Goal: Task Accomplishment & Management: Manage account settings

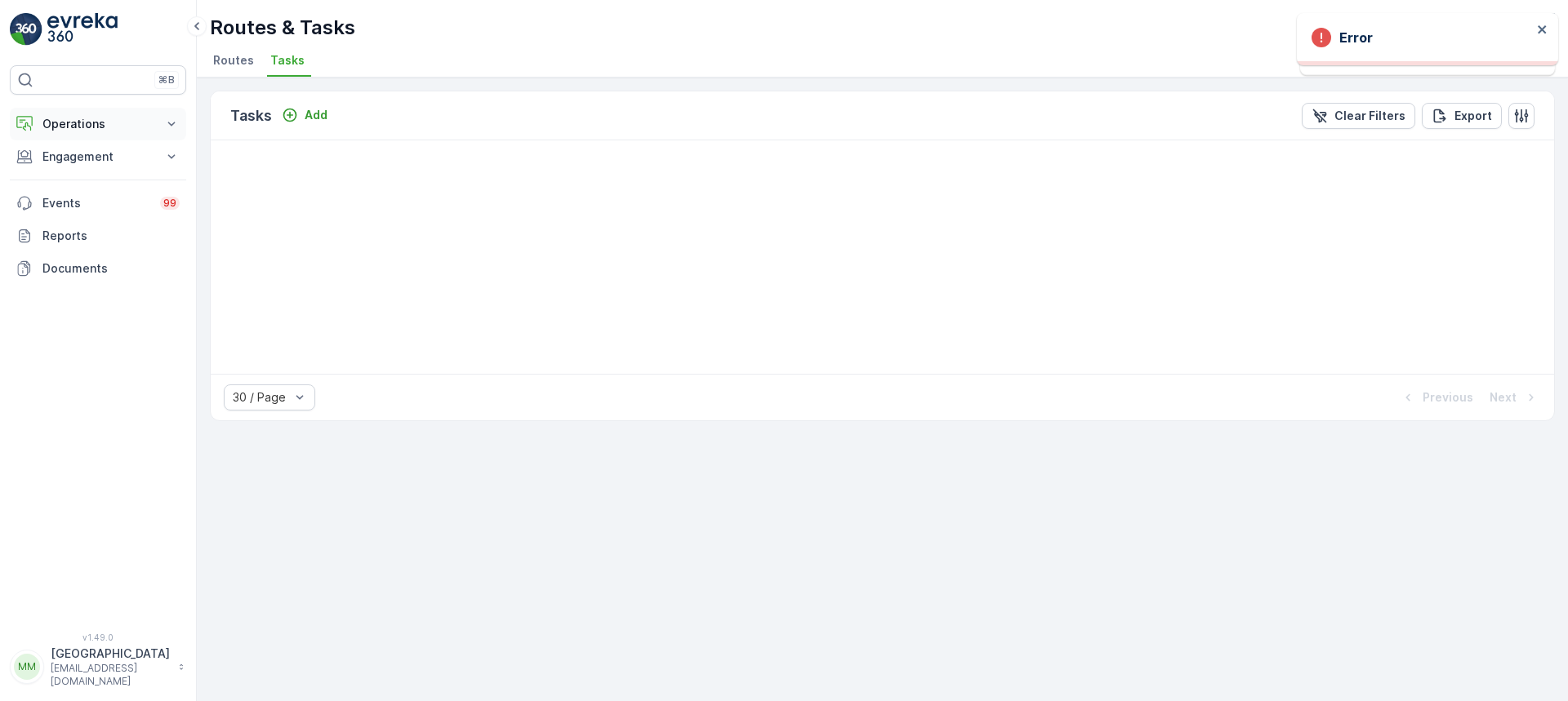
click at [117, 117] on p "Operations" at bounding box center [98, 124] width 111 height 17
click at [87, 179] on p "Planning" at bounding box center [64, 175] width 46 height 17
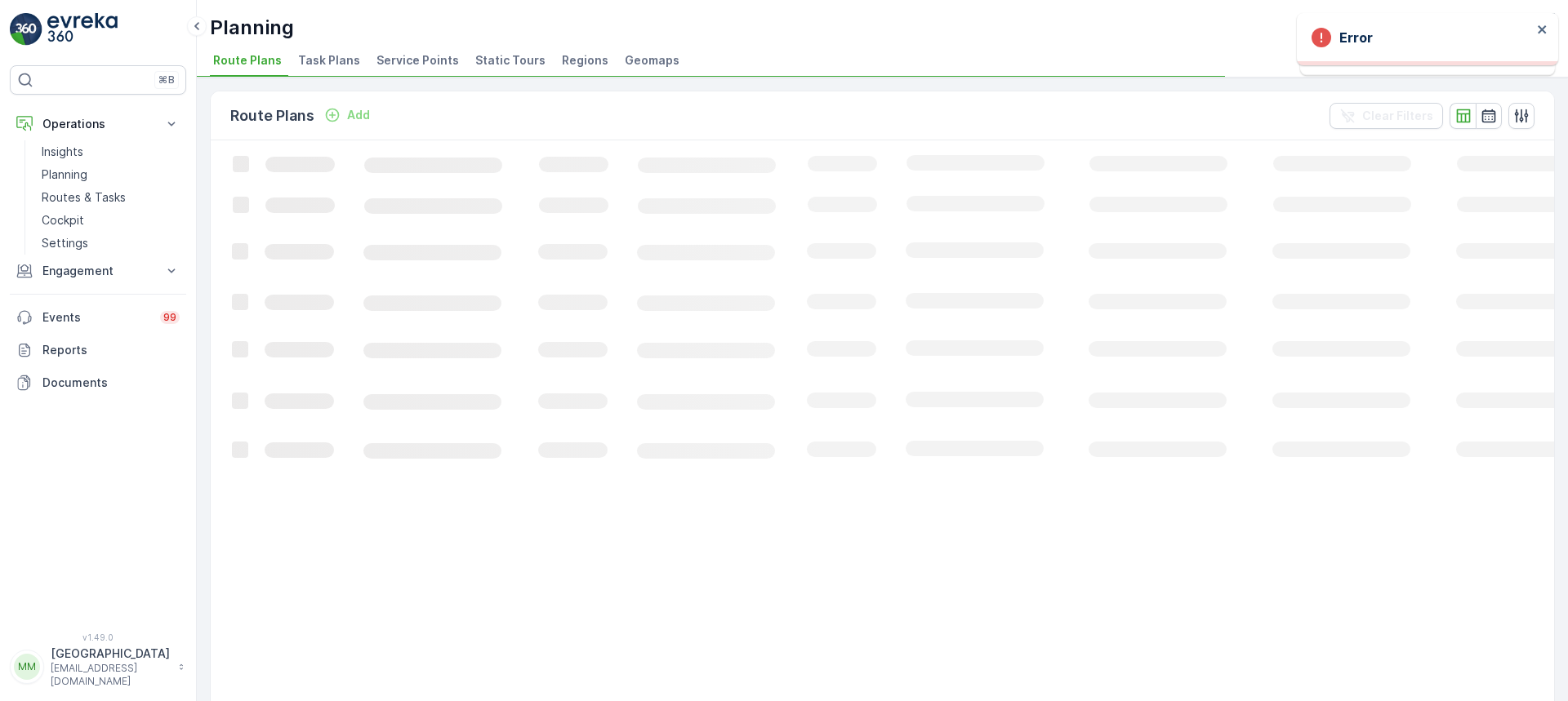
click at [334, 63] on span "Task Plans" at bounding box center [329, 60] width 62 height 17
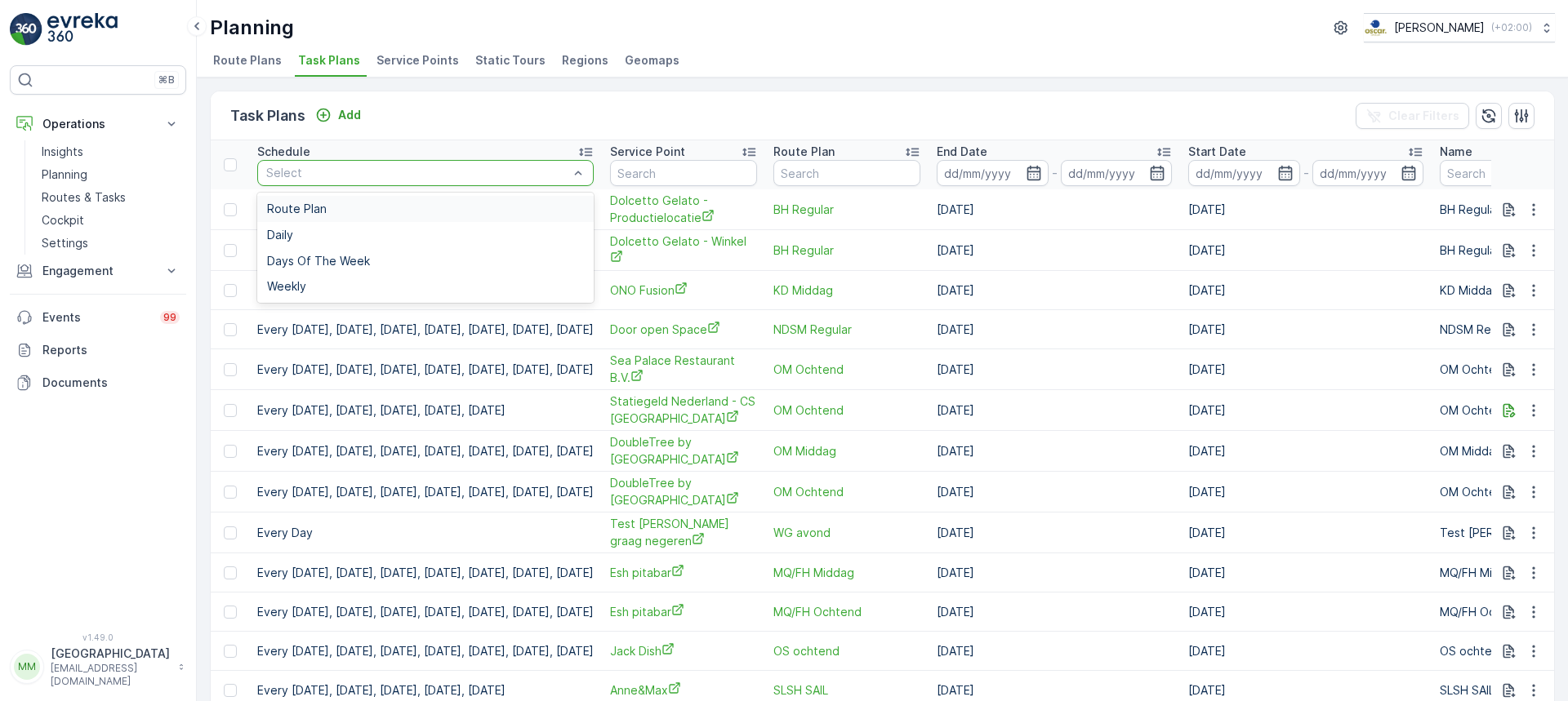
click at [327, 168] on div at bounding box center [417, 173] width 305 height 13
click at [757, 170] on input "text" at bounding box center [683, 173] width 147 height 26
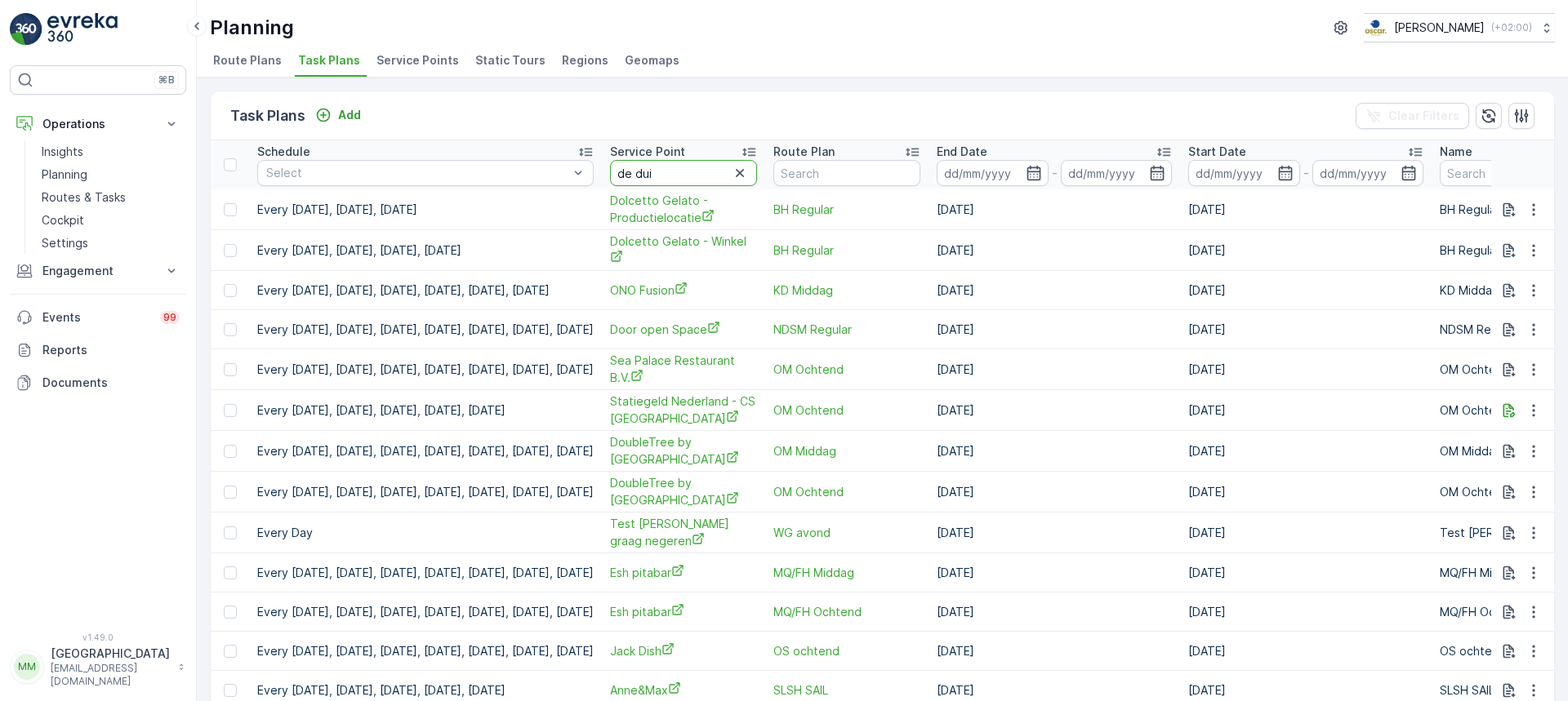
type input "de duif"
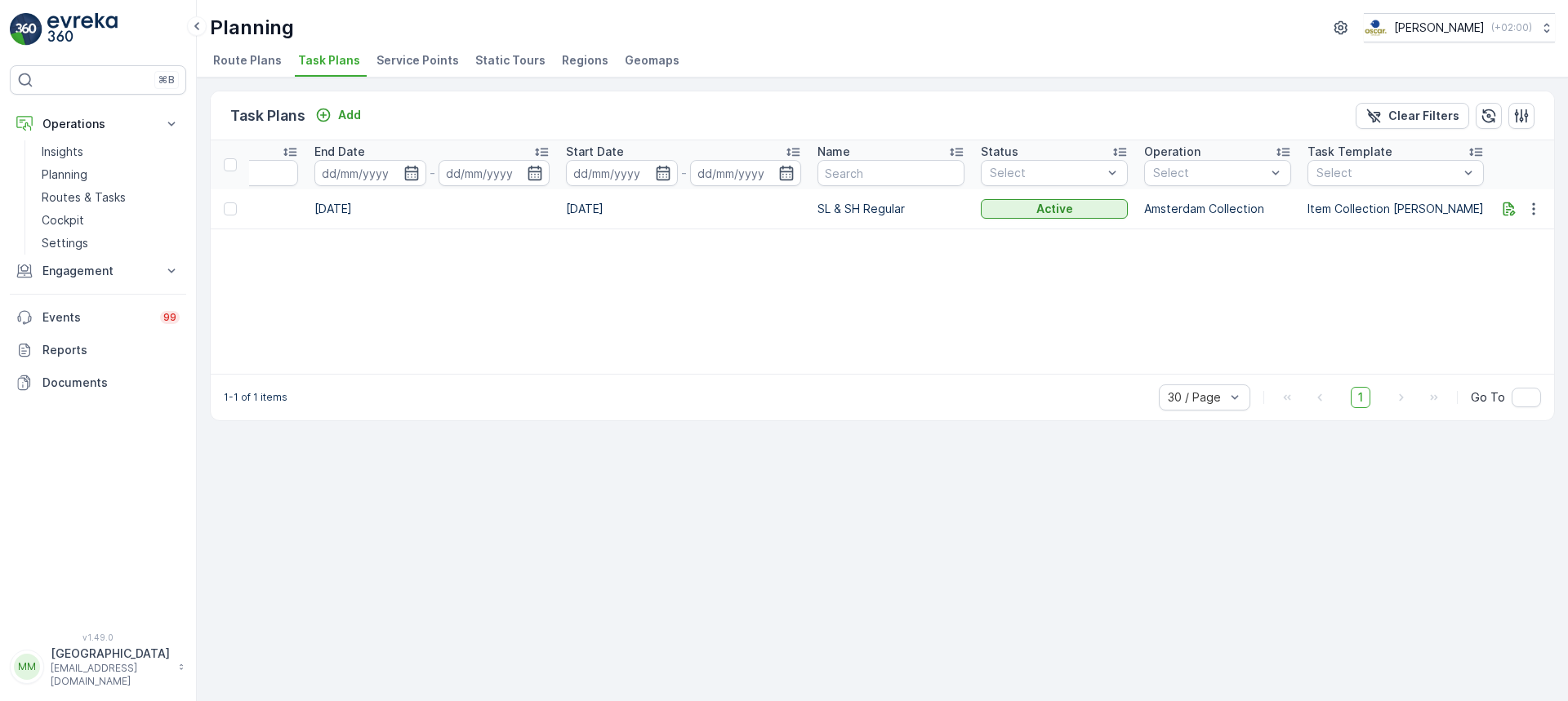
scroll to position [0, 433]
click at [1544, 206] on button "button" at bounding box center [1534, 209] width 30 height 20
click at [1534, 251] on span "Edit Task Plan" at bounding box center [1504, 256] width 76 height 17
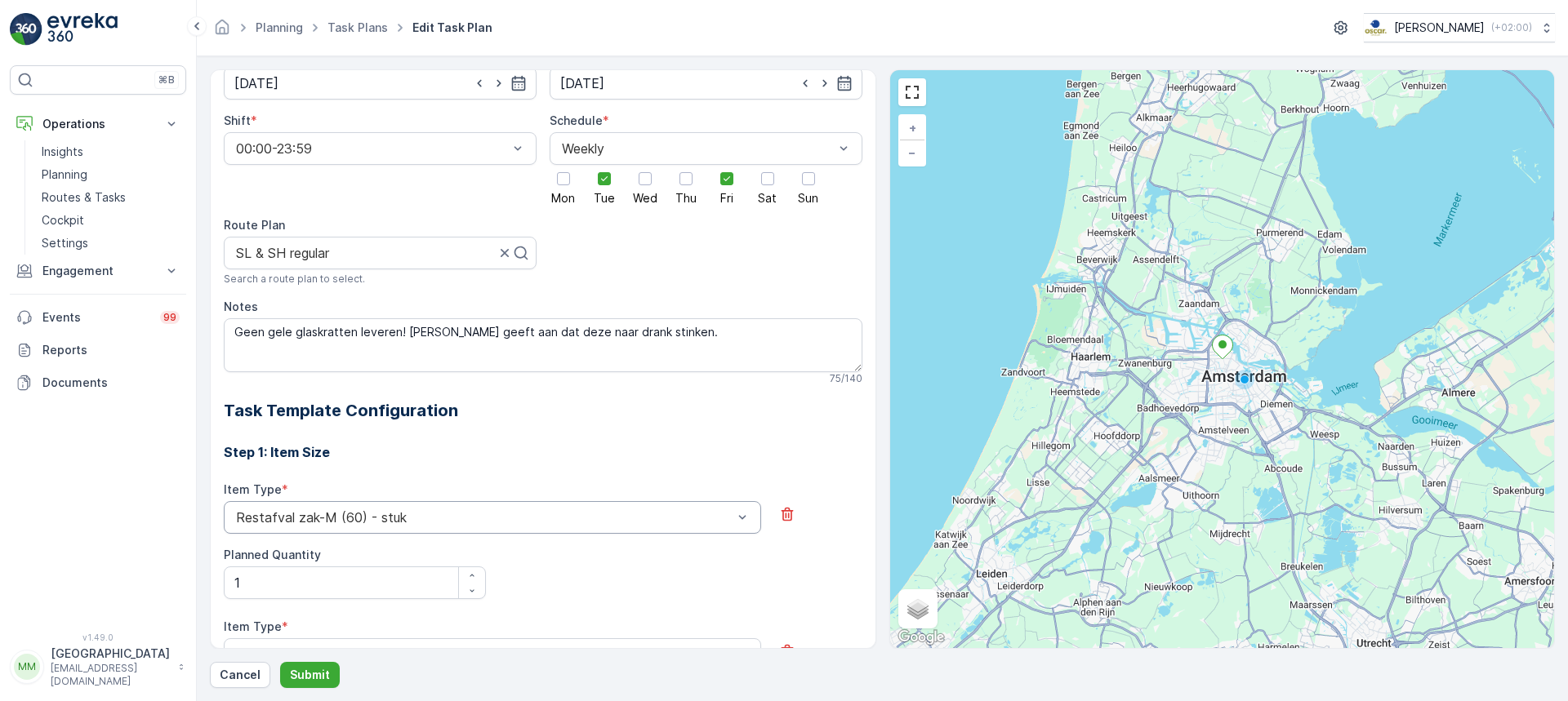
scroll to position [218, 0]
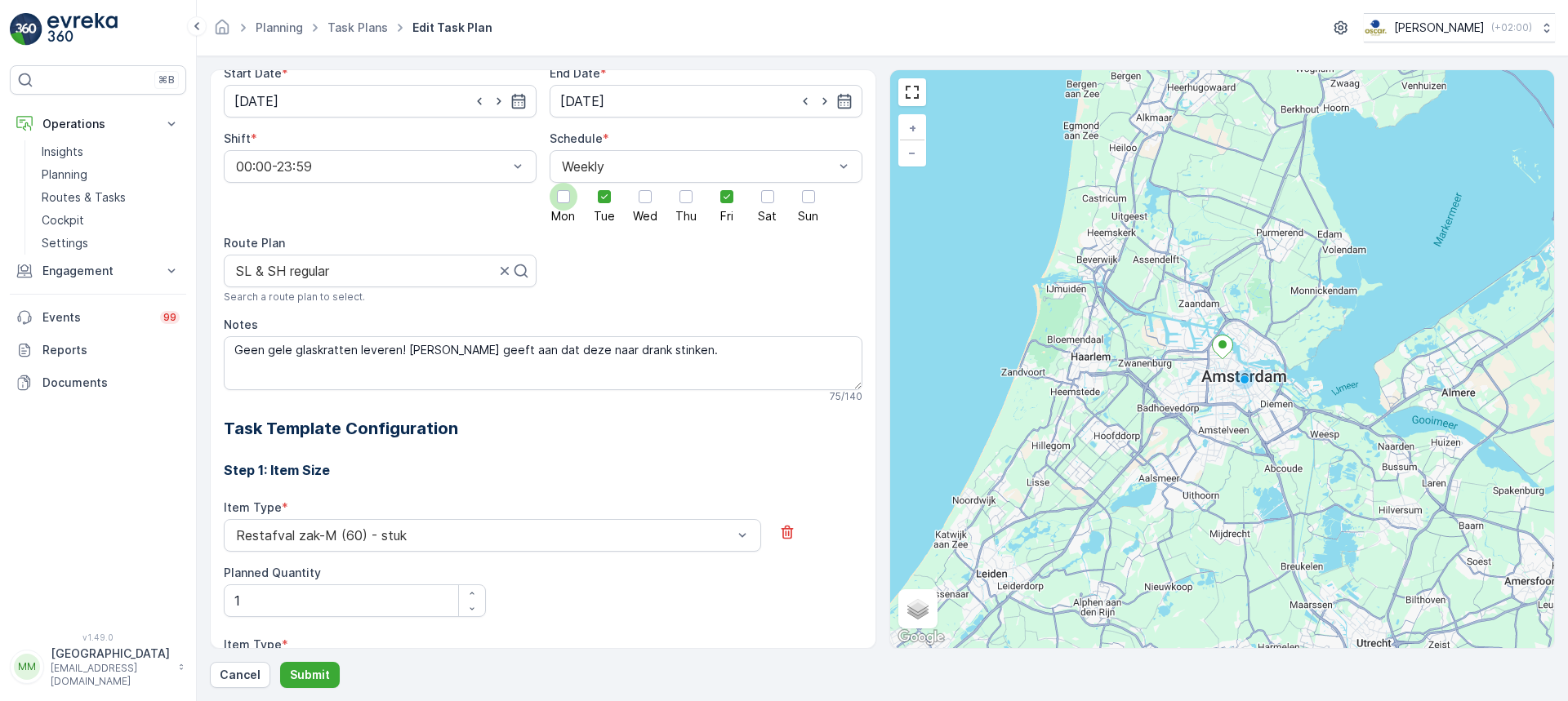
click at [557, 201] on div at bounding box center [563, 197] width 13 height 13
click at [564, 183] on input "Mon" at bounding box center [564, 183] width 0 height 0
click at [687, 206] on div at bounding box center [687, 197] width 28 height 28
click at [687, 183] on input "Thu" at bounding box center [687, 183] width 0 height 0
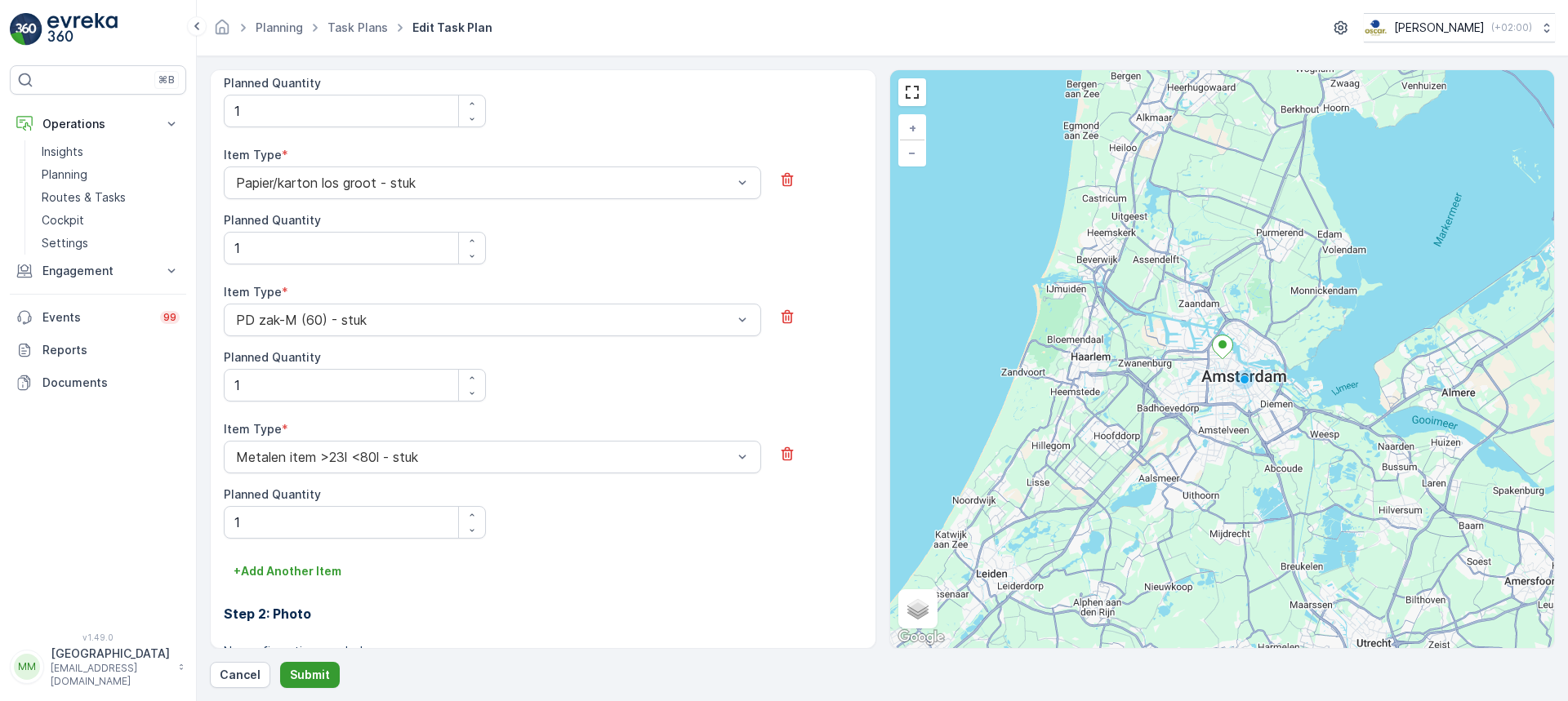
click at [318, 667] on p "Submit" at bounding box center [310, 675] width 40 height 17
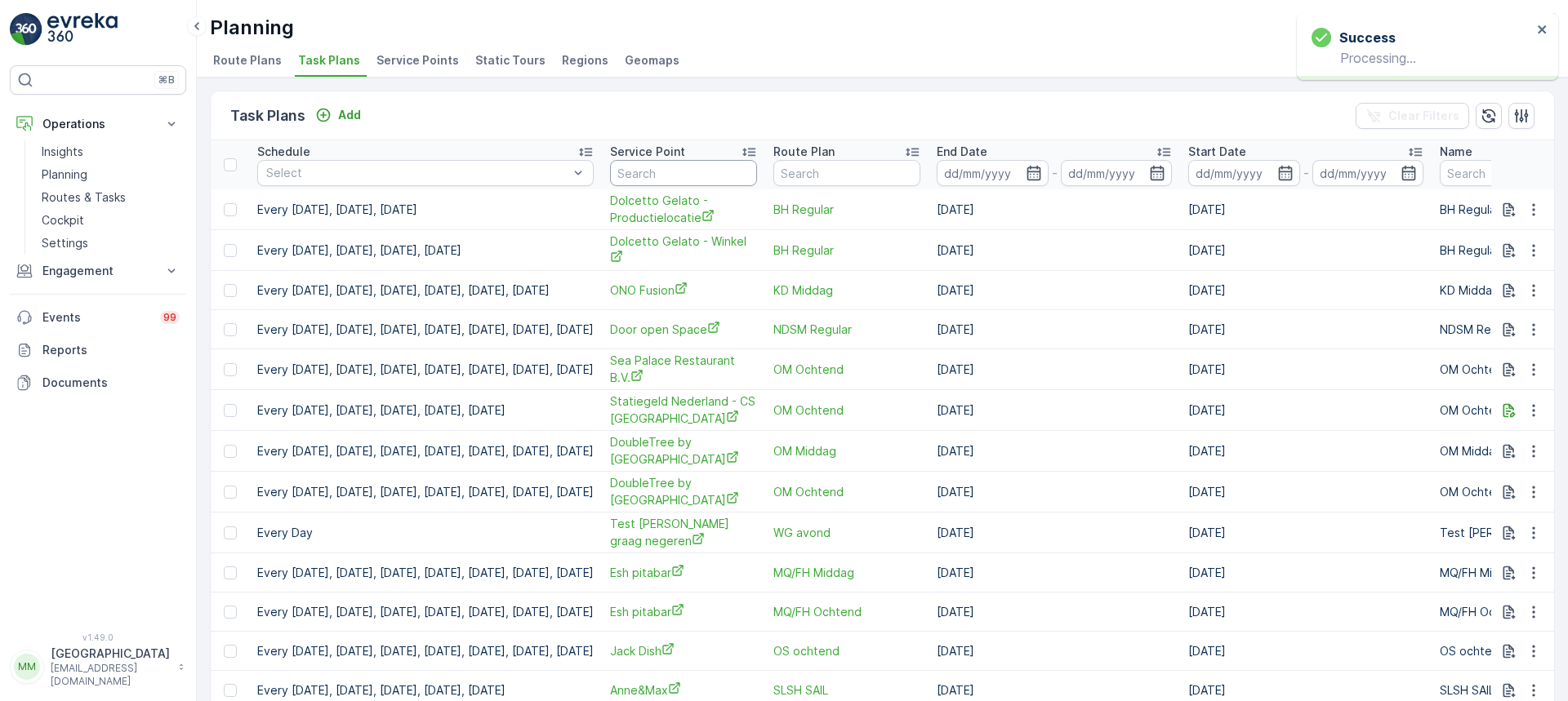
click at [683, 174] on input "text" at bounding box center [683, 173] width 147 height 26
type input "de duif"
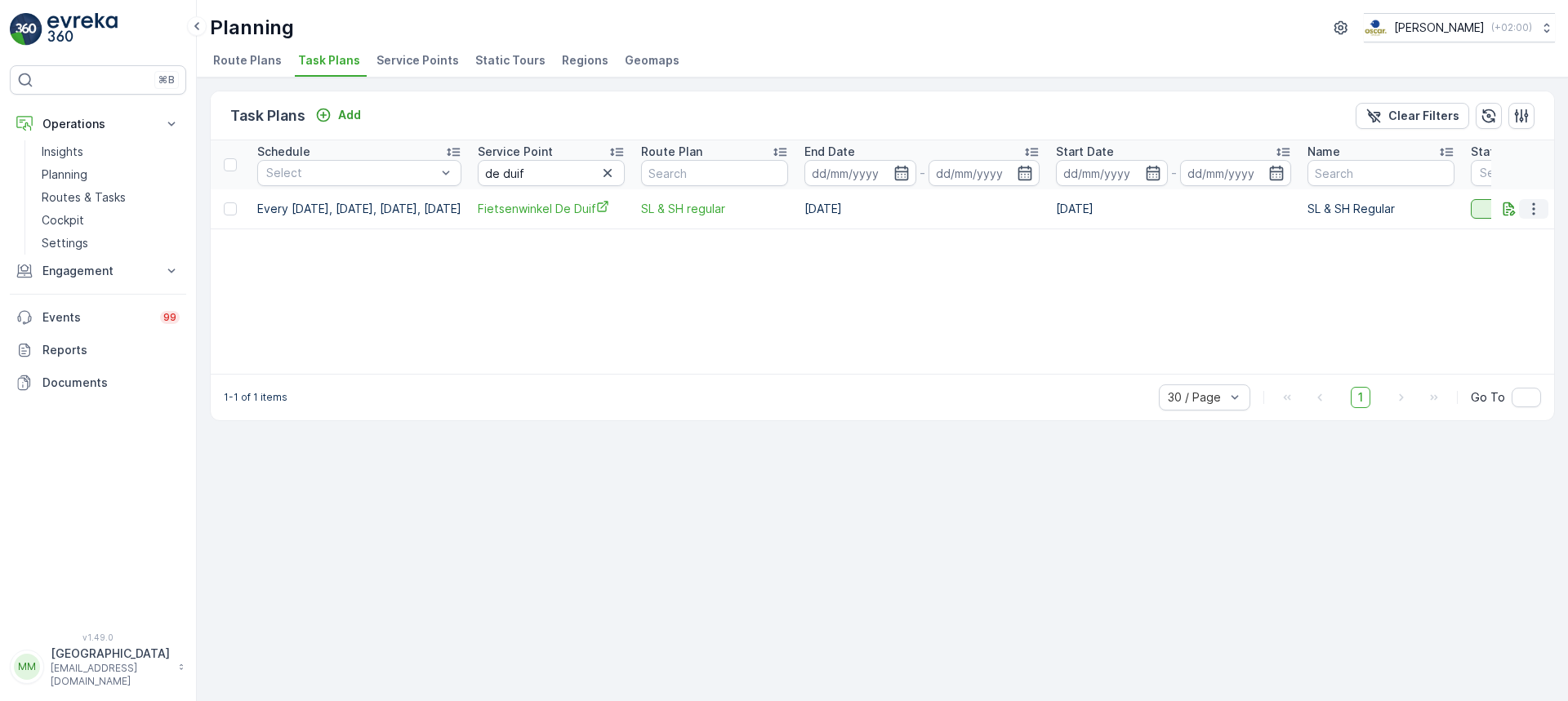
click at [1536, 208] on icon "button" at bounding box center [1534, 209] width 17 height 17
click at [1514, 257] on span "Edit Task Plan" at bounding box center [1504, 256] width 76 height 17
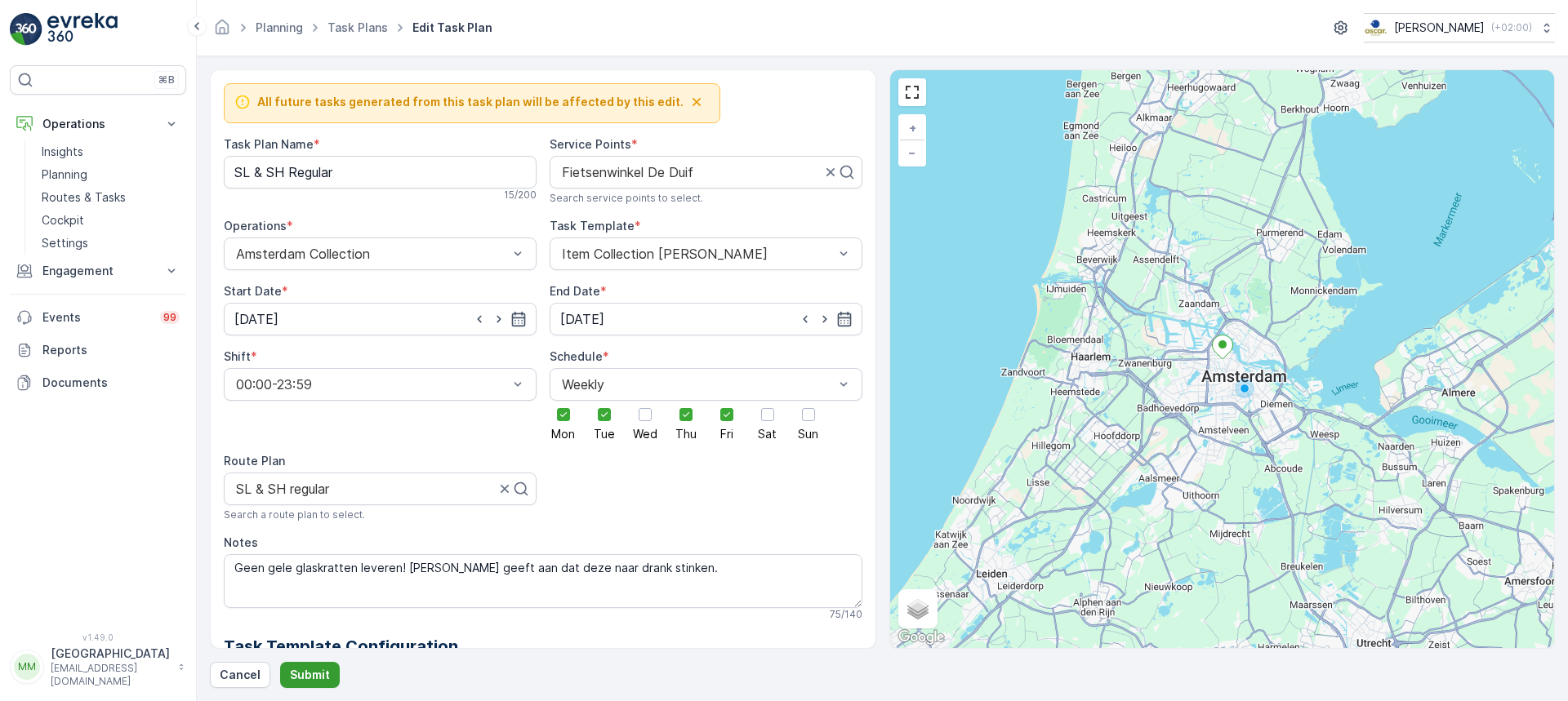
click at [300, 675] on p "Submit" at bounding box center [310, 675] width 40 height 17
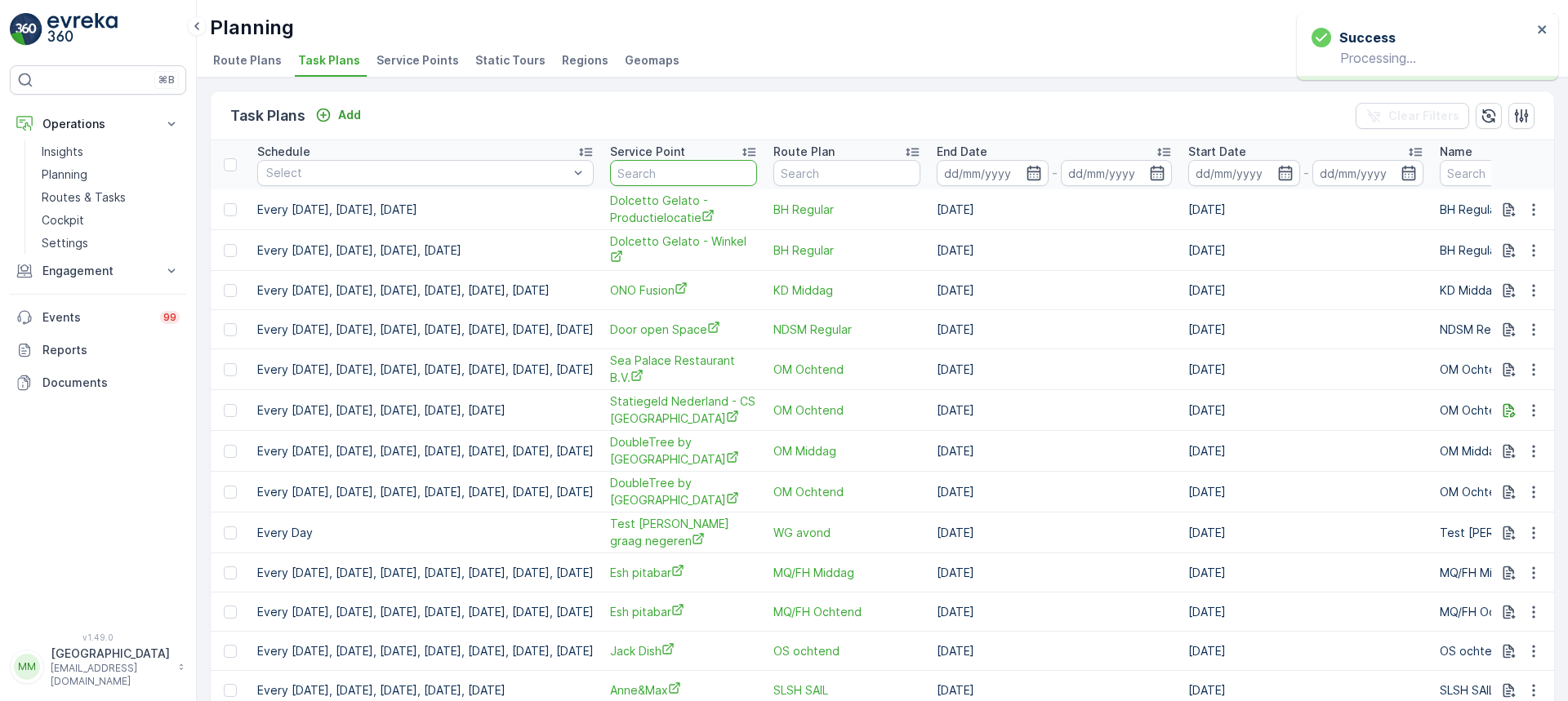
click at [696, 170] on input "text" at bounding box center [683, 173] width 147 height 26
type input "deli"
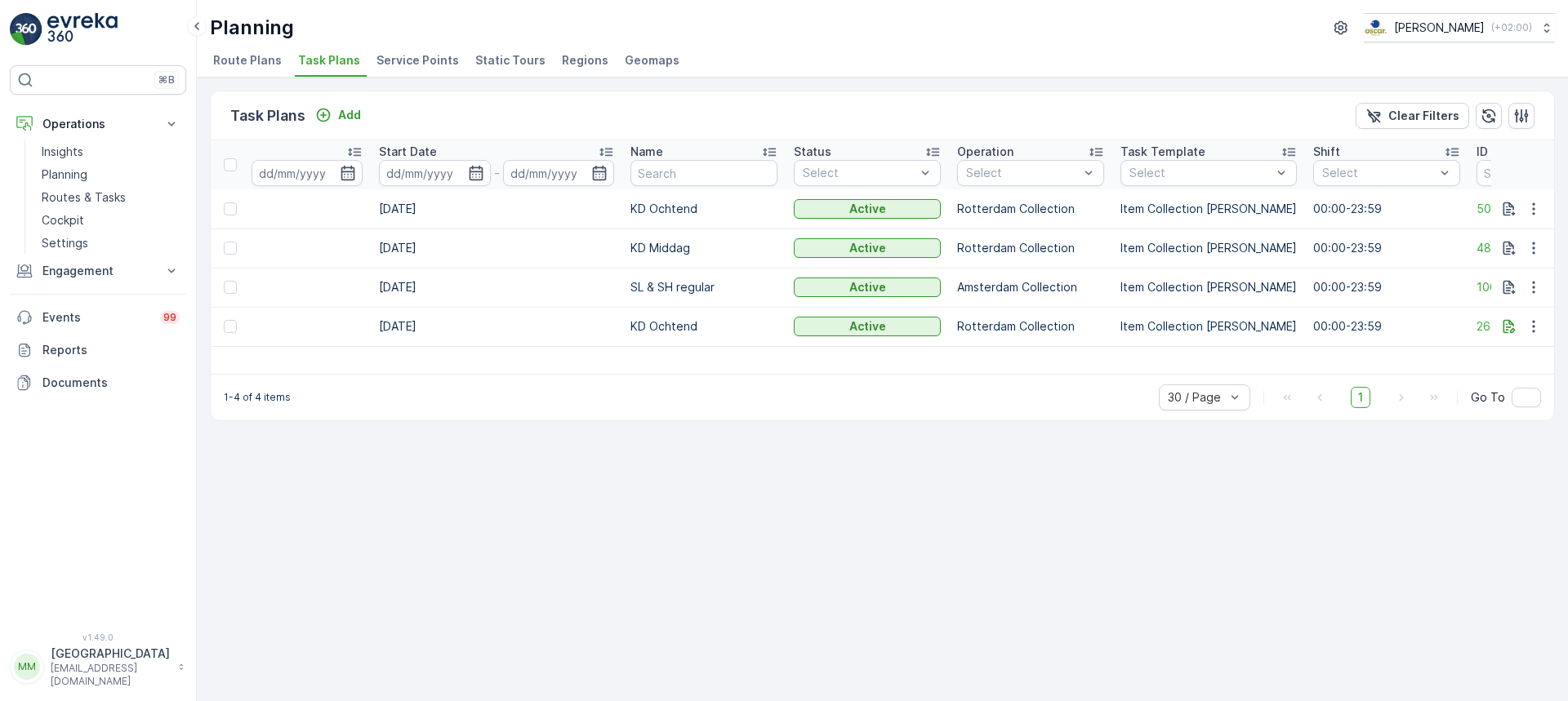
scroll to position [0, 767]
click at [1541, 333] on icon "button" at bounding box center [1534, 326] width 17 height 17
click at [1500, 381] on span "Edit Task Plan" at bounding box center [1504, 374] width 76 height 17
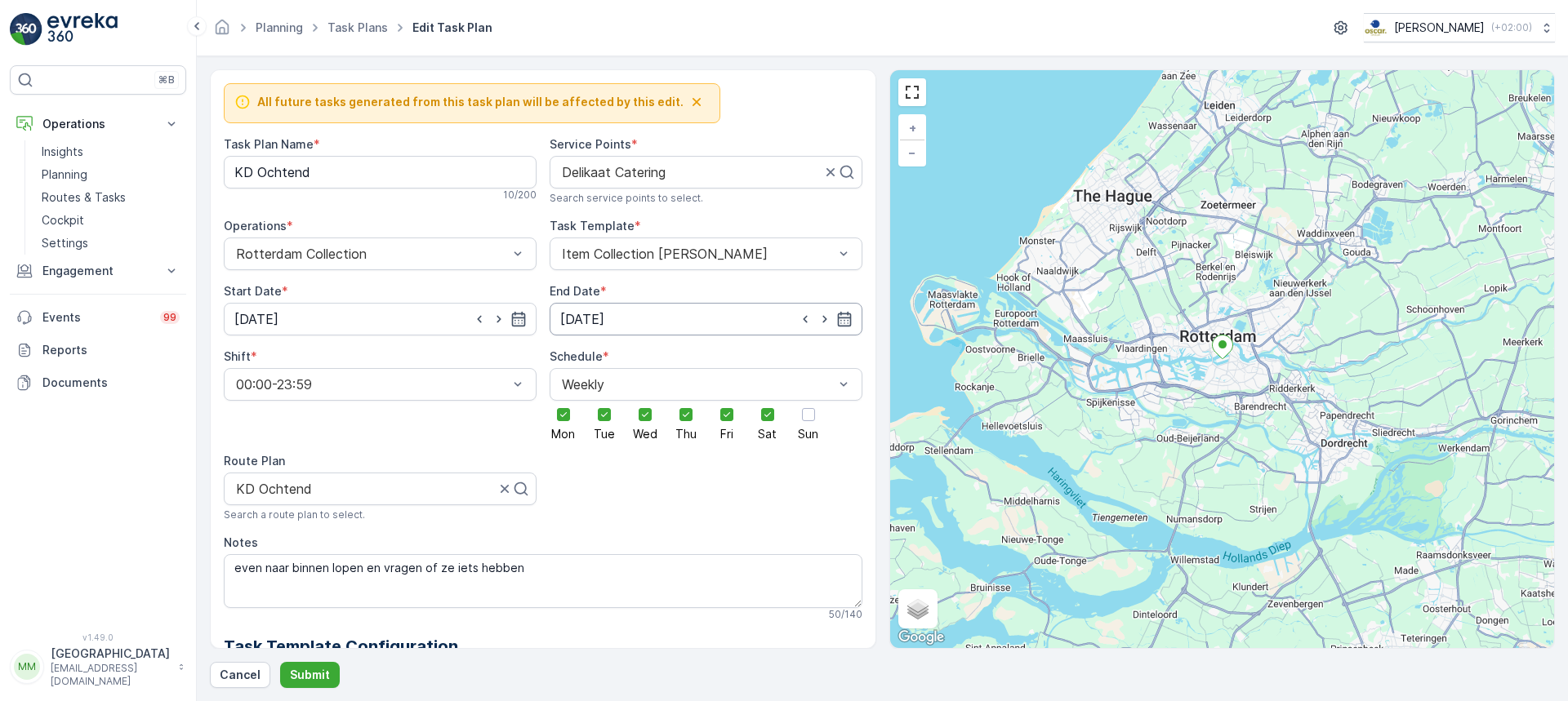
click at [608, 317] on input "15.08.2026" at bounding box center [707, 319] width 313 height 33
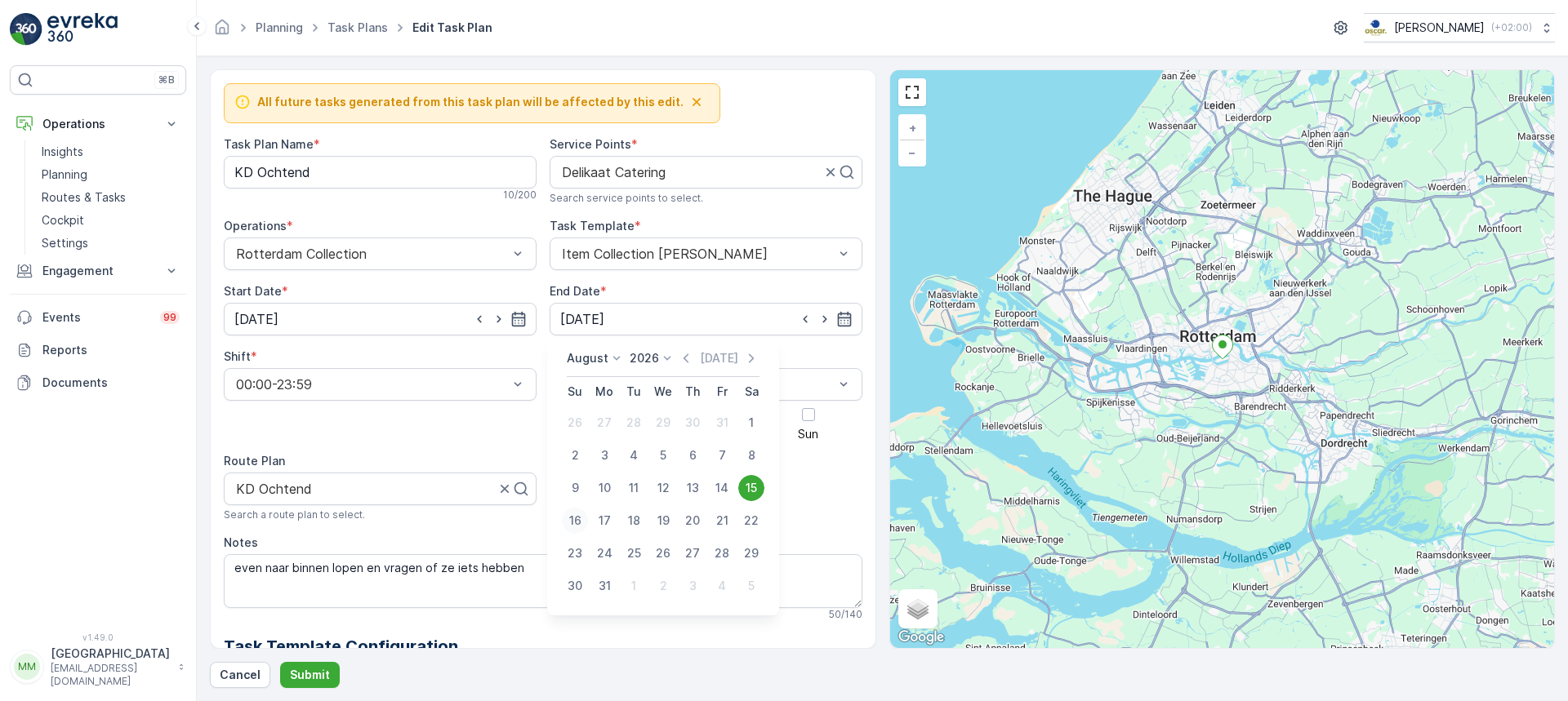
click at [573, 525] on div "16" at bounding box center [575, 521] width 26 height 26
type input "16.08.2026"
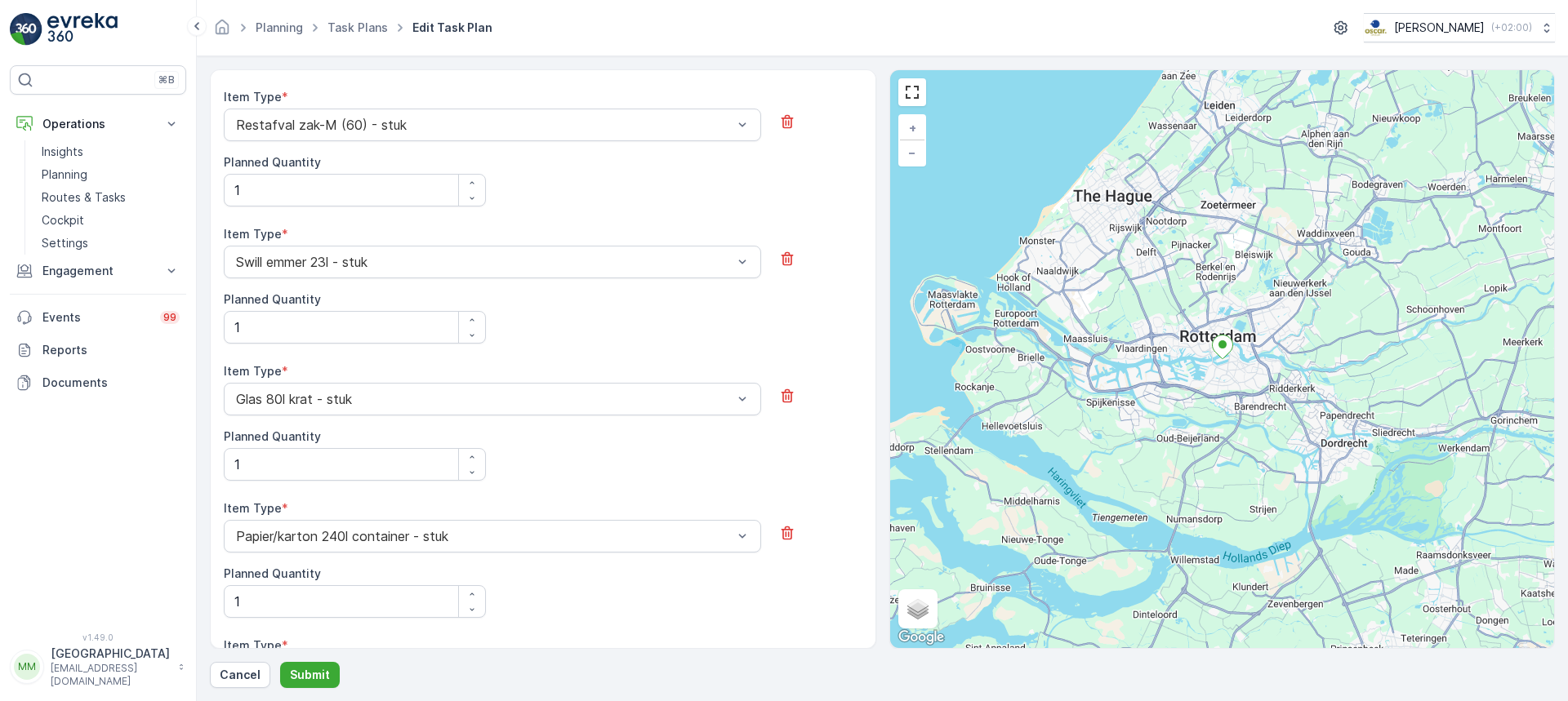
scroll to position [1143, 0]
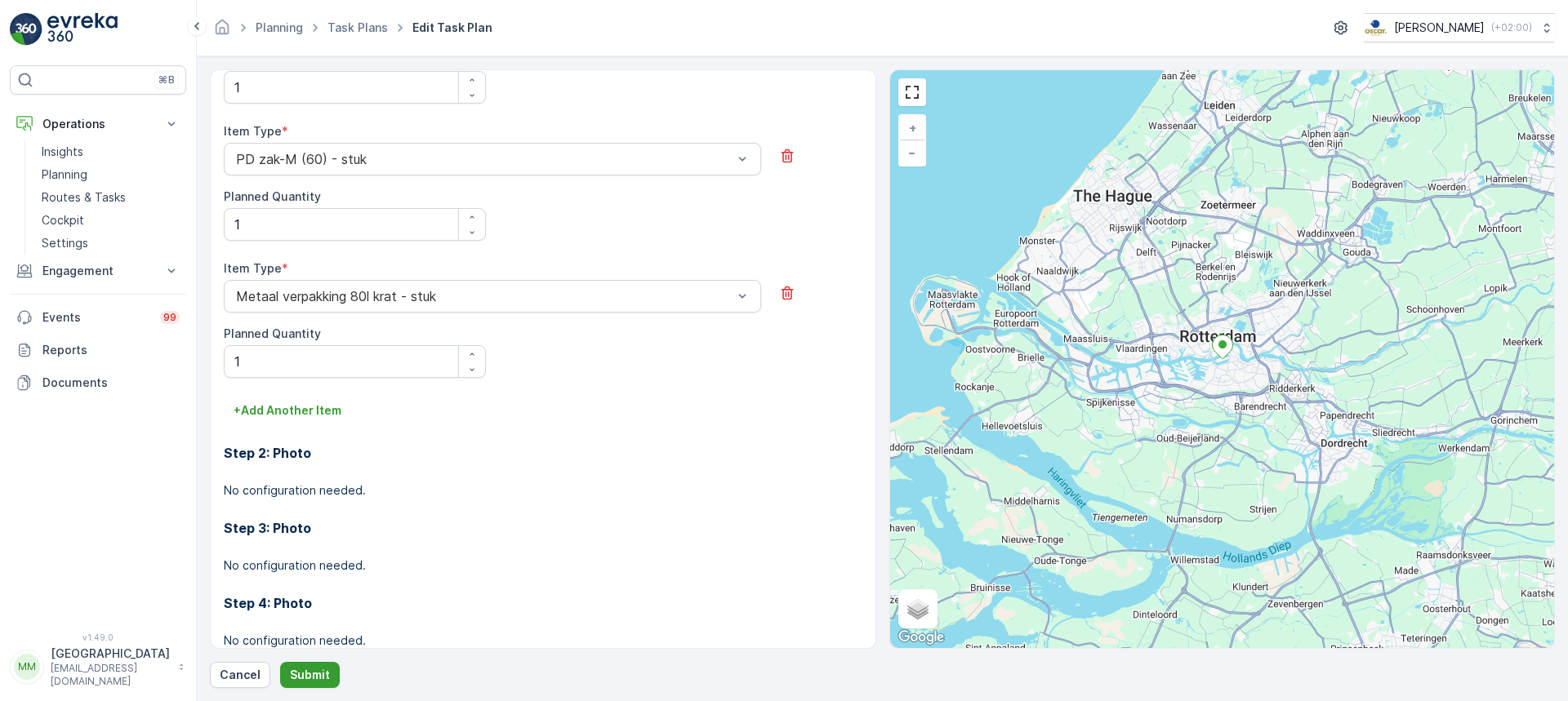
click at [319, 671] on p "Submit" at bounding box center [310, 675] width 40 height 17
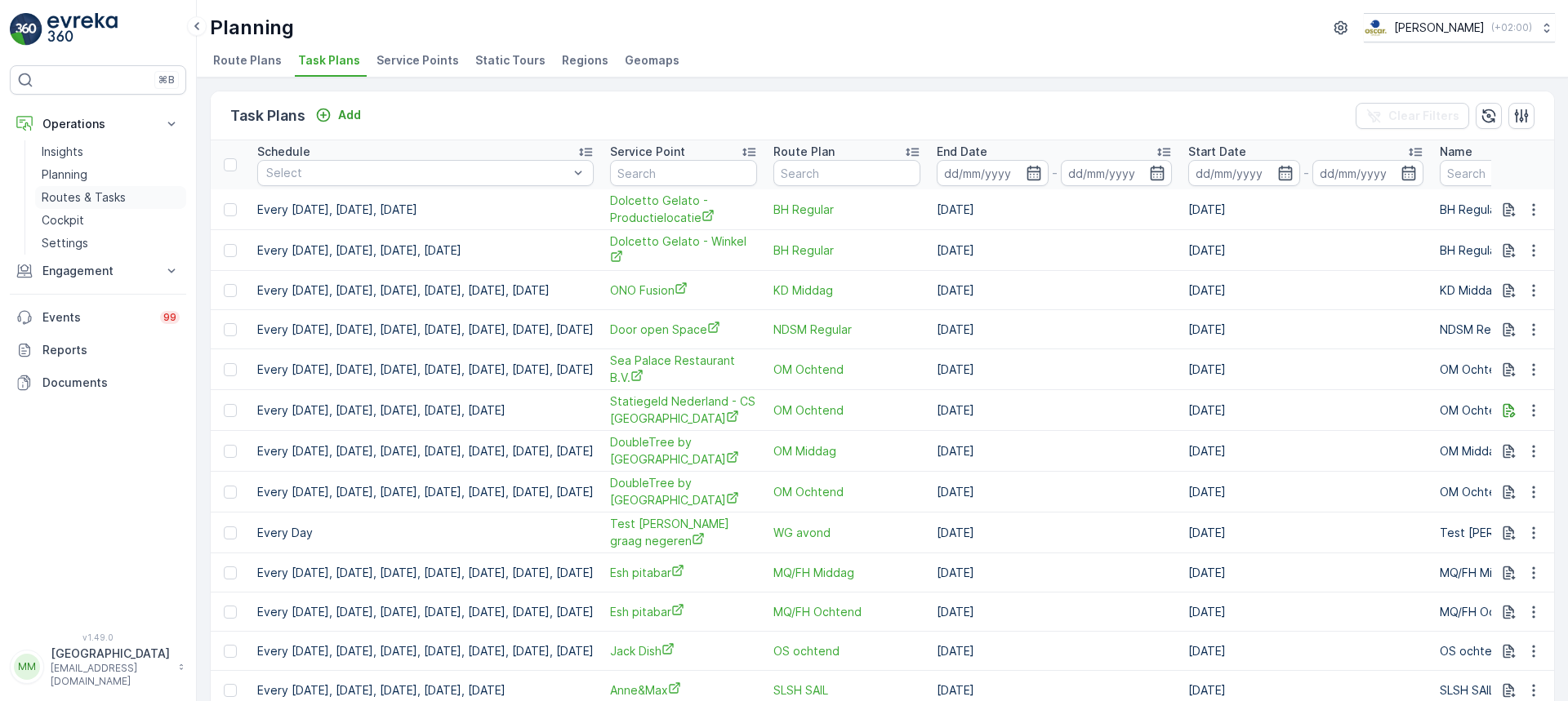
click at [85, 197] on p "Routes & Tasks" at bounding box center [84, 197] width 84 height 17
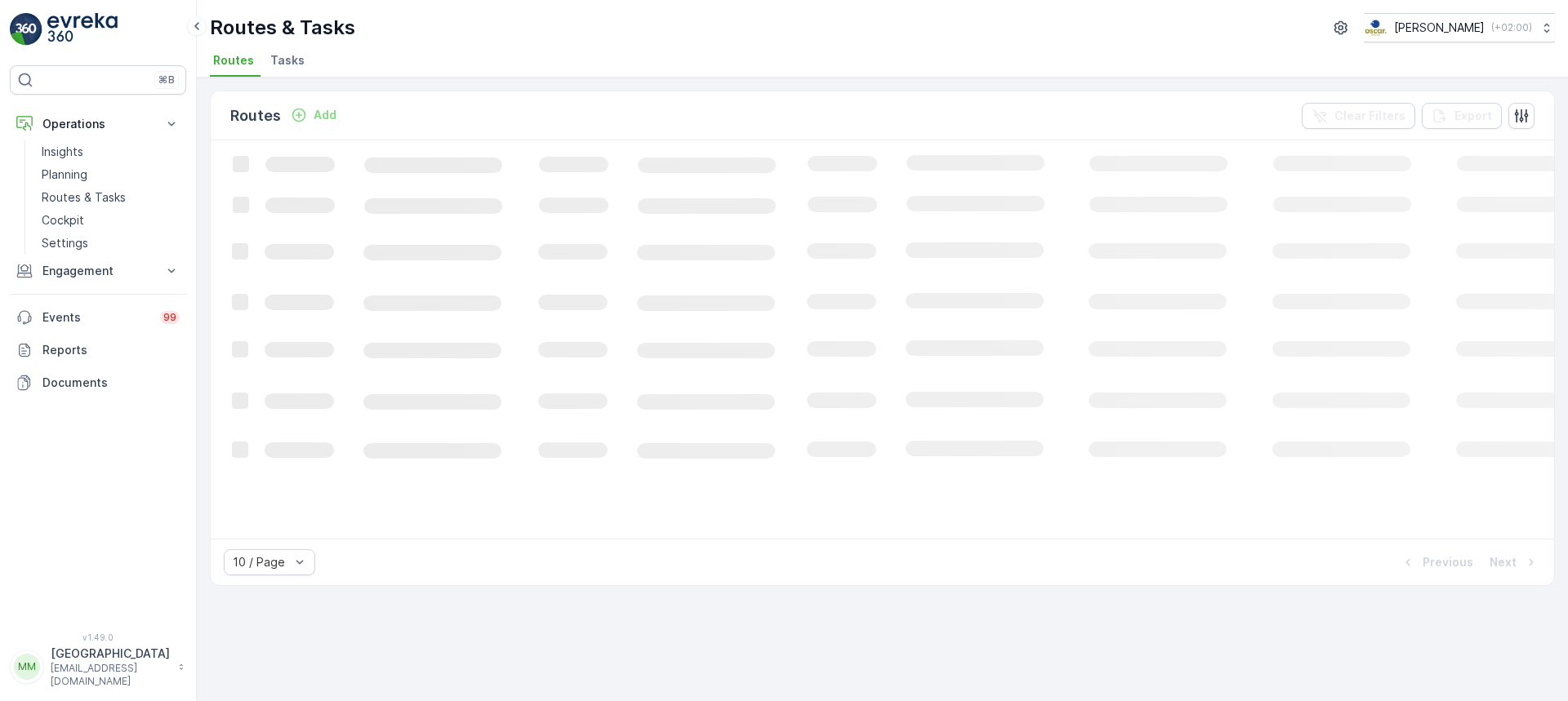
click at [287, 60] on span "Tasks" at bounding box center [287, 60] width 34 height 17
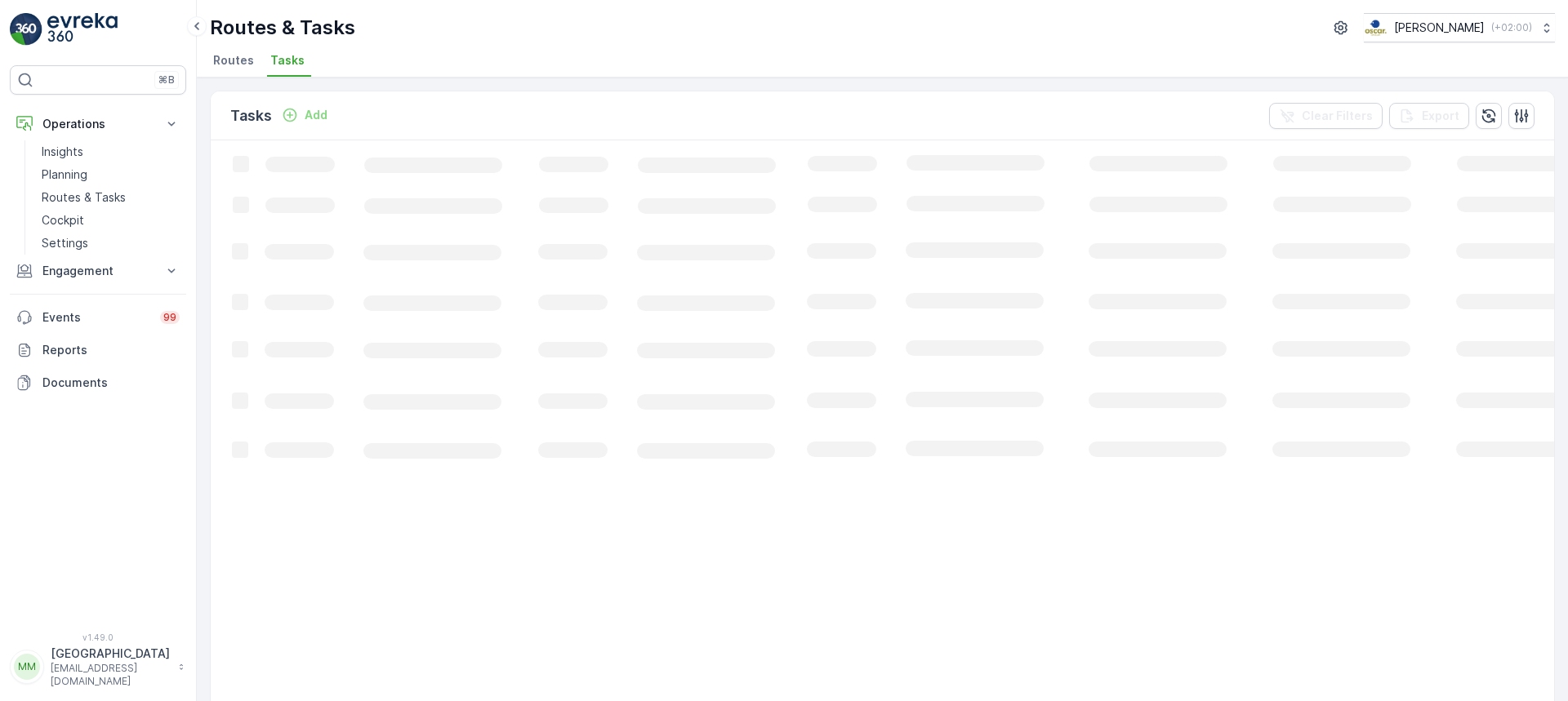
drag, startPoint x: 984, startPoint y: 248, endPoint x: 1032, endPoint y: 162, distance: 98.5
click at [1013, 162] on icon "Loading..." at bounding box center [995, 681] width 1568 height 1082
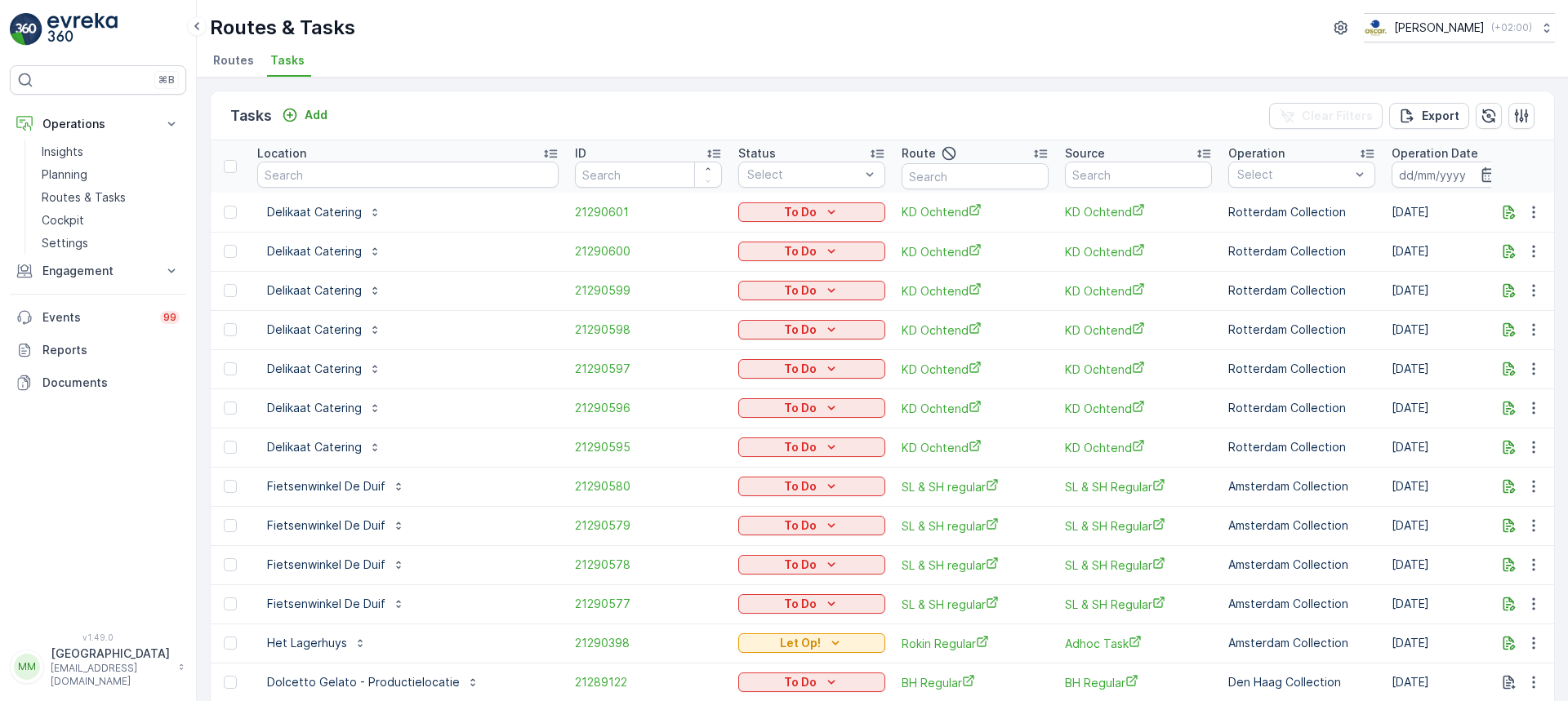
click at [1031, 113] on div "Tasks Add Clear Filters Export" at bounding box center [882, 116] width 1344 height 49
click at [941, 174] on input "text" at bounding box center [975, 177] width 147 height 26
click at [931, 178] on input "ne" at bounding box center [975, 177] width 147 height 26
type input "nes"
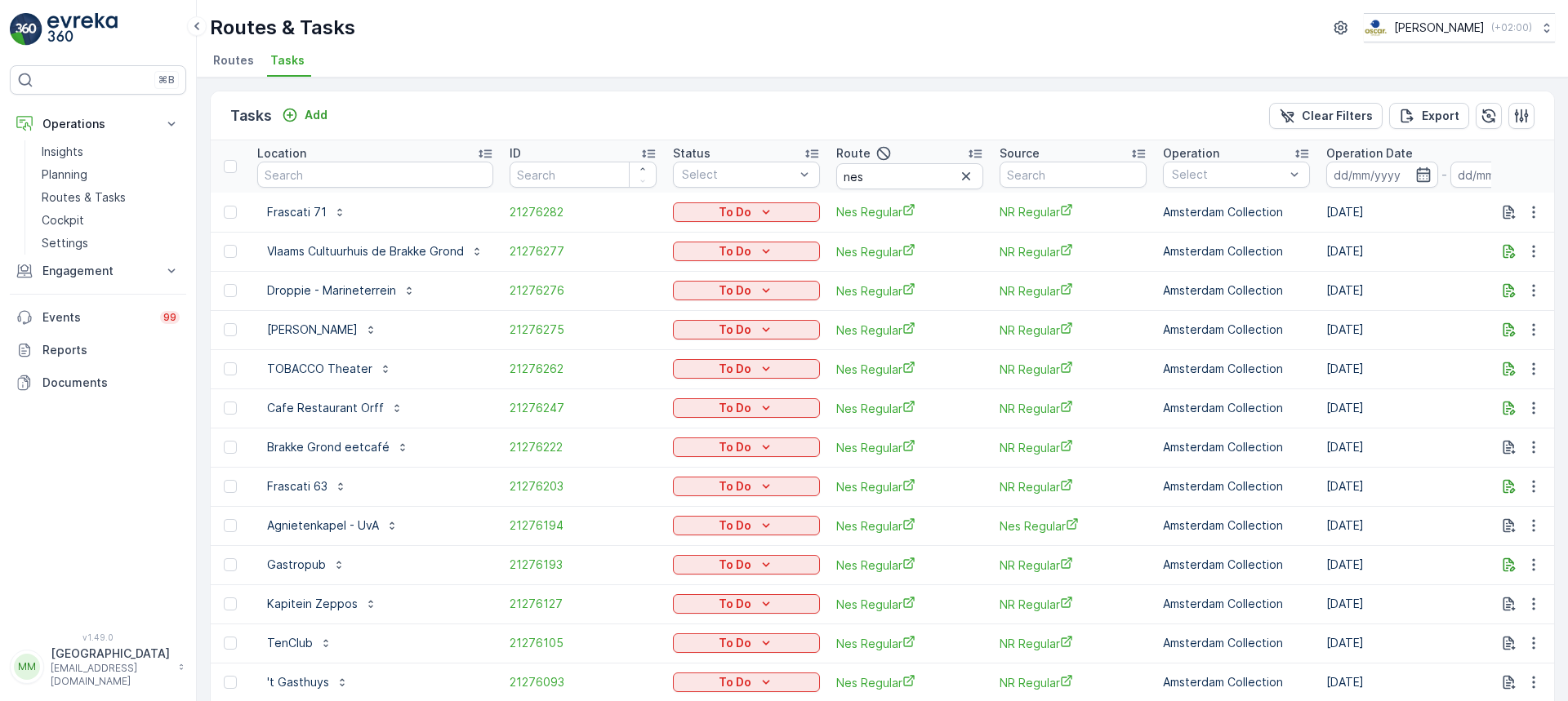
click at [1397, 174] on input at bounding box center [1383, 175] width 112 height 26
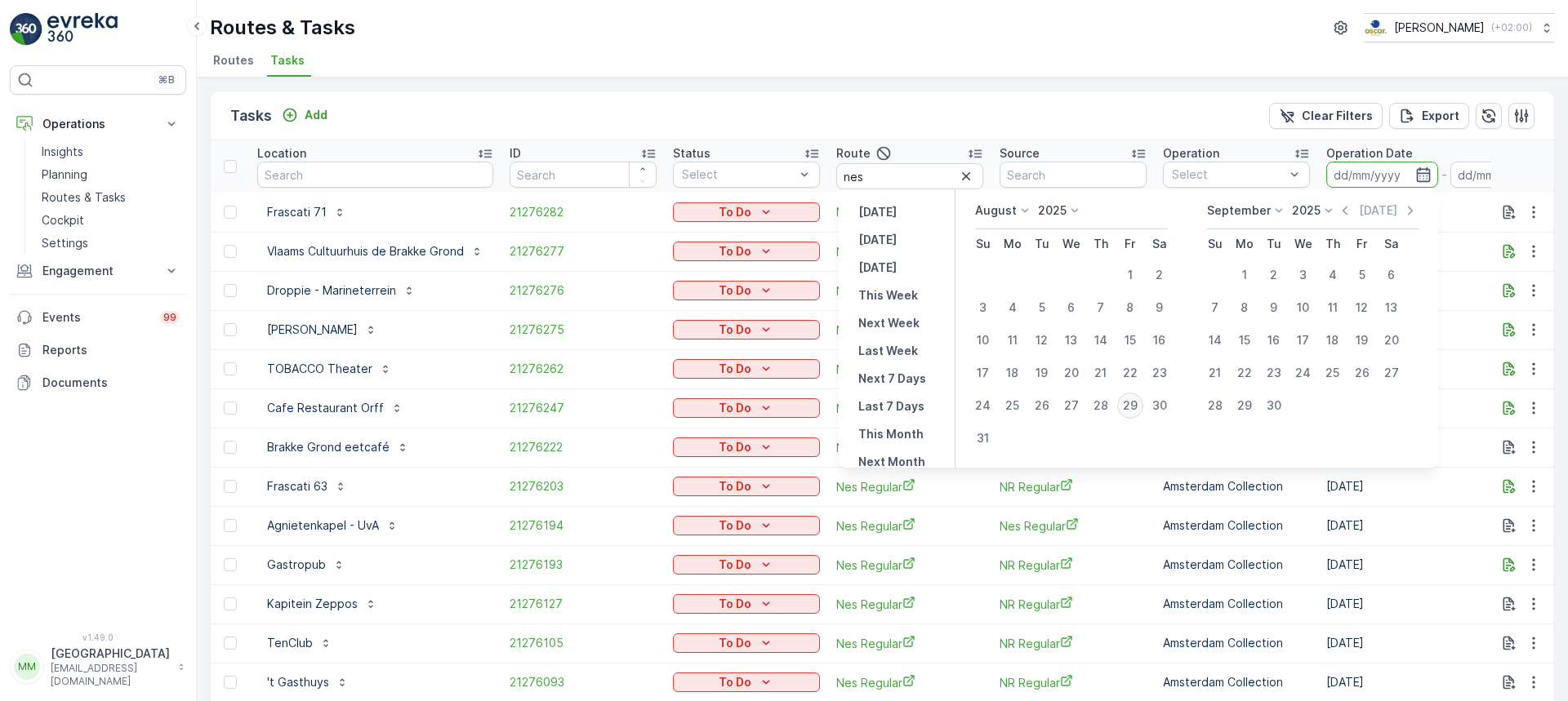
click at [1127, 407] on div "29" at bounding box center [1130, 406] width 26 height 26
type input "[DATE]"
click at [1127, 407] on div "29" at bounding box center [1130, 406] width 26 height 26
type input "[DATE]"
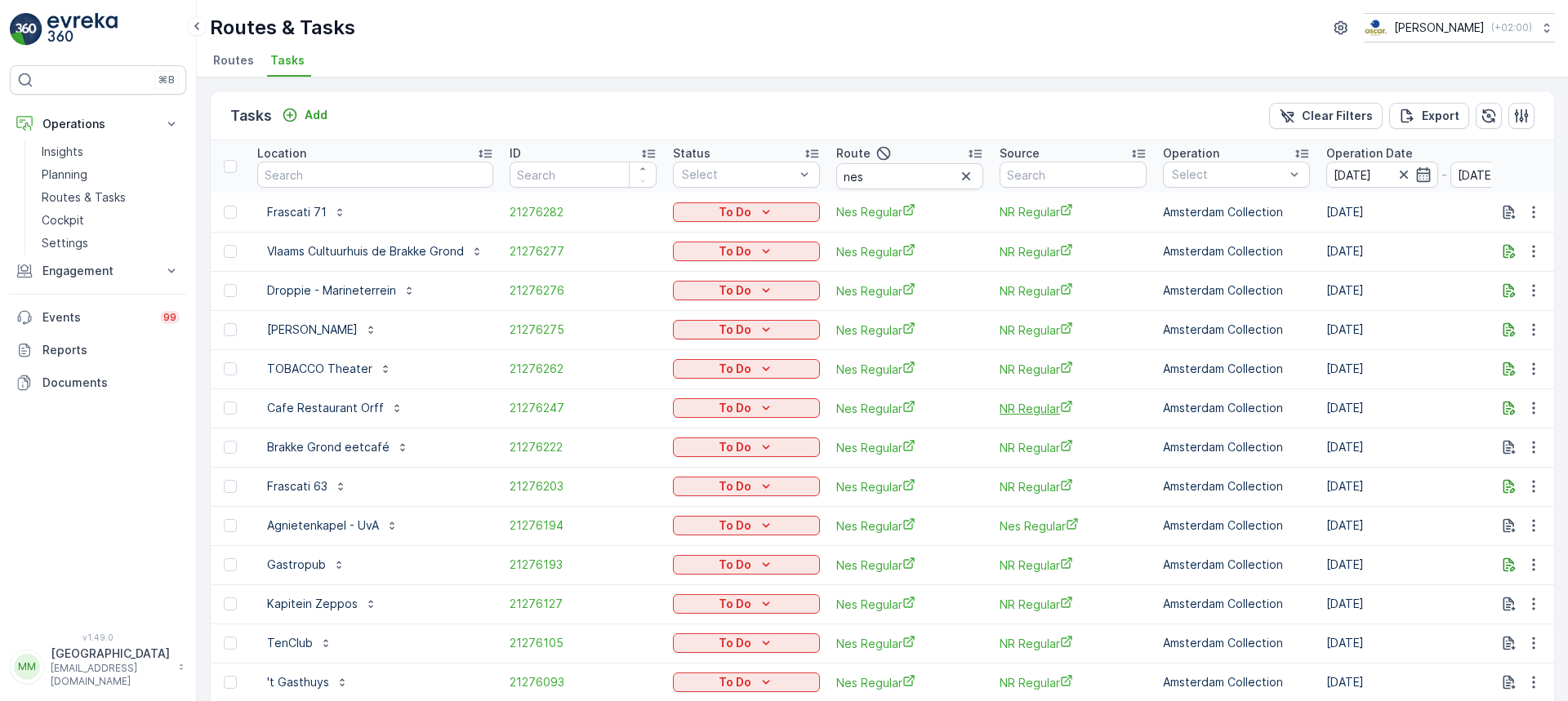
click at [1128, 407] on span "NR Regular" at bounding box center [1073, 409] width 147 height 17
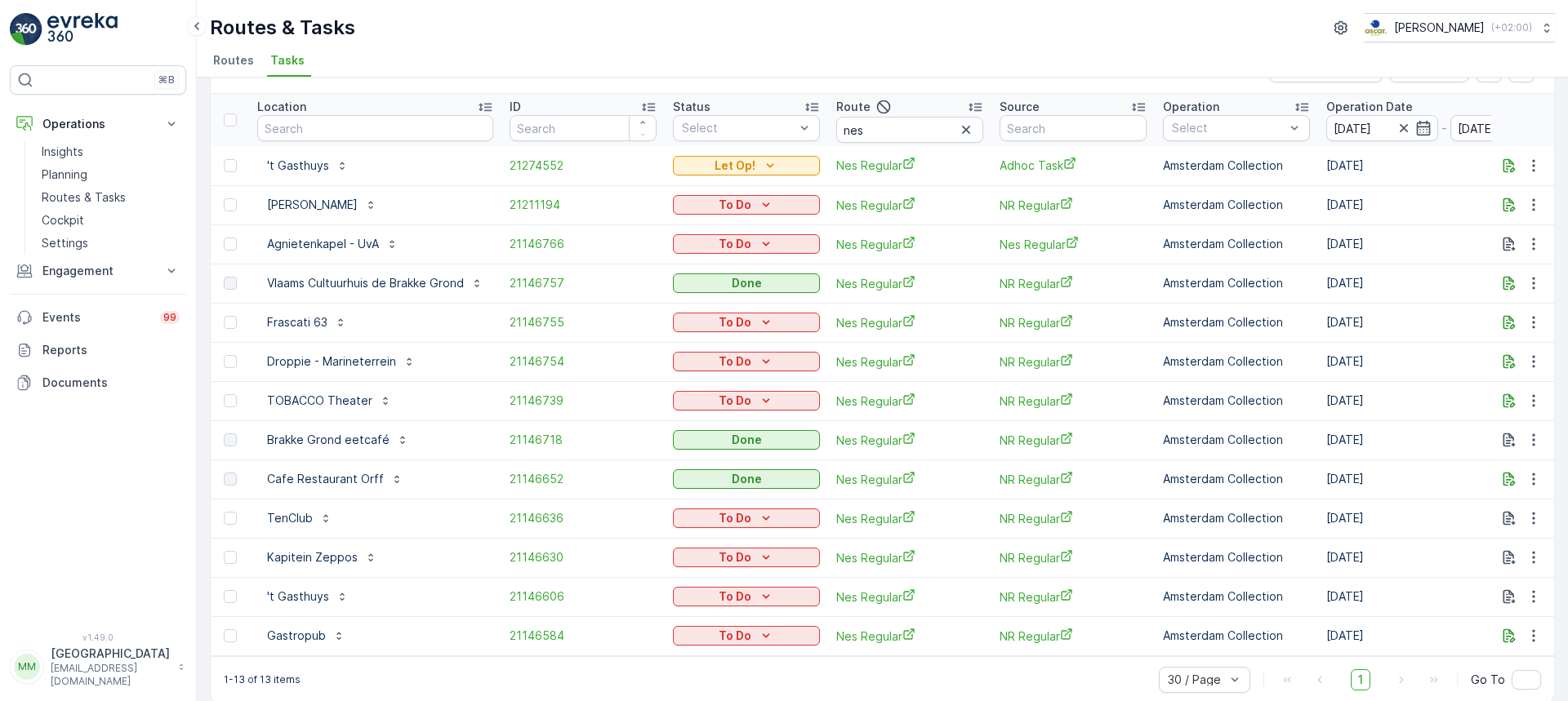
scroll to position [70, 0]
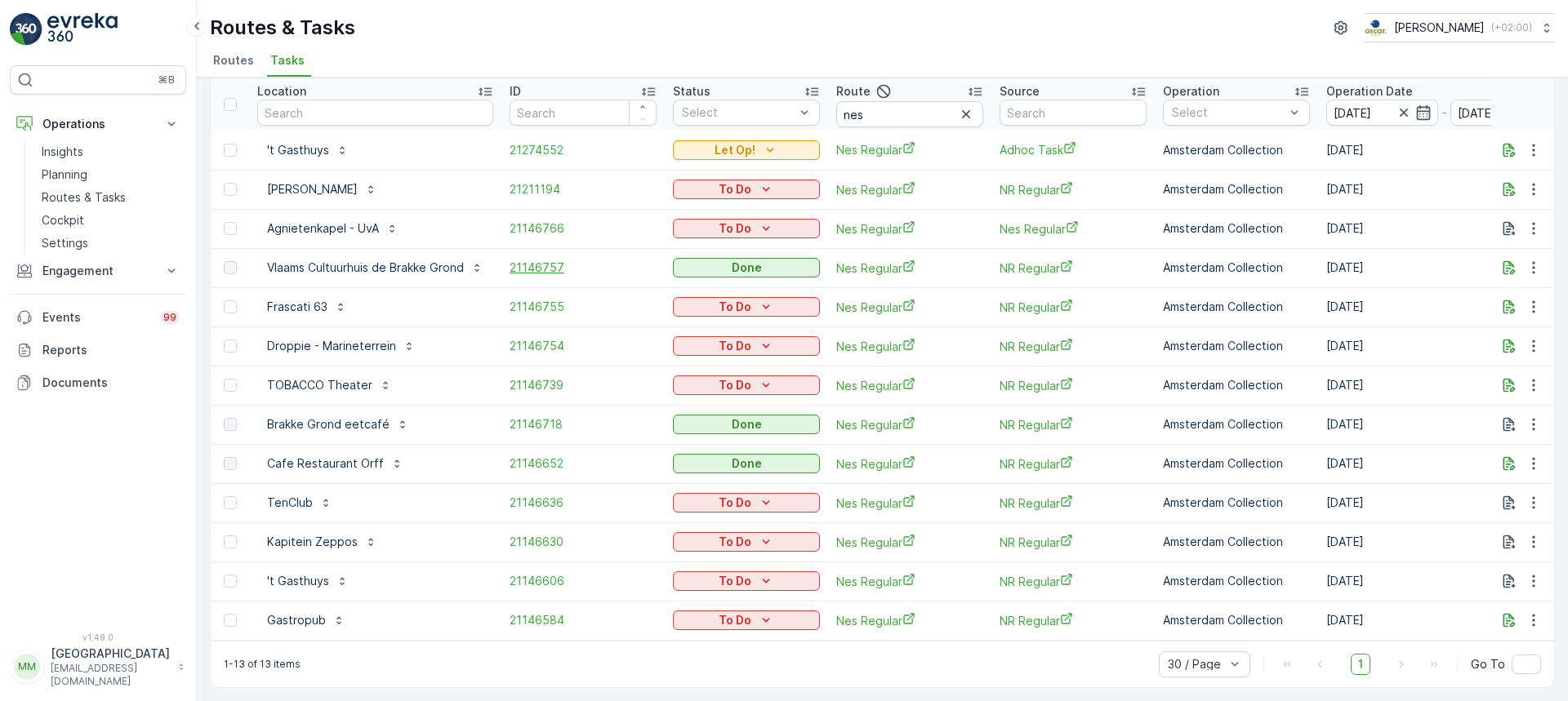
click at [529, 266] on span "21146757" at bounding box center [583, 268] width 147 height 17
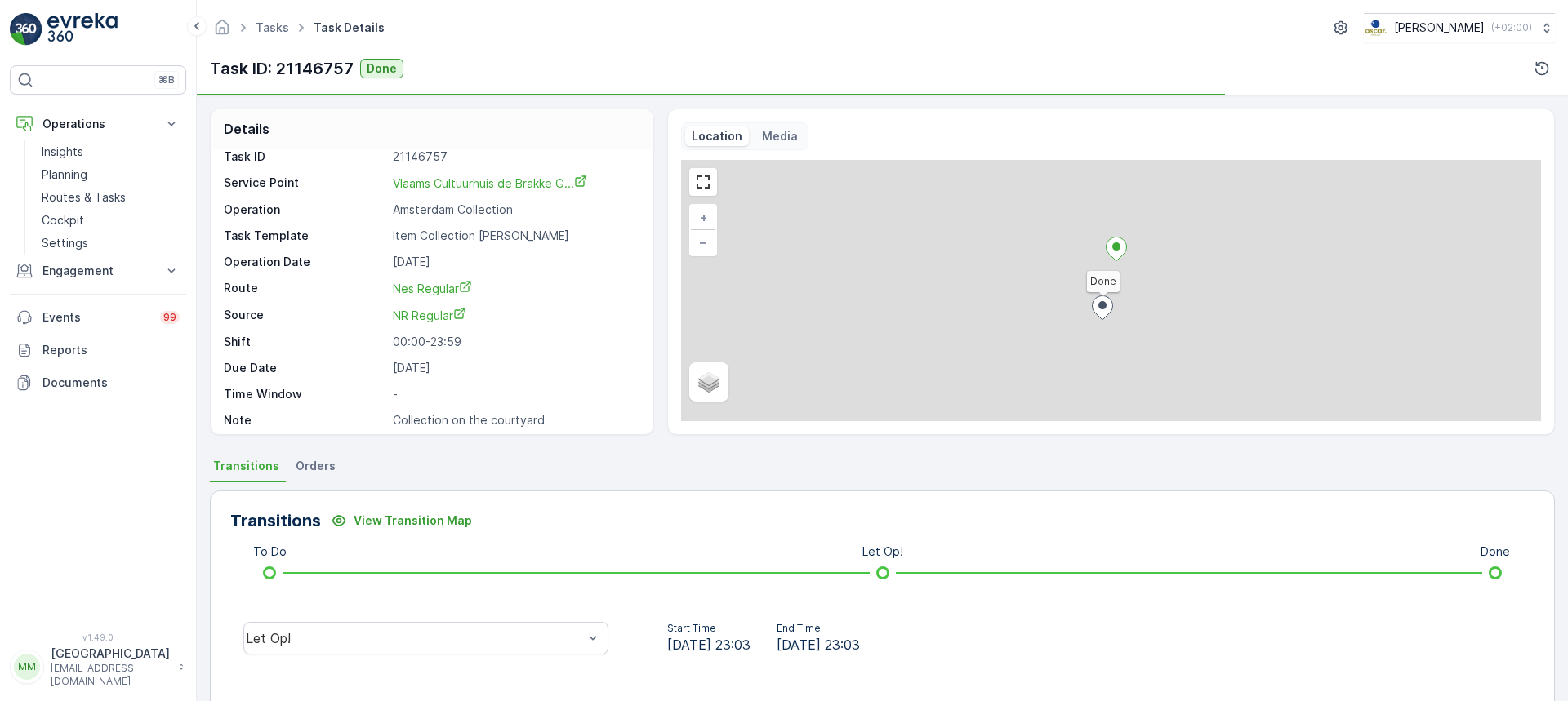
scroll to position [21, 0]
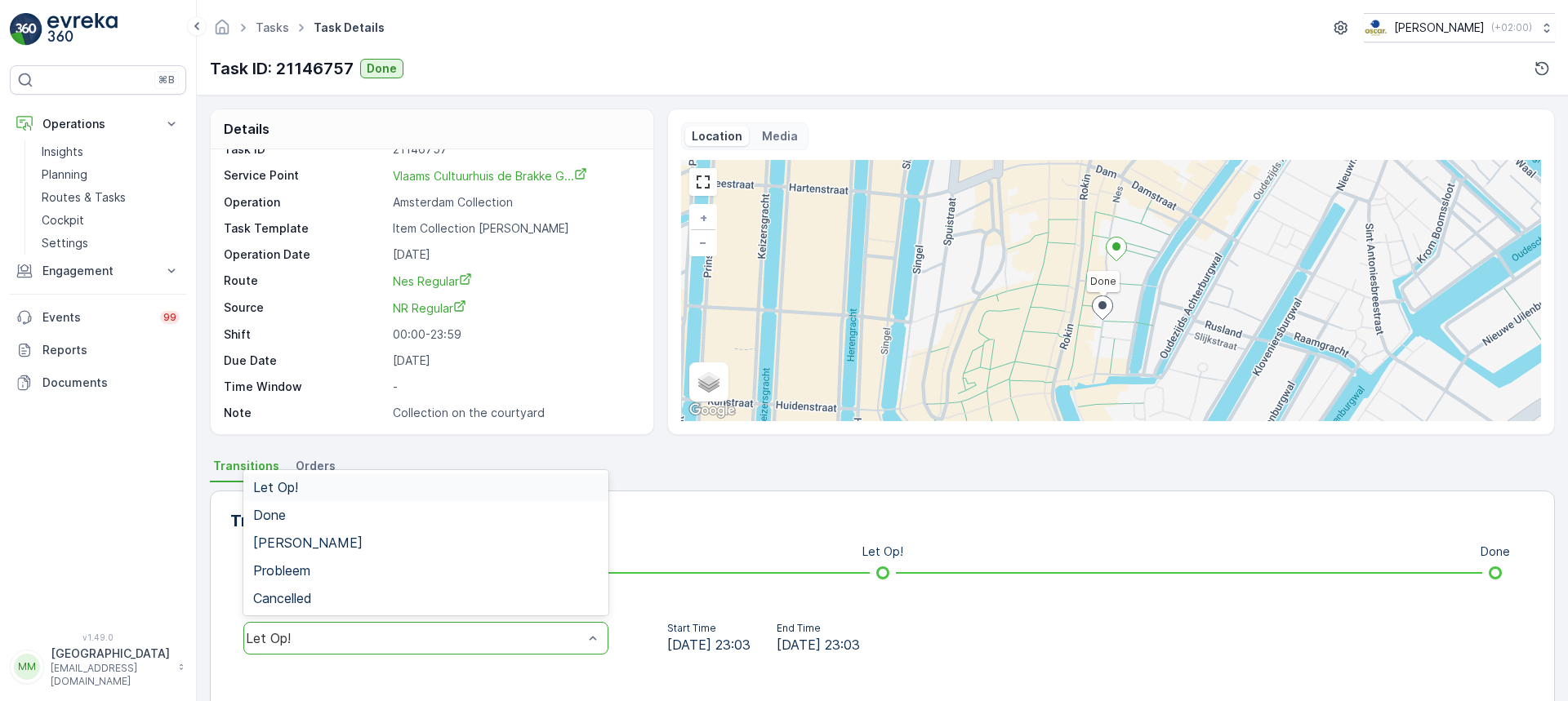
drag, startPoint x: 419, startPoint y: 626, endPoint x: 404, endPoint y: 598, distance: 31.8
click at [419, 625] on div "Let Op!" at bounding box center [426, 638] width 365 height 33
click at [369, 524] on div "Done" at bounding box center [426, 515] width 365 height 28
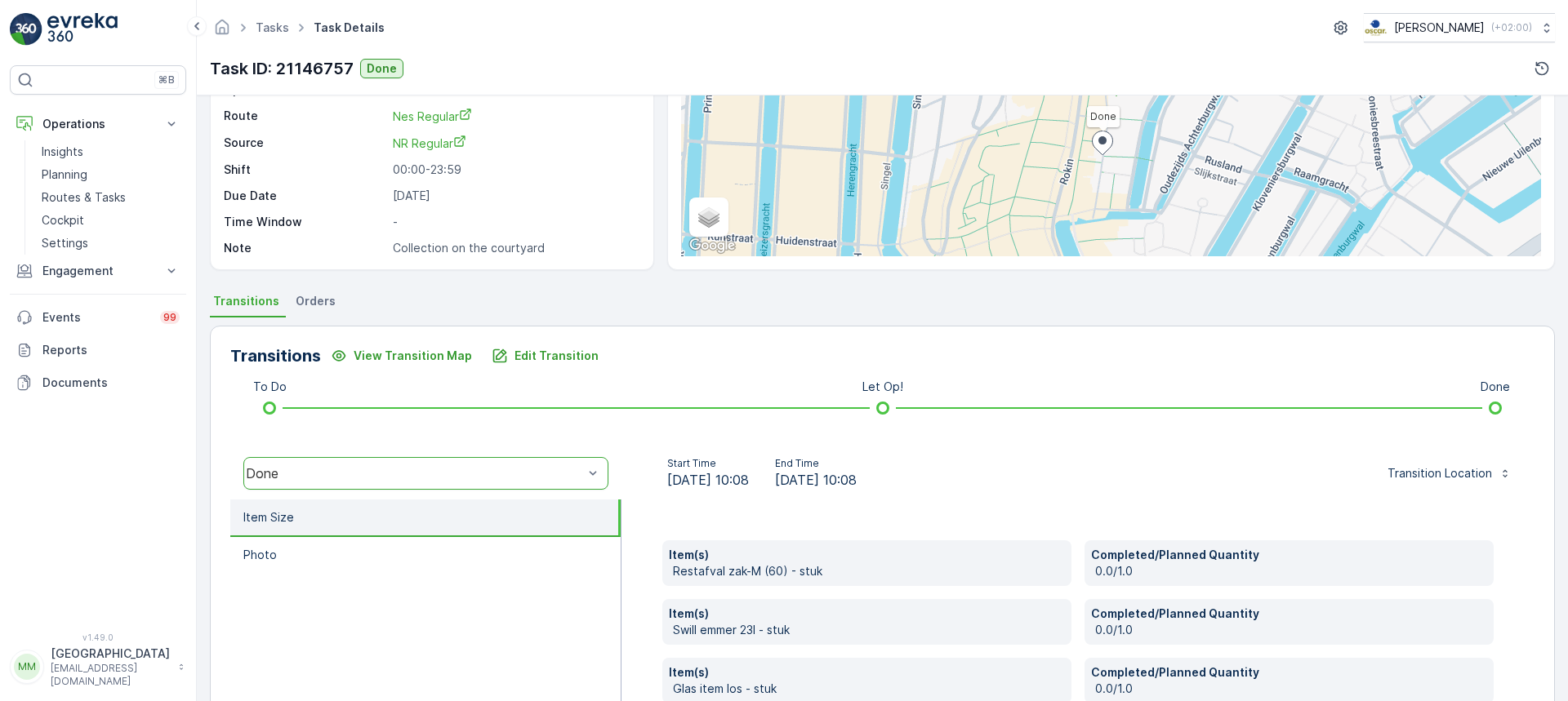
scroll to position [0, 0]
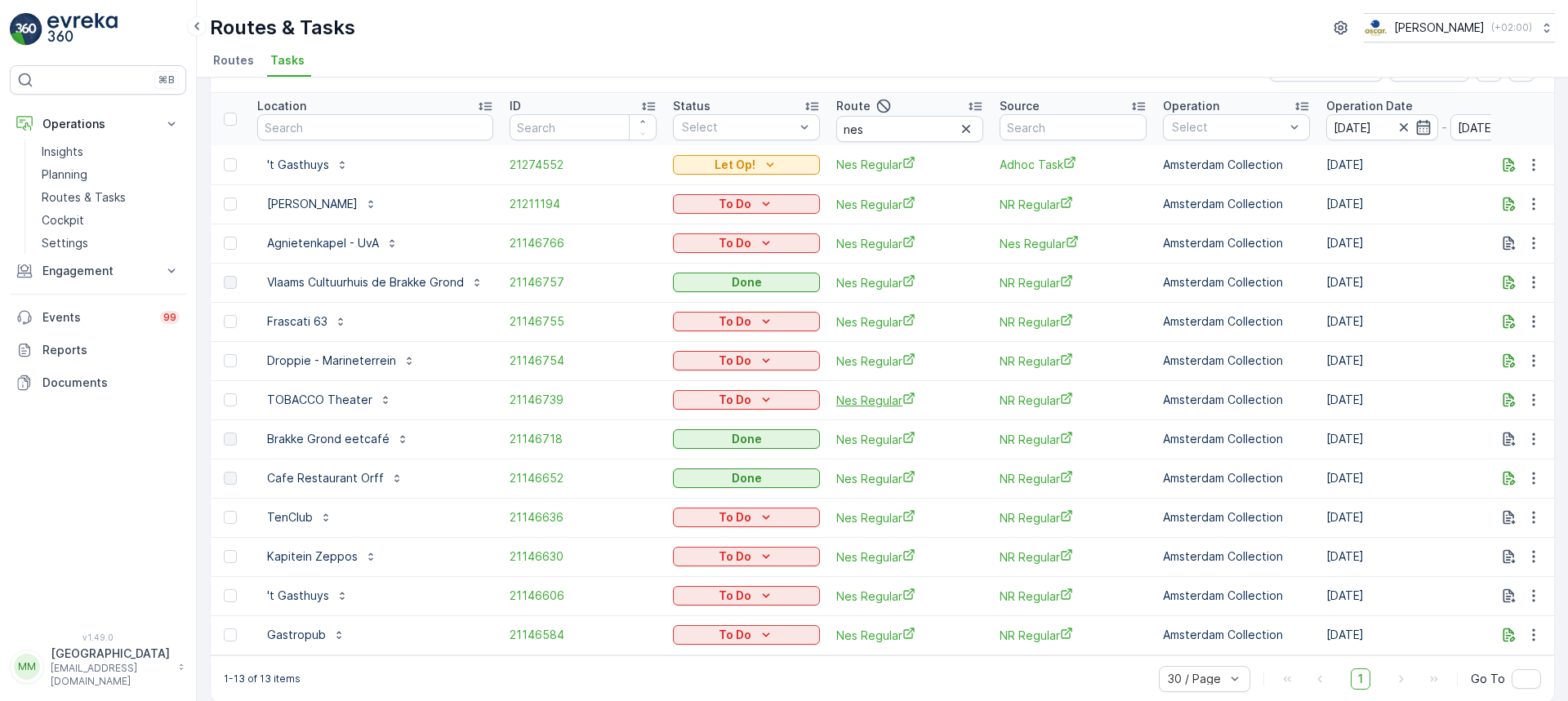
scroll to position [70, 0]
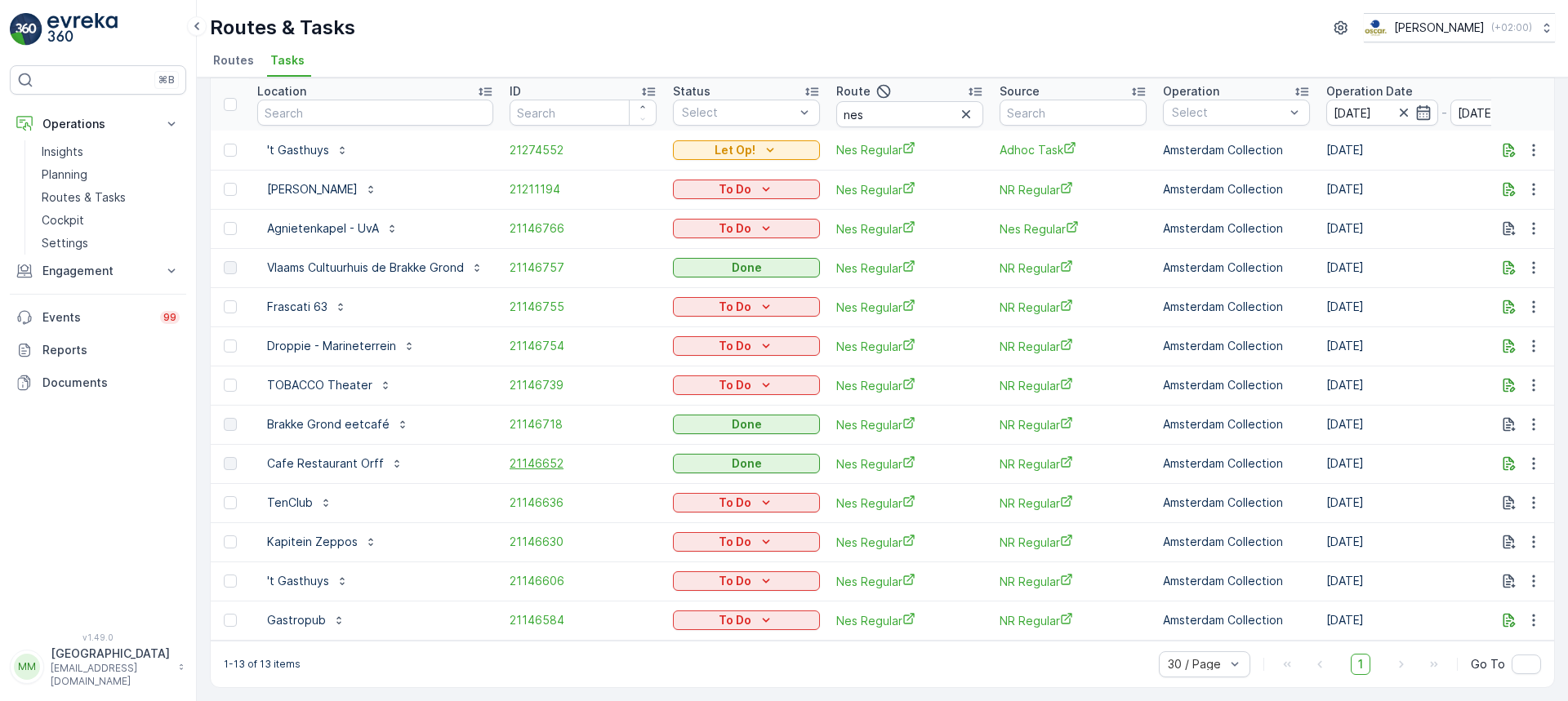
click at [533, 460] on span "21146652" at bounding box center [583, 464] width 147 height 17
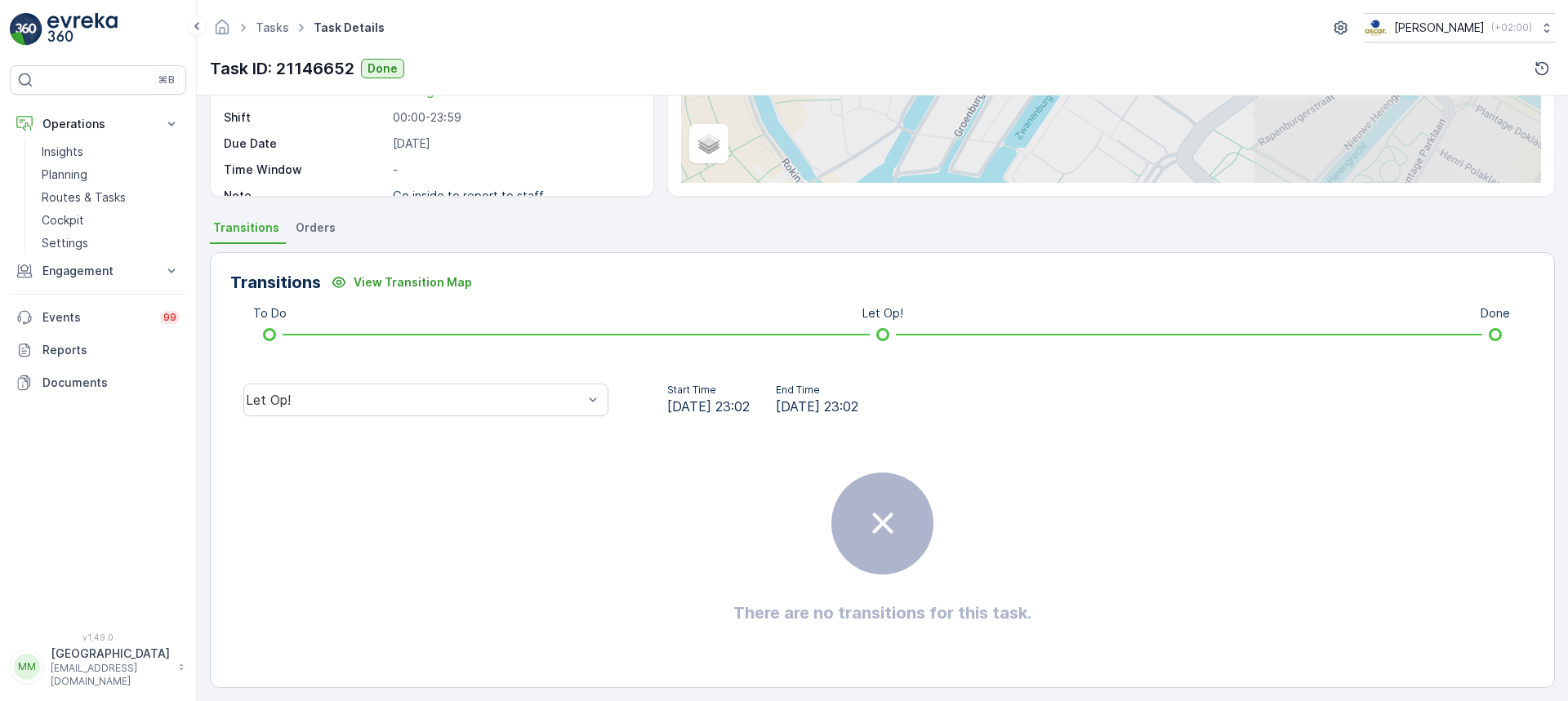
scroll to position [247, 0]
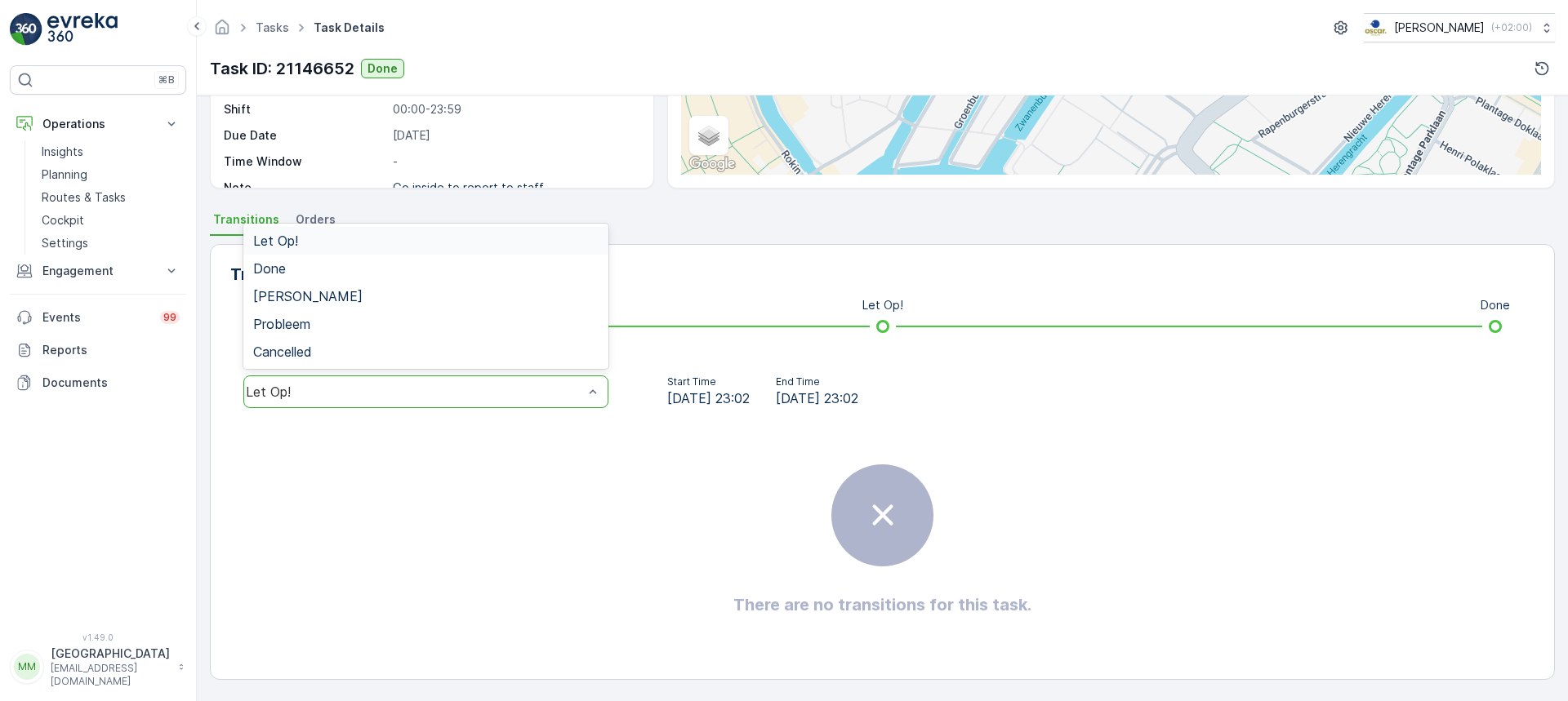
click at [440, 398] on div "Let Op!" at bounding box center [415, 391] width 338 height 15
click at [381, 271] on div "Done" at bounding box center [426, 268] width 345 height 15
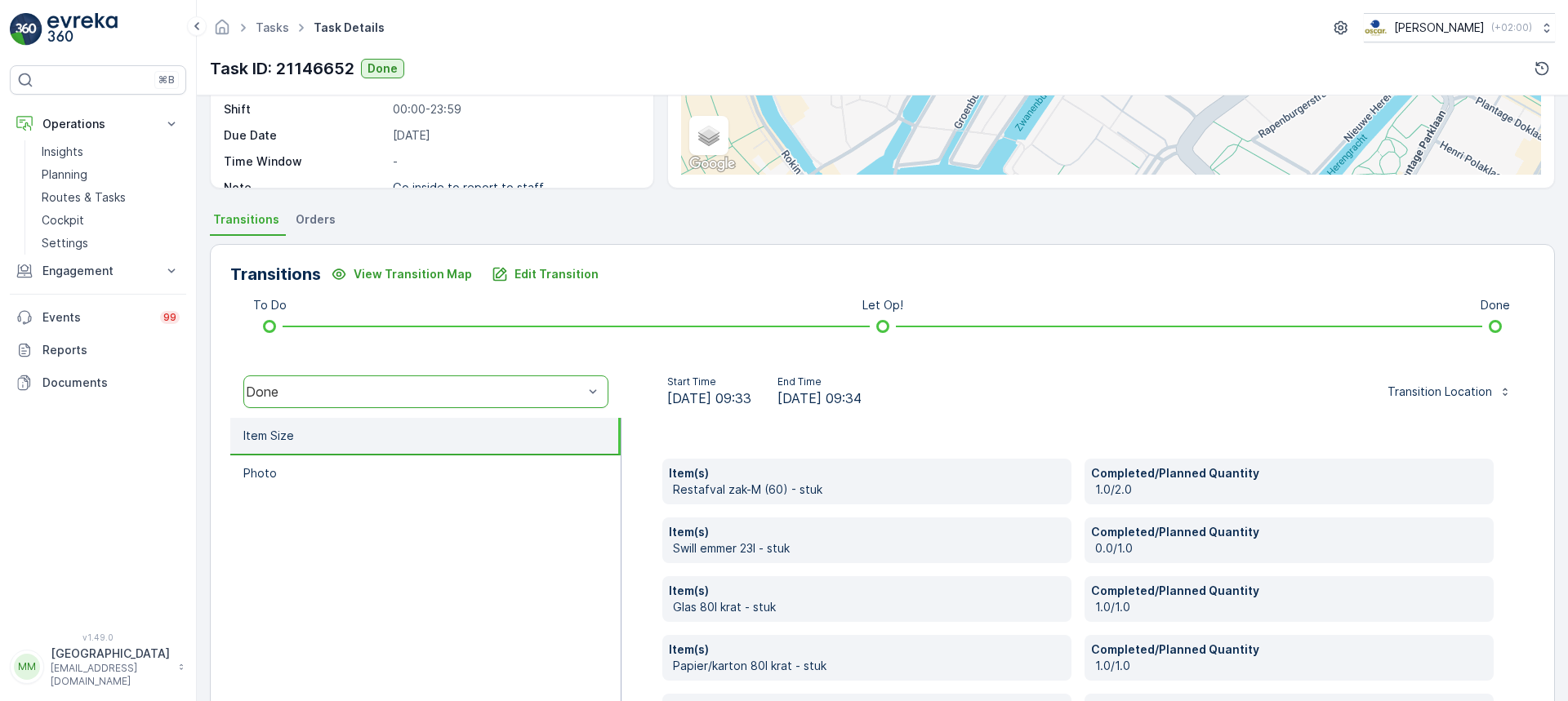
scroll to position [436, 0]
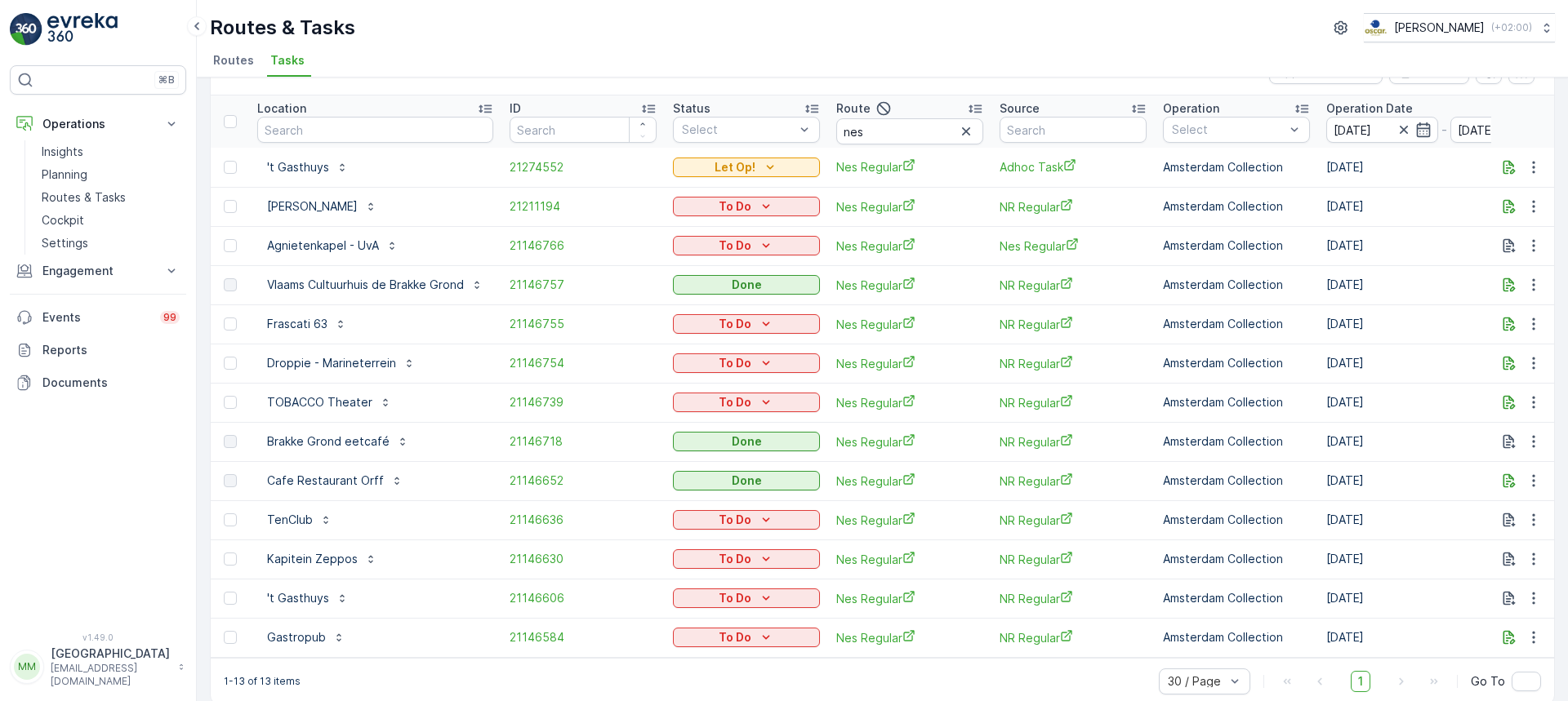
scroll to position [70, 0]
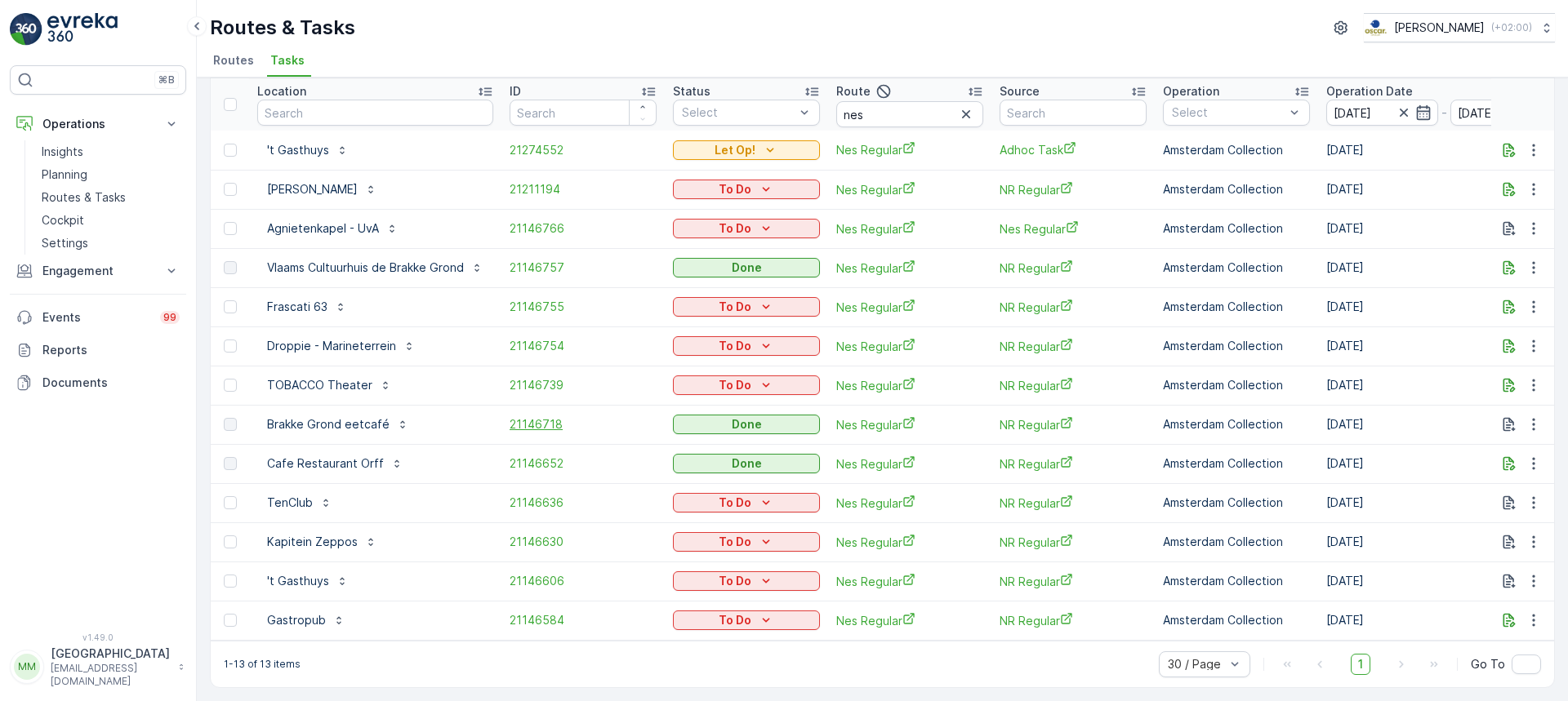
click at [553, 424] on span "21146718" at bounding box center [583, 424] width 147 height 17
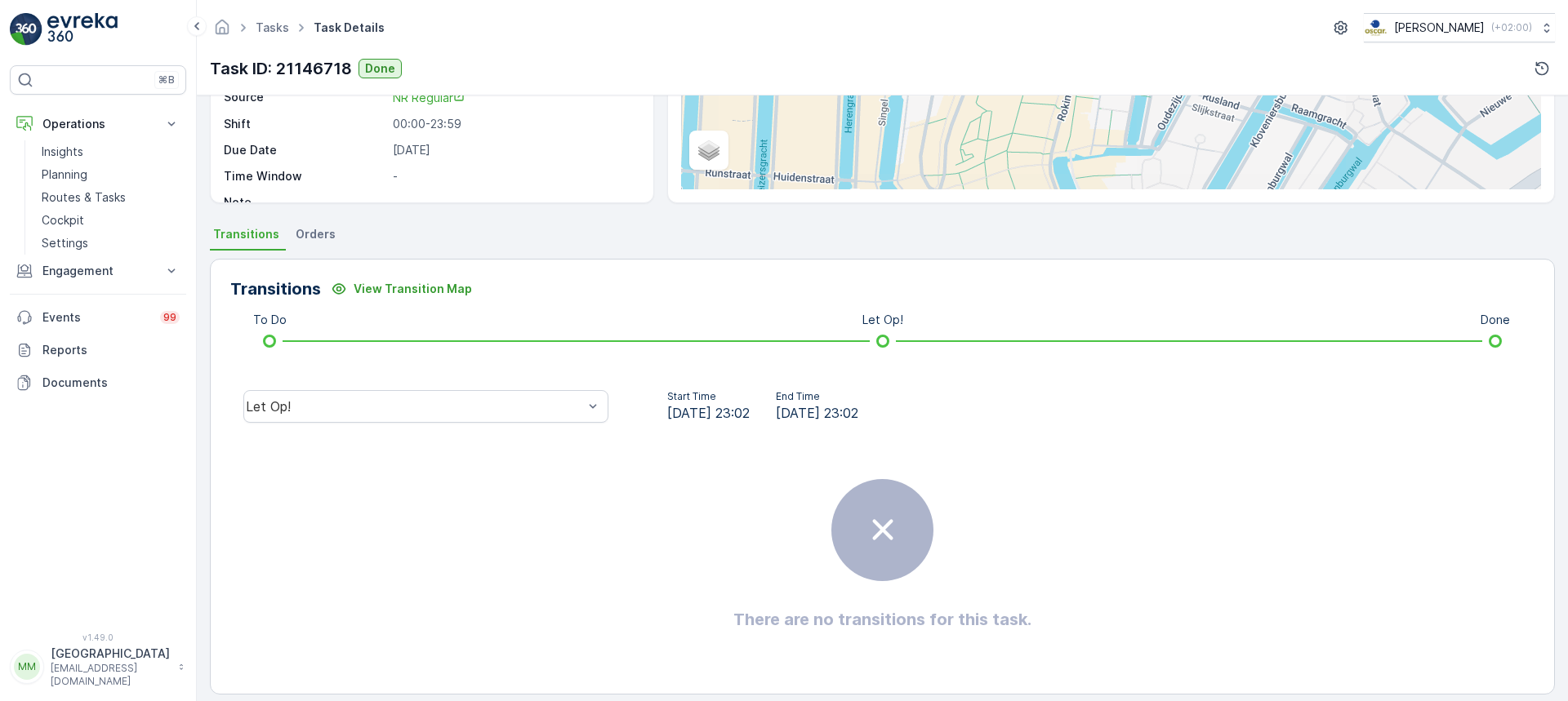
scroll to position [247, 0]
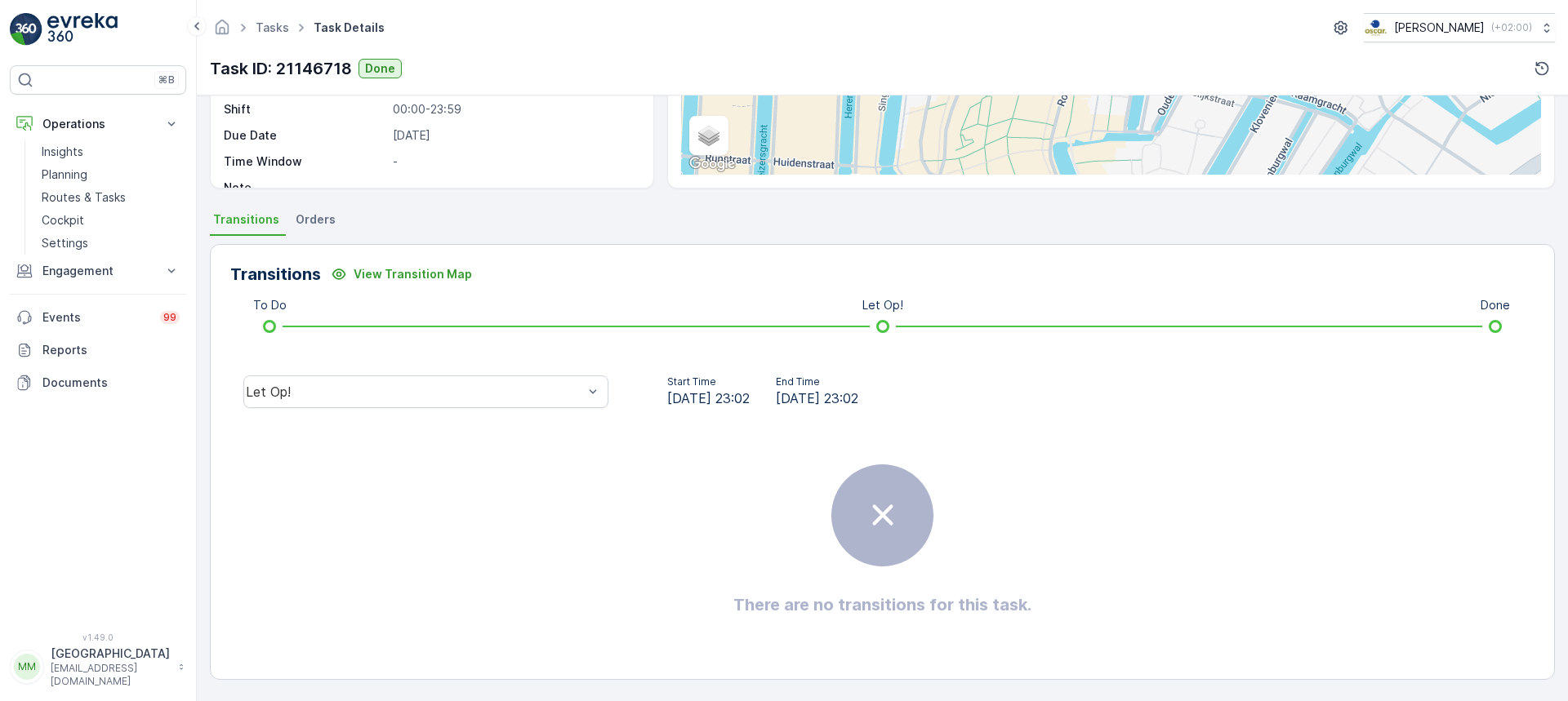
click at [500, 374] on div "Let Op!" at bounding box center [426, 392] width 392 height 52
click at [493, 390] on div "Let Op!" at bounding box center [415, 391] width 338 height 15
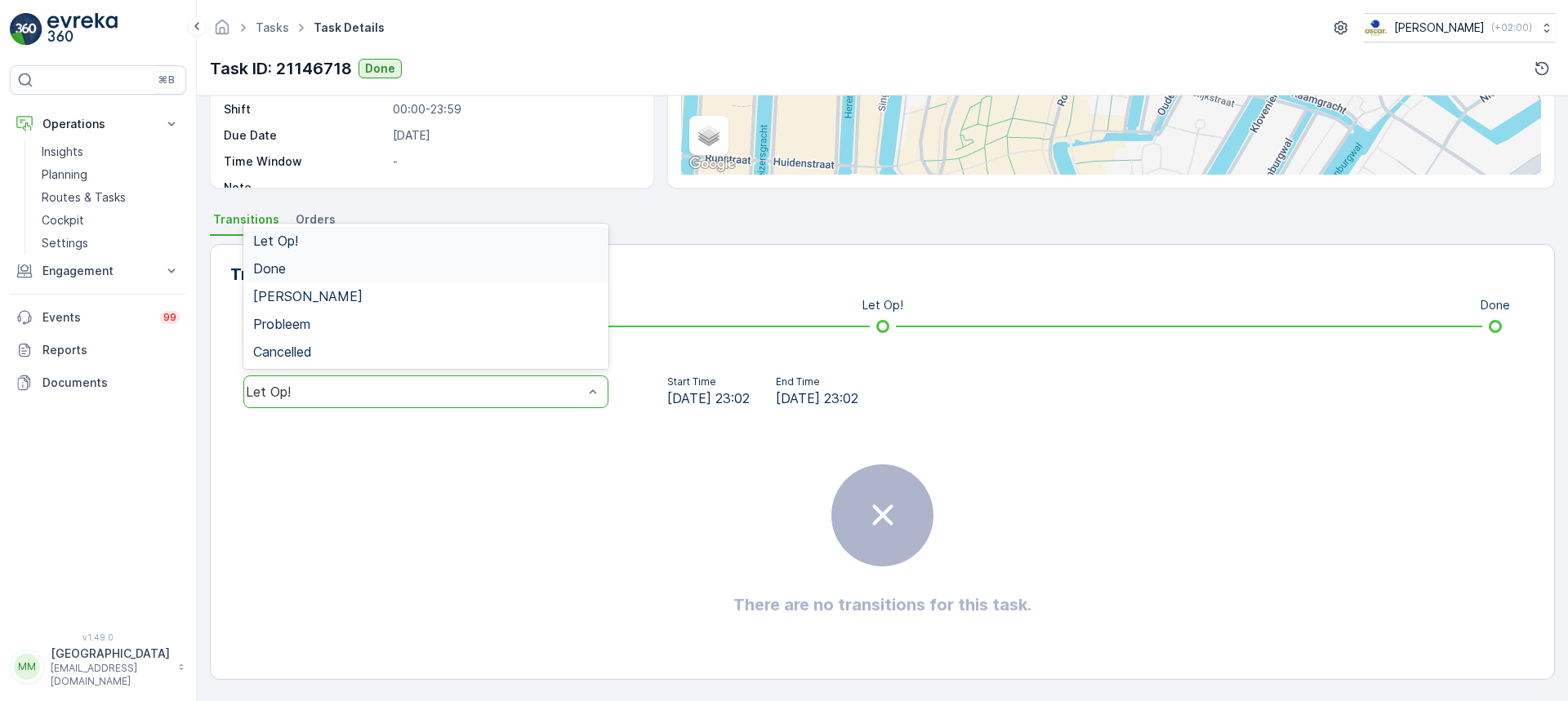
click at [412, 273] on div "Done" at bounding box center [426, 268] width 345 height 15
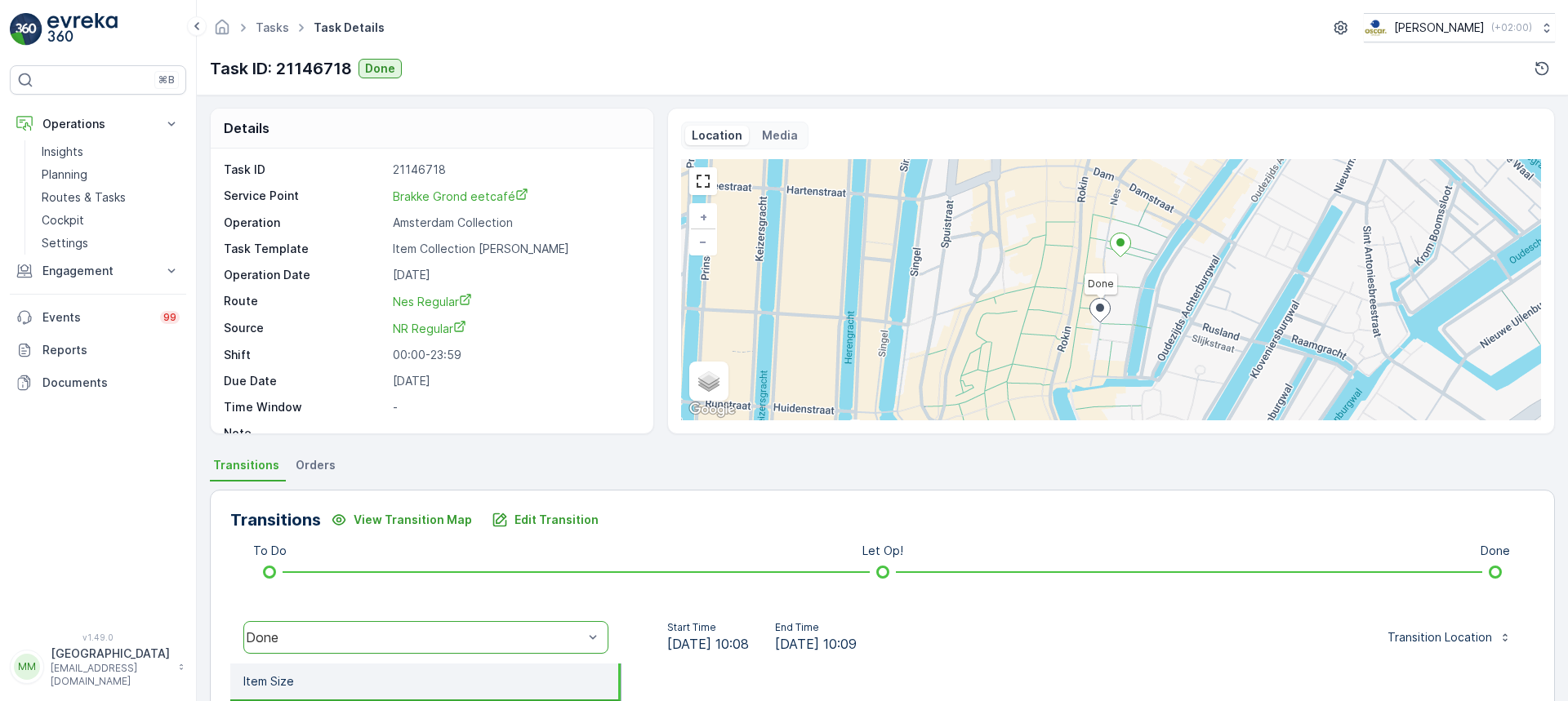
scroll to position [0, 0]
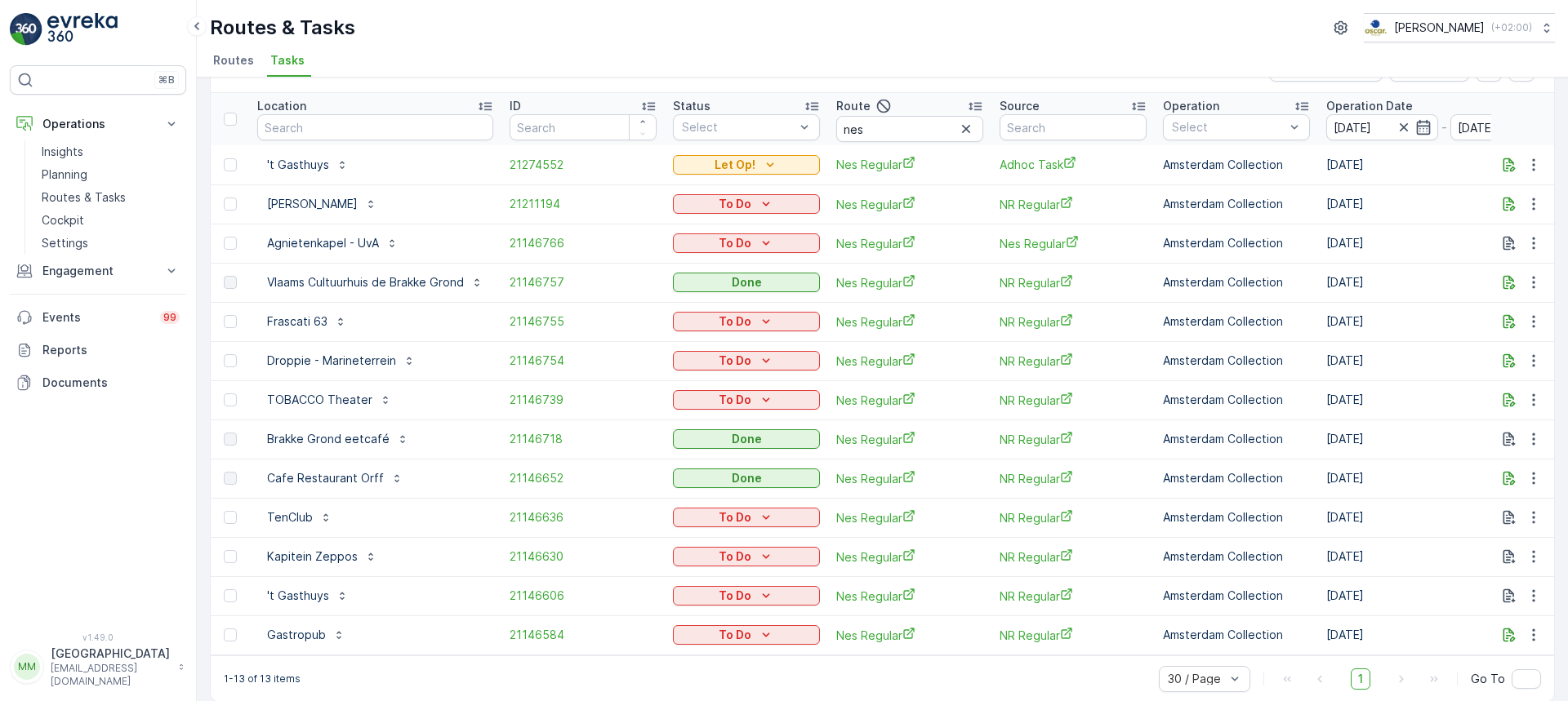
scroll to position [70, 0]
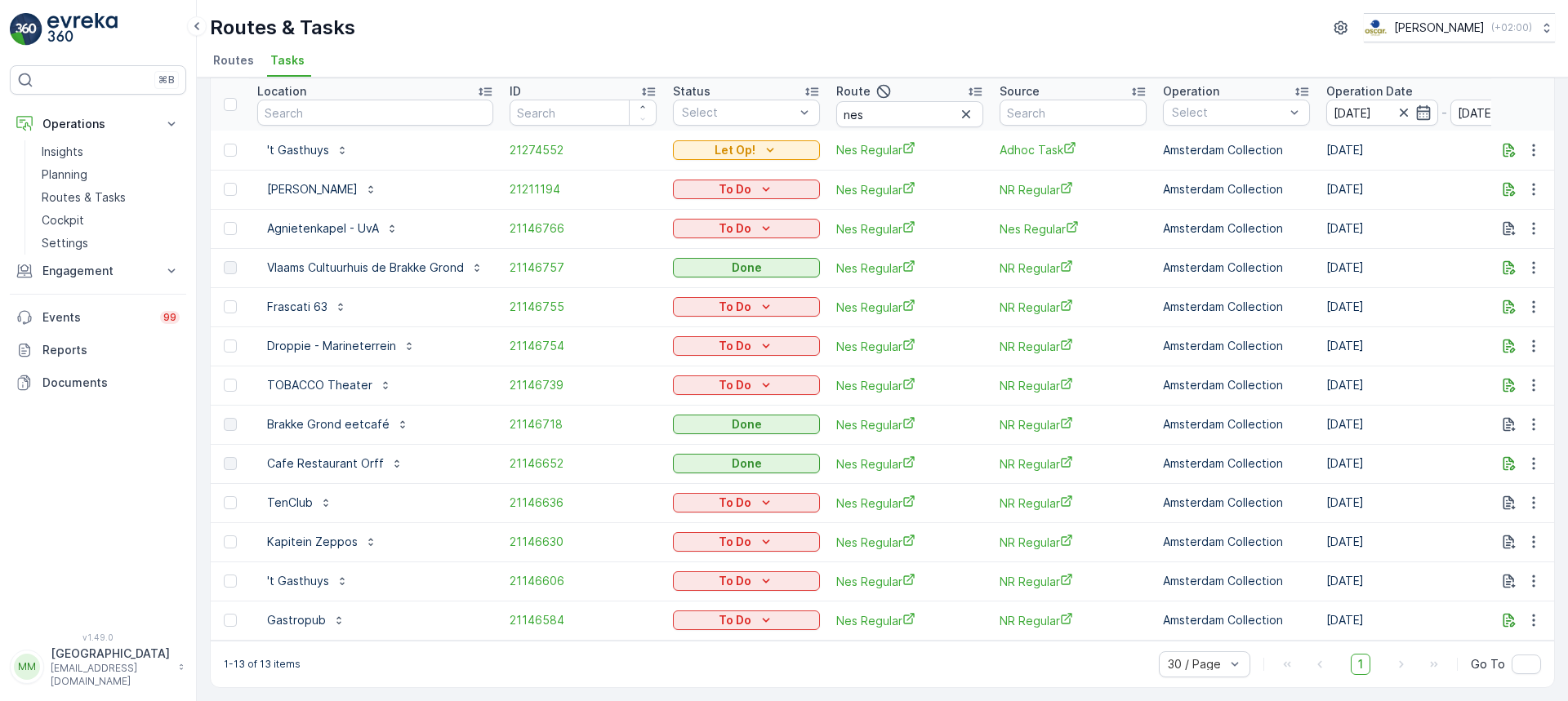
click at [44, 17] on link at bounding box center [97, 30] width 177 height 33
click at [1390, 101] on input "[DATE]" at bounding box center [1383, 113] width 112 height 26
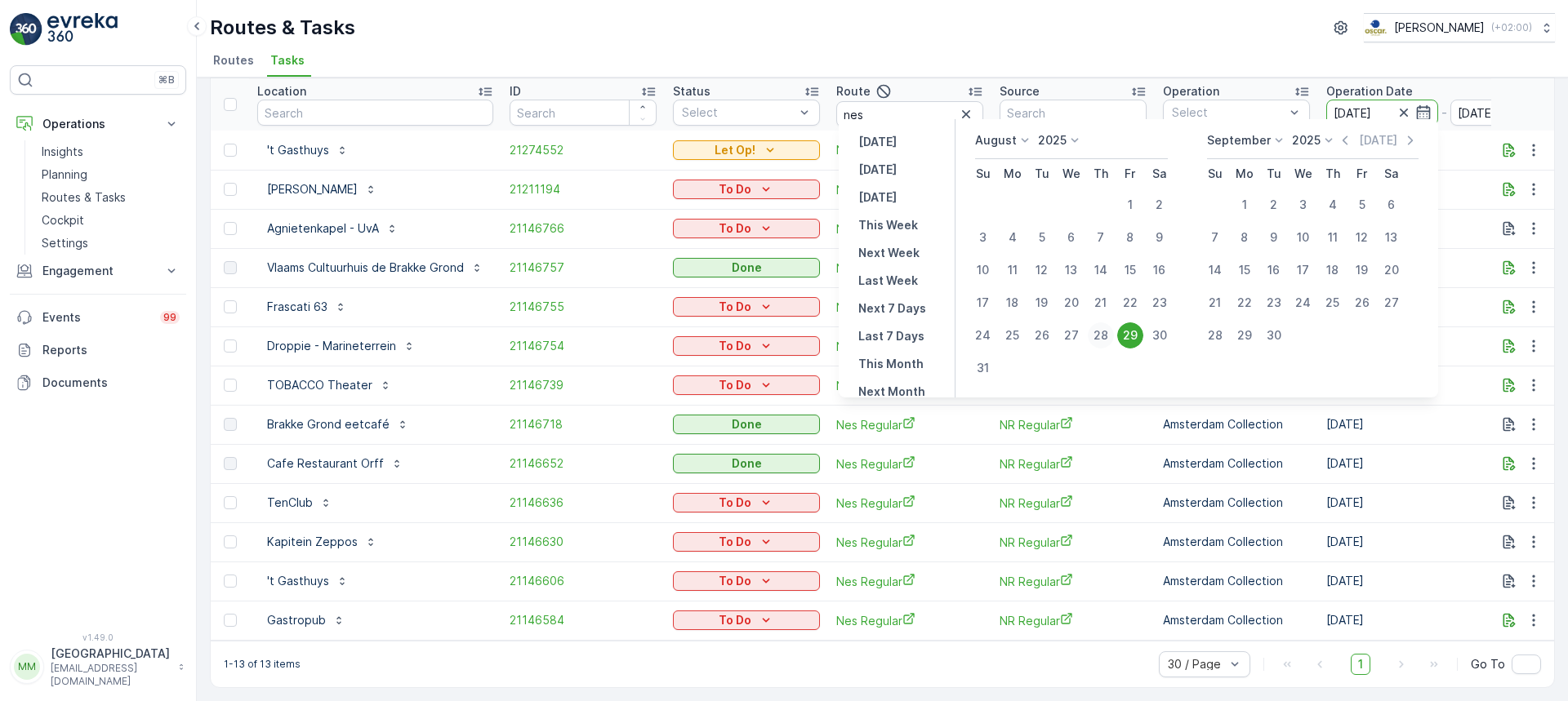
click at [1099, 337] on div "28" at bounding box center [1101, 336] width 26 height 26
type input "[DATE]"
click at [1099, 337] on div "28" at bounding box center [1101, 336] width 26 height 26
type input "[DATE]"
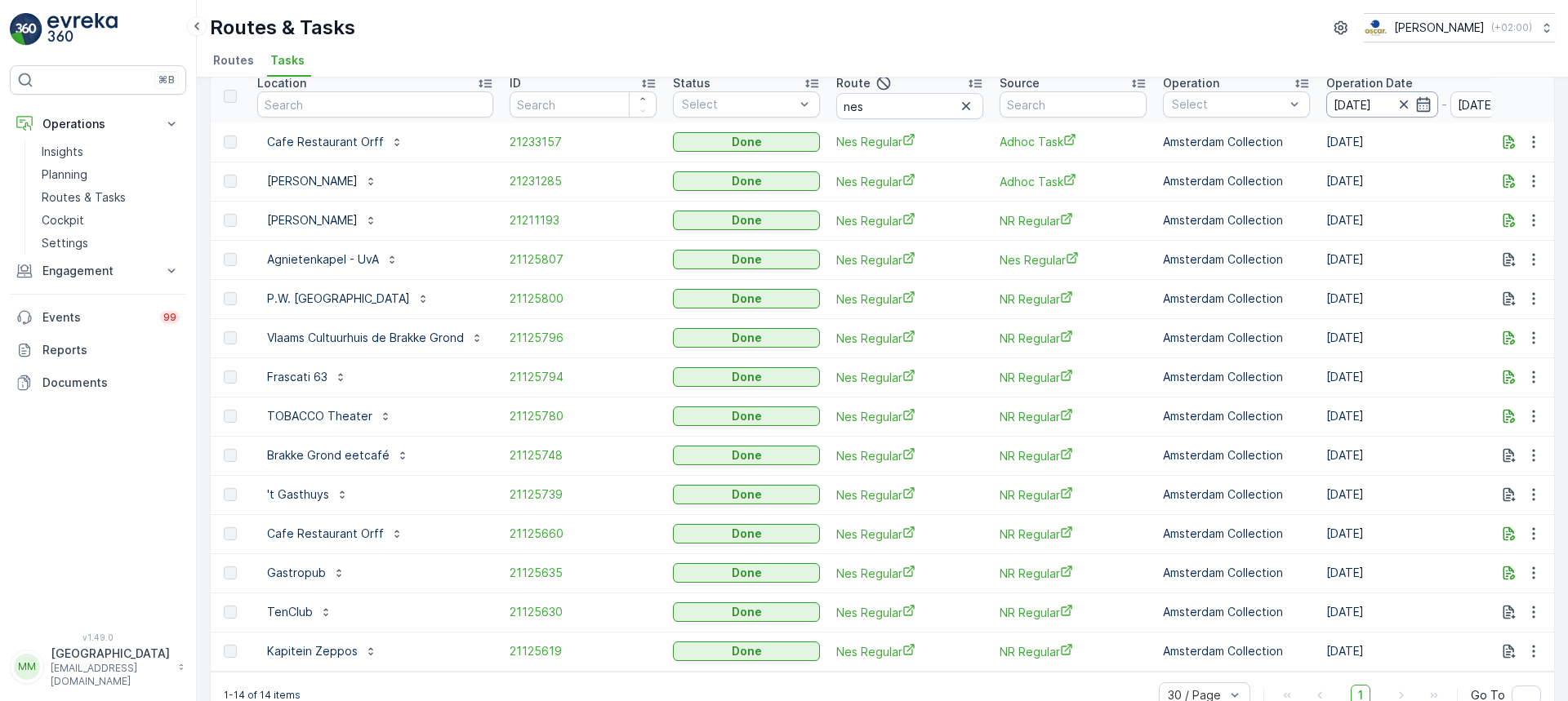
click at [1358, 99] on input "[DATE]" at bounding box center [1383, 104] width 112 height 26
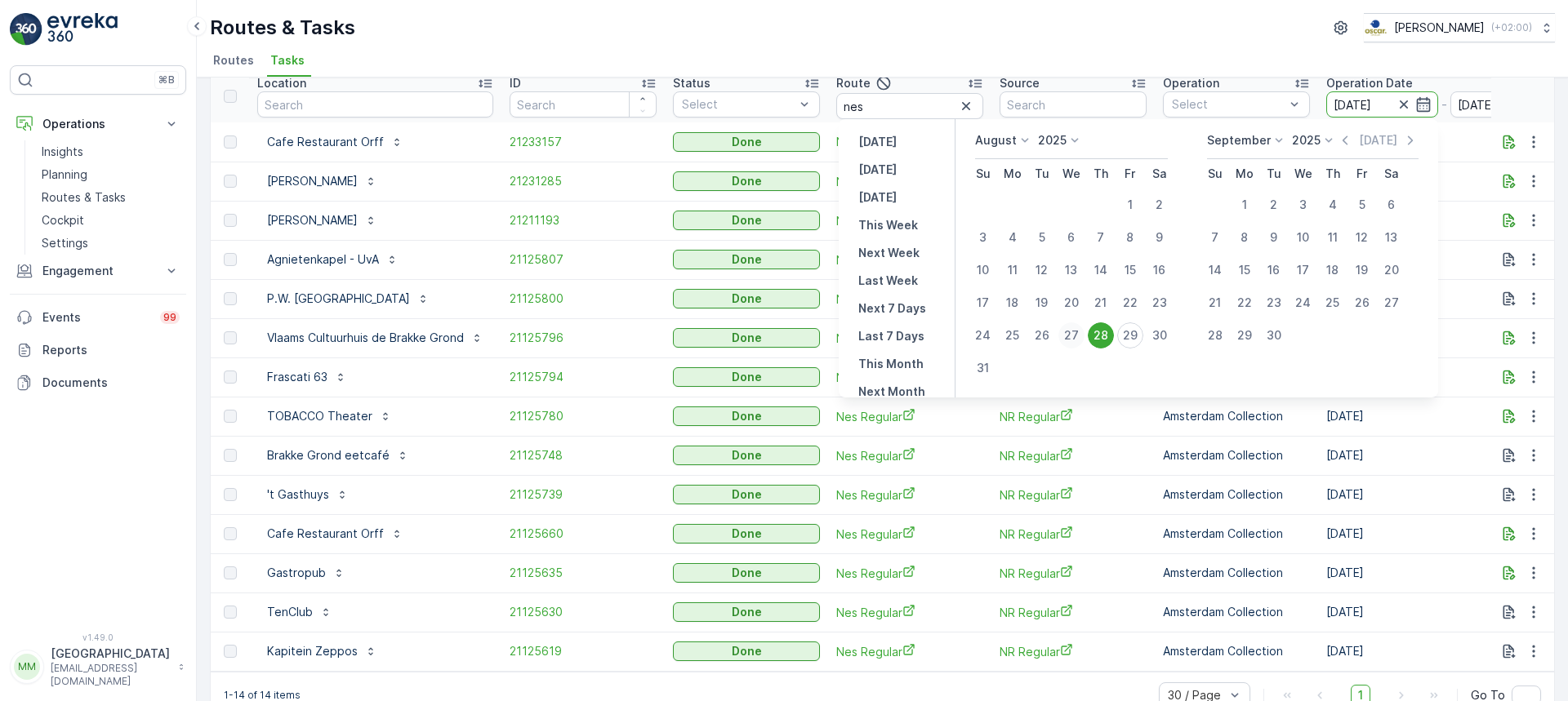
click at [1081, 335] on div "27" at bounding box center [1072, 336] width 26 height 26
type input "27.08.2025"
click at [1081, 335] on div "27" at bounding box center [1072, 336] width 26 height 26
type input "27.08.2025"
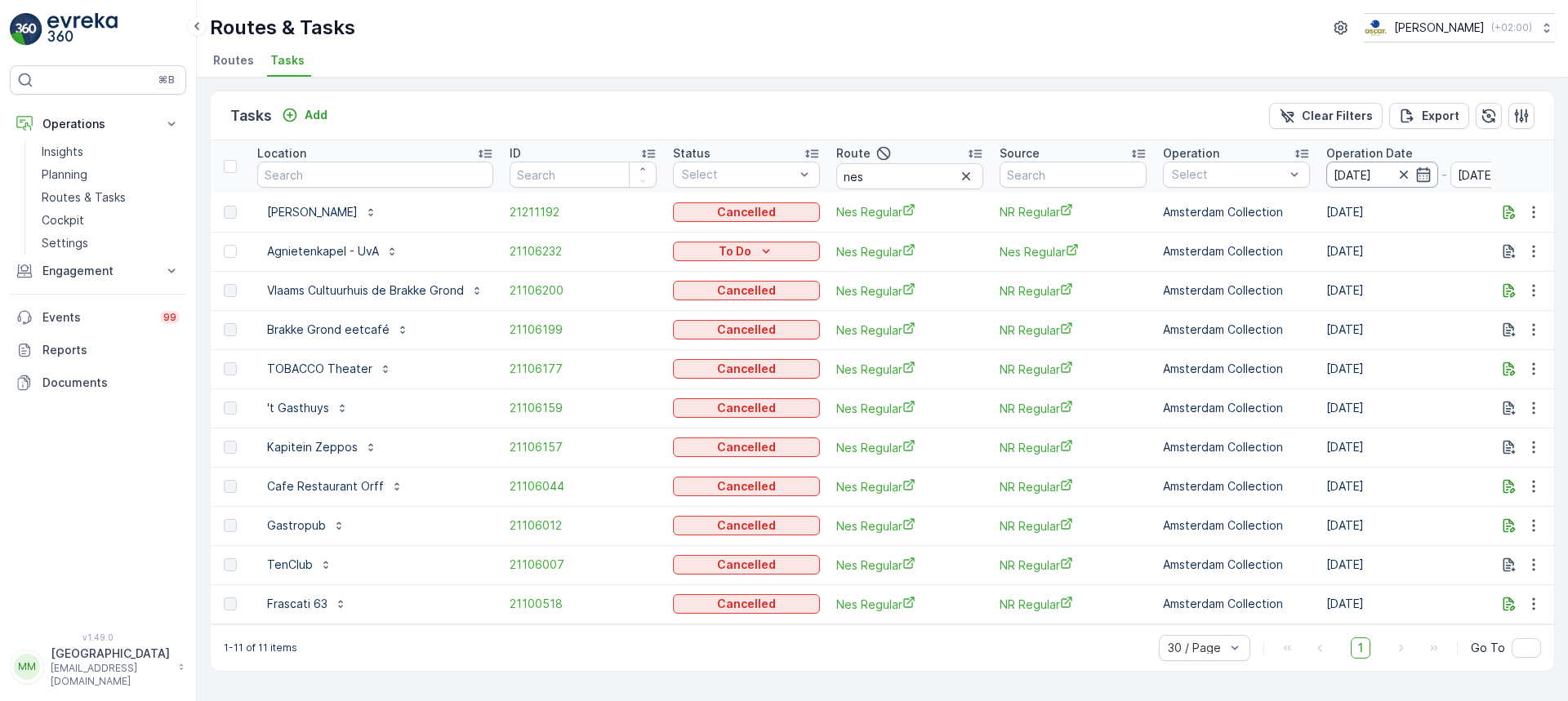
click at [1369, 170] on input "27.08.2025" at bounding box center [1383, 175] width 112 height 26
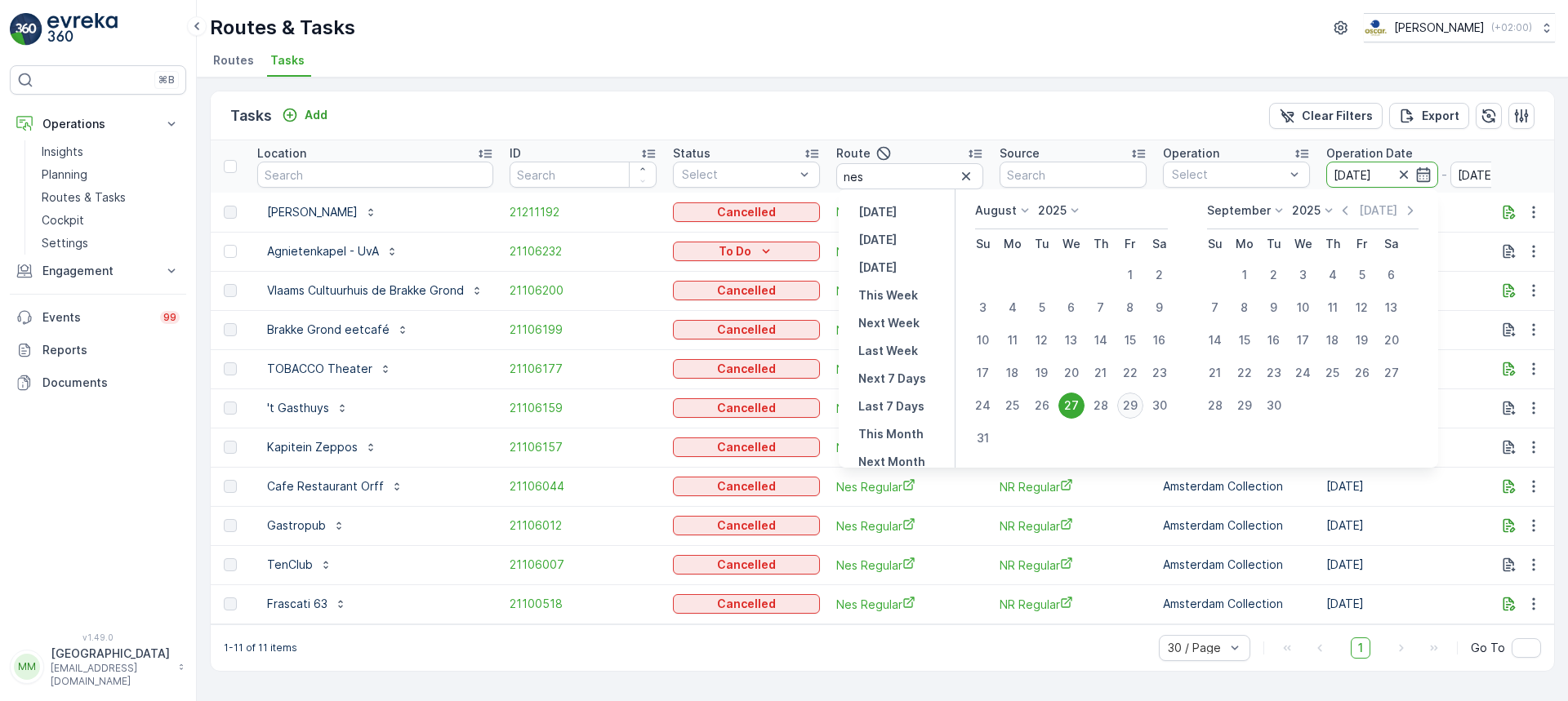
click at [1138, 409] on div "29" at bounding box center [1130, 406] width 26 height 26
type input "[DATE]"
click at [1138, 409] on div "29" at bounding box center [1130, 406] width 26 height 26
type input "[DATE]"
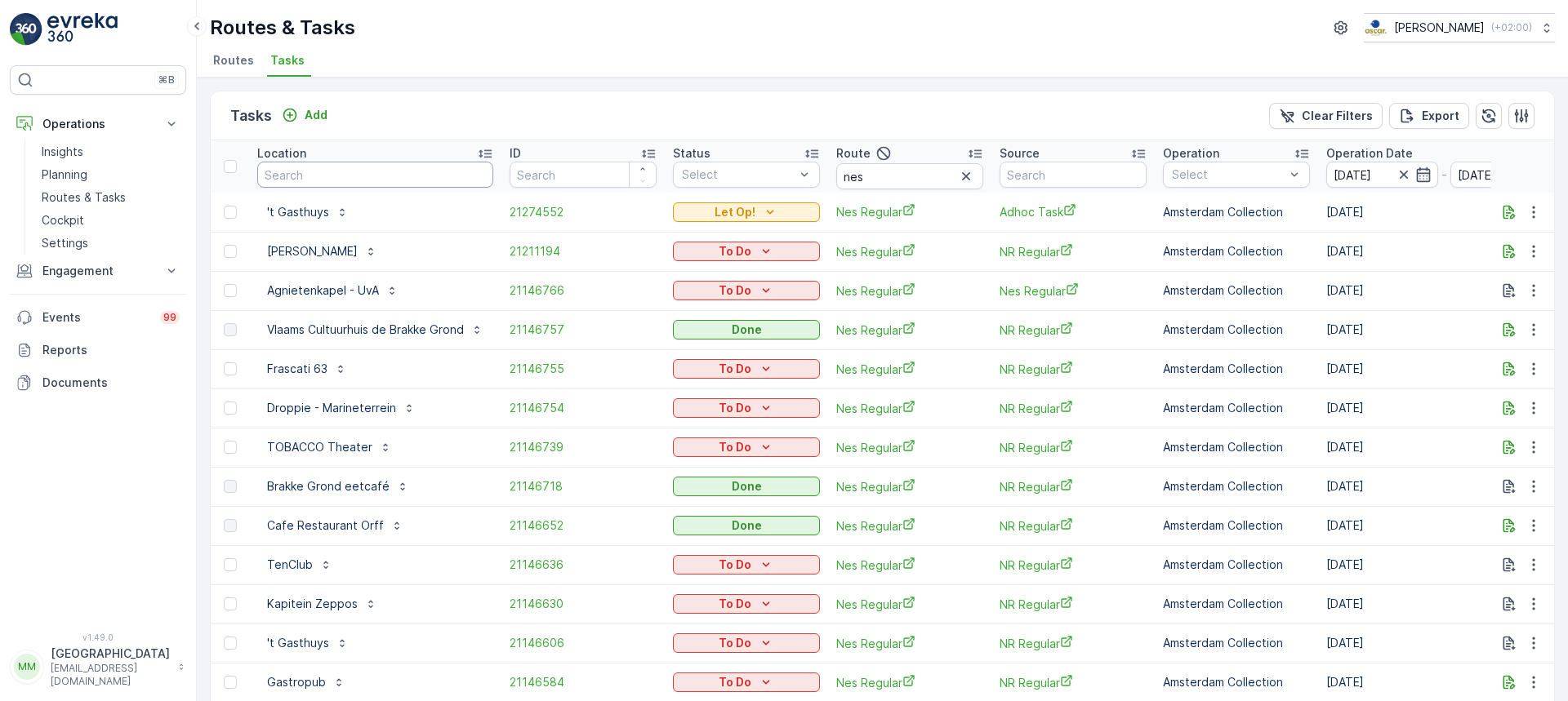
click at [342, 171] on input "text" at bounding box center [375, 175] width 236 height 26
click at [312, 109] on p "Add" at bounding box center [316, 115] width 23 height 17
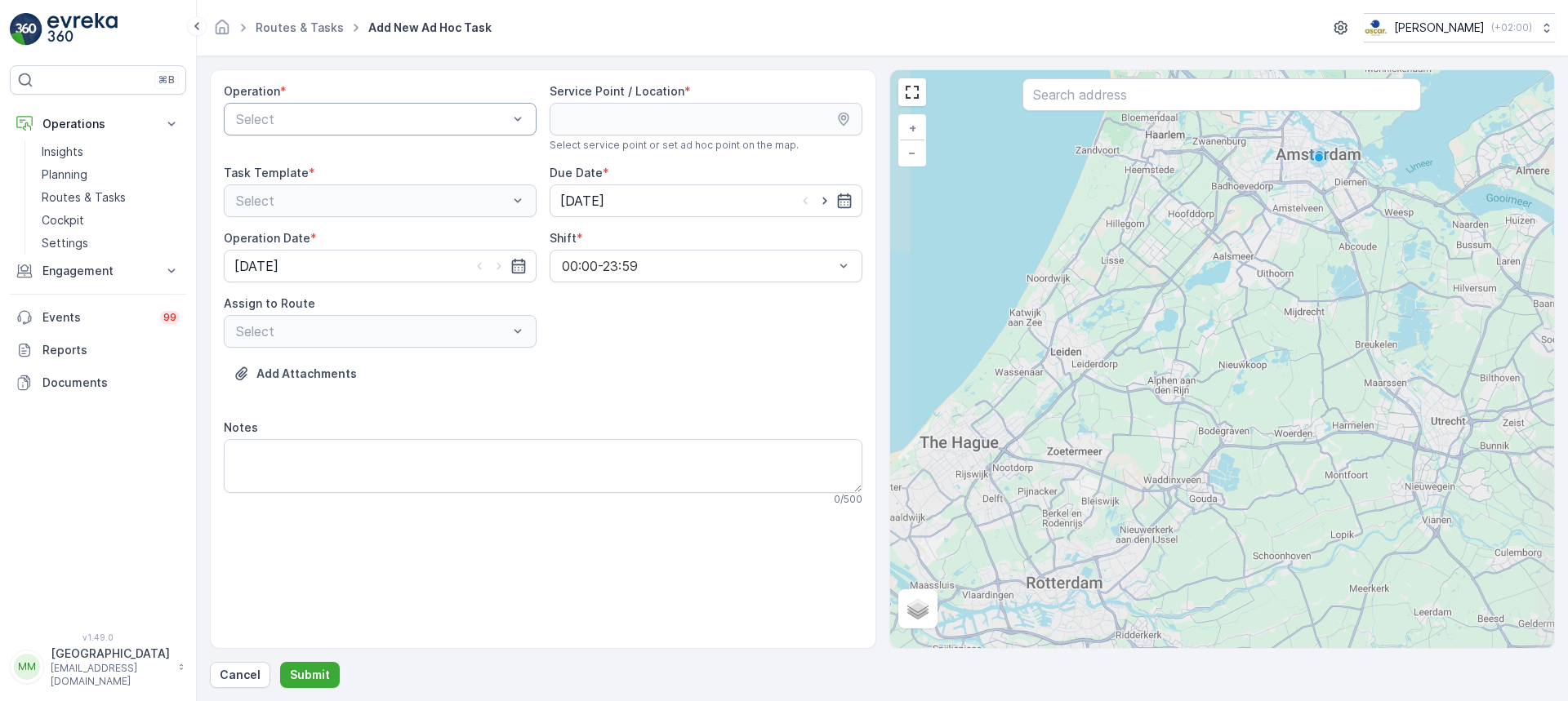
click at [312, 115] on div at bounding box center [372, 119] width 275 height 15
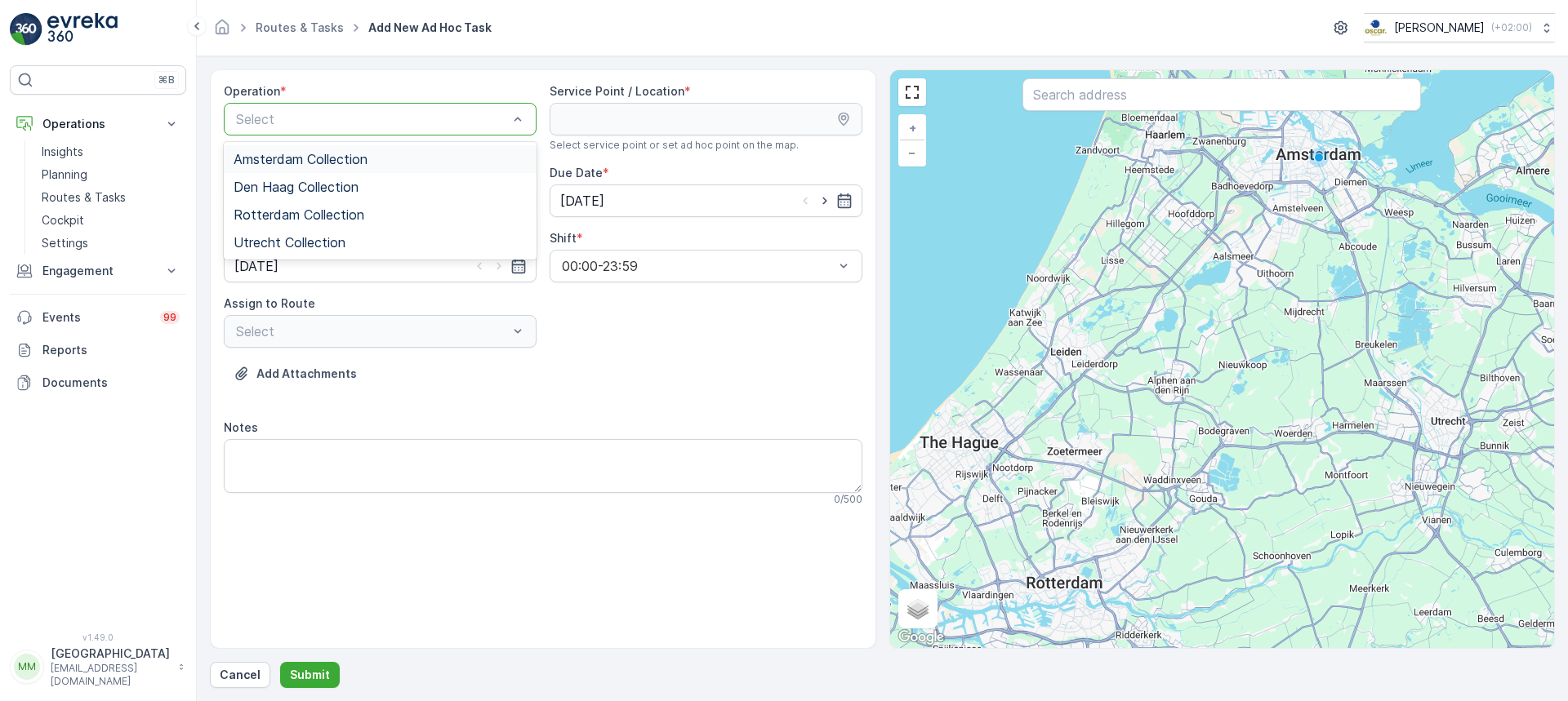
click at [322, 152] on span "Amsterdam Collection" at bounding box center [300, 159] width 134 height 15
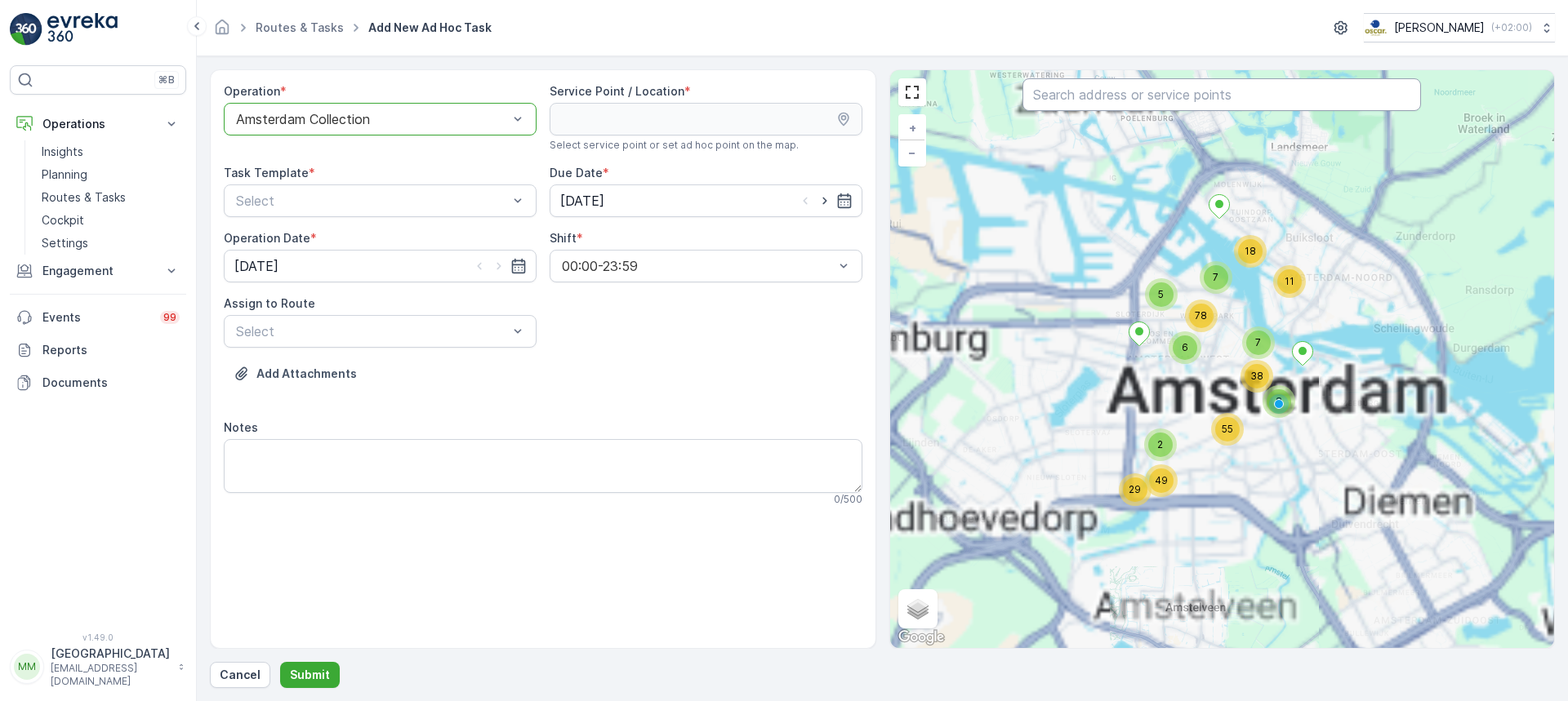
click at [1163, 94] on input "text" at bounding box center [1222, 95] width 399 height 33
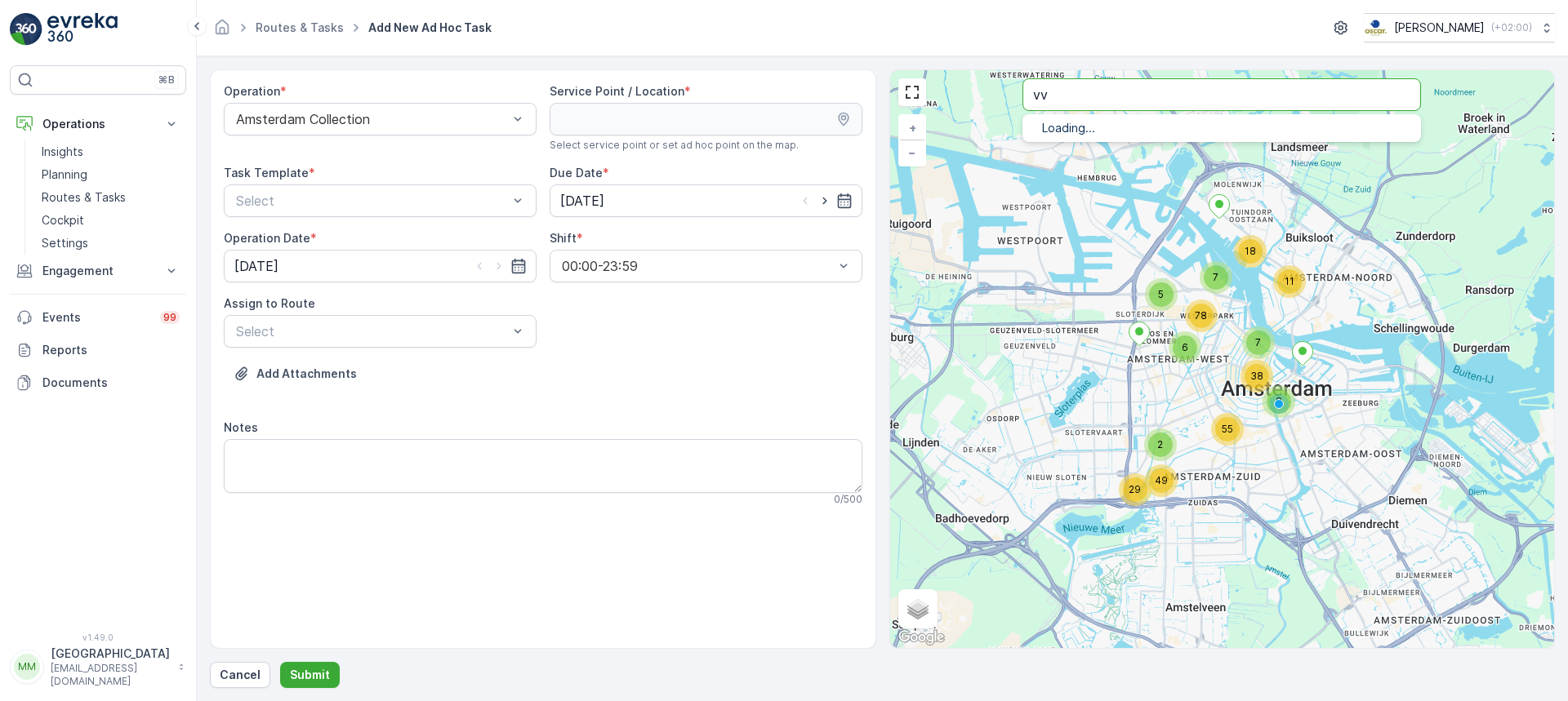
type input "vv"
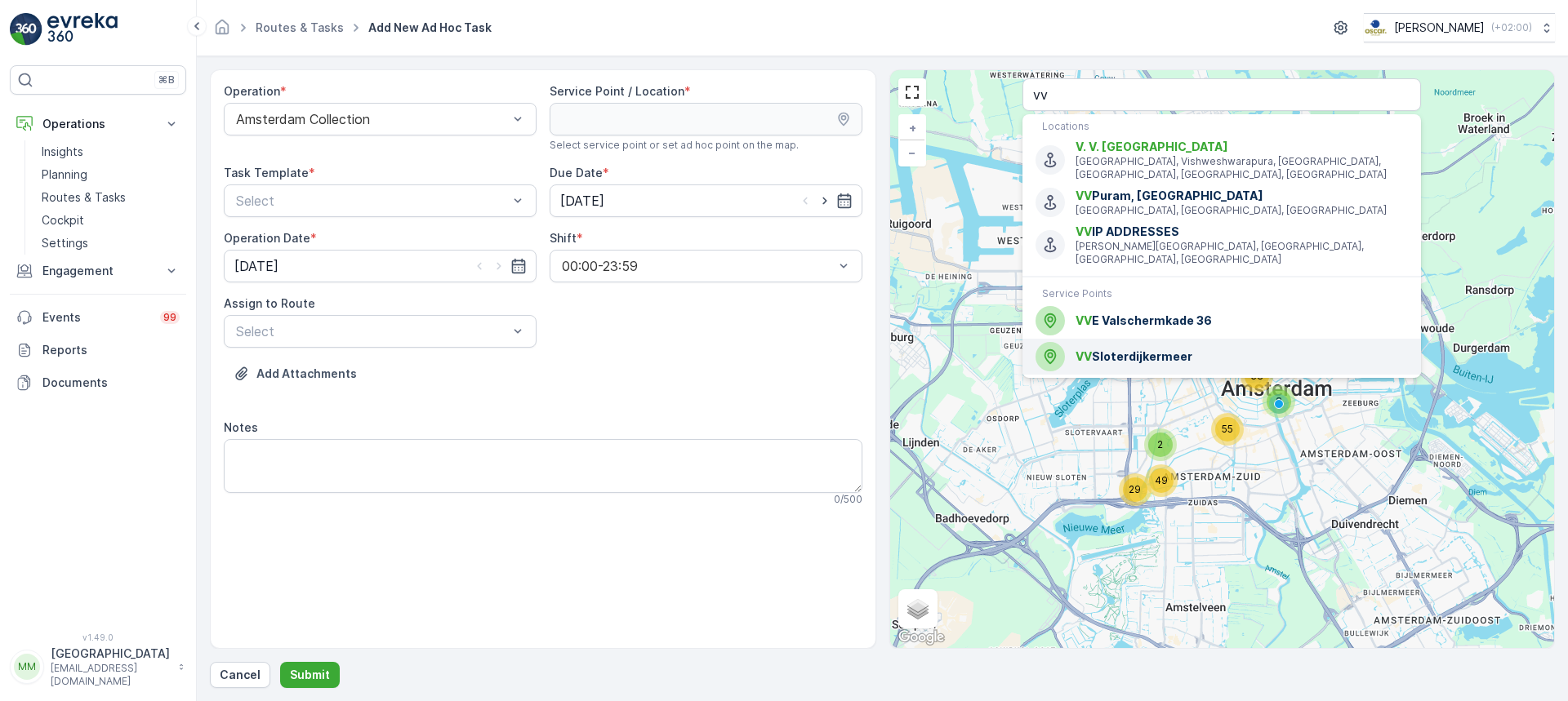
click at [1168, 349] on span "VV Sloterdijkermeer" at bounding box center [1242, 357] width 332 height 17
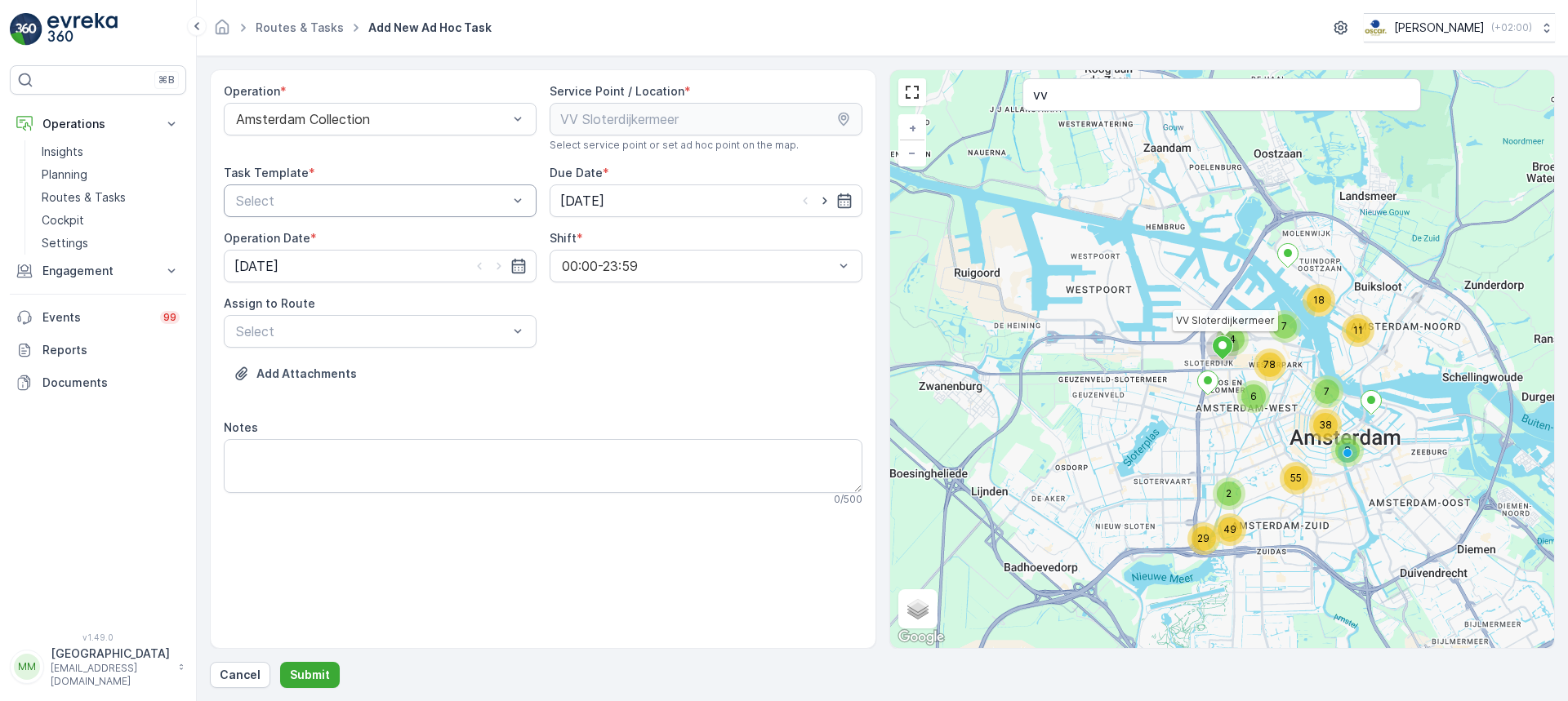
click at [330, 189] on div "Select" at bounding box center [380, 201] width 313 height 33
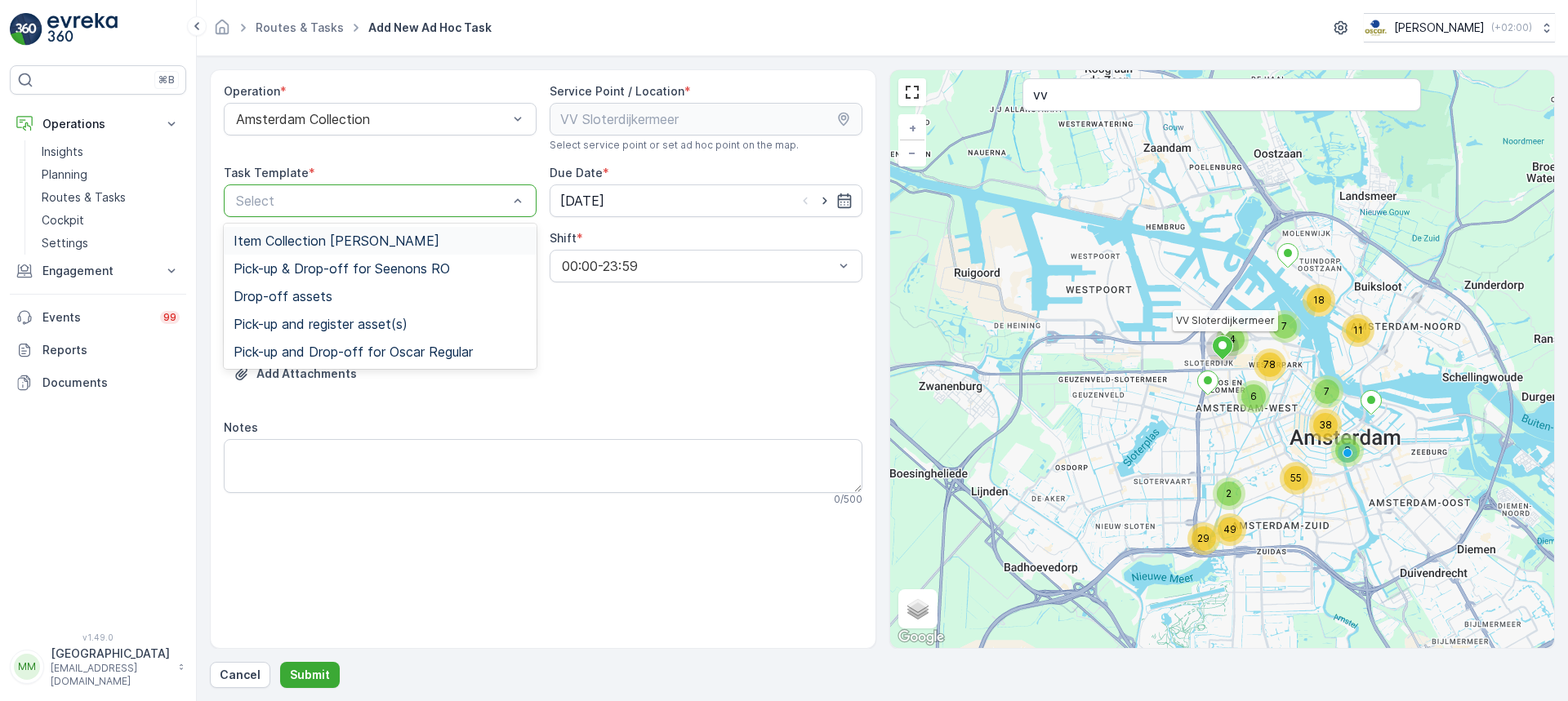
click at [319, 232] on div "Item Collection [PERSON_NAME]" at bounding box center [380, 241] width 313 height 28
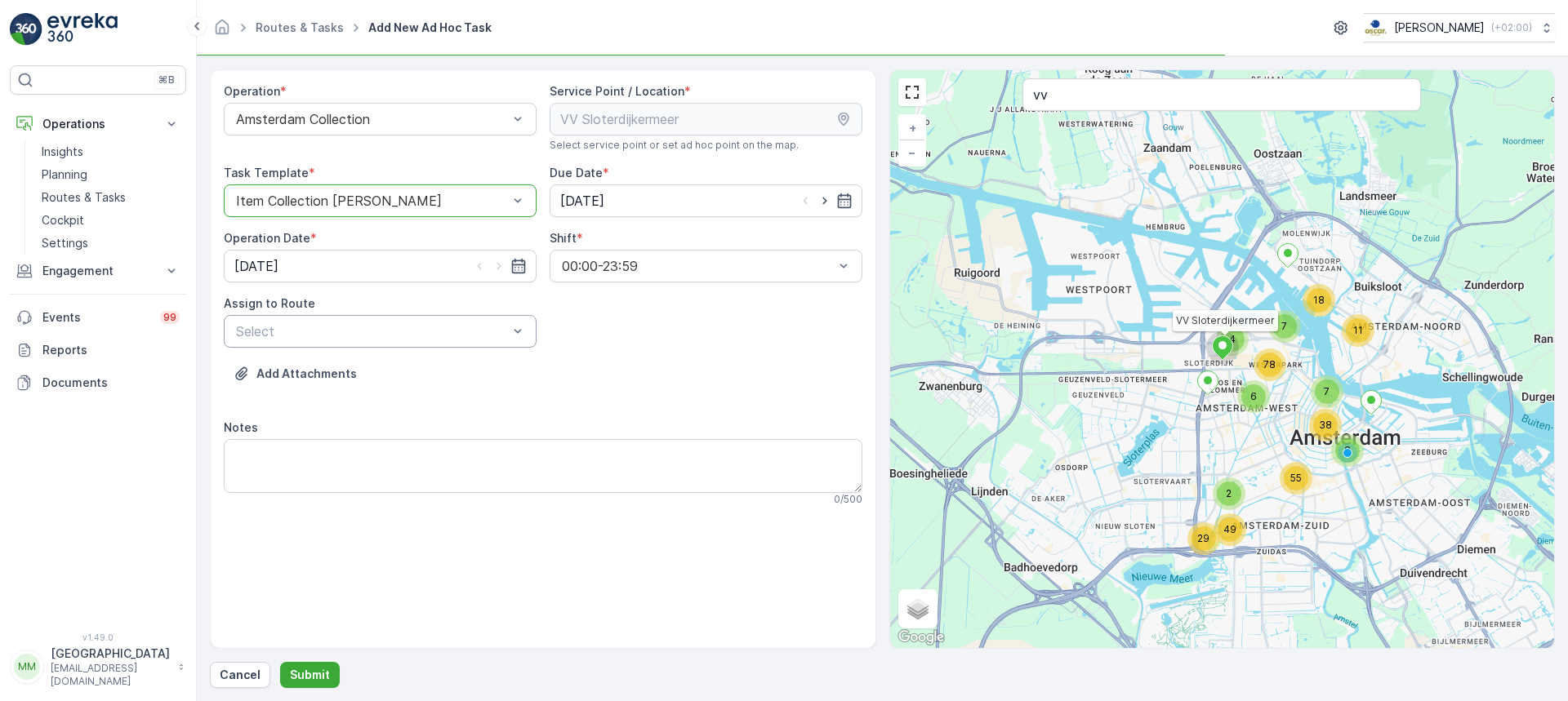
click at [353, 338] on div at bounding box center [372, 331] width 275 height 15
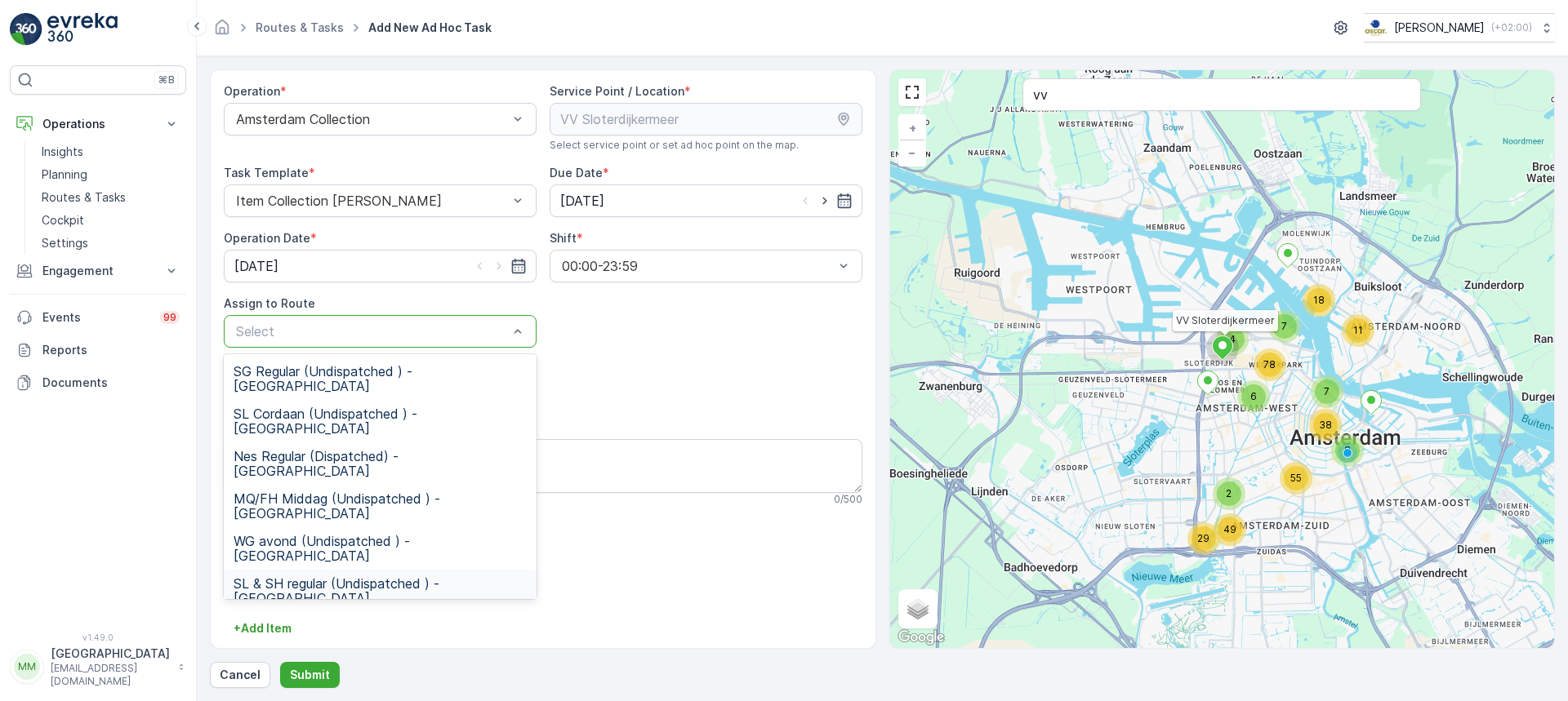
click at [363, 577] on span "SL & SH regular (Undispatched ) - Amsterdam" at bounding box center [379, 591] width 293 height 30
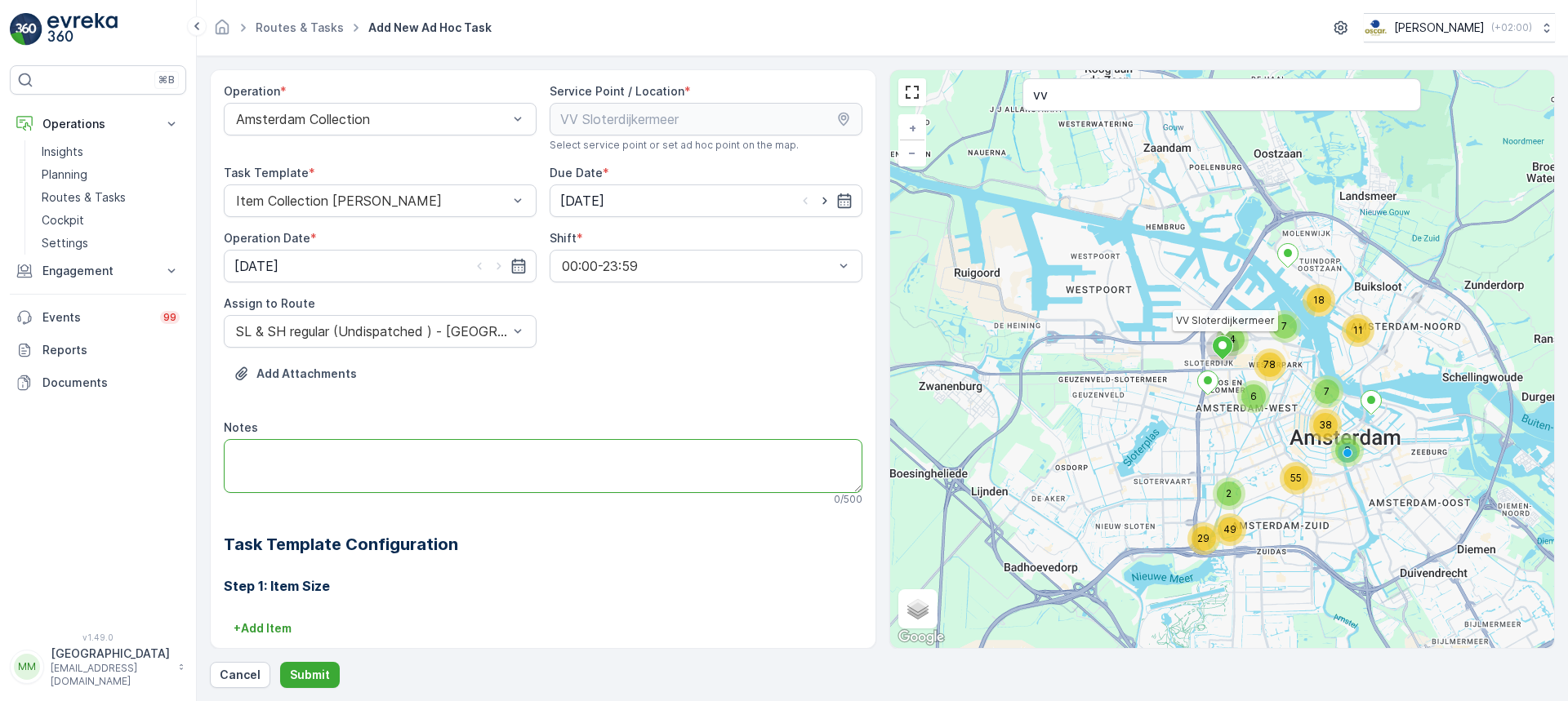
click at [385, 443] on textarea "Notes" at bounding box center [543, 466] width 639 height 54
type textarea "Graag vandaag als 2e servicen"
click at [305, 674] on p "Submit" at bounding box center [310, 675] width 40 height 17
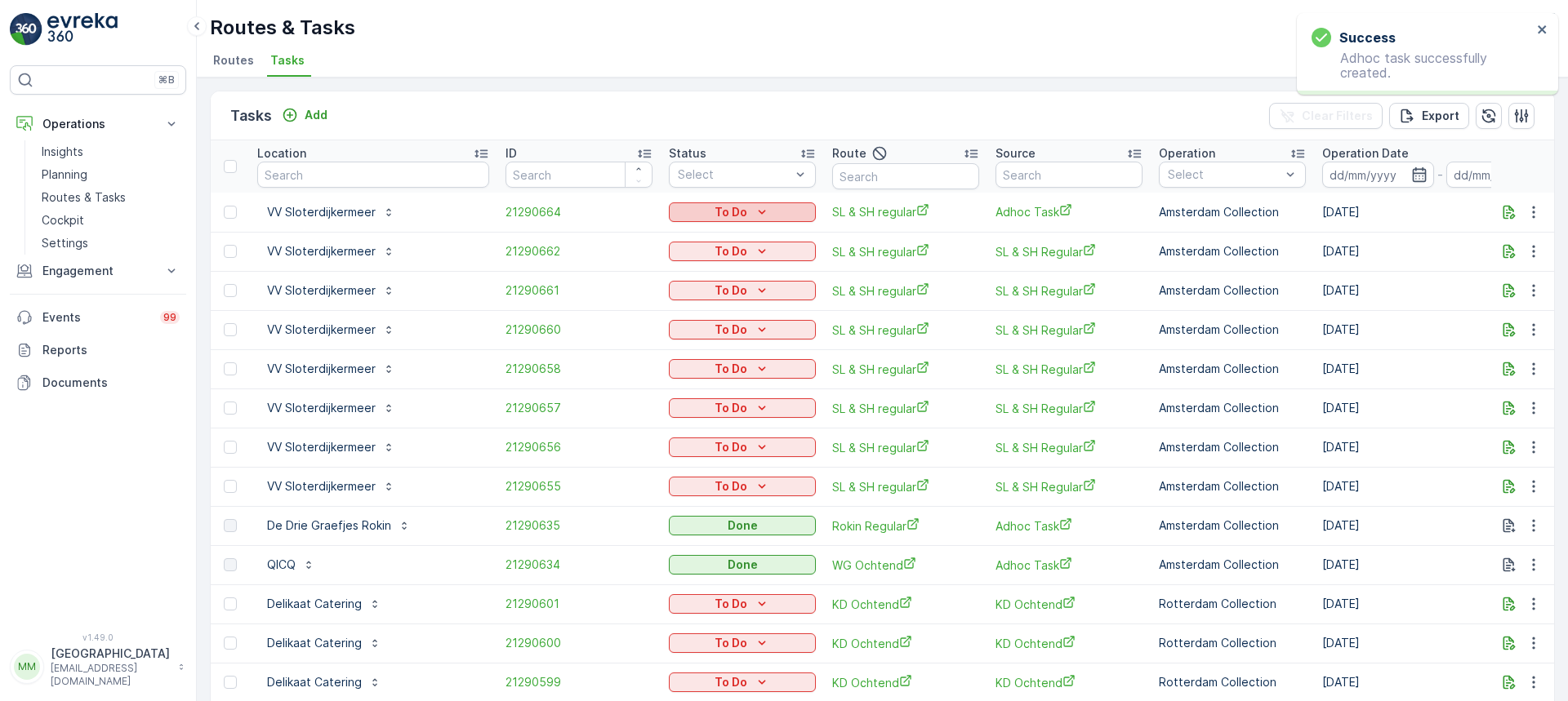
click at [721, 216] on p "To Do" at bounding box center [731, 212] width 33 height 17
click at [700, 233] on span "Let Op!" at bounding box center [690, 237] width 41 height 17
click at [79, 195] on p "Routes & Tasks" at bounding box center [84, 197] width 84 height 17
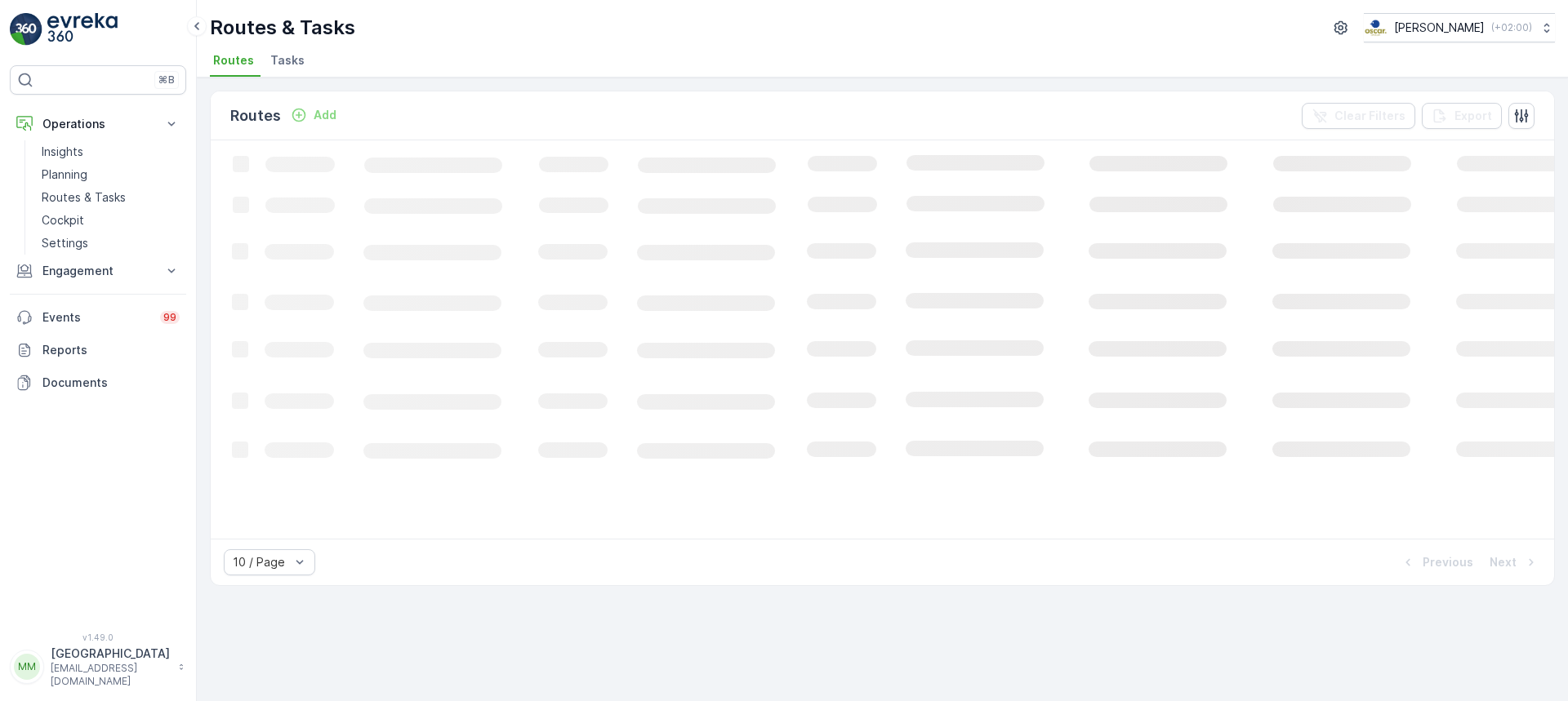
click at [276, 63] on span "Tasks" at bounding box center [287, 60] width 34 height 17
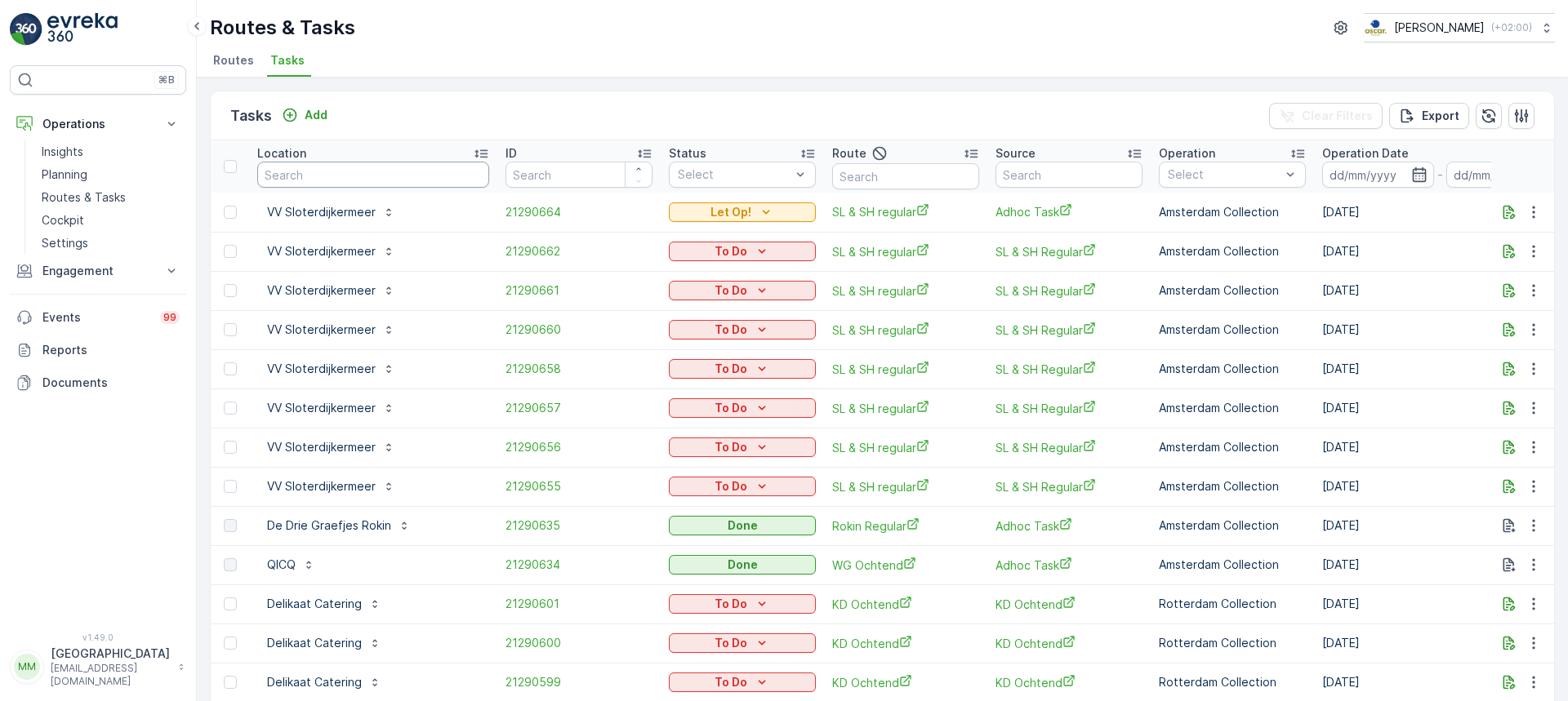
click at [365, 180] on input "text" at bounding box center [373, 175] width 232 height 26
type input "prof"
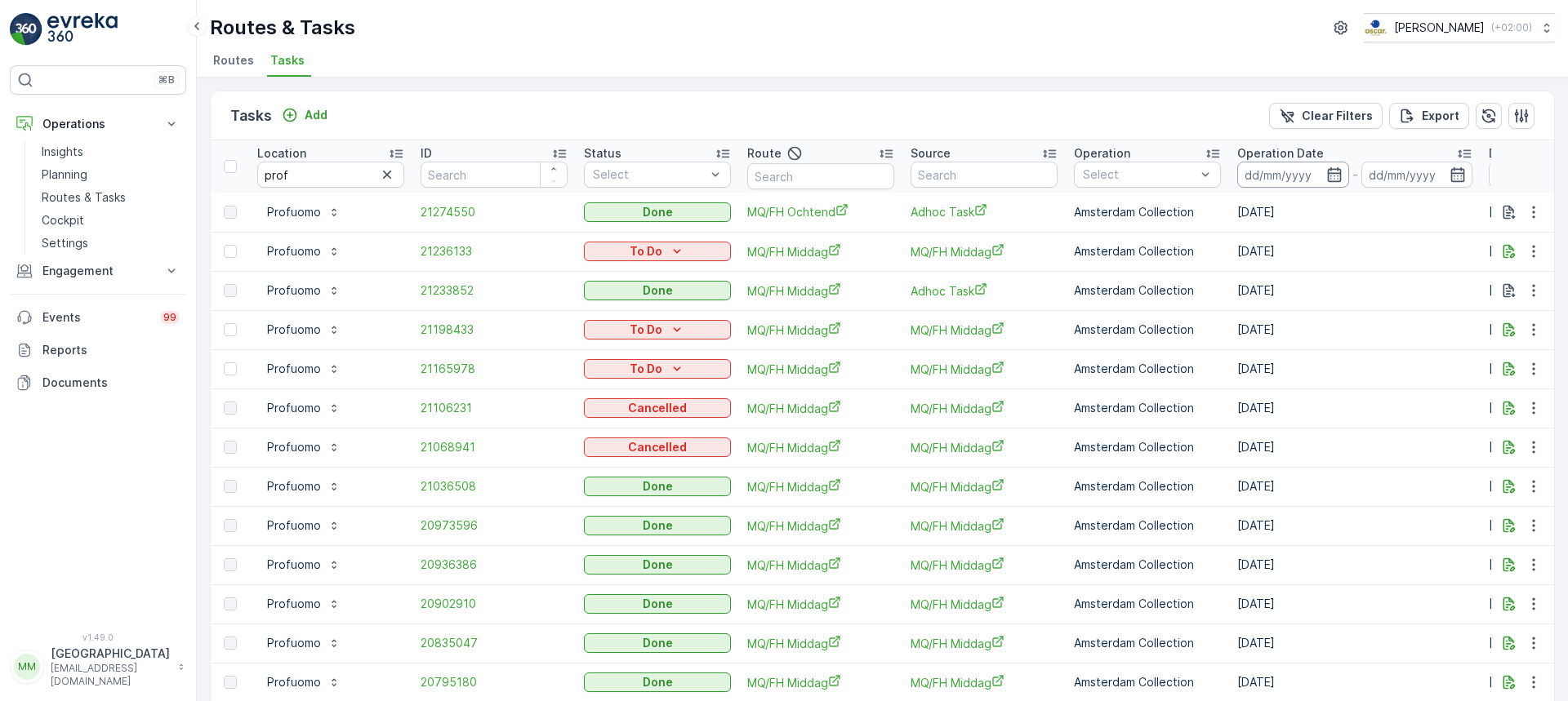
click at [1279, 168] on input at bounding box center [1293, 175] width 112 height 26
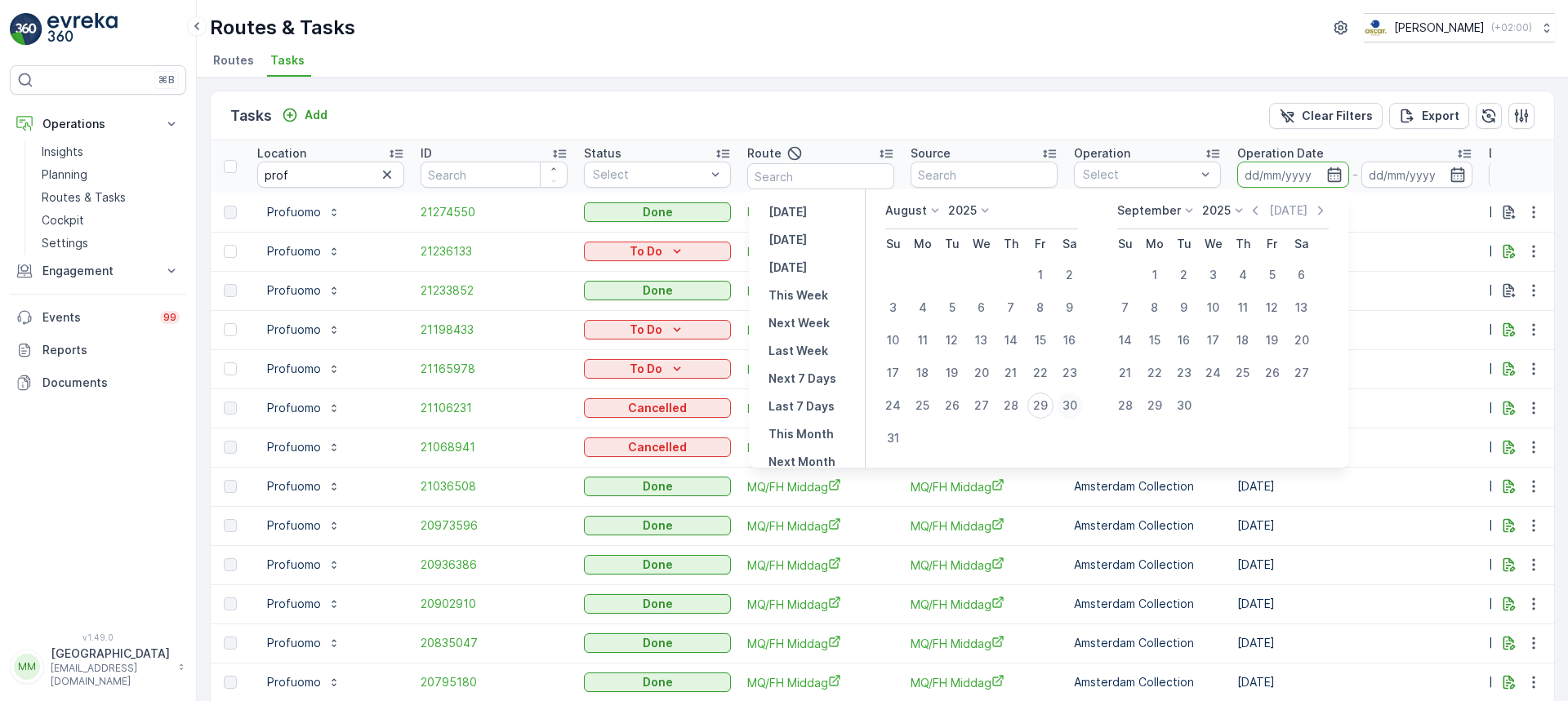
click at [1072, 409] on div "30" at bounding box center [1070, 406] width 26 height 26
type input "30.08.2025"
click at [1072, 409] on div "30" at bounding box center [1070, 406] width 26 height 26
type input "30.08.2025"
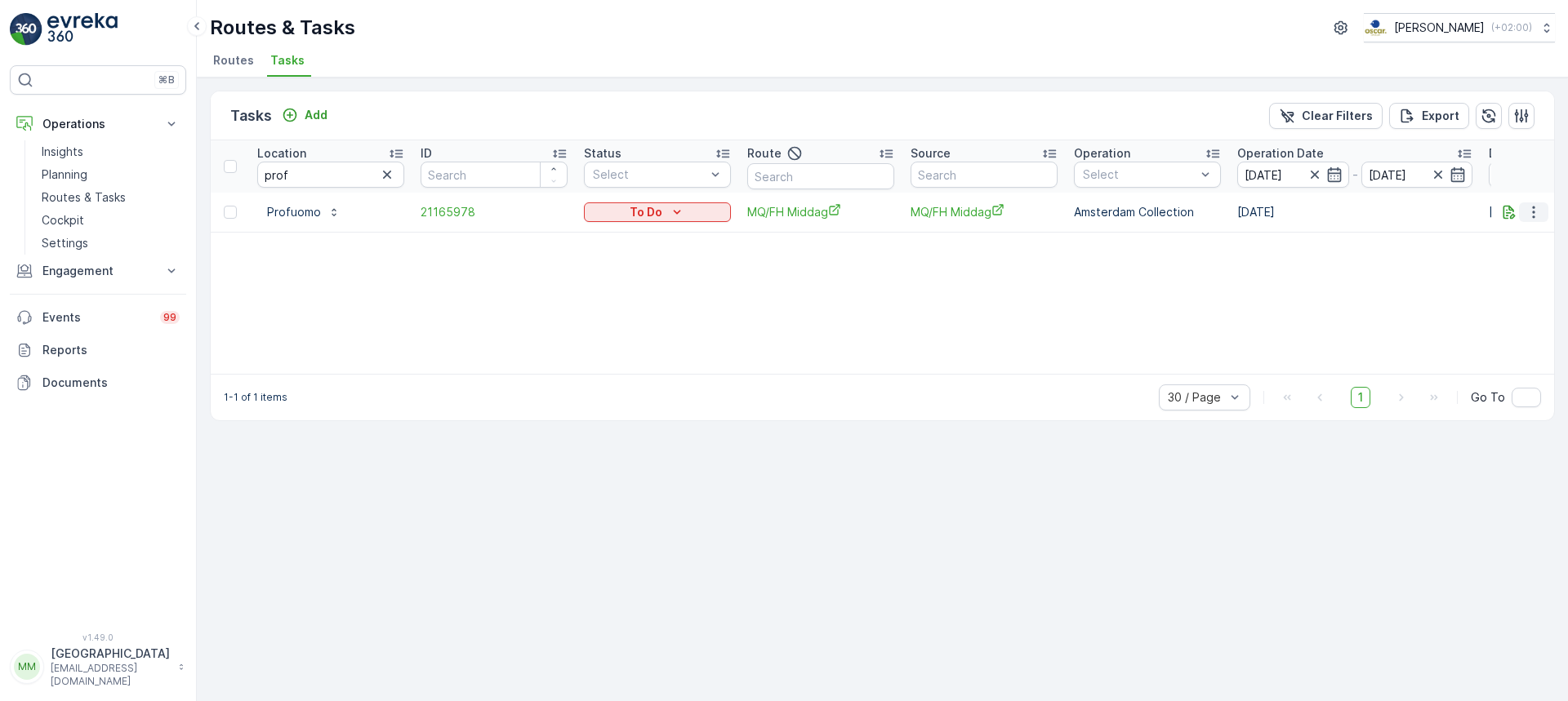
click at [1526, 217] on icon "button" at bounding box center [1534, 212] width 17 height 17
click at [1504, 286] on span "Change Route" at bounding box center [1491, 282] width 79 height 17
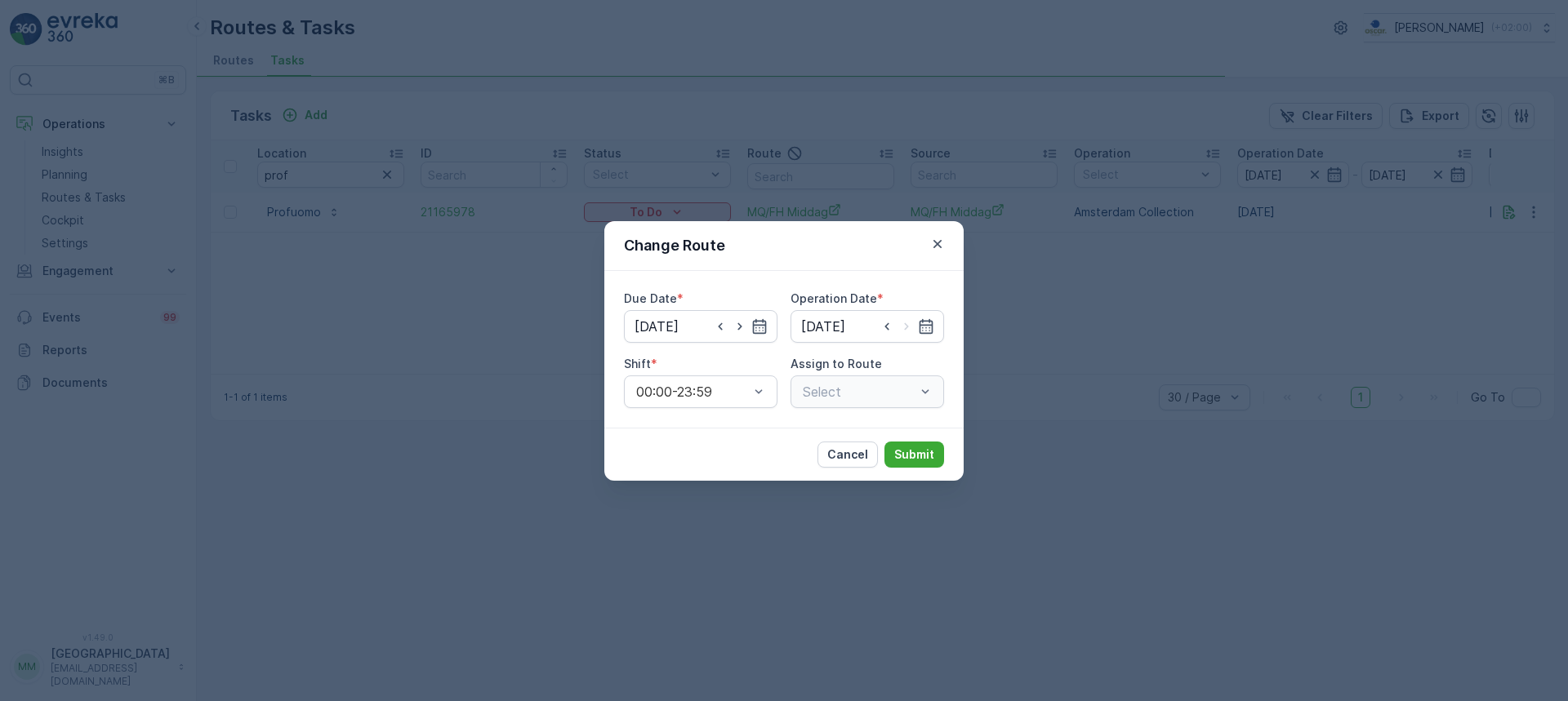
type input "30.08.2025"
click at [865, 402] on div "MQ/FH Middag (Upcoming) - Amsterdam" at bounding box center [868, 392] width 153 height 33
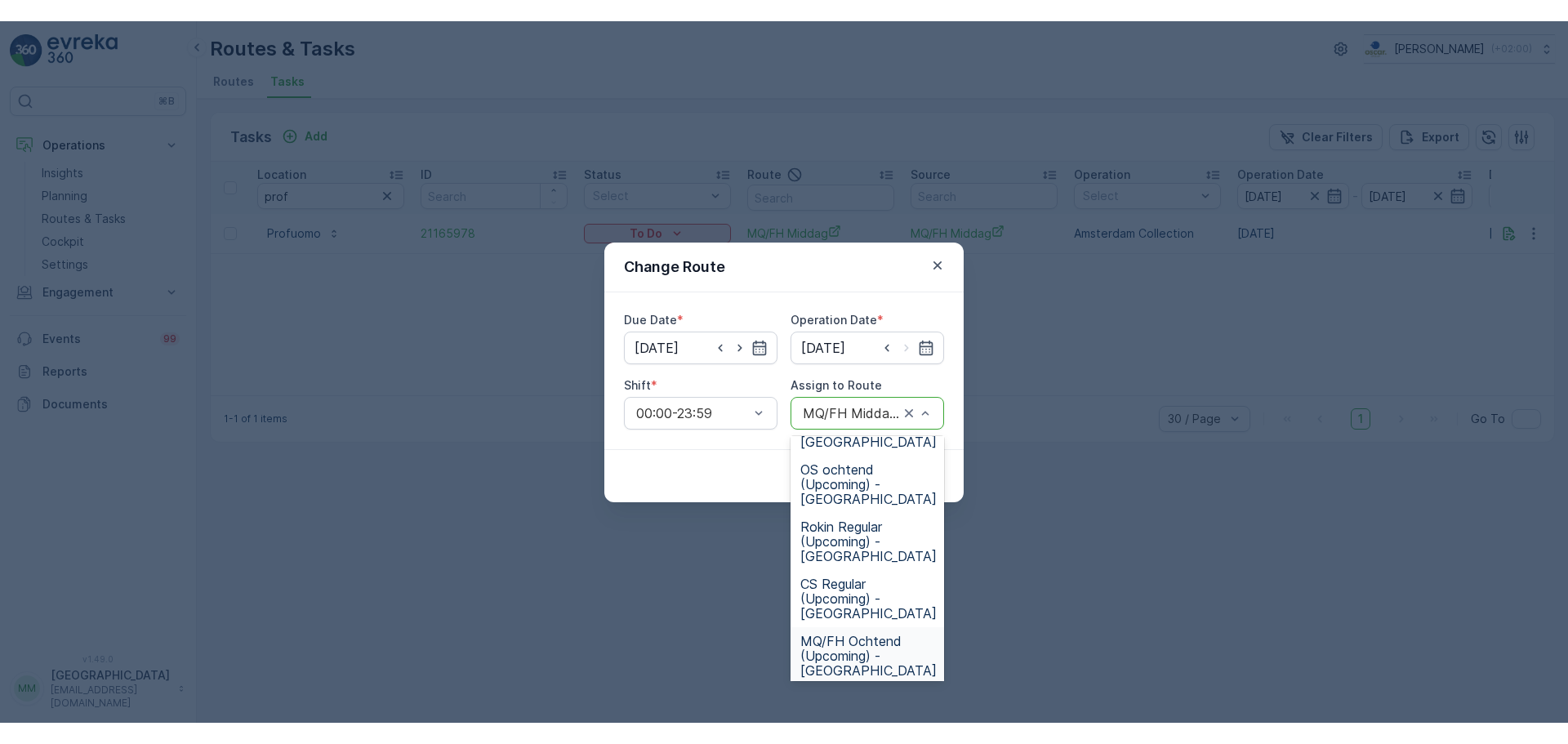
scroll to position [391, 0]
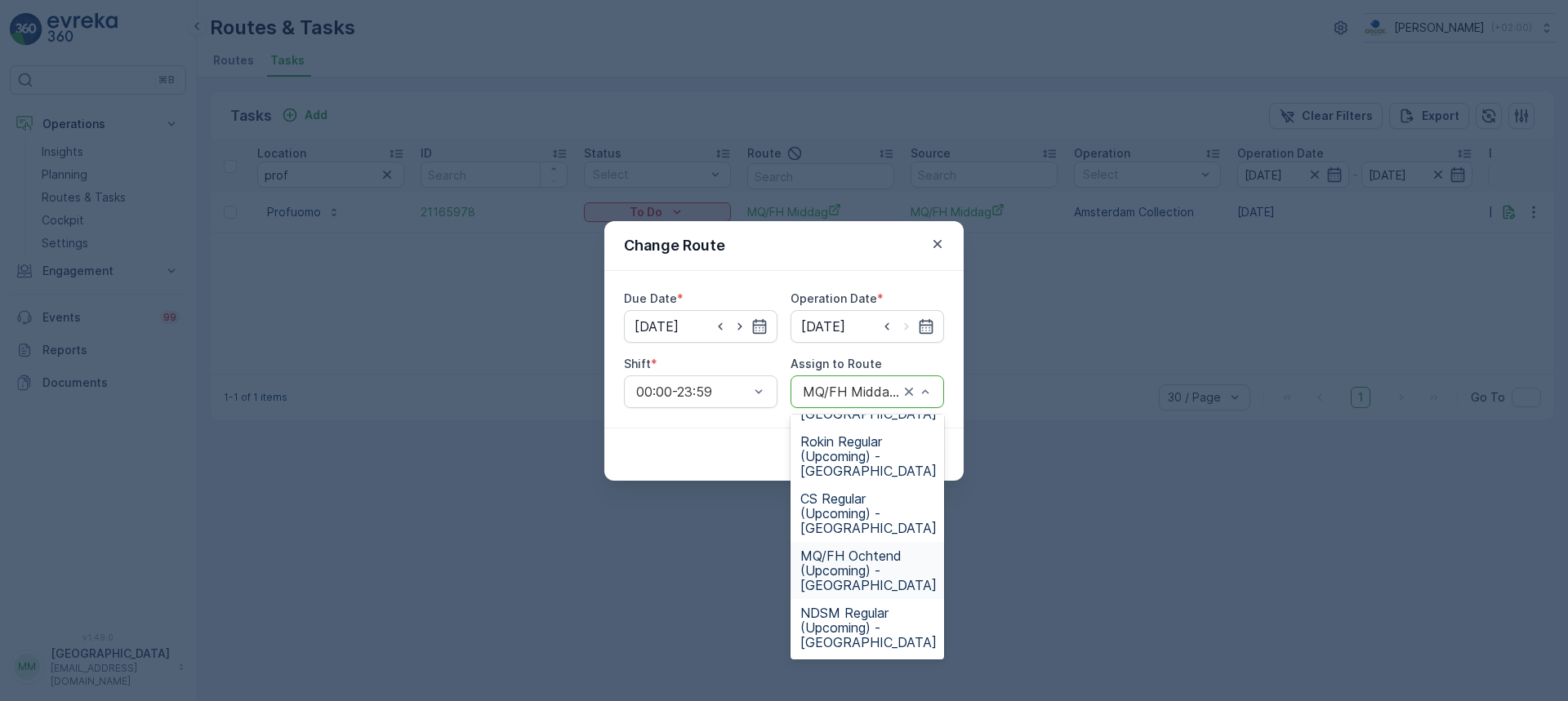
click at [877, 579] on span "MQ/FH Ochtend (Upcoming) - Amsterdam" at bounding box center [868, 571] width 137 height 44
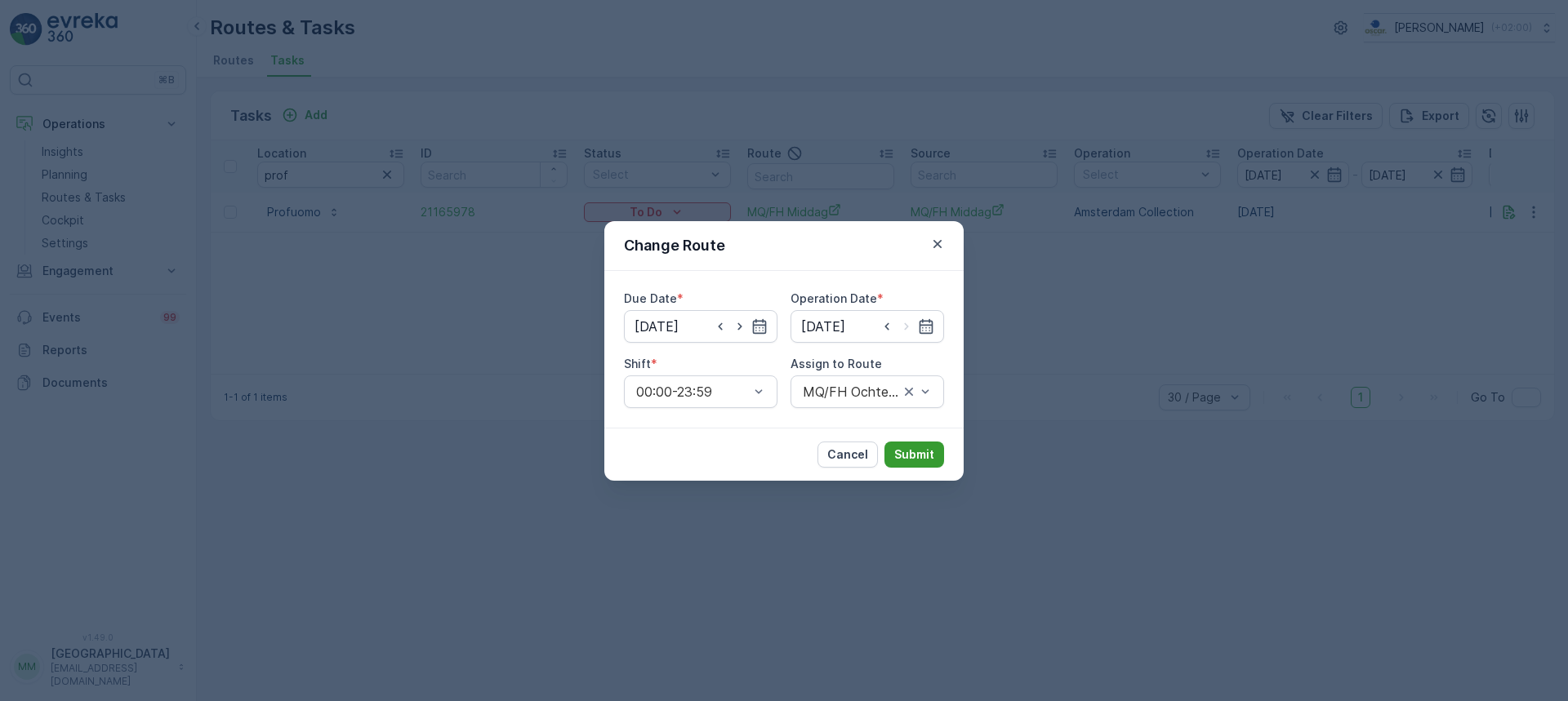
click at [916, 466] on button "Submit" at bounding box center [915, 455] width 60 height 26
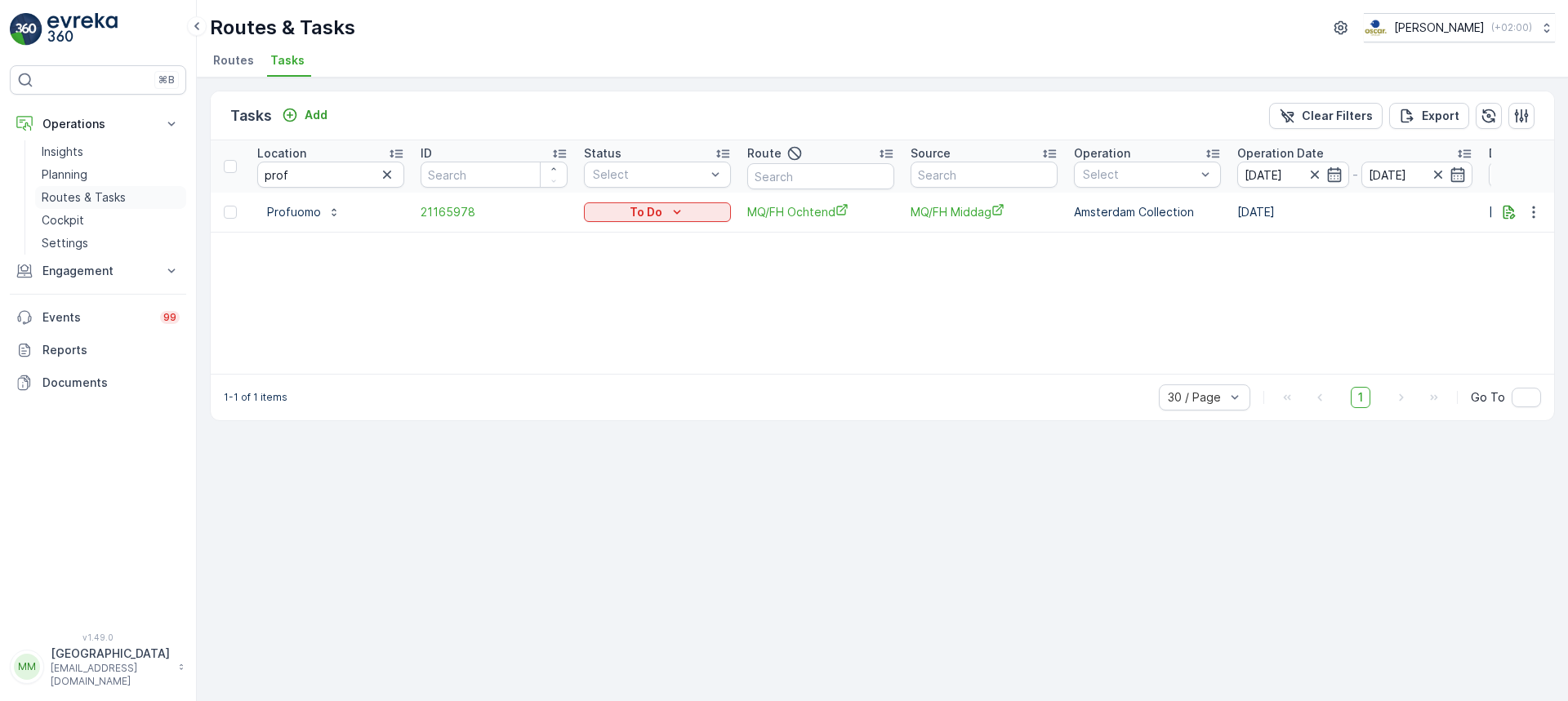
click at [57, 202] on p "Routes & Tasks" at bounding box center [84, 197] width 84 height 17
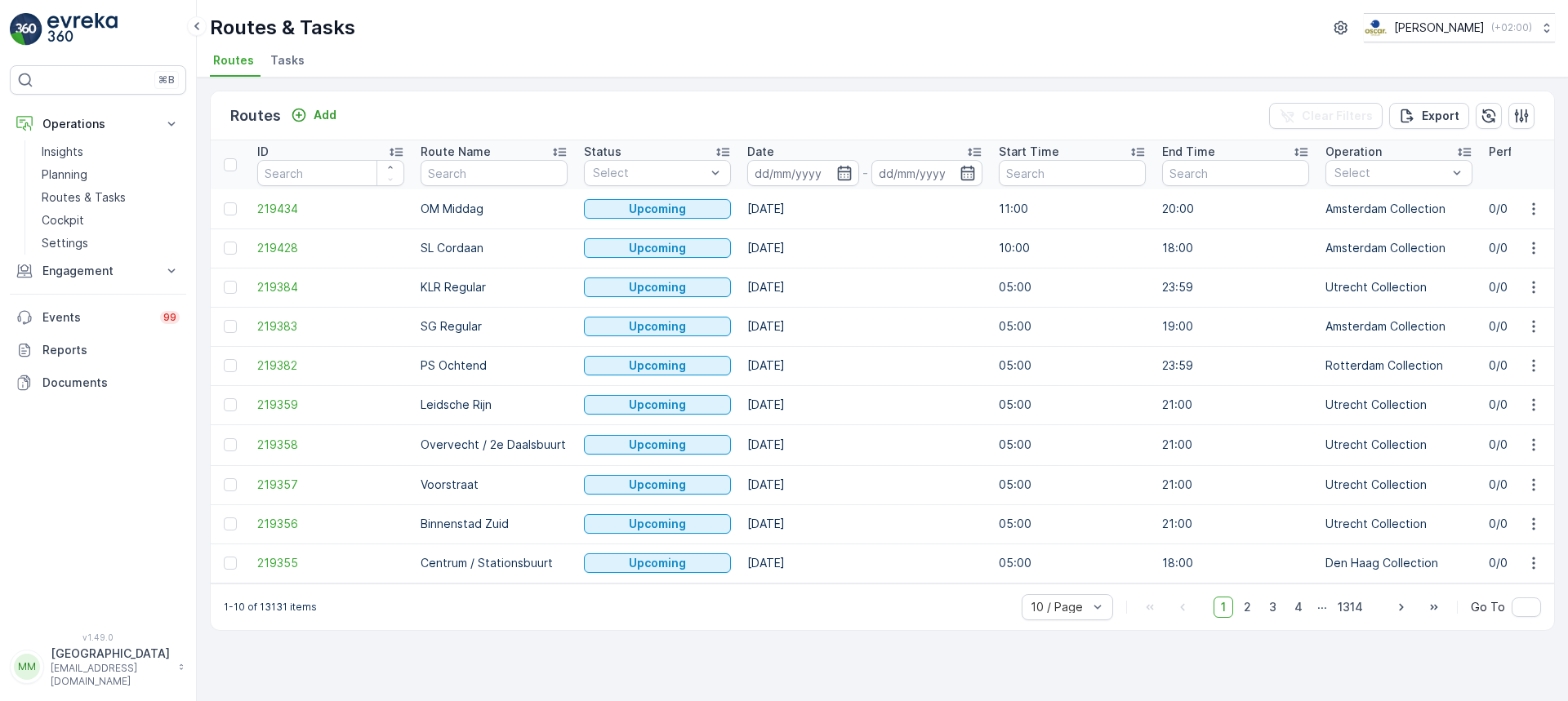
click at [300, 60] on li "Tasks" at bounding box center [289, 63] width 44 height 28
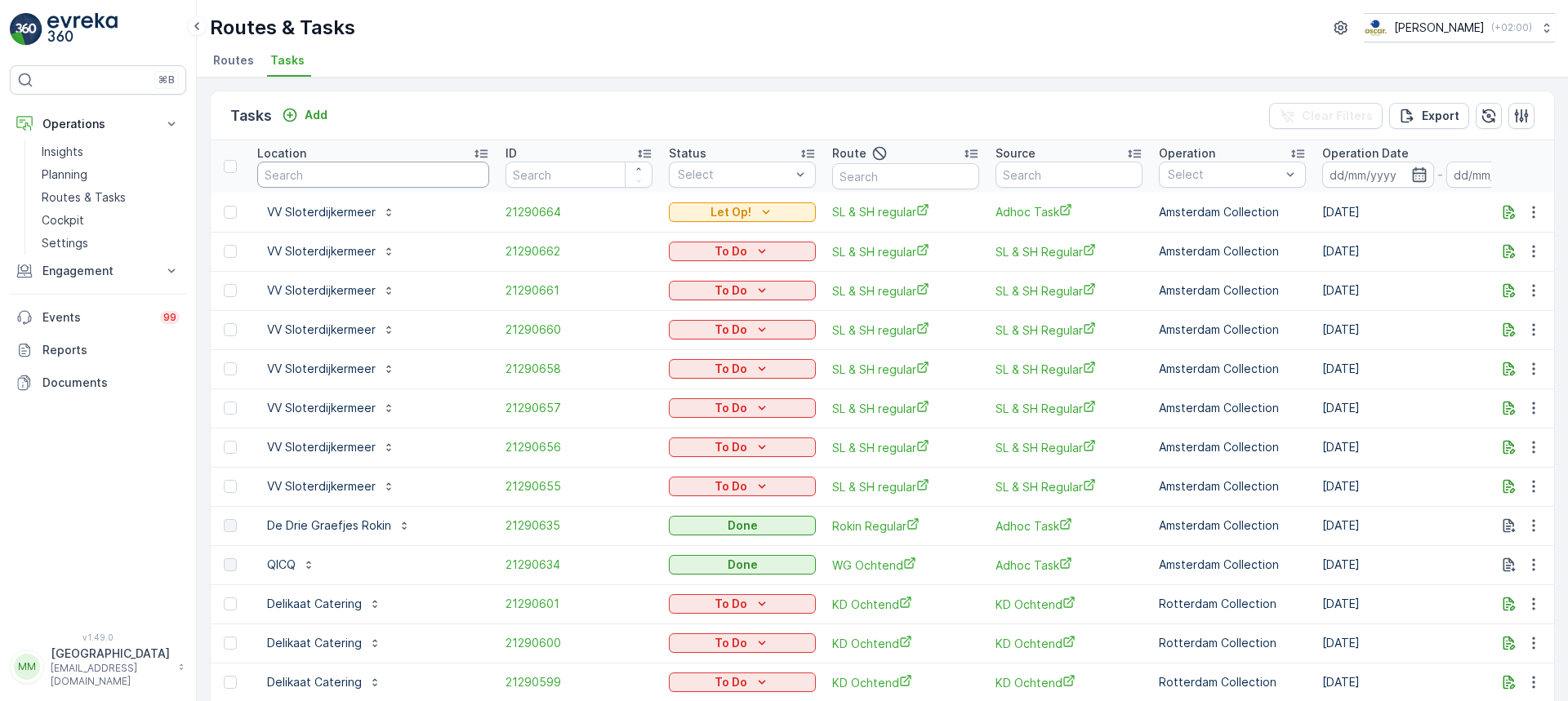
click at [336, 174] on input "text" at bounding box center [373, 175] width 232 height 26
type input "keek"
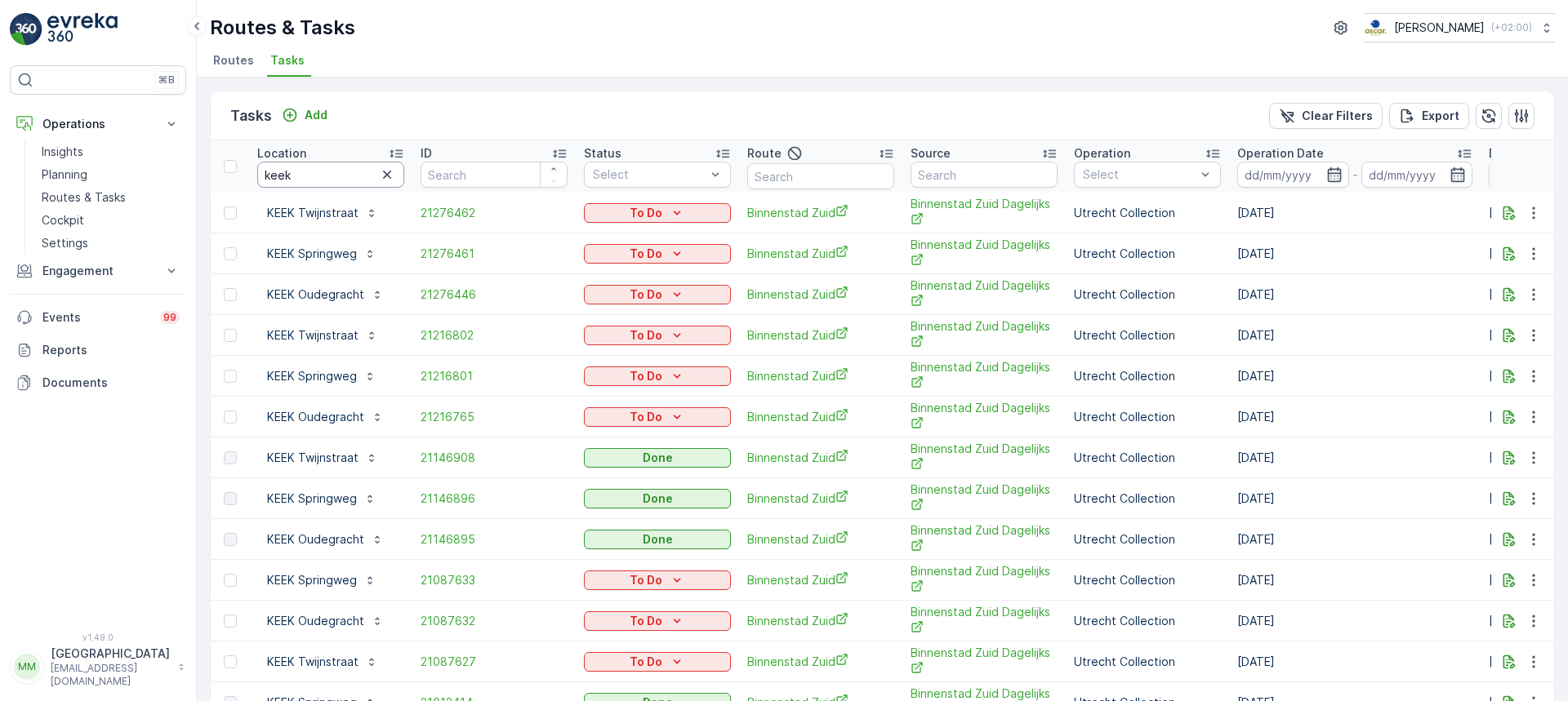
click at [346, 177] on input "keek" at bounding box center [331, 175] width 147 height 26
type input "keek tw"
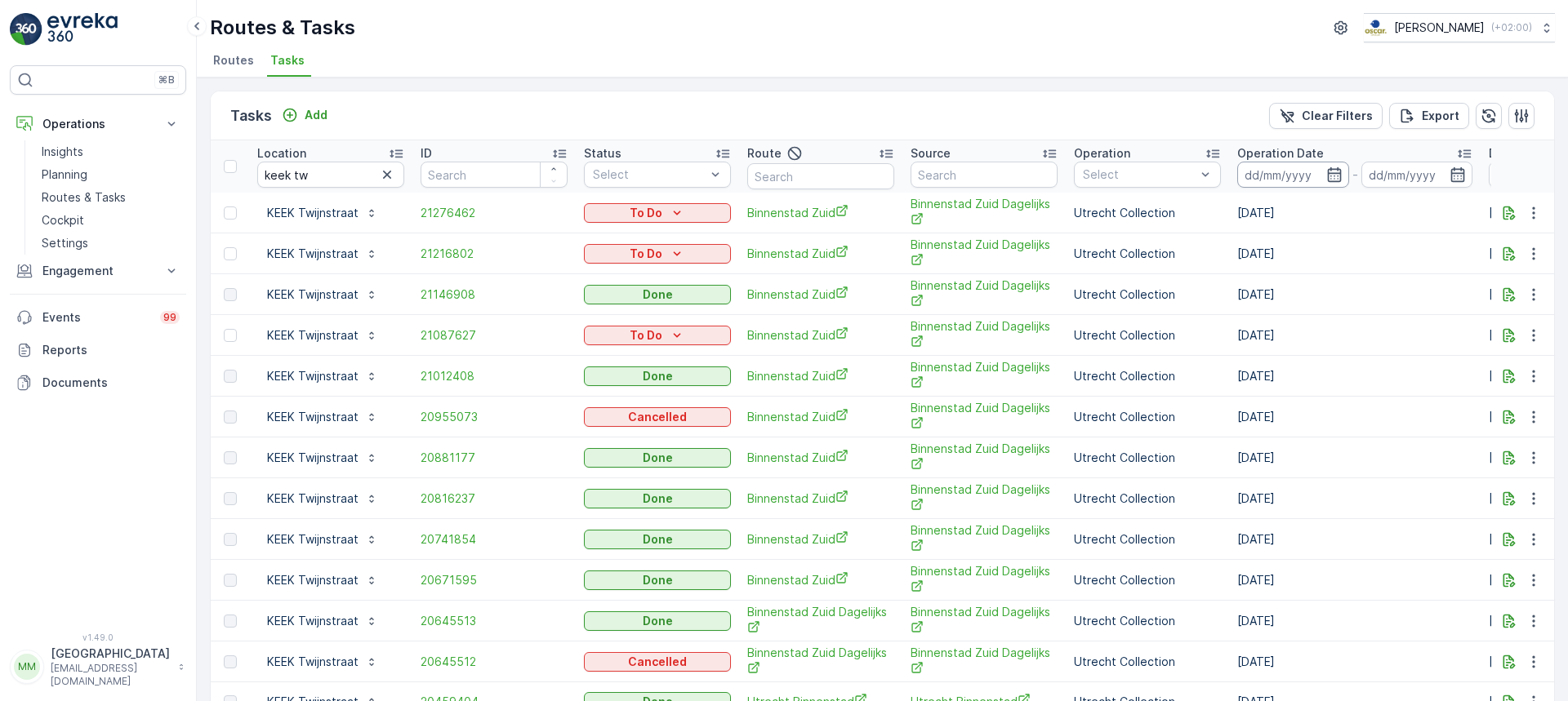
click at [1294, 184] on input at bounding box center [1293, 175] width 112 height 26
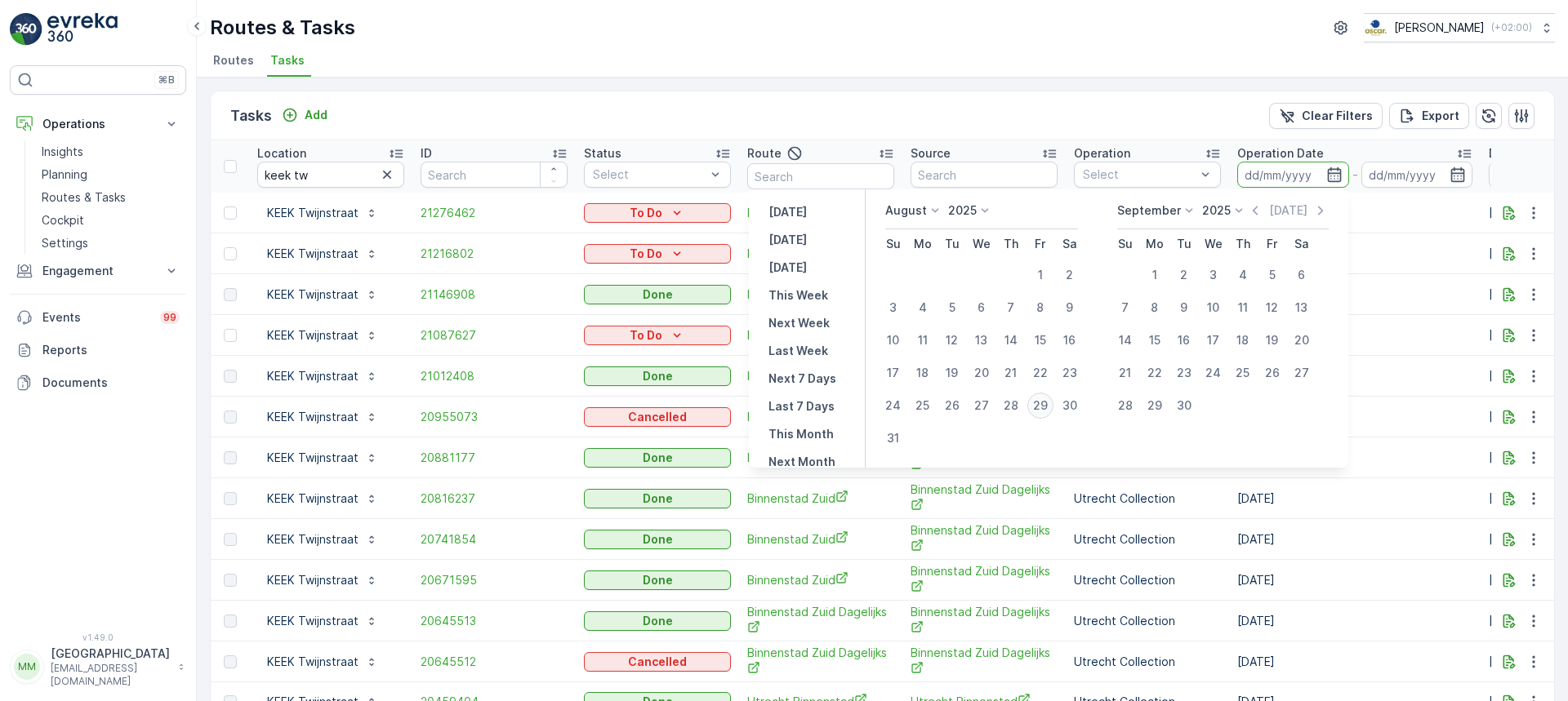
click at [1045, 408] on div "29" at bounding box center [1041, 406] width 26 height 26
type input "[DATE]"
click at [1046, 408] on div "29" at bounding box center [1041, 406] width 26 height 26
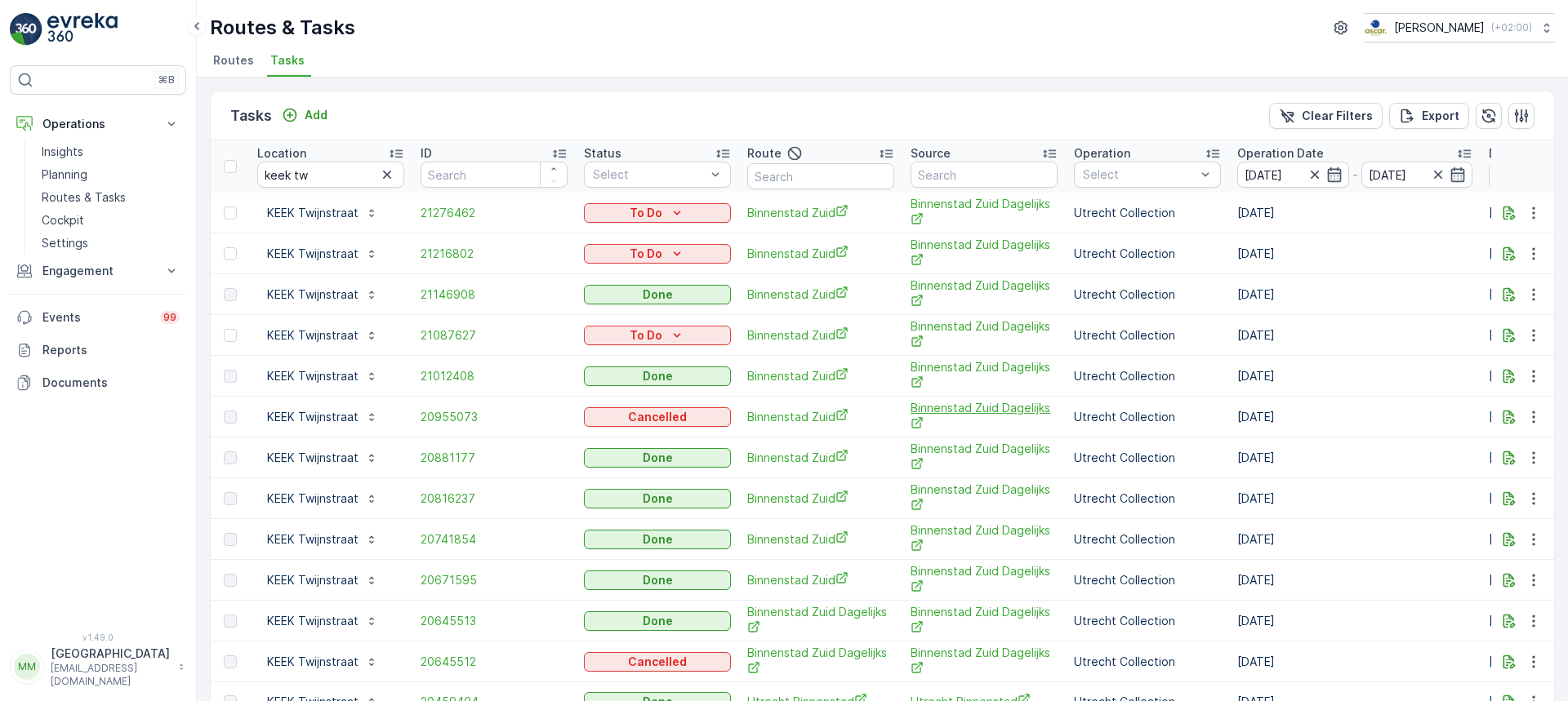
type input "[DATE]"
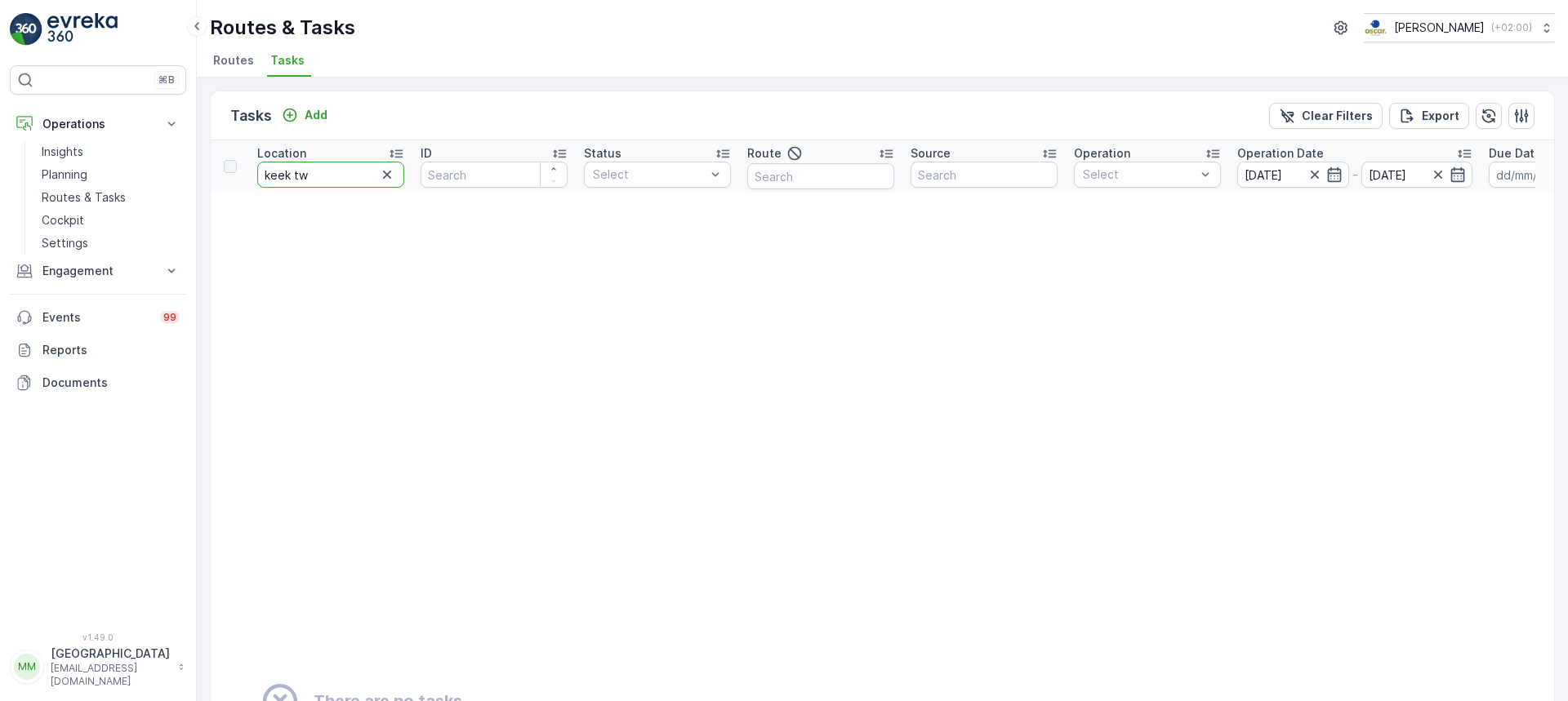
drag, startPoint x: 344, startPoint y: 176, endPoint x: 310, endPoint y: 183, distance: 34.7
click at [310, 183] on input "keek tw" at bounding box center [331, 175] width 147 height 26
click at [1314, 177] on icon "button" at bounding box center [1315, 175] width 17 height 17
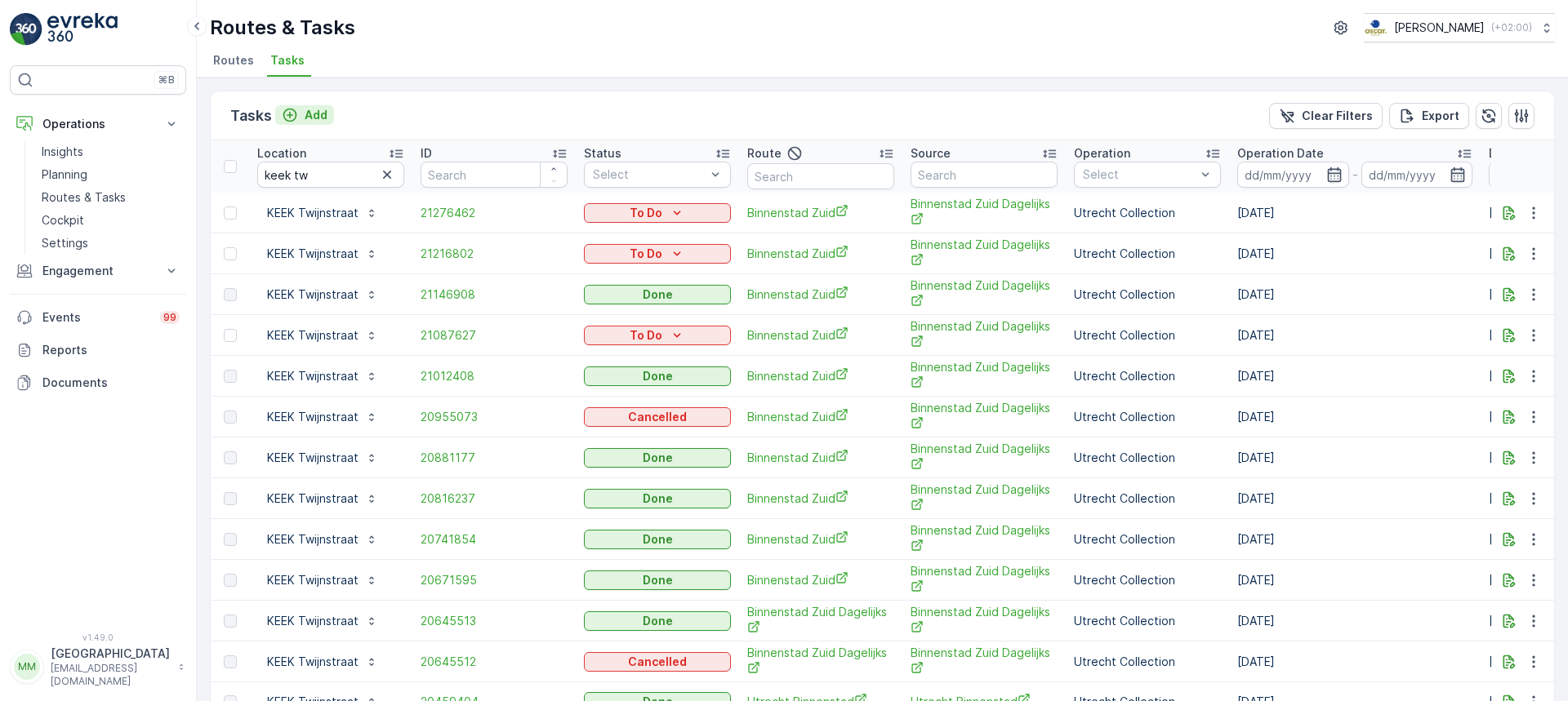
click at [300, 111] on div "Add" at bounding box center [305, 115] width 46 height 17
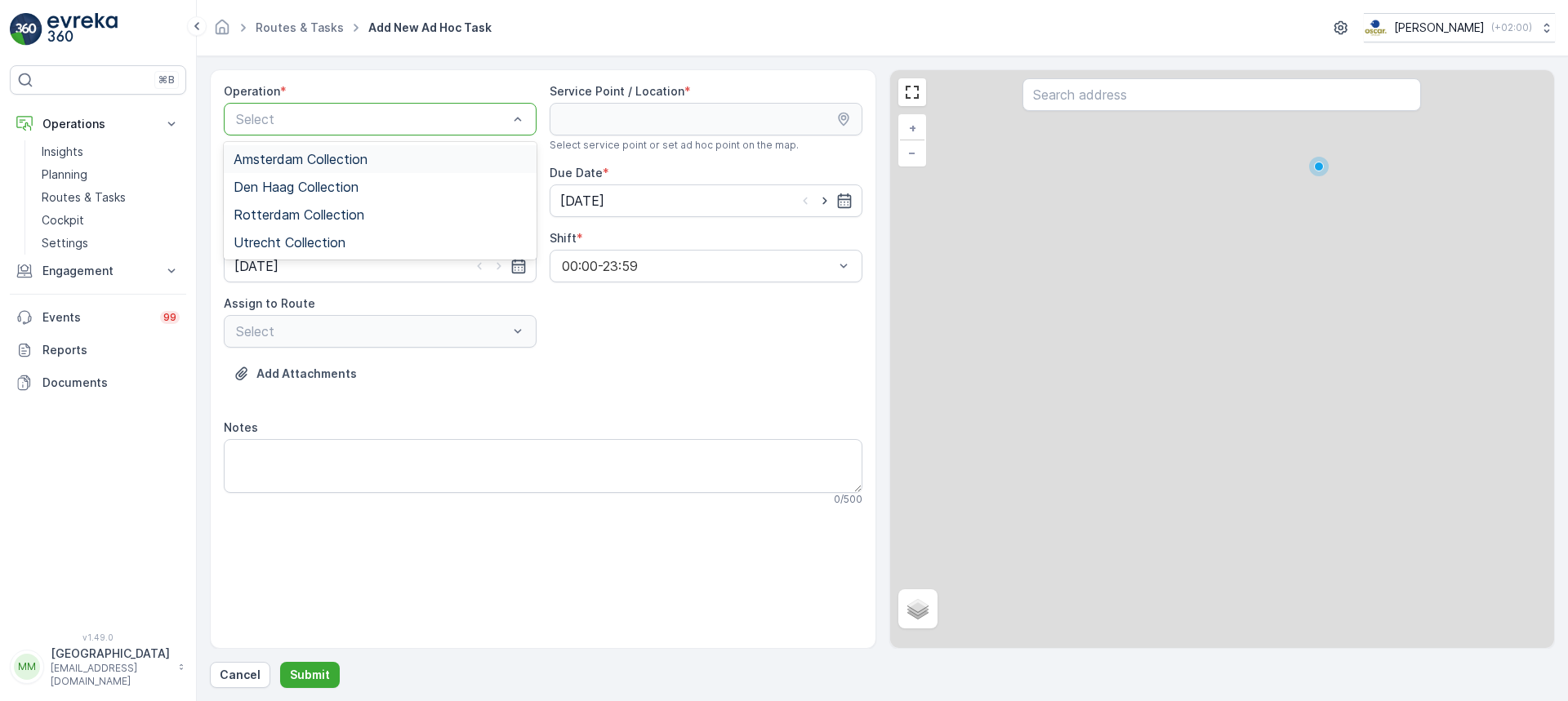
click at [378, 113] on div at bounding box center [372, 119] width 275 height 15
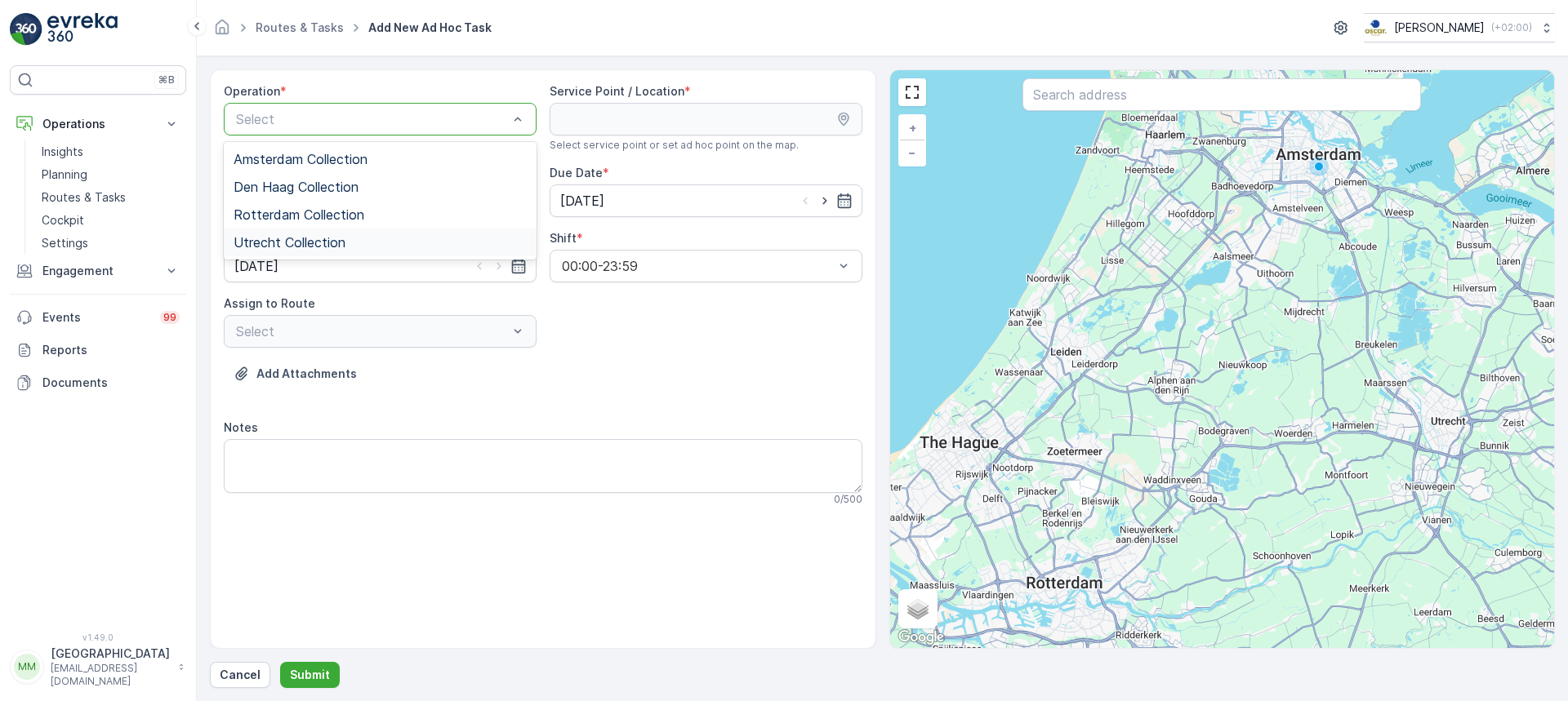
click at [258, 233] on div "Utrecht Collection" at bounding box center [380, 243] width 313 height 28
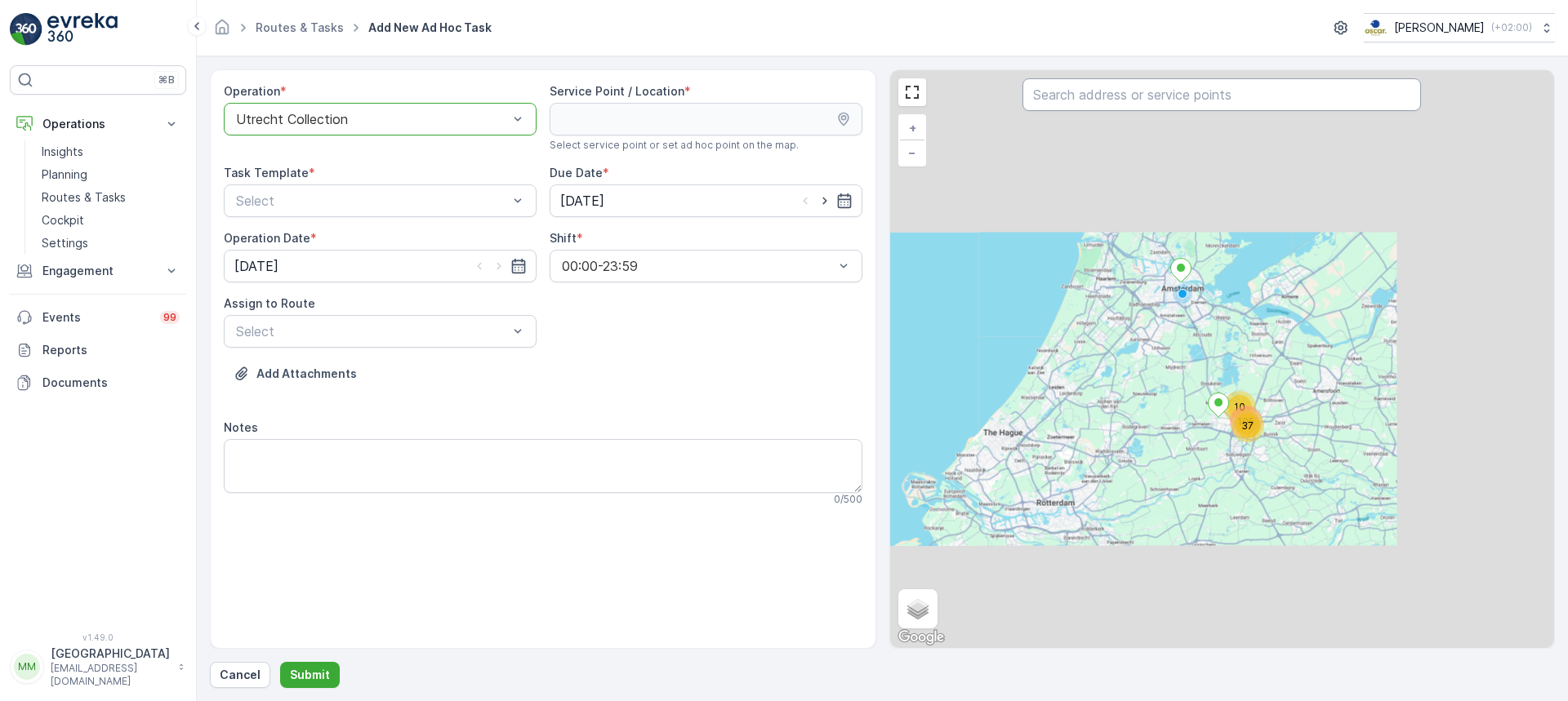
click at [1172, 85] on input "text" at bounding box center [1222, 95] width 399 height 33
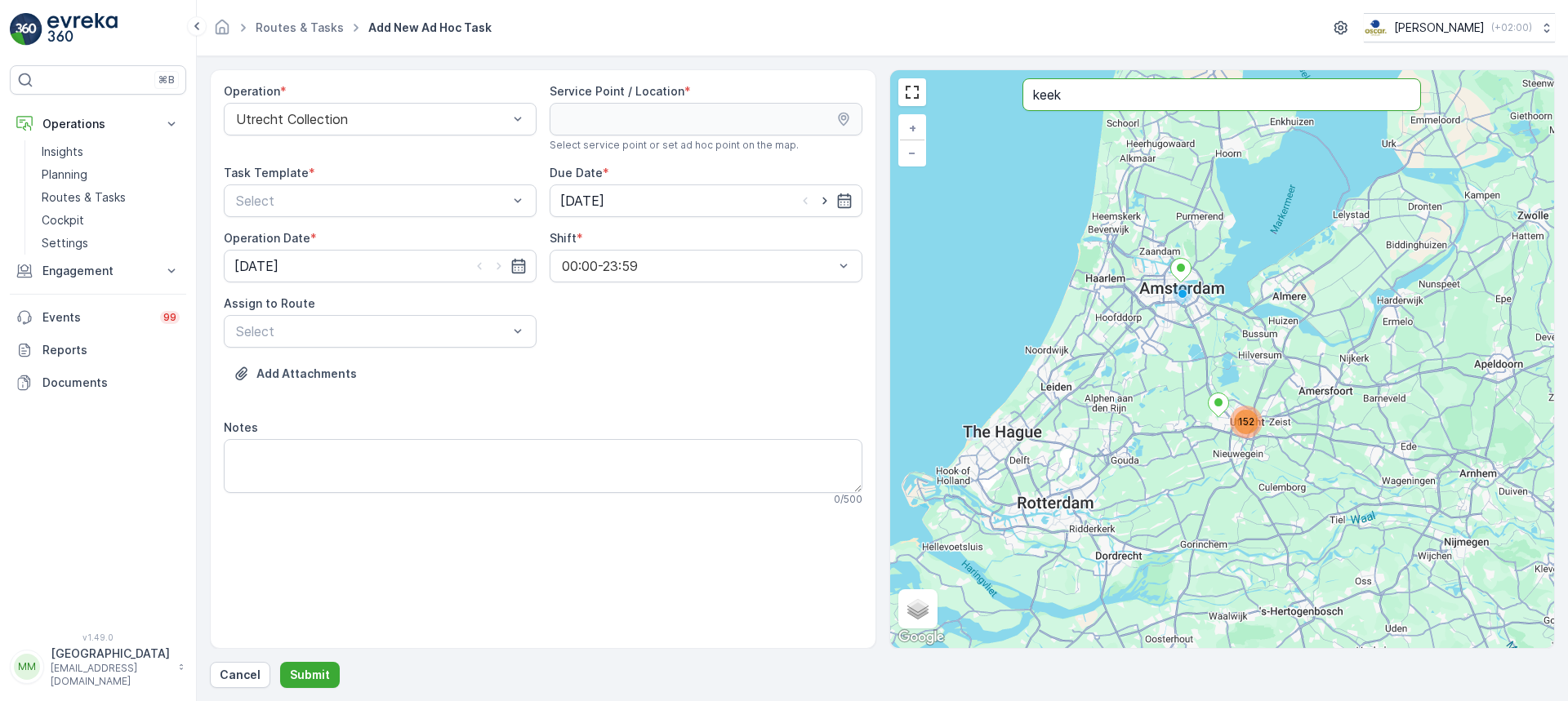
type input "keek"
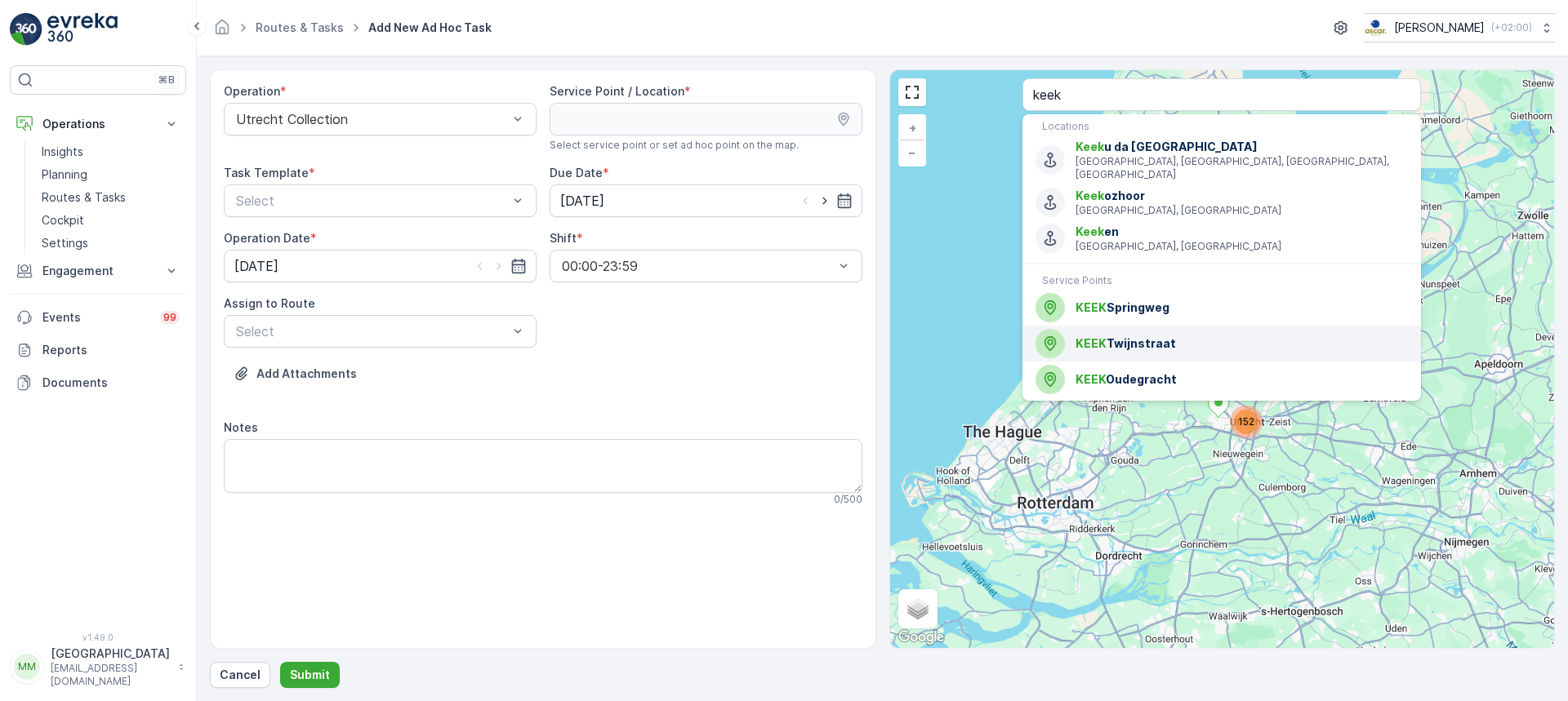
click at [1133, 337] on span "KEEK Twijnstraat" at bounding box center [1242, 344] width 332 height 17
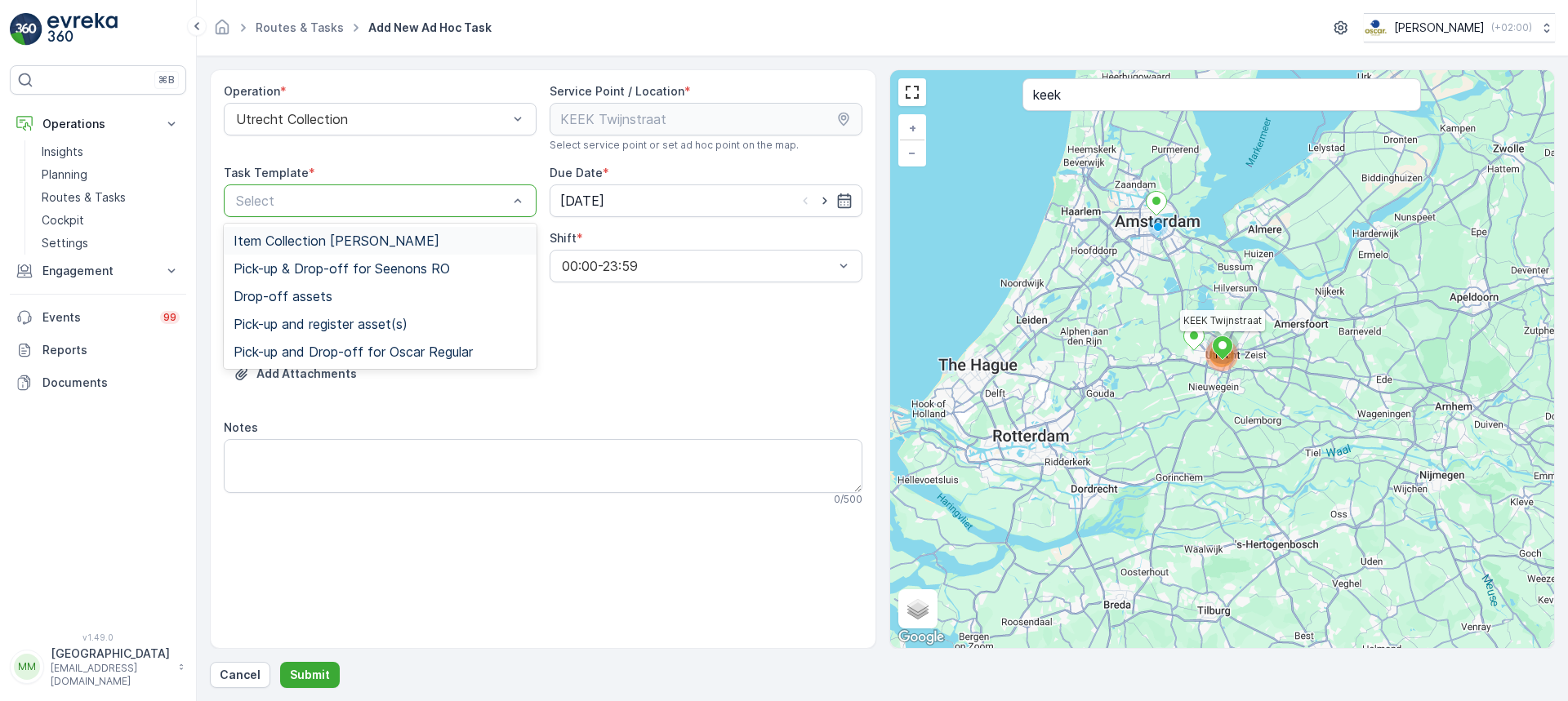
click at [348, 198] on div at bounding box center [372, 200] width 275 height 15
drag, startPoint x: 334, startPoint y: 233, endPoint x: 342, endPoint y: 244, distance: 13.6
click at [336, 233] on span "Item Collection [PERSON_NAME]" at bounding box center [336, 240] width 206 height 15
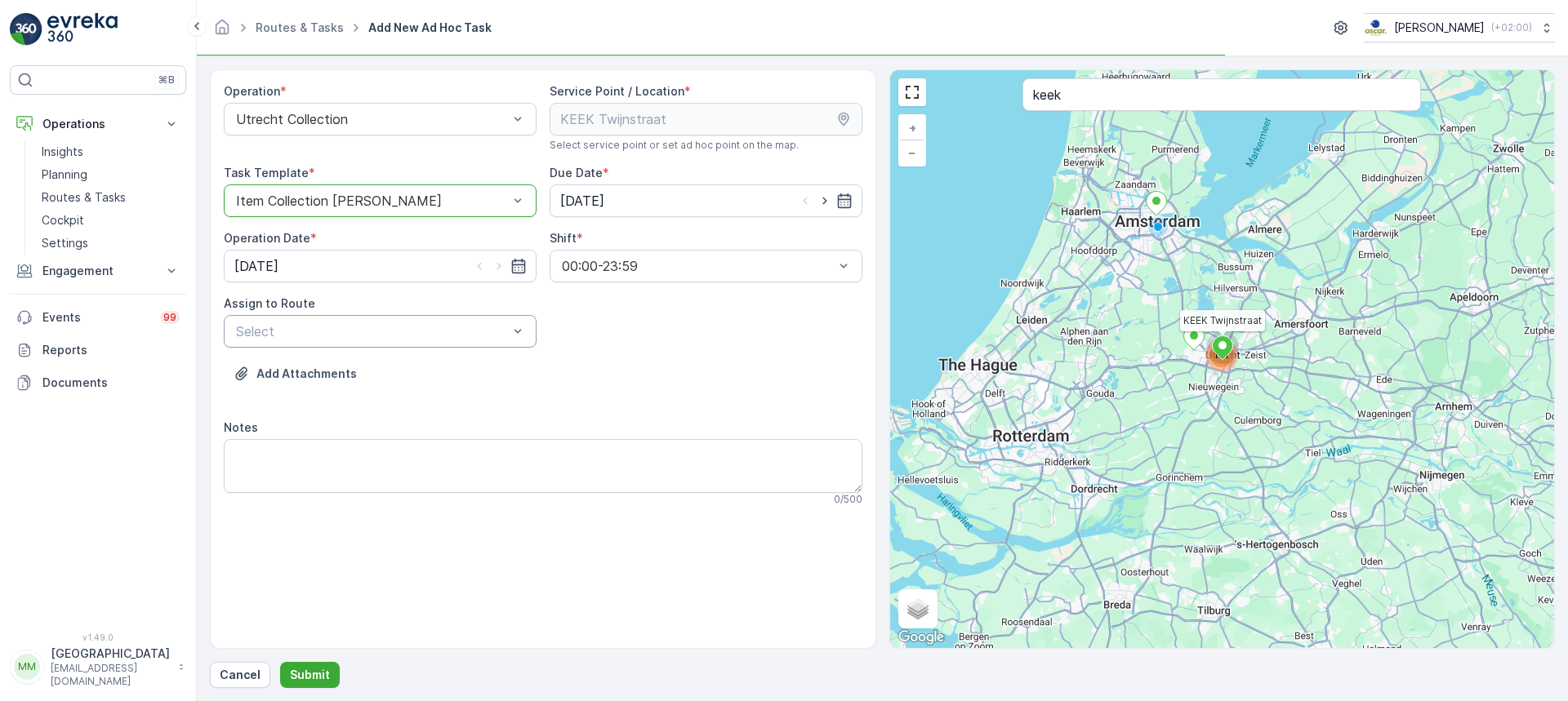
click at [361, 341] on div "Select" at bounding box center [380, 331] width 313 height 33
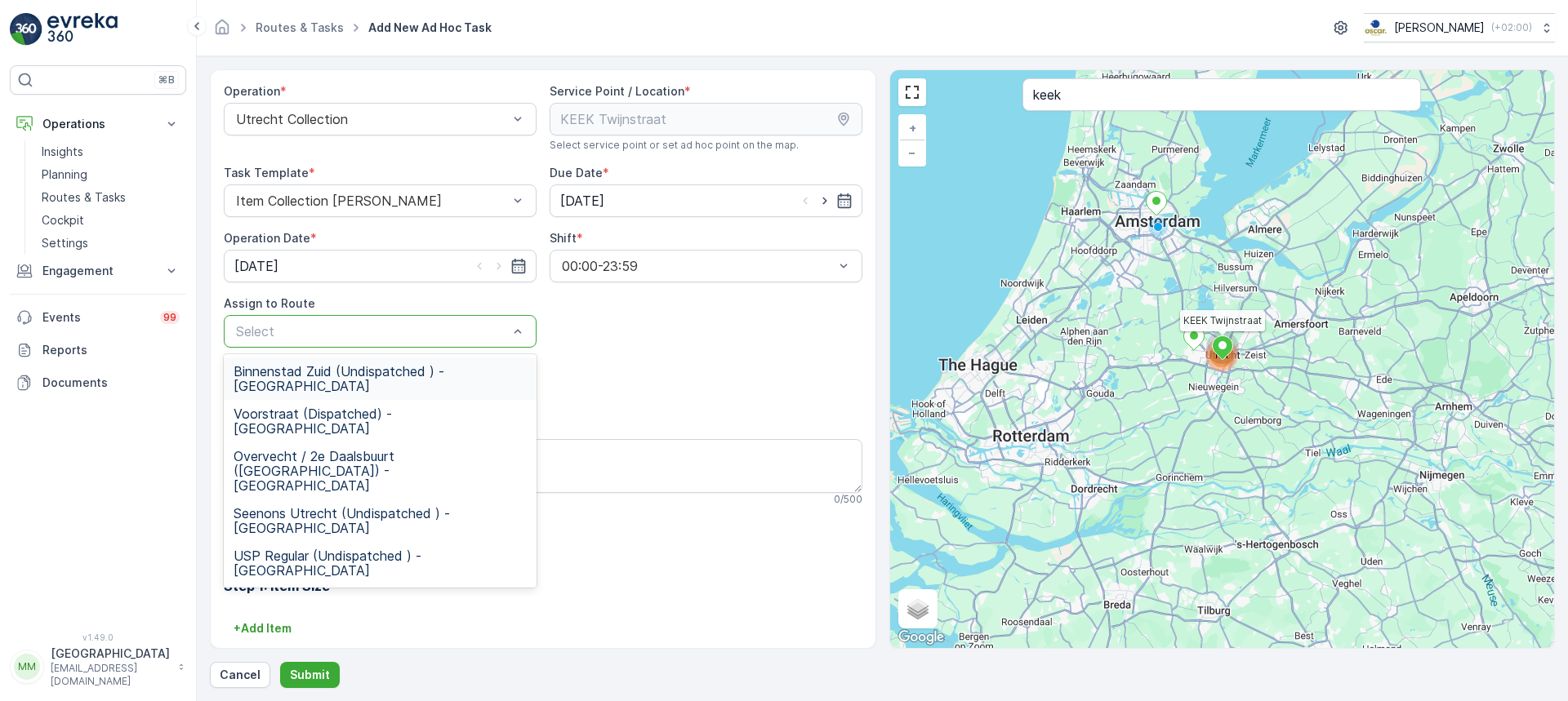
click at [426, 371] on span "Binnenstad Zuid (Undispatched ) - Utrecht" at bounding box center [379, 379] width 293 height 30
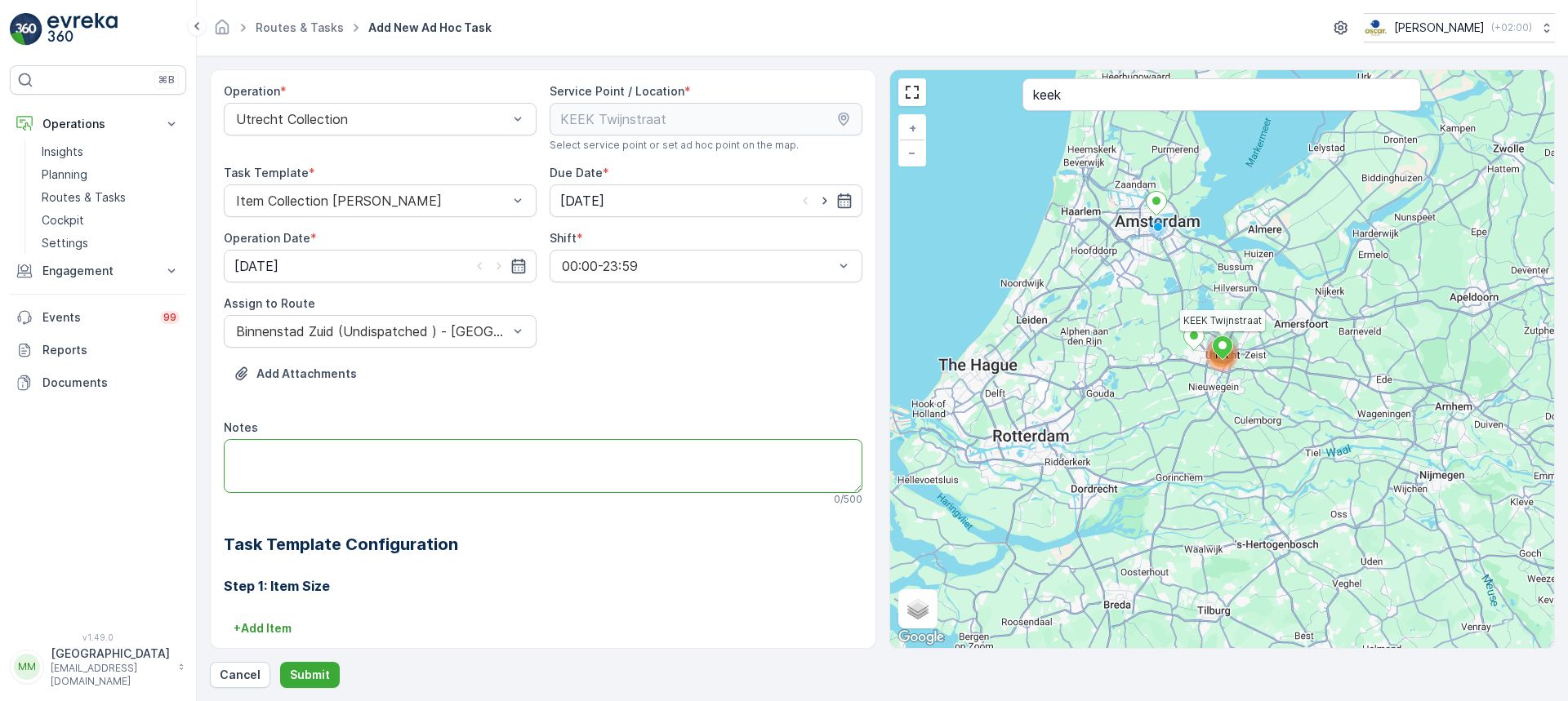
drag, startPoint x: 407, startPoint y: 448, endPoint x: 407, endPoint y: 462, distance: 14.0
click at [407, 449] on textarea "Notes" at bounding box center [543, 466] width 639 height 54
type textarea "Graag 4 clique 23L bakken omwisselen. (ze zijn leeg, maar stinken heel erg)"
click at [324, 666] on button "Submit" at bounding box center [310, 675] width 60 height 26
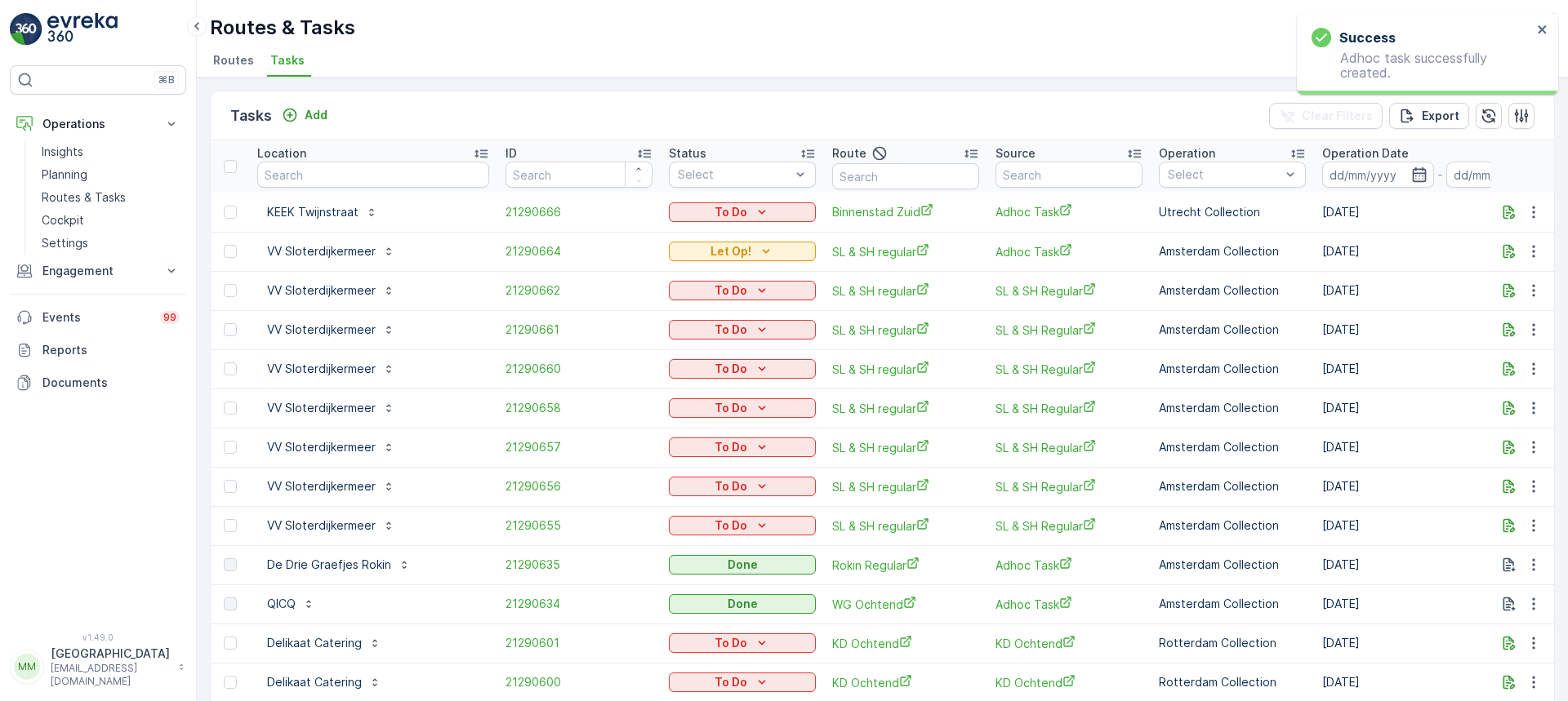
click at [766, 199] on td "To Do" at bounding box center [742, 212] width 164 height 39
click at [765, 205] on div "To Do" at bounding box center [742, 212] width 134 height 17
click at [714, 276] on div "Let Op!" at bounding box center [714, 283] width 104 height 23
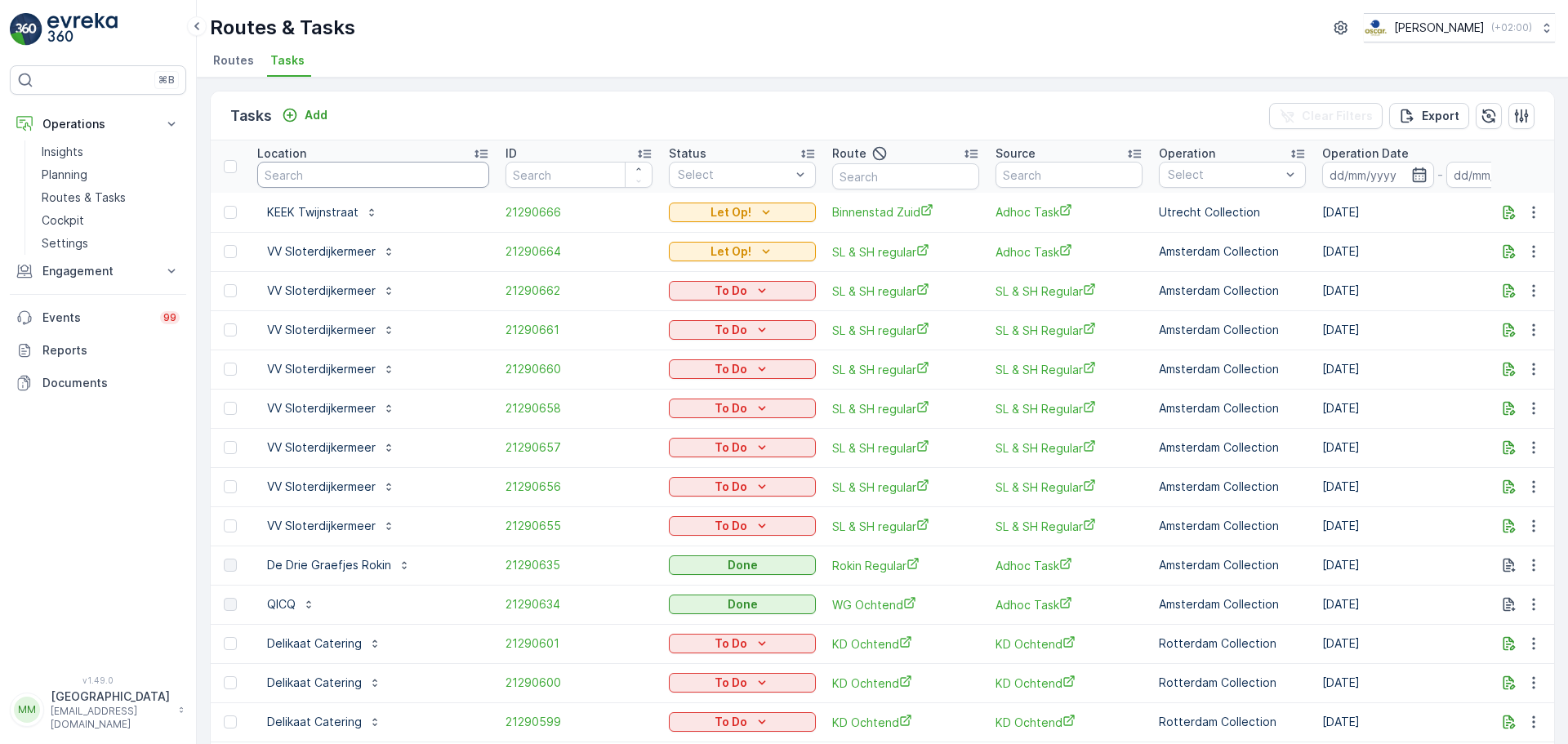
click at [385, 178] on input "text" at bounding box center [373, 175] width 232 height 26
type input "lagerhuys"
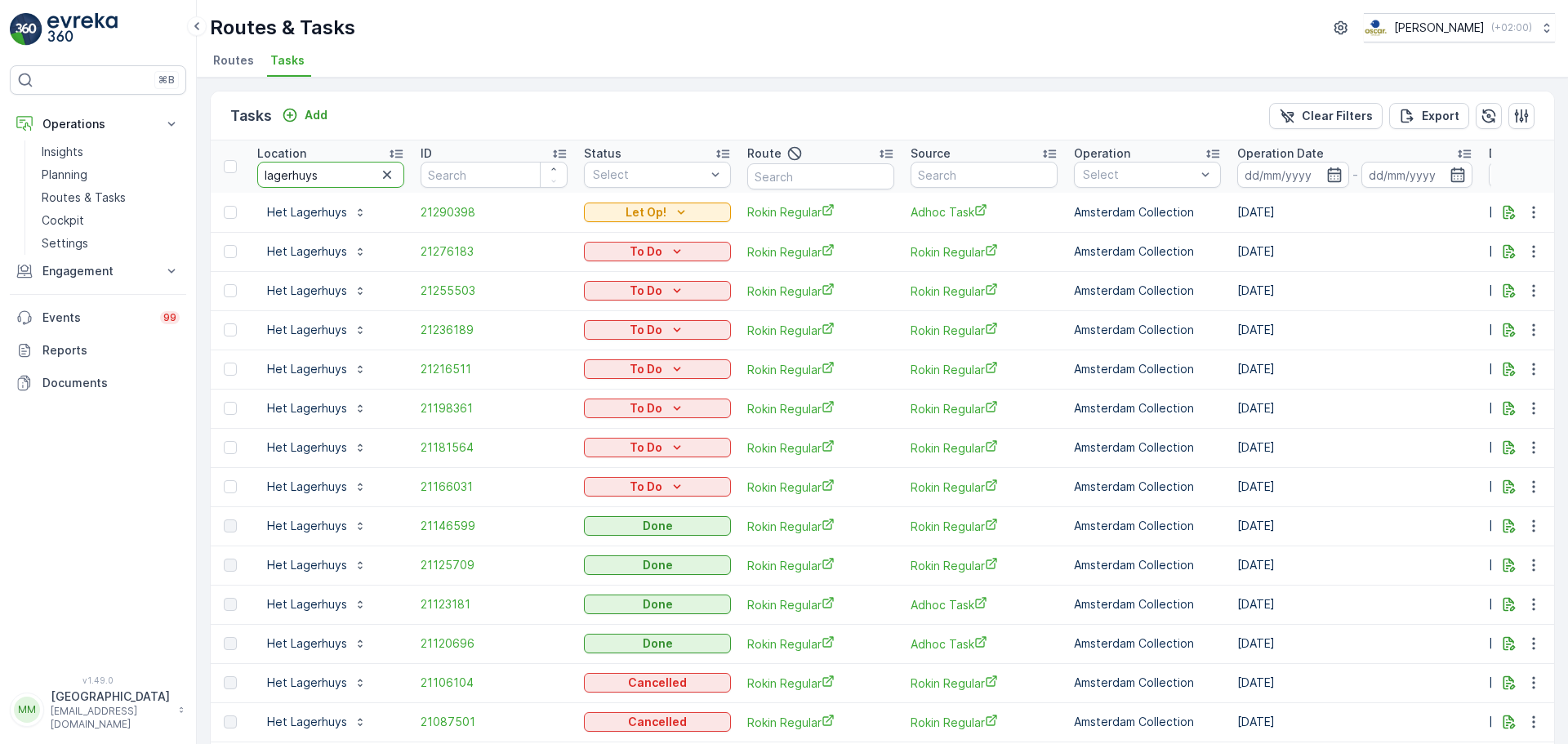
drag, startPoint x: 324, startPoint y: 172, endPoint x: 241, endPoint y: 191, distance: 85.1
click at [241, 191] on tr "Location lagerhuys ID Status Select Route Source Operation Select Operation Dat…" at bounding box center [1471, 166] width 2520 height 52
type input "buur"
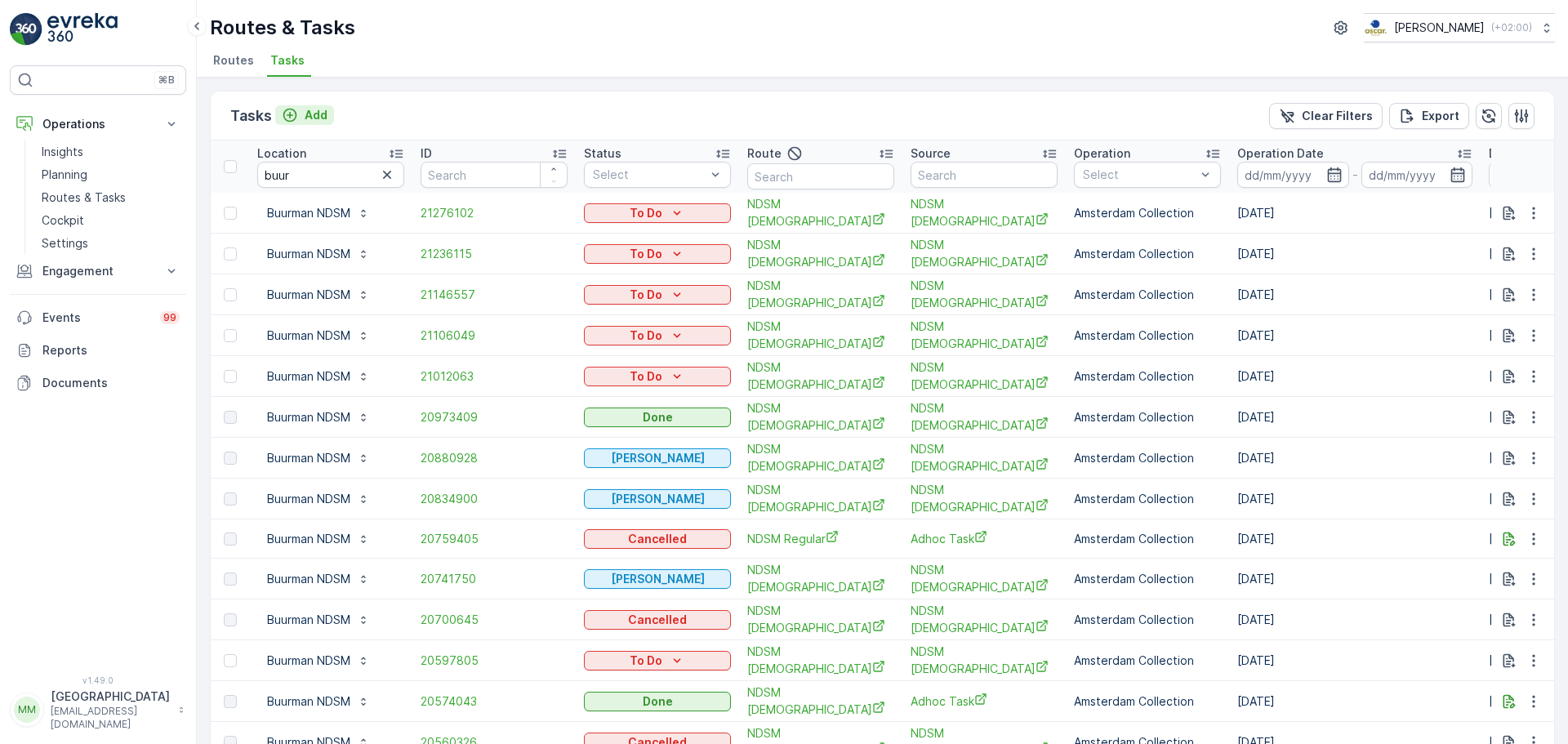
click at [311, 112] on p "Add" at bounding box center [316, 115] width 23 height 17
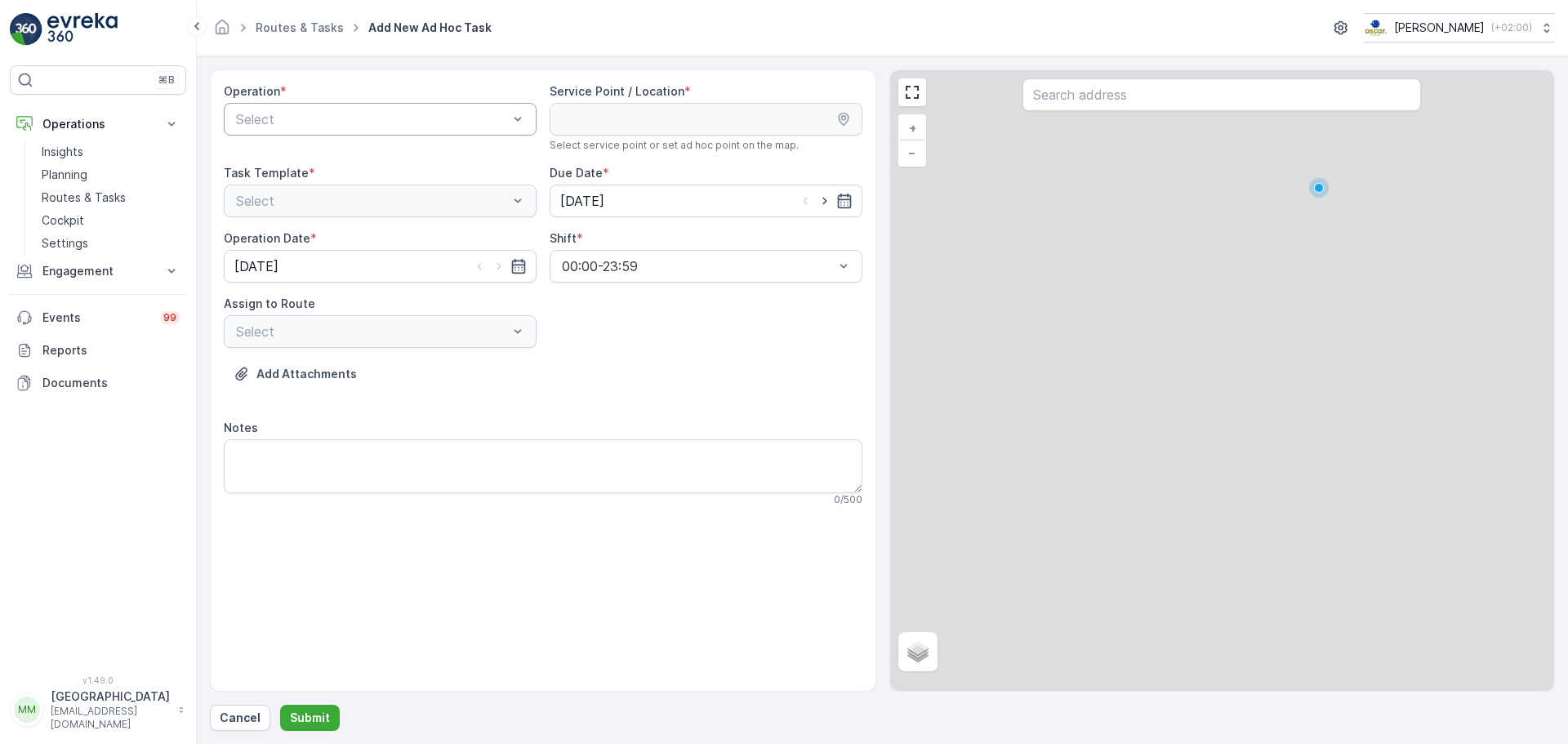
click at [353, 113] on div at bounding box center [372, 119] width 275 height 15
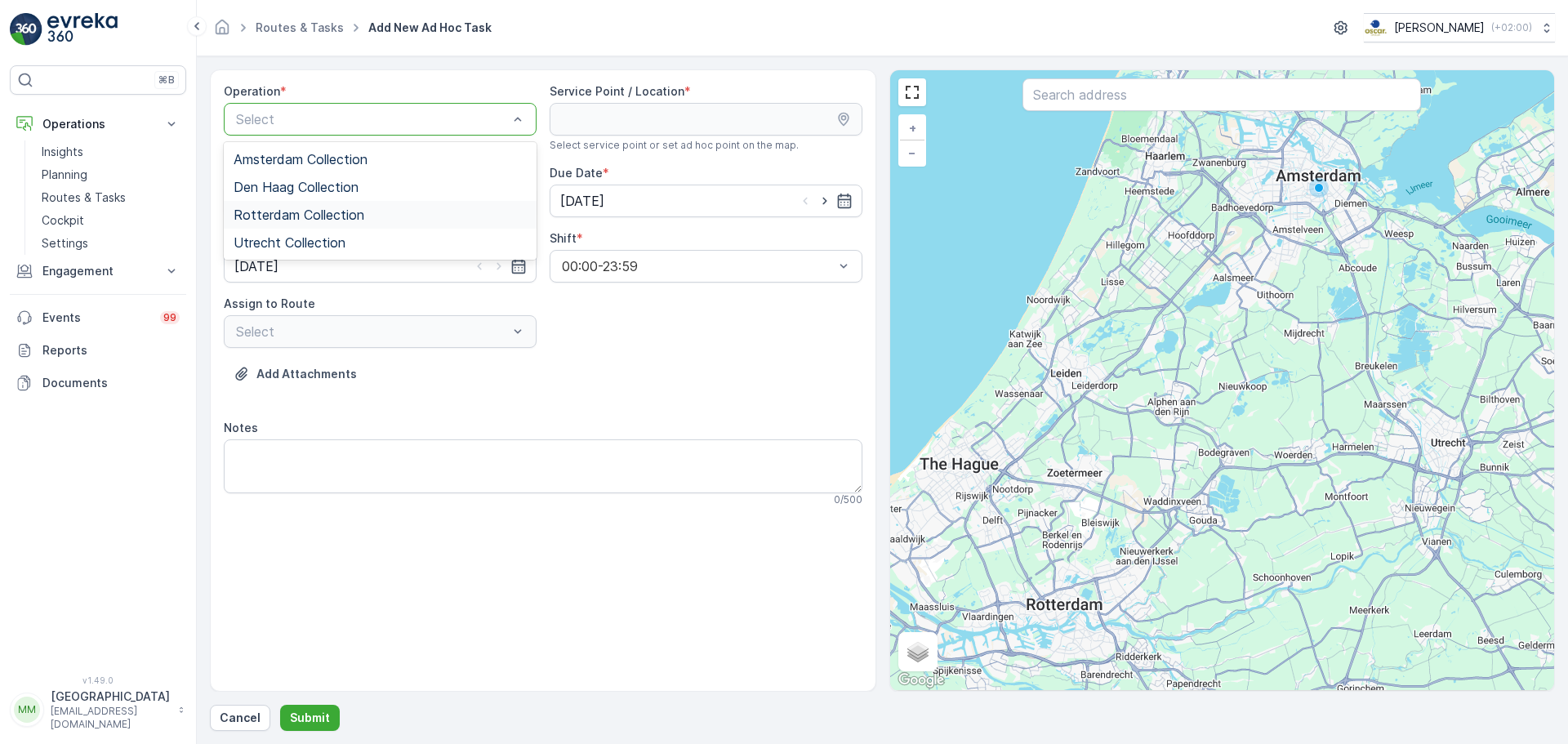
click at [309, 213] on span "Rotterdam Collection" at bounding box center [298, 214] width 131 height 15
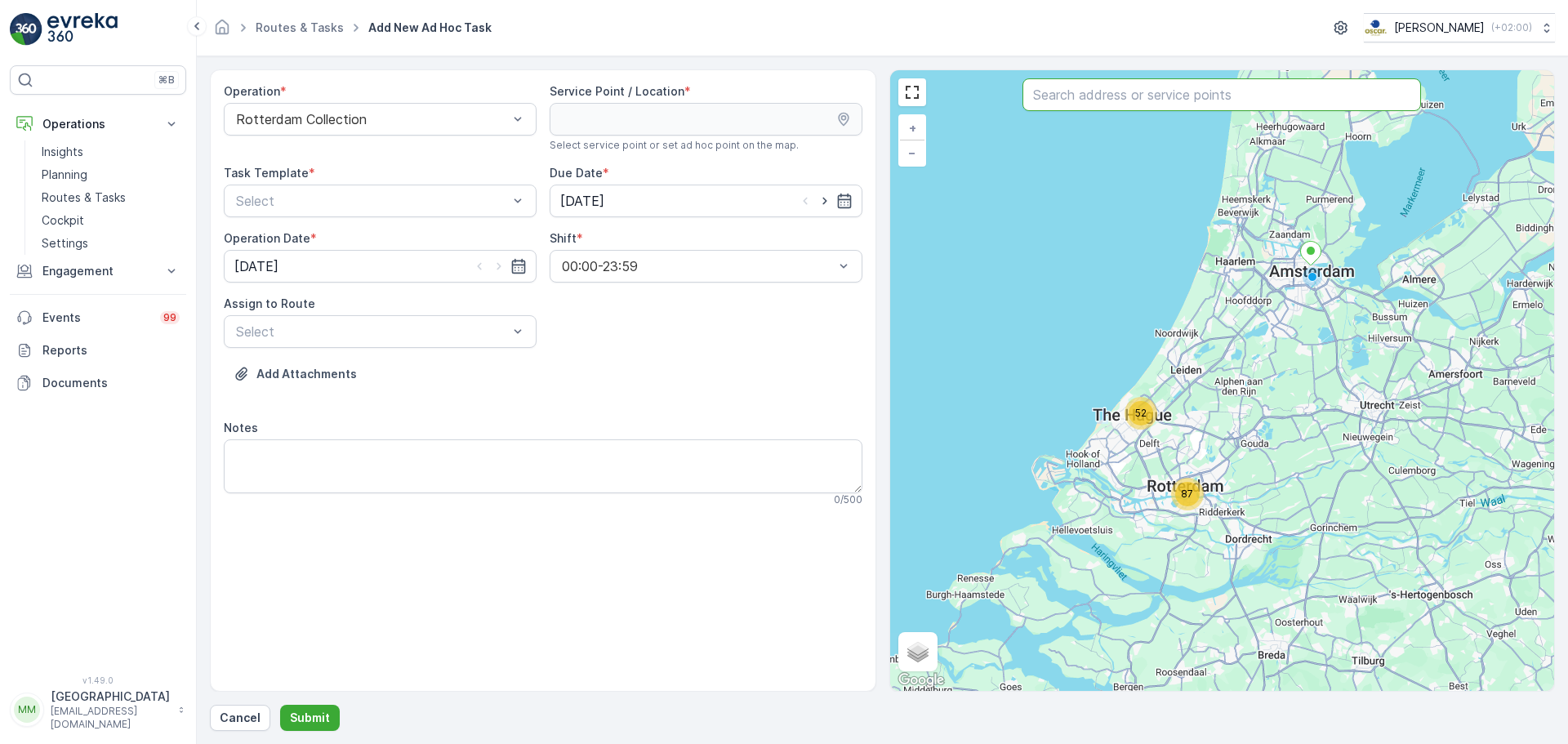
click at [1133, 109] on input "text" at bounding box center [1222, 95] width 399 height 33
type input "notk"
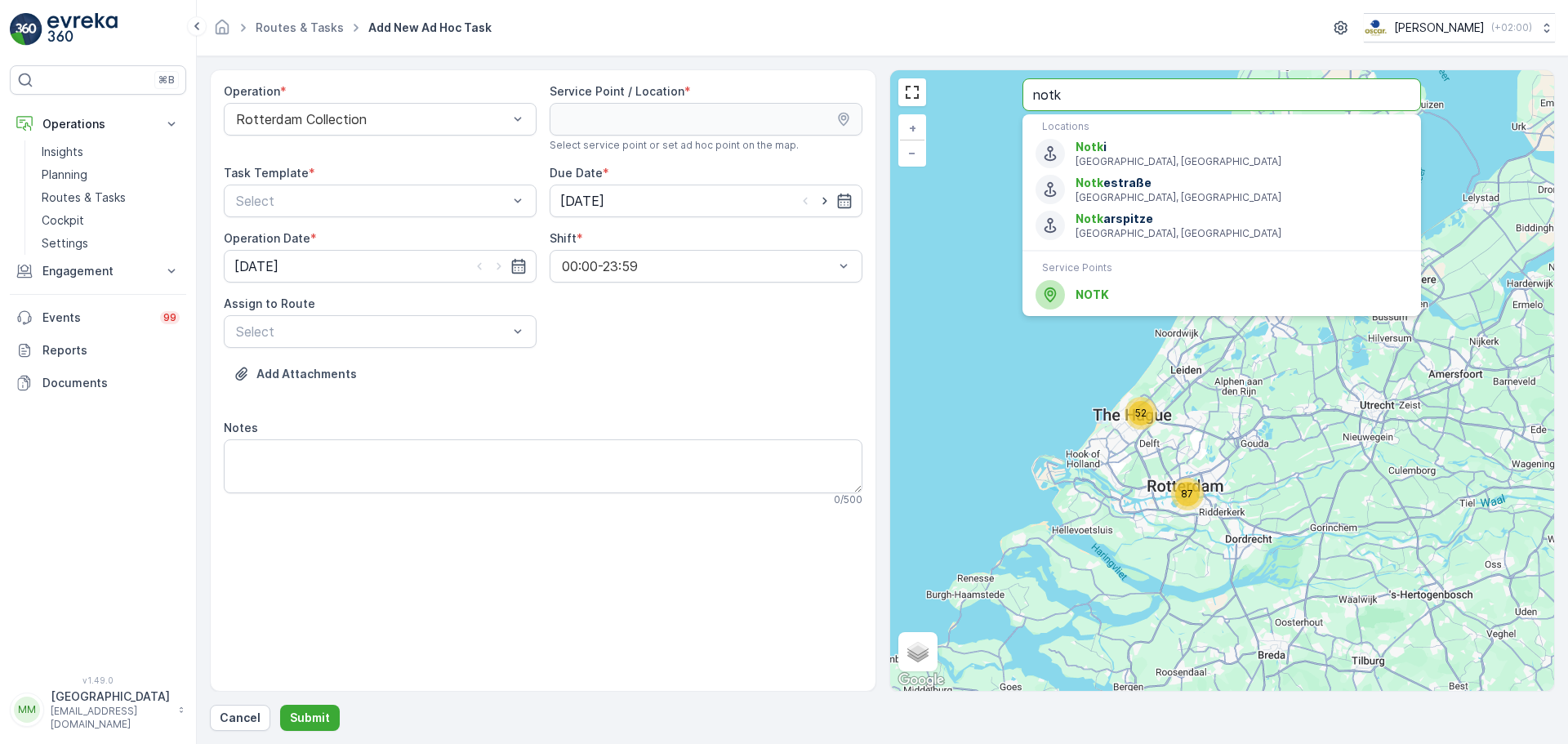
click at [1102, 315] on ul "Locations Notk i Haryana, India Notk estraße Altona, Germany Notk arspitze Etta…" at bounding box center [1222, 215] width 399 height 202
click at [1089, 305] on div "NOTK" at bounding box center [1222, 295] width 372 height 30
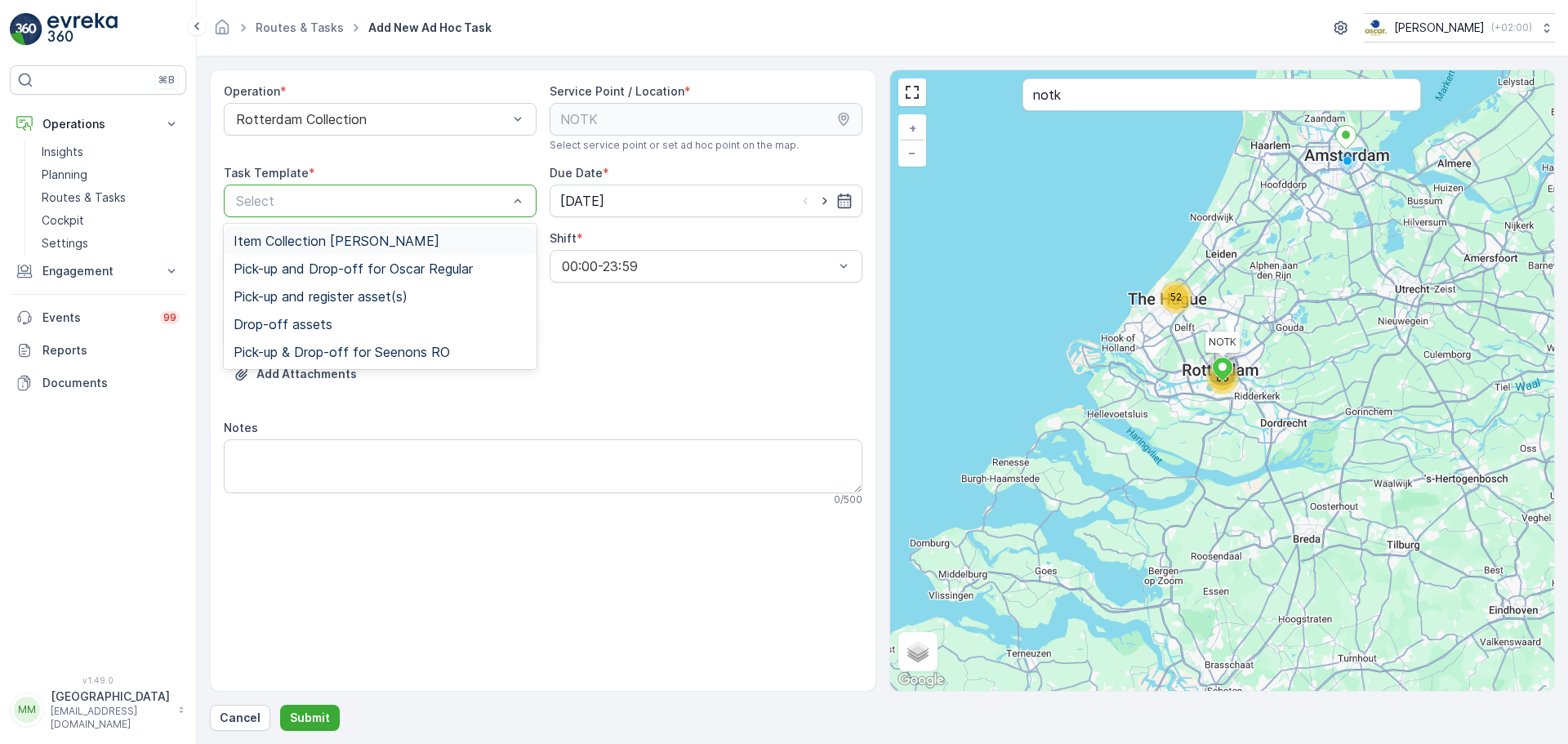
click at [355, 239] on span "Item Collection [PERSON_NAME]" at bounding box center [336, 240] width 206 height 15
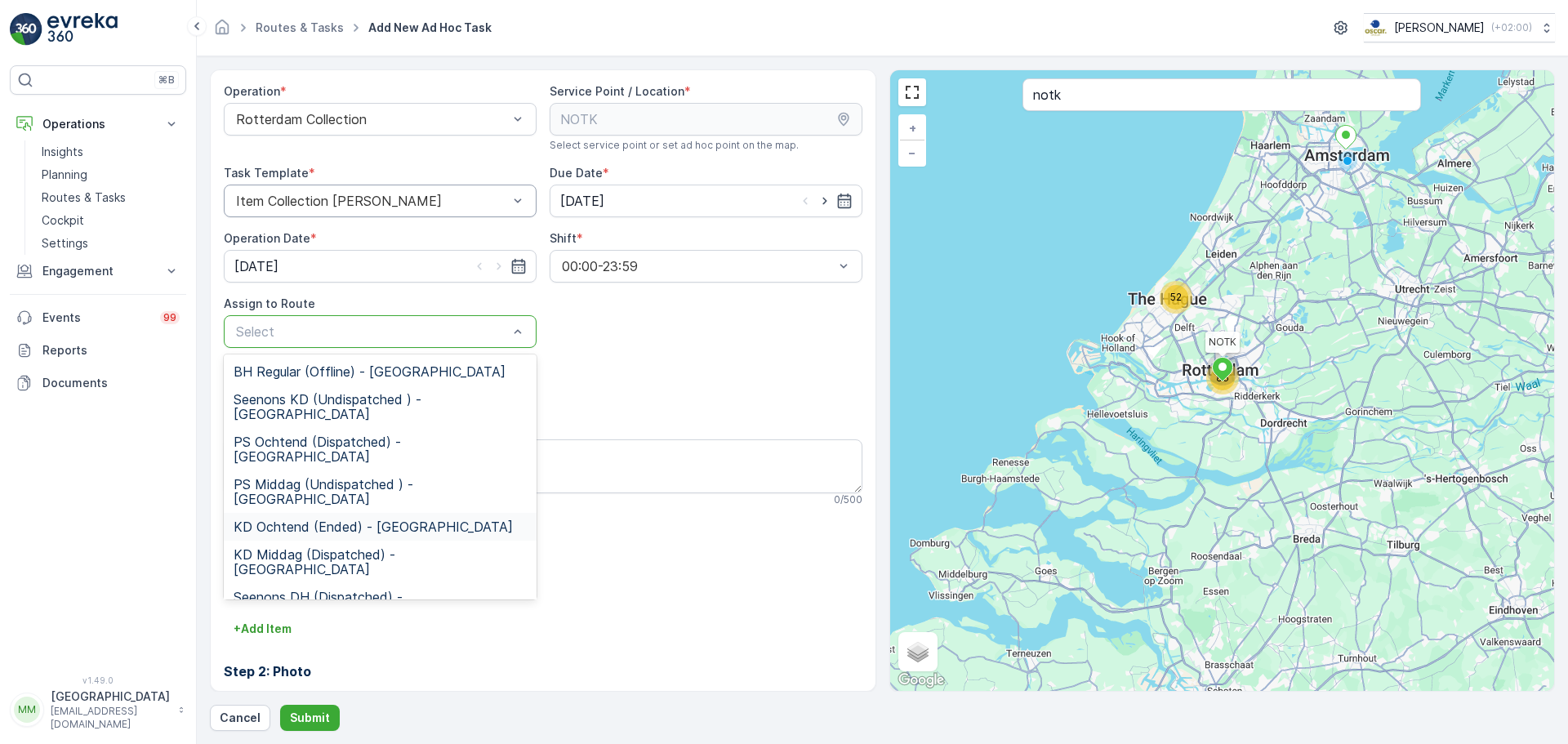
click at [326, 519] on span "KD Ochtend (Ended) - Rotterdam" at bounding box center [372, 526] width 279 height 15
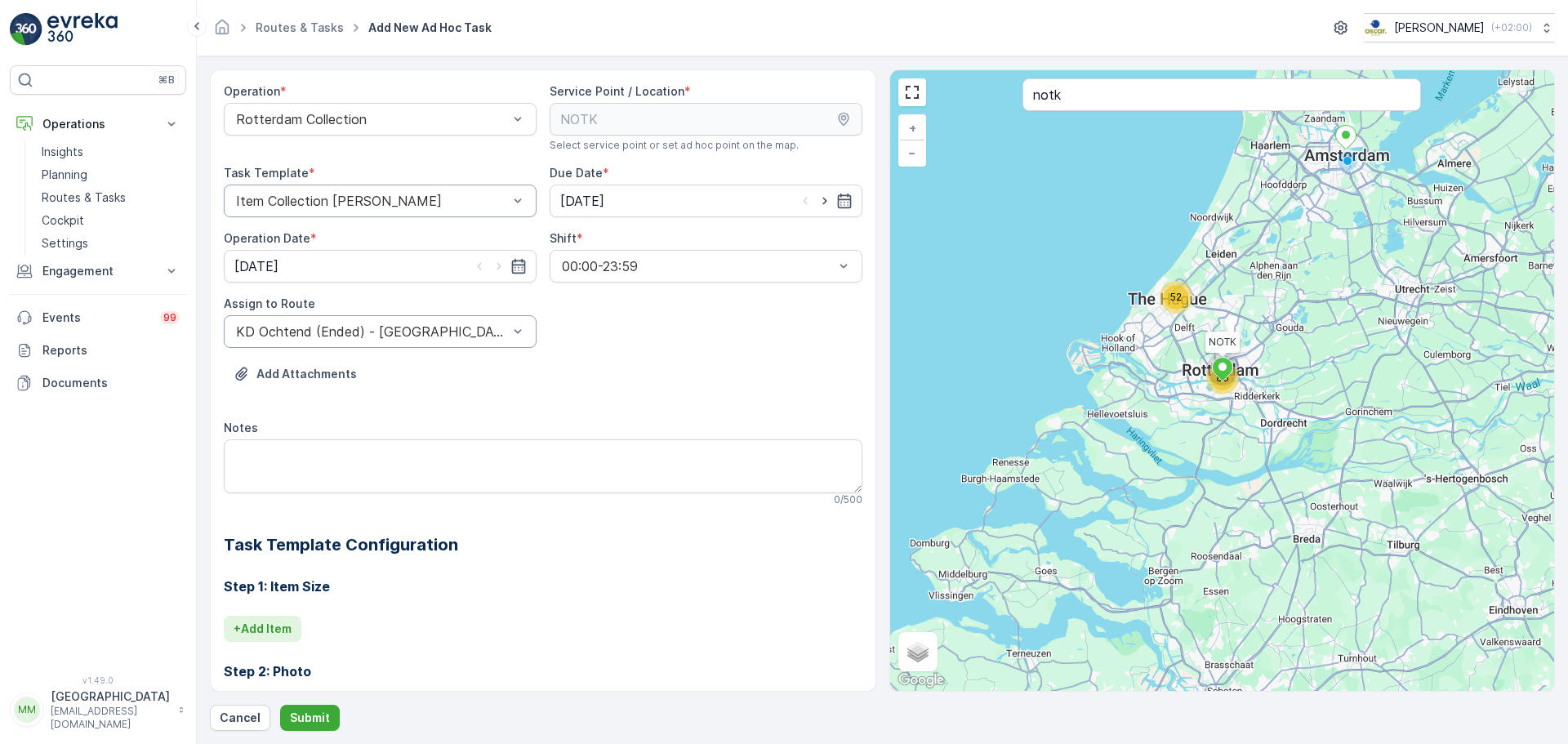
click at [279, 620] on button "+ Add Item" at bounding box center [262, 629] width 77 height 26
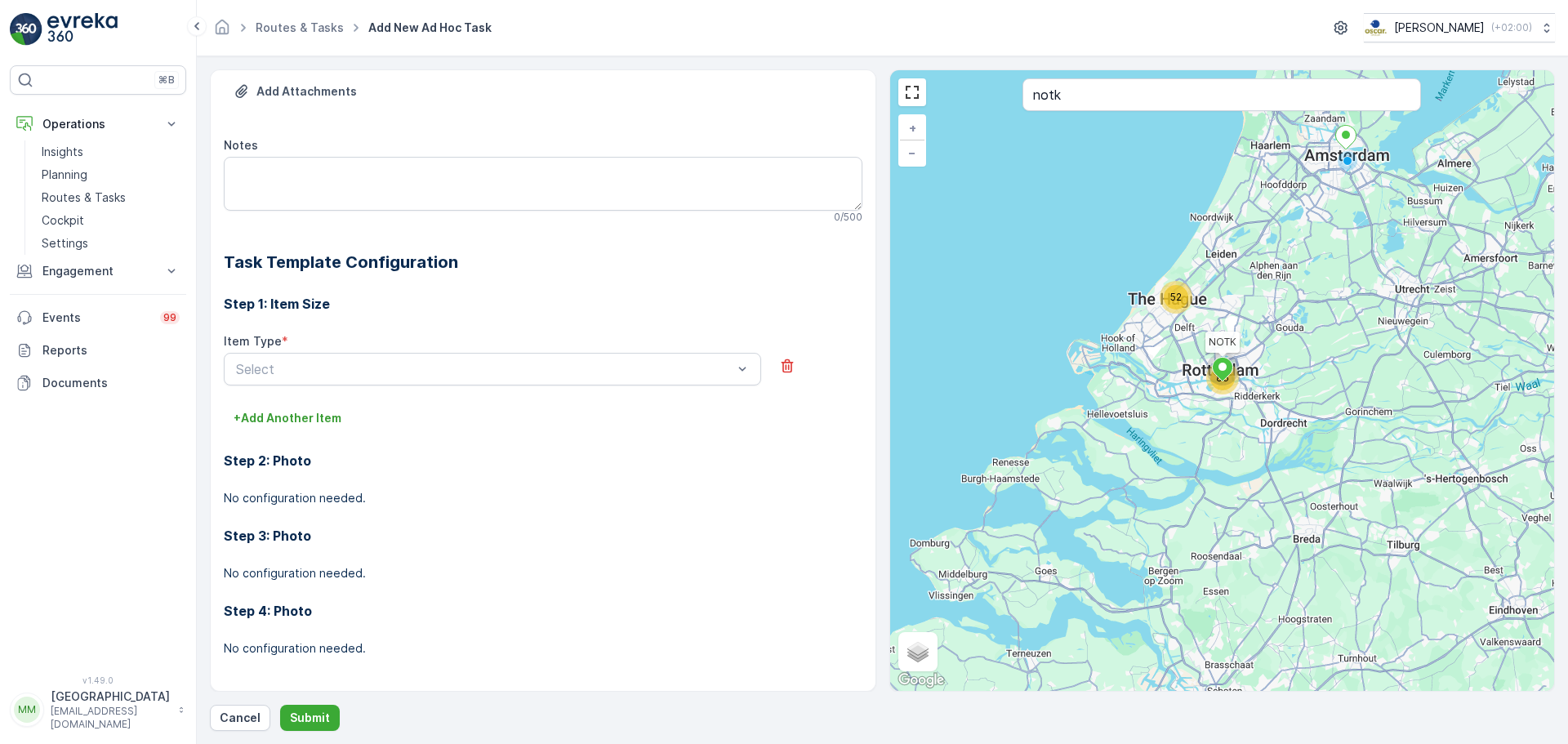
scroll to position [287, 0]
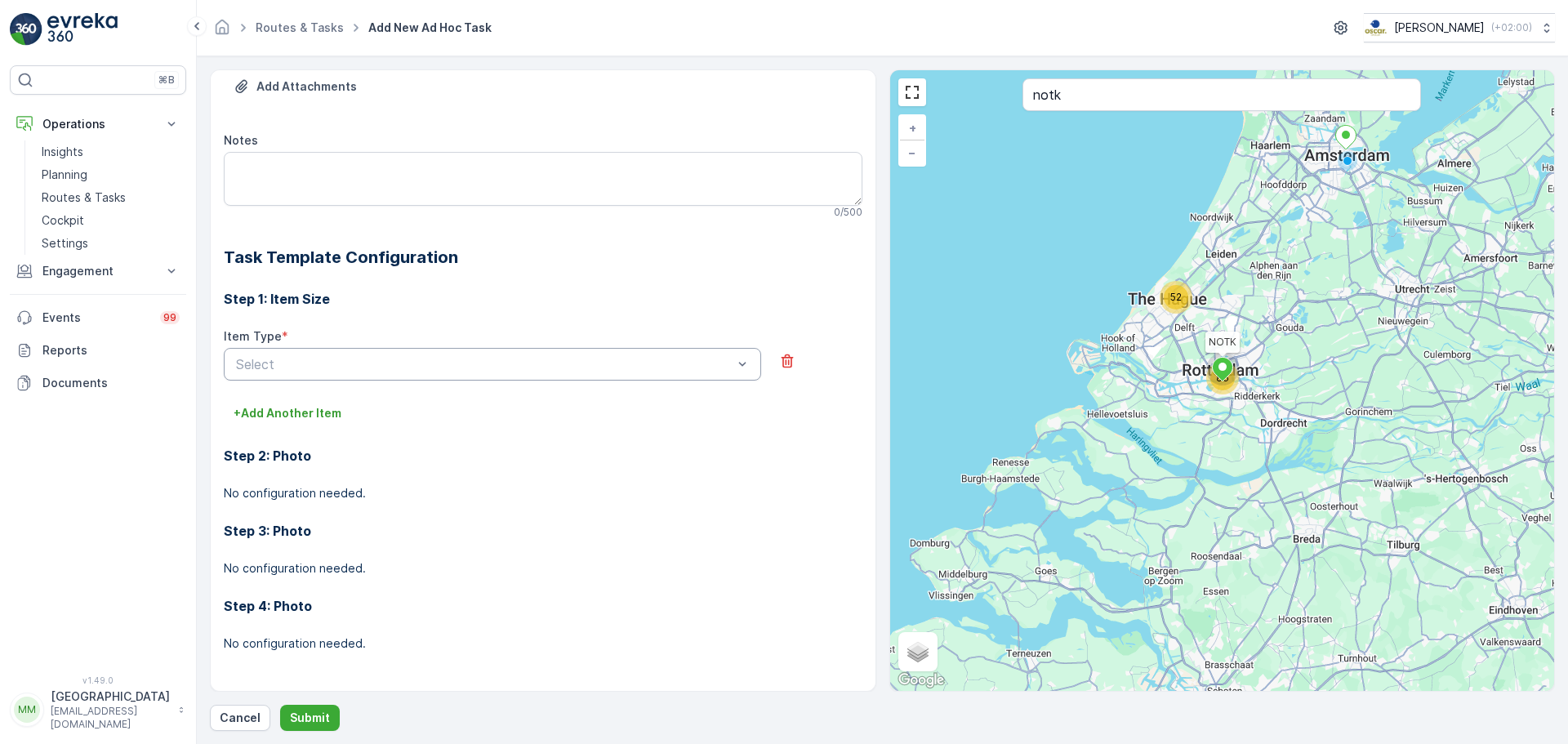
click at [412, 360] on div at bounding box center [484, 364] width 500 height 15
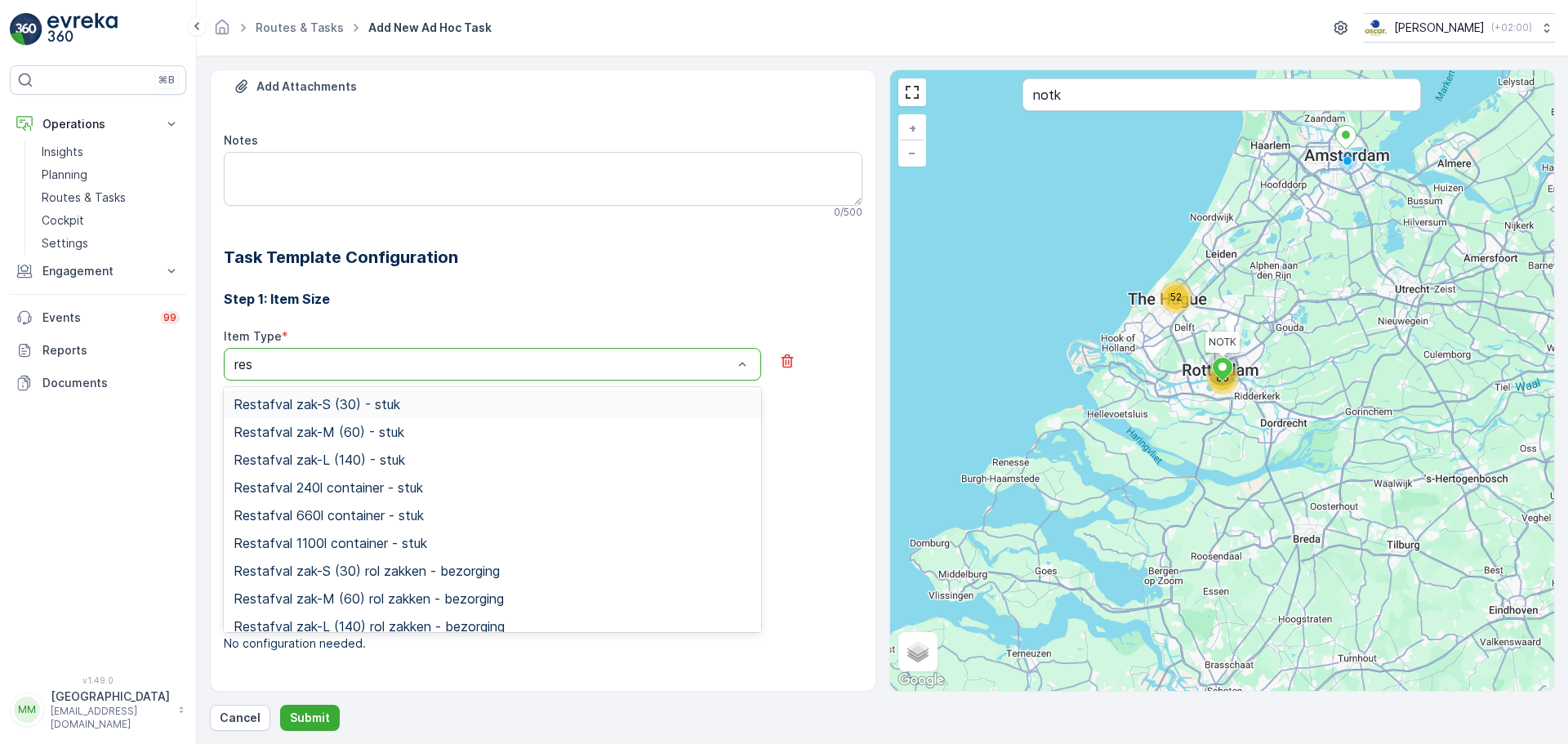
type input "rest"
click at [390, 492] on span "Restafval 240l container - stuk" at bounding box center [328, 487] width 190 height 15
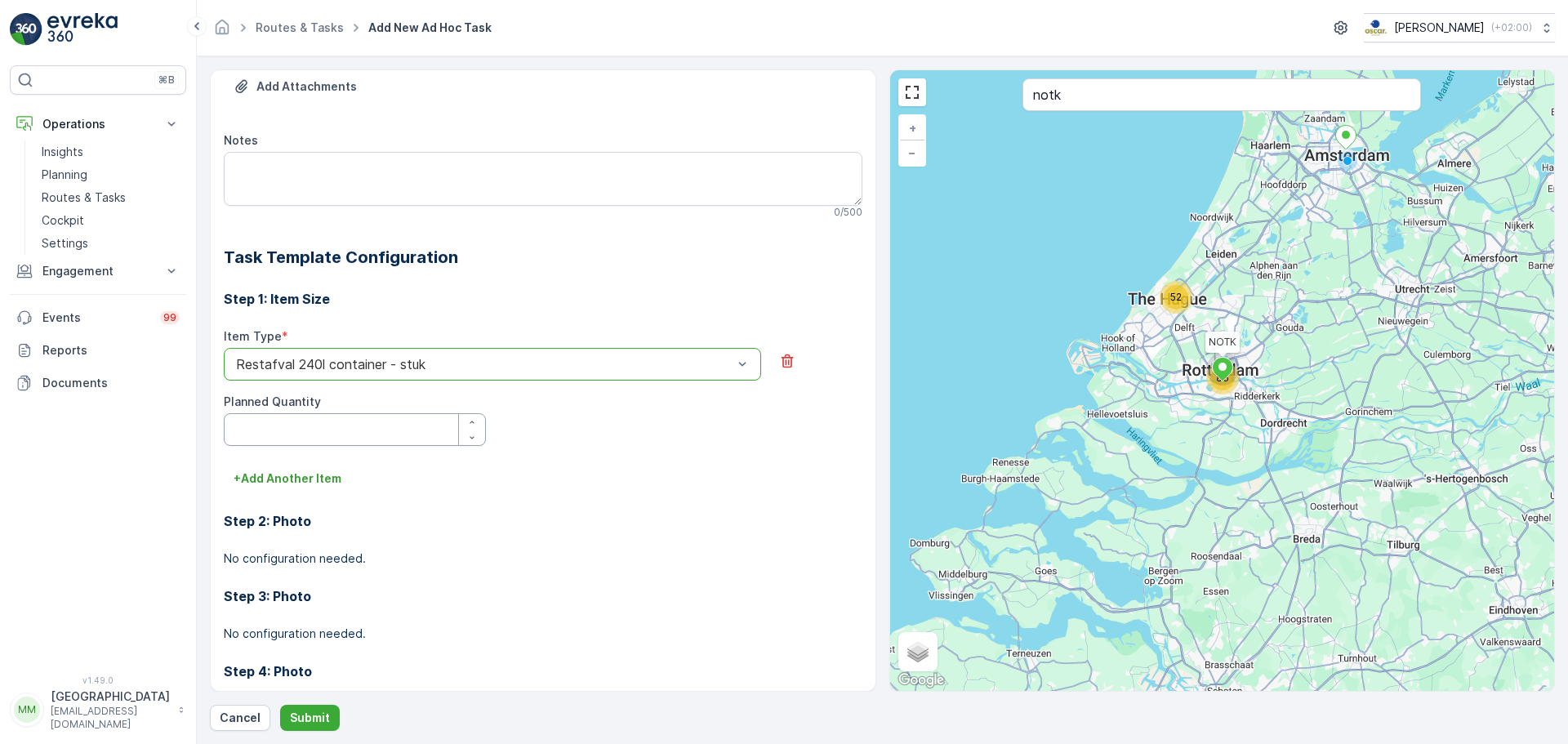
click at [334, 433] on Quantity "Planned Quantity" at bounding box center [354, 430] width 262 height 33
type Quantity "1"
click at [313, 478] on p "+ Add Another Item" at bounding box center [287, 479] width 108 height 17
click at [333, 506] on div at bounding box center [484, 501] width 500 height 15
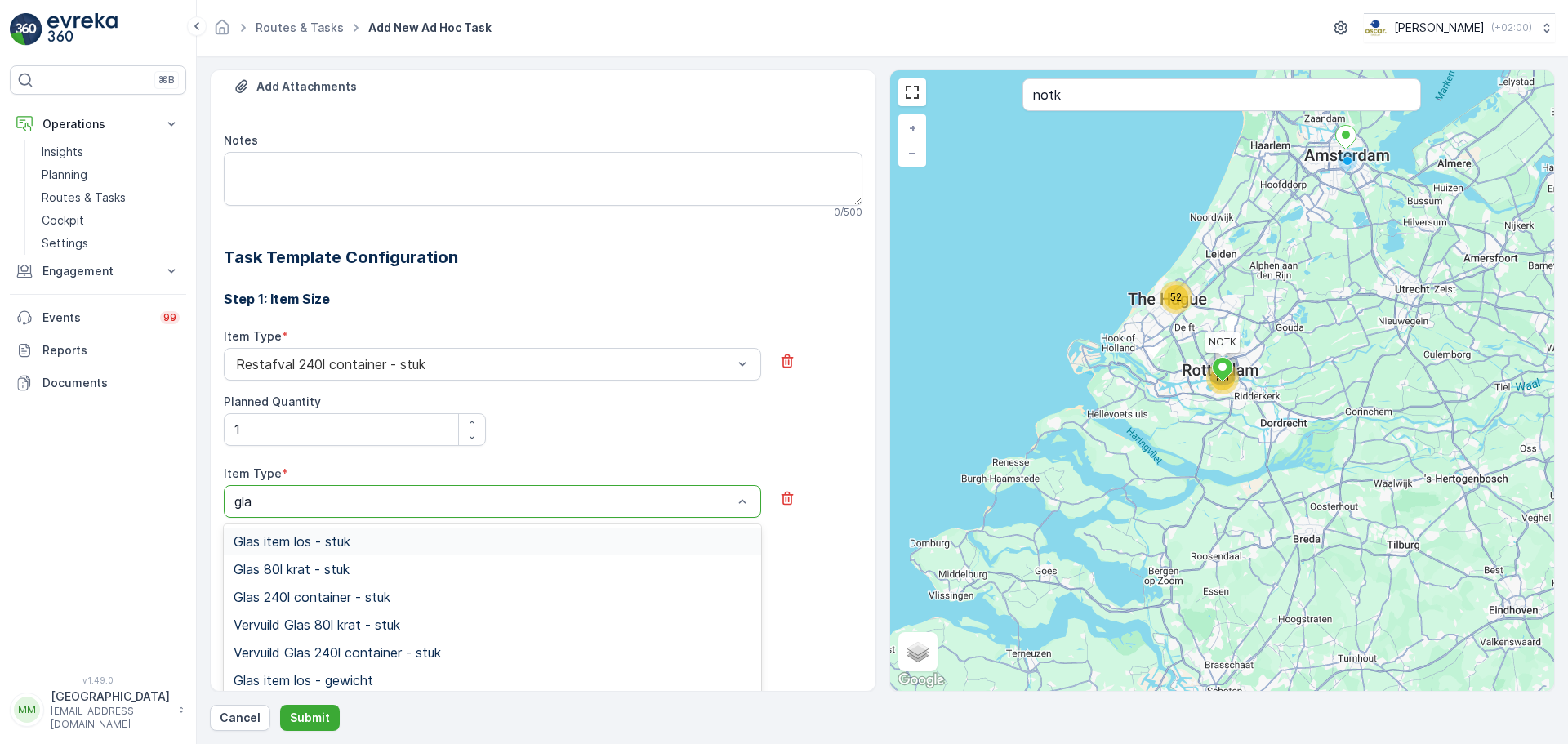
type input "glas"
click at [318, 568] on span "Glas 80l krat - stuk" at bounding box center [291, 569] width 116 height 15
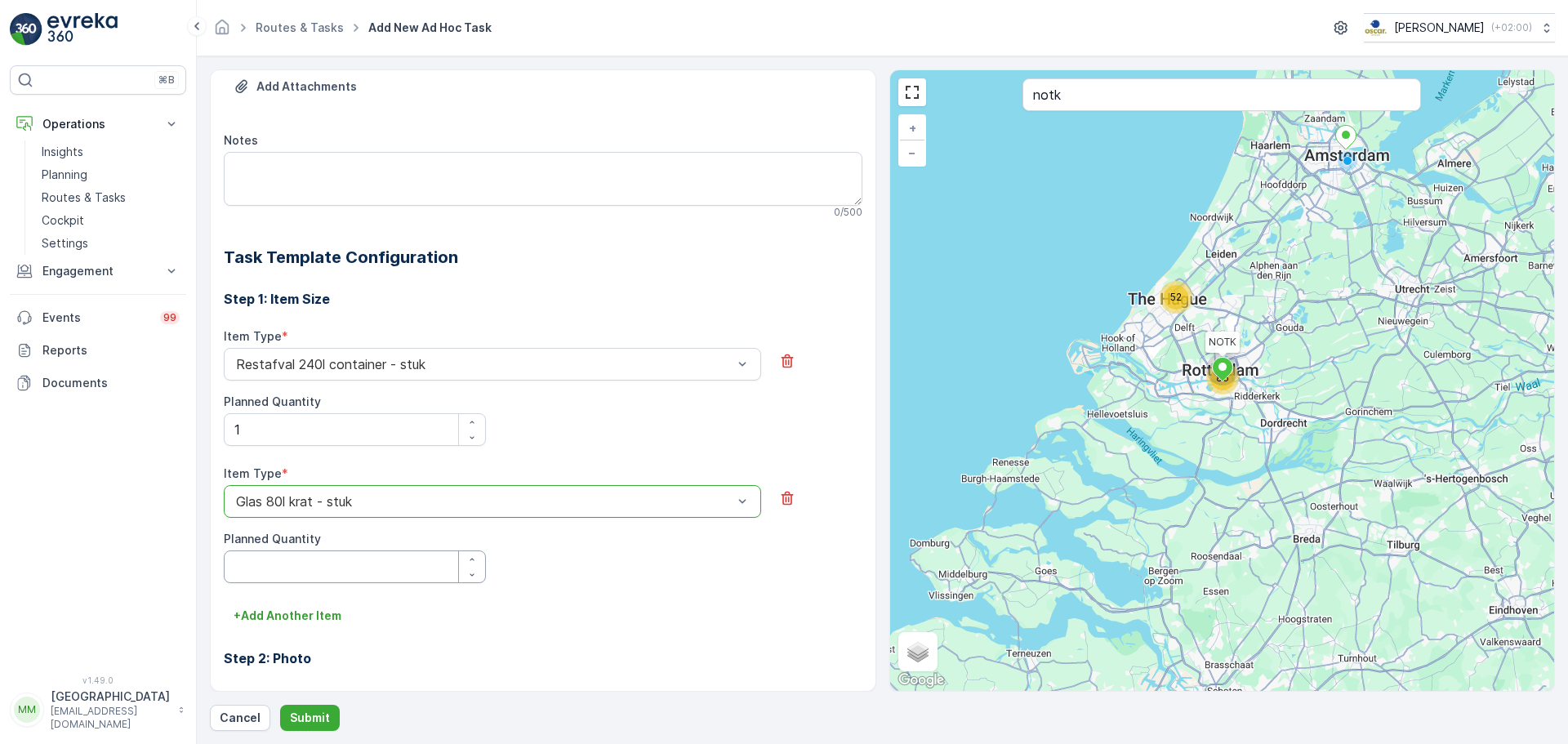
click at [318, 549] on div "Planned Quantity" at bounding box center [354, 557] width 262 height 52
click at [318, 561] on Quantity "Planned Quantity" at bounding box center [354, 567] width 262 height 33
type Quantity "1"
click at [298, 623] on p "+ Add Another Item" at bounding box center [287, 615] width 108 height 17
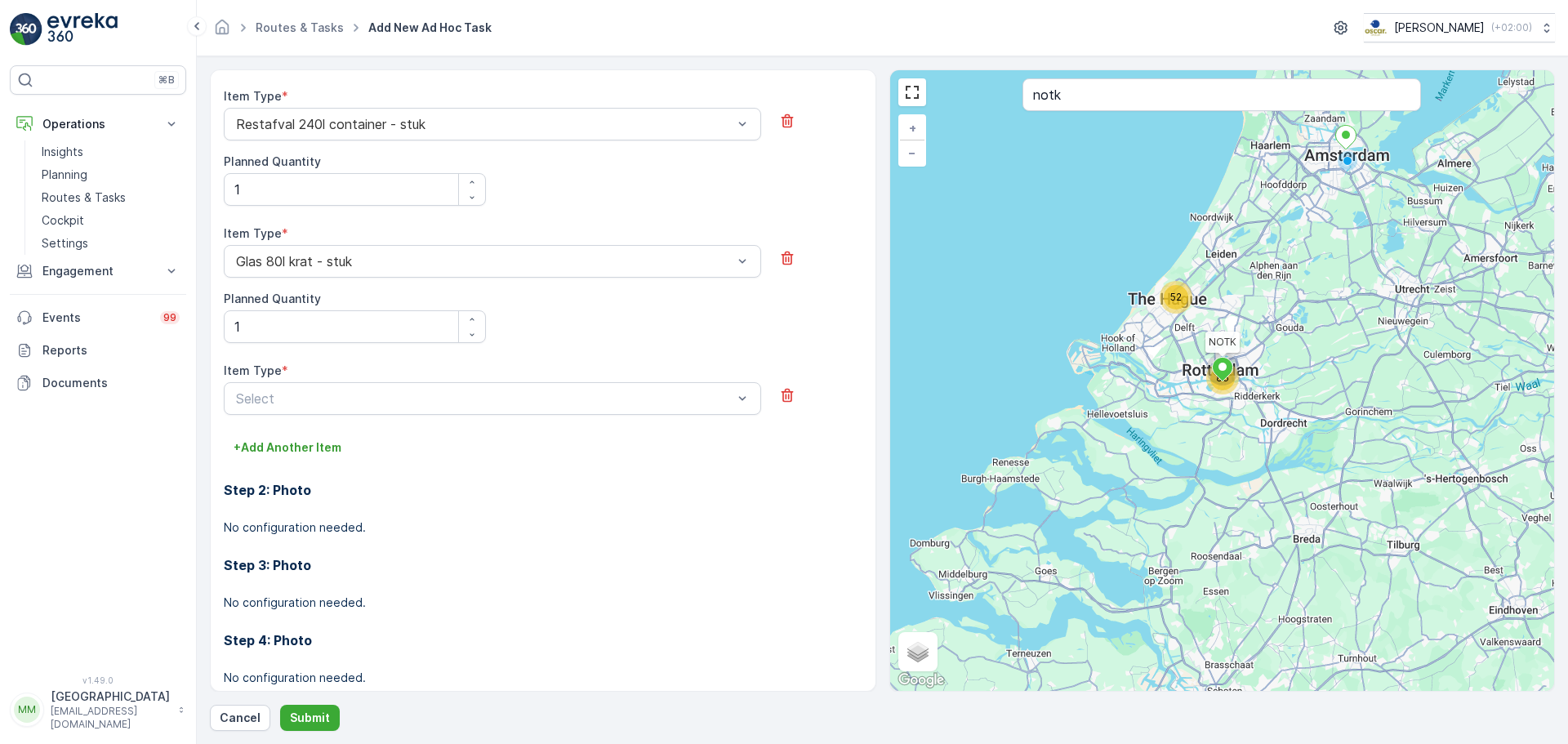
scroll to position [562, 0]
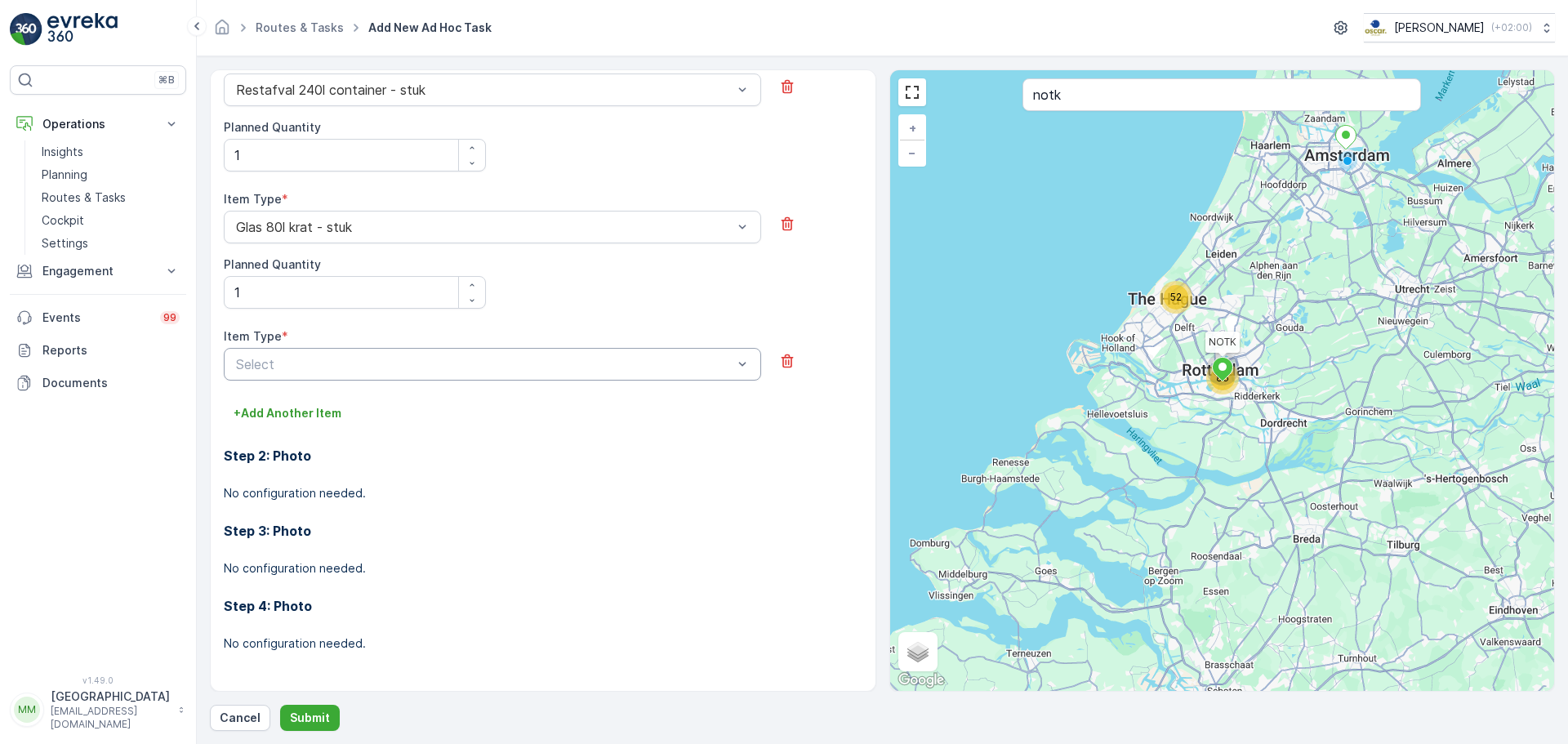
click at [372, 365] on div at bounding box center [484, 364] width 500 height 15
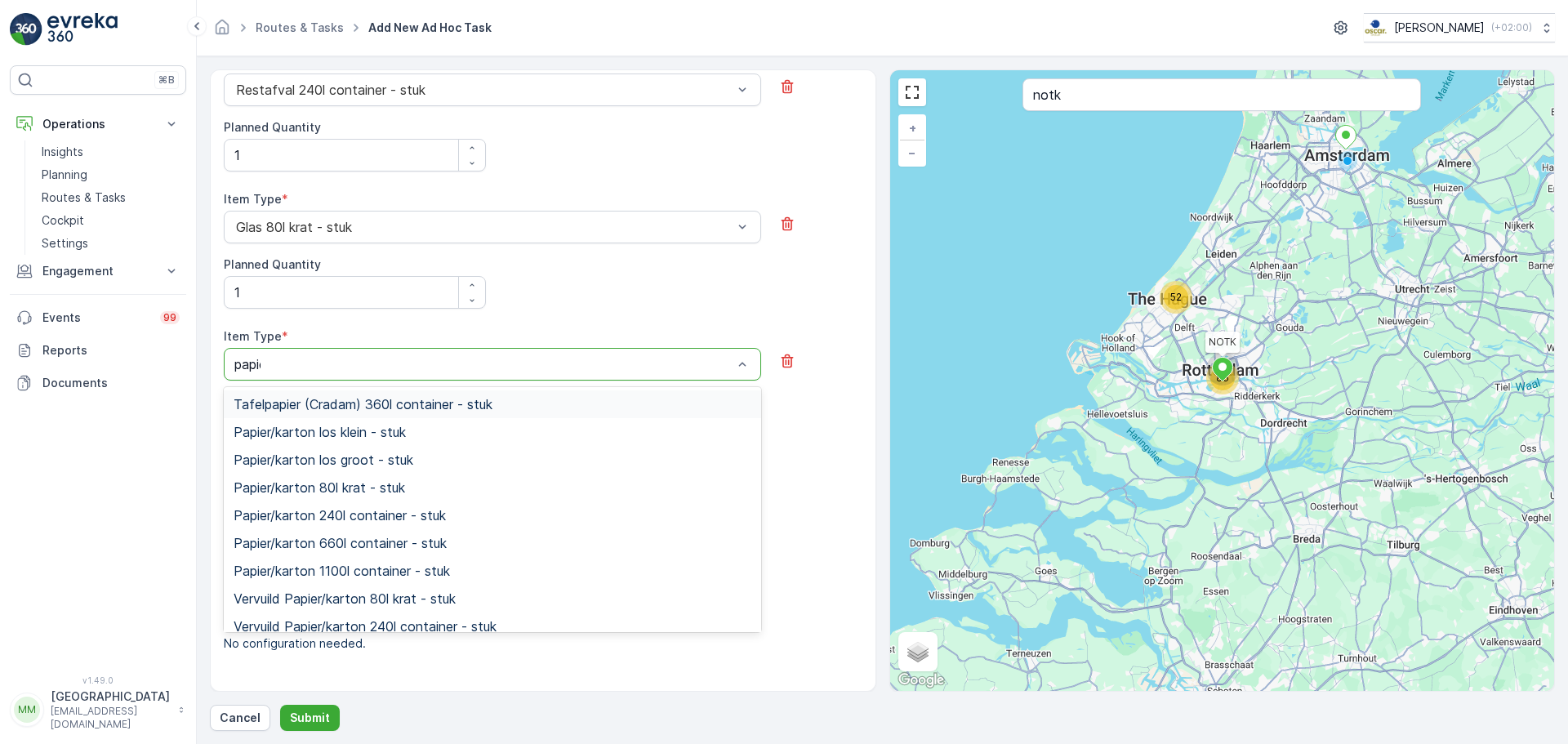
type input "papier"
click at [331, 485] on span "Papier/karton 80l krat - stuk" at bounding box center [318, 487] width 171 height 15
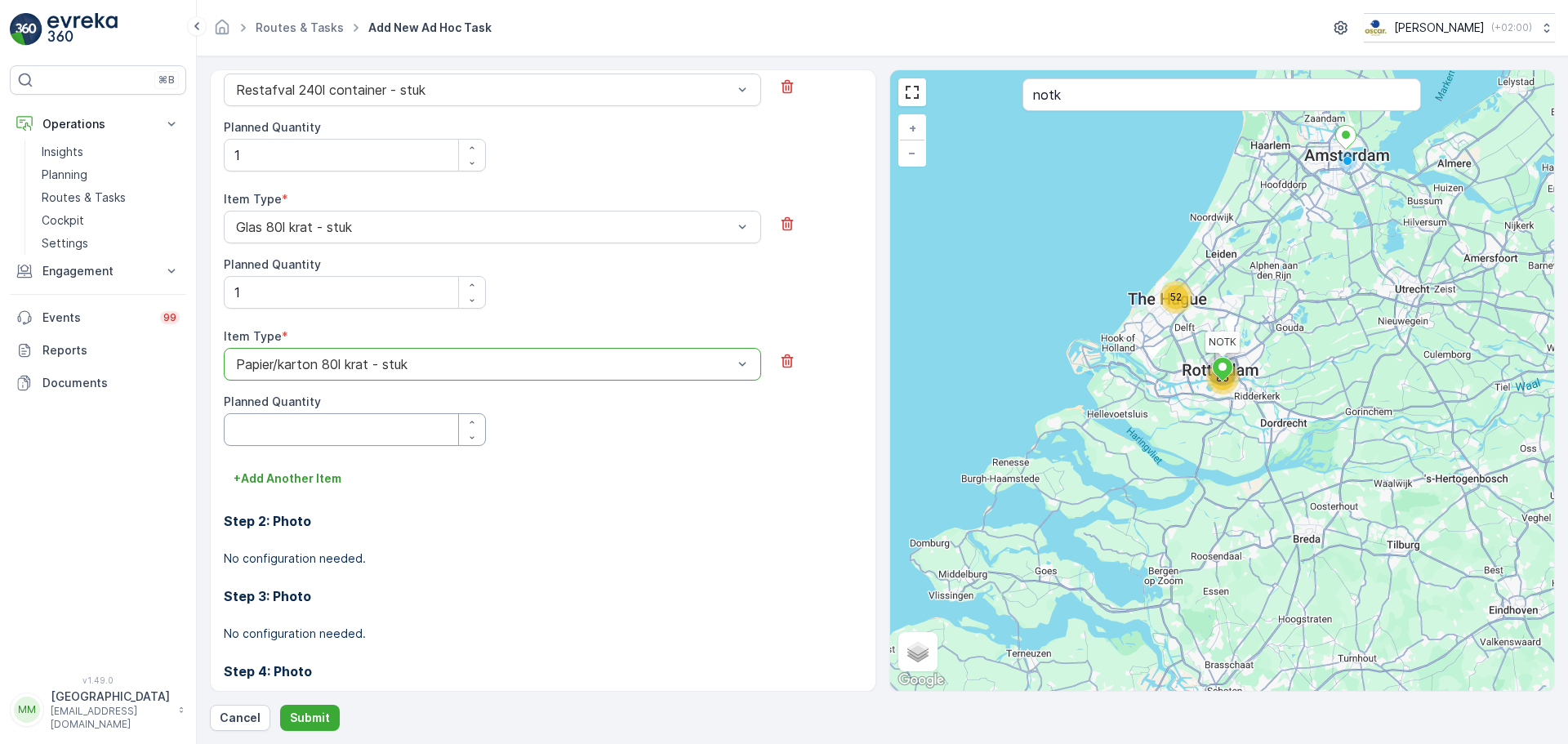
click at [273, 438] on Quantity "Planned Quantity" at bounding box center [354, 430] width 262 height 33
type Quantity "1"
click at [284, 467] on button "+ Add Another Item" at bounding box center [287, 479] width 127 height 26
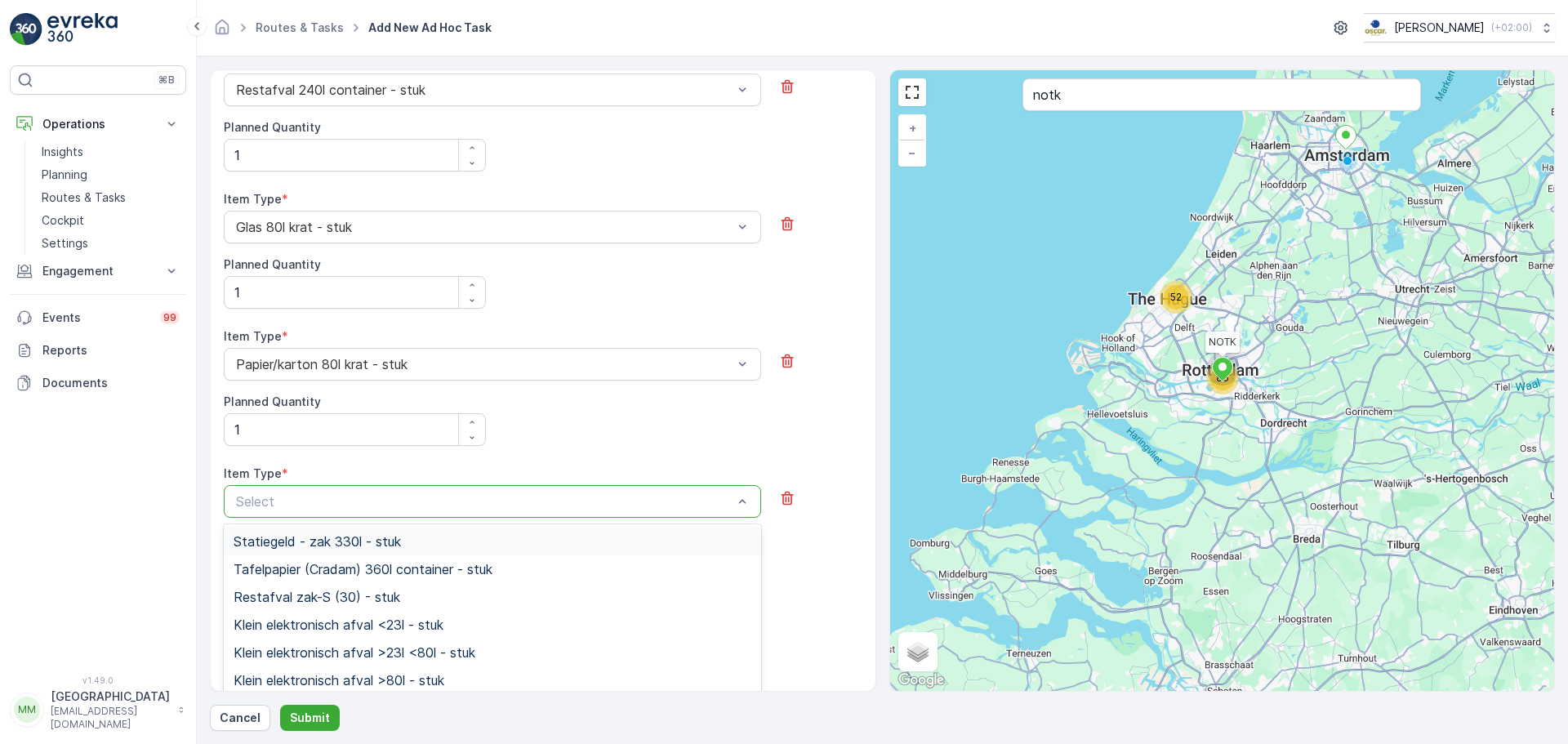
click at [288, 509] on div at bounding box center [484, 501] width 500 height 15
type input "pd"
click at [330, 567] on span "PD zak-M (60) - stuk" at bounding box center [298, 569] width 131 height 15
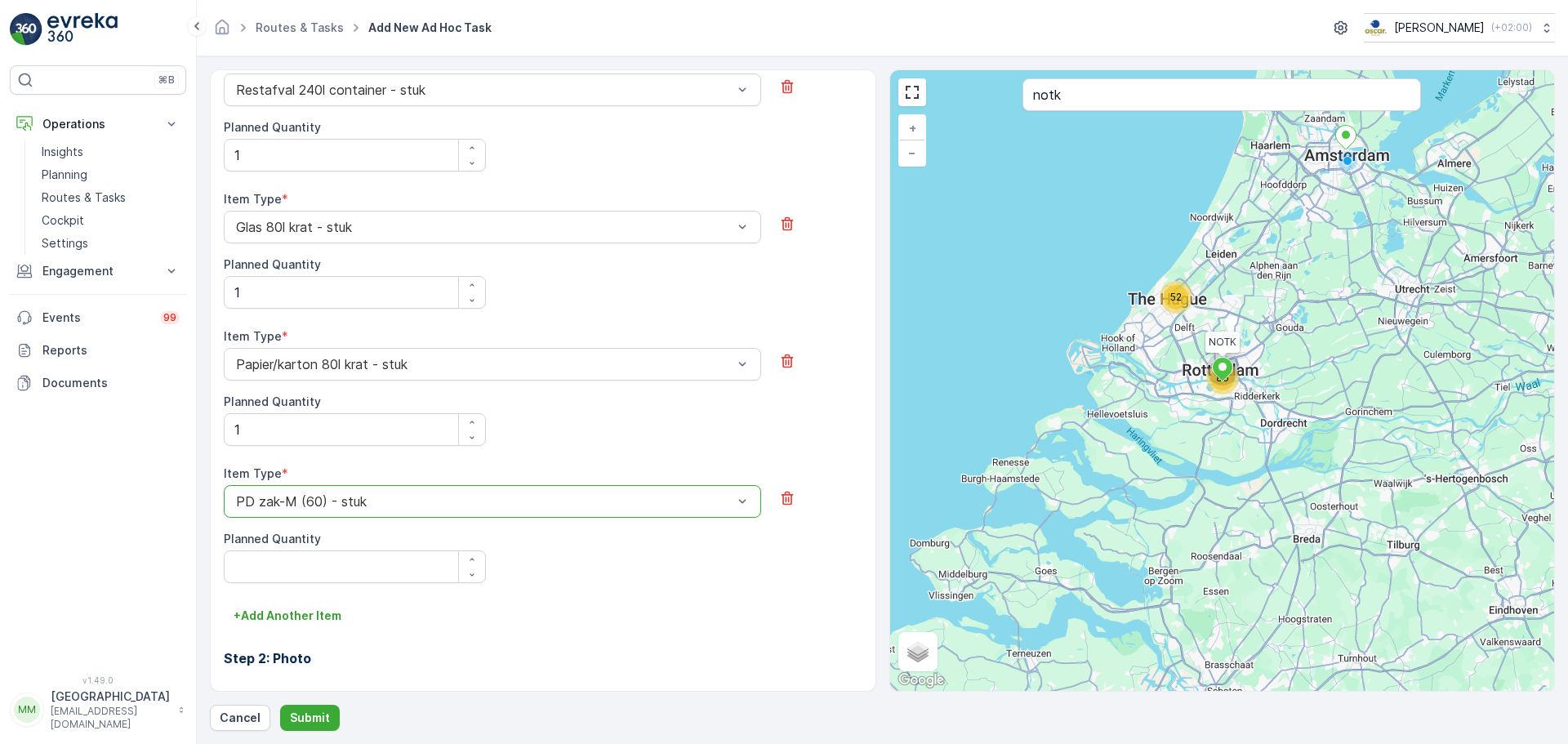
click at [310, 541] on label "Planned Quantity" at bounding box center [272, 539] width 97 height 14
click at [310, 171] on Quantity "1" at bounding box center [354, 156] width 262 height 33
click at [287, 583] on Quantity "Planned Quantity" at bounding box center [354, 567] width 262 height 33
type Quantity "1"
click at [319, 607] on p "+ Add Another Item" at bounding box center [287, 615] width 108 height 17
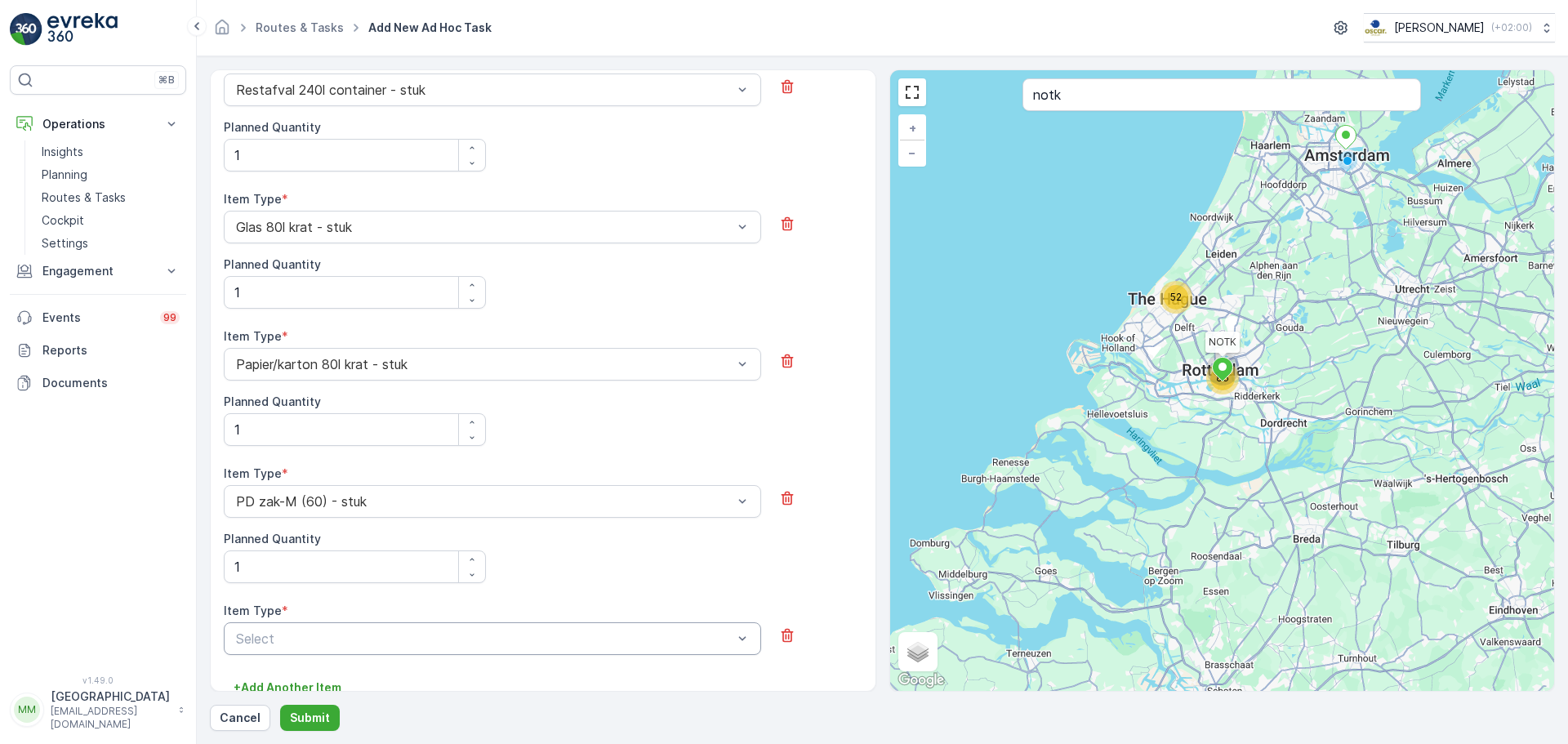
click at [331, 635] on div at bounding box center [484, 639] width 500 height 15
type input "swill"
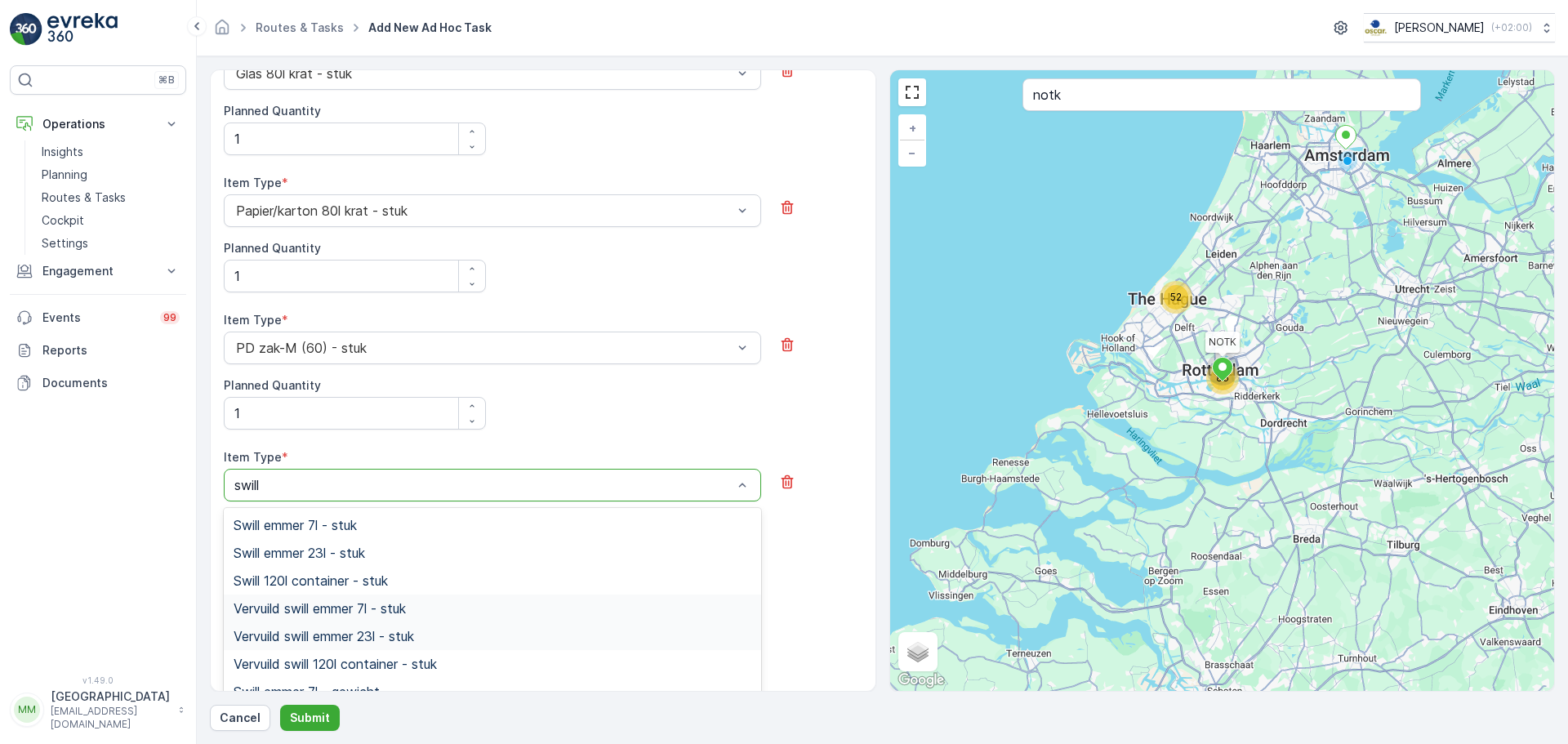
scroll to position [726, 0]
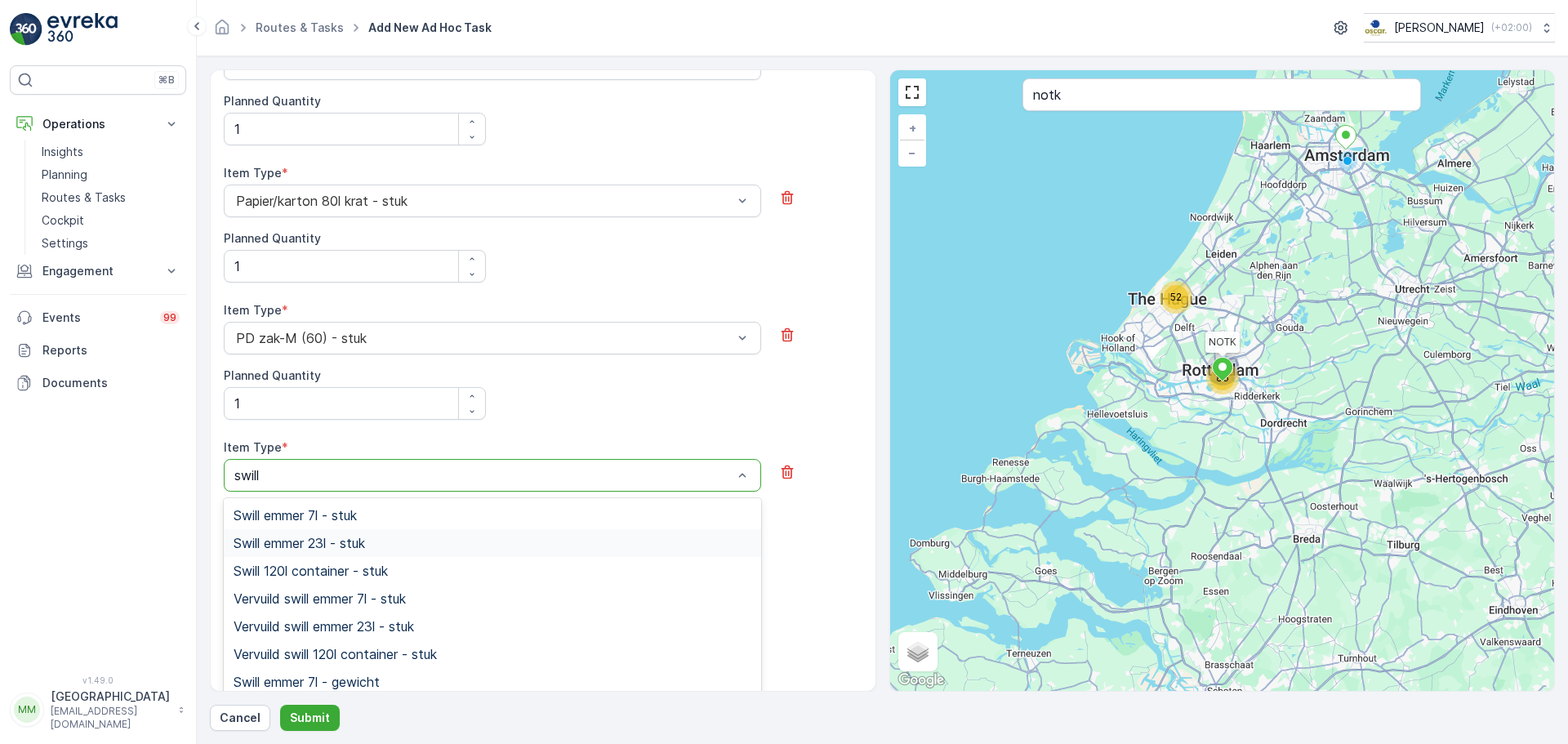
click at [340, 546] on span "Swill emmer 23l - stuk" at bounding box center [298, 543] width 131 height 15
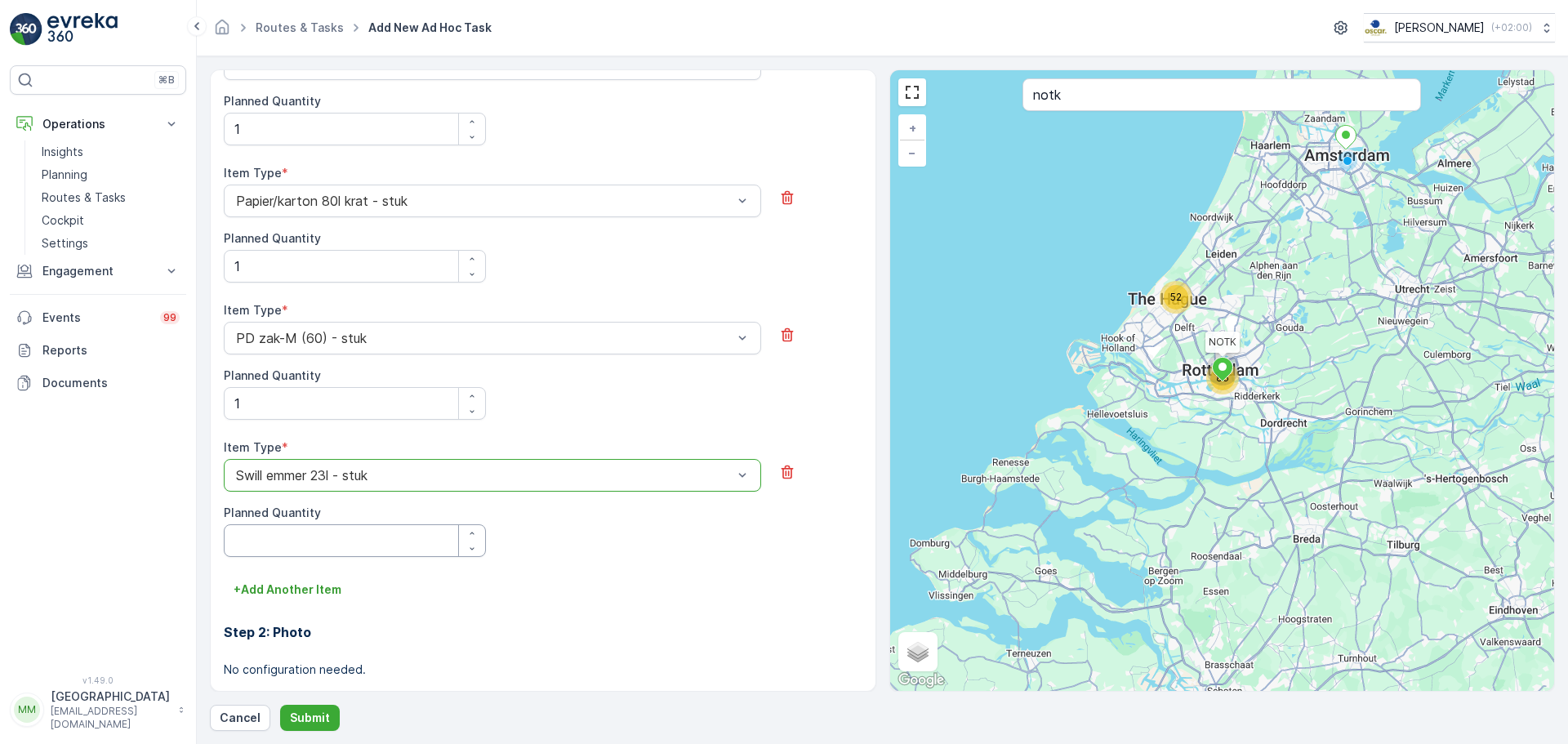
click at [326, 550] on Quantity "Planned Quantity" at bounding box center [354, 541] width 262 height 33
type Quantity "1"
click at [313, 700] on button "Submit" at bounding box center [310, 718] width 60 height 26
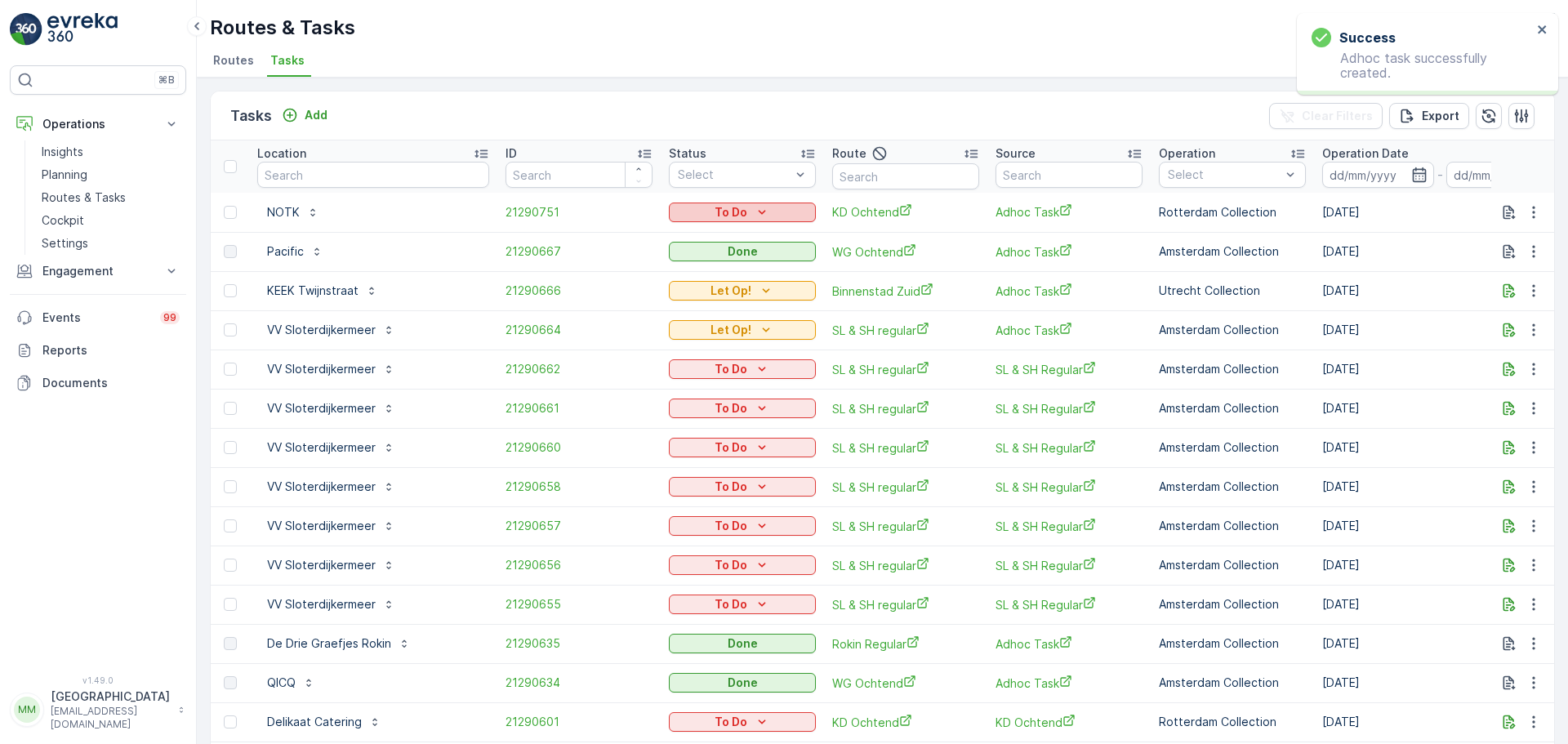
click at [693, 213] on div "To Do" at bounding box center [742, 212] width 134 height 17
click at [700, 278] on div "Done" at bounding box center [714, 283] width 104 height 23
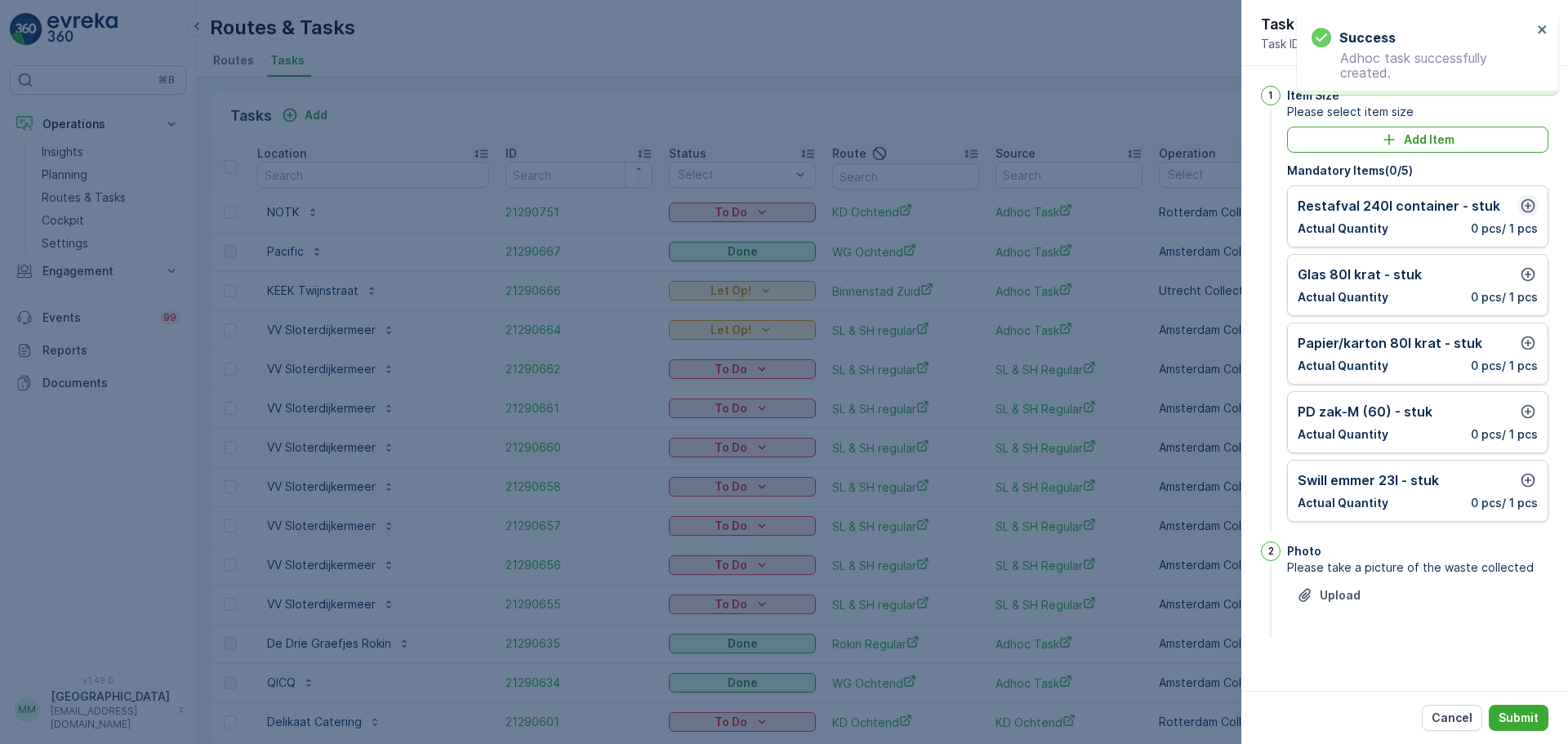
click at [1530, 204] on icon "button" at bounding box center [1528, 205] width 17 height 17
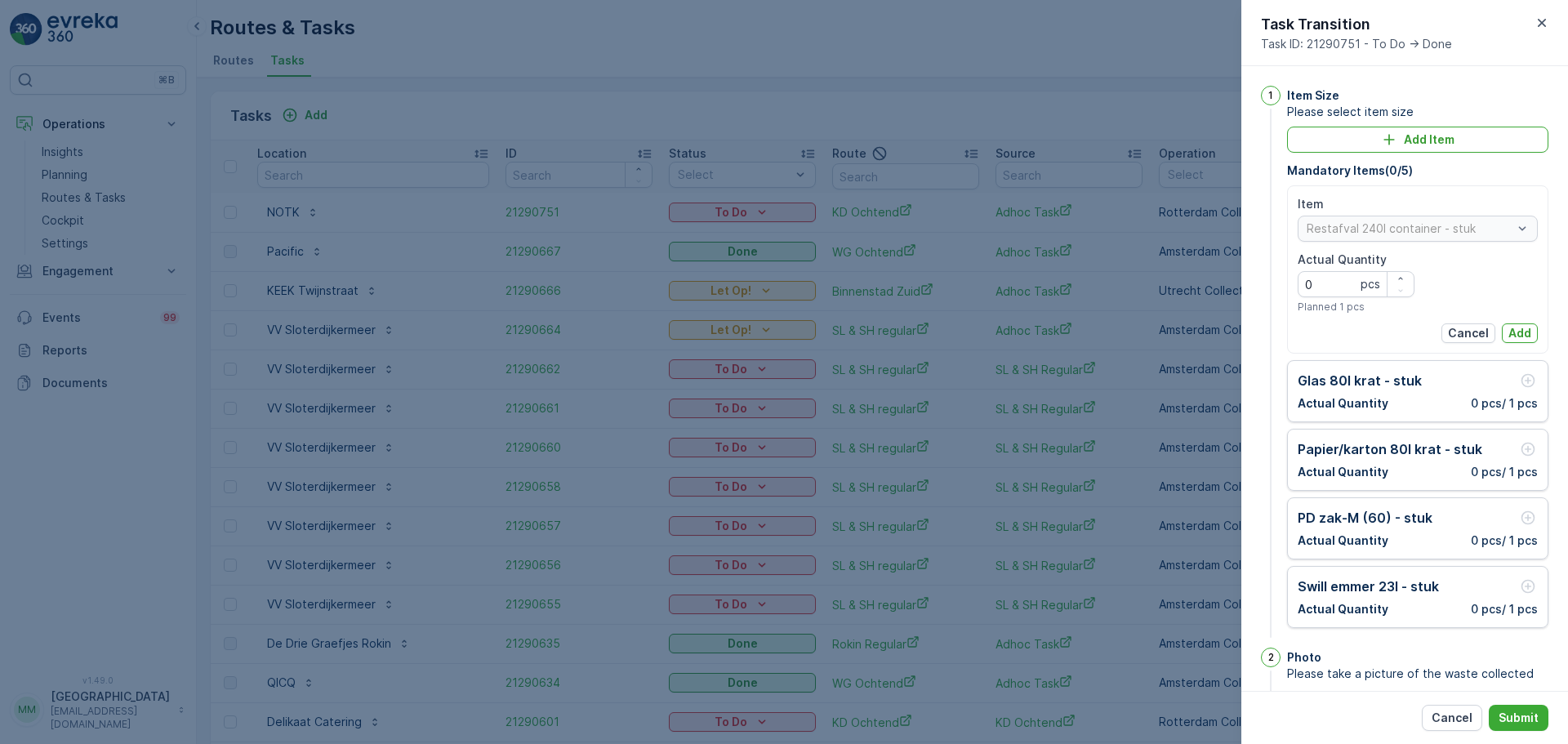
drag, startPoint x: 1398, startPoint y: 278, endPoint x: 1416, endPoint y: 289, distance: 21.1
click at [1399, 278] on icon "button" at bounding box center [1400, 278] width 10 height 10
type Quantity "1"
click at [1518, 339] on p "Add" at bounding box center [1520, 333] width 23 height 17
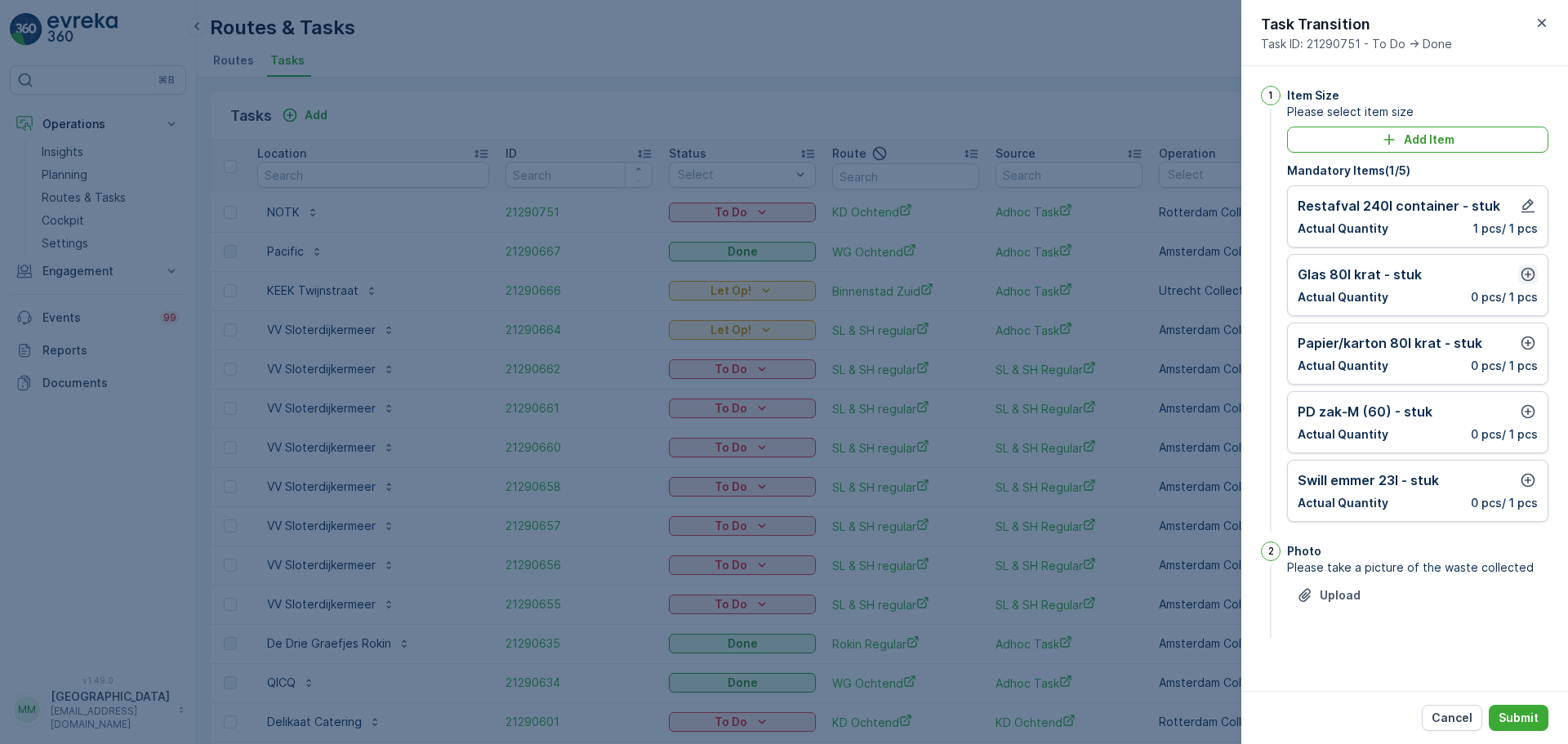
click at [1528, 277] on icon "button" at bounding box center [1529, 275] width 14 height 14
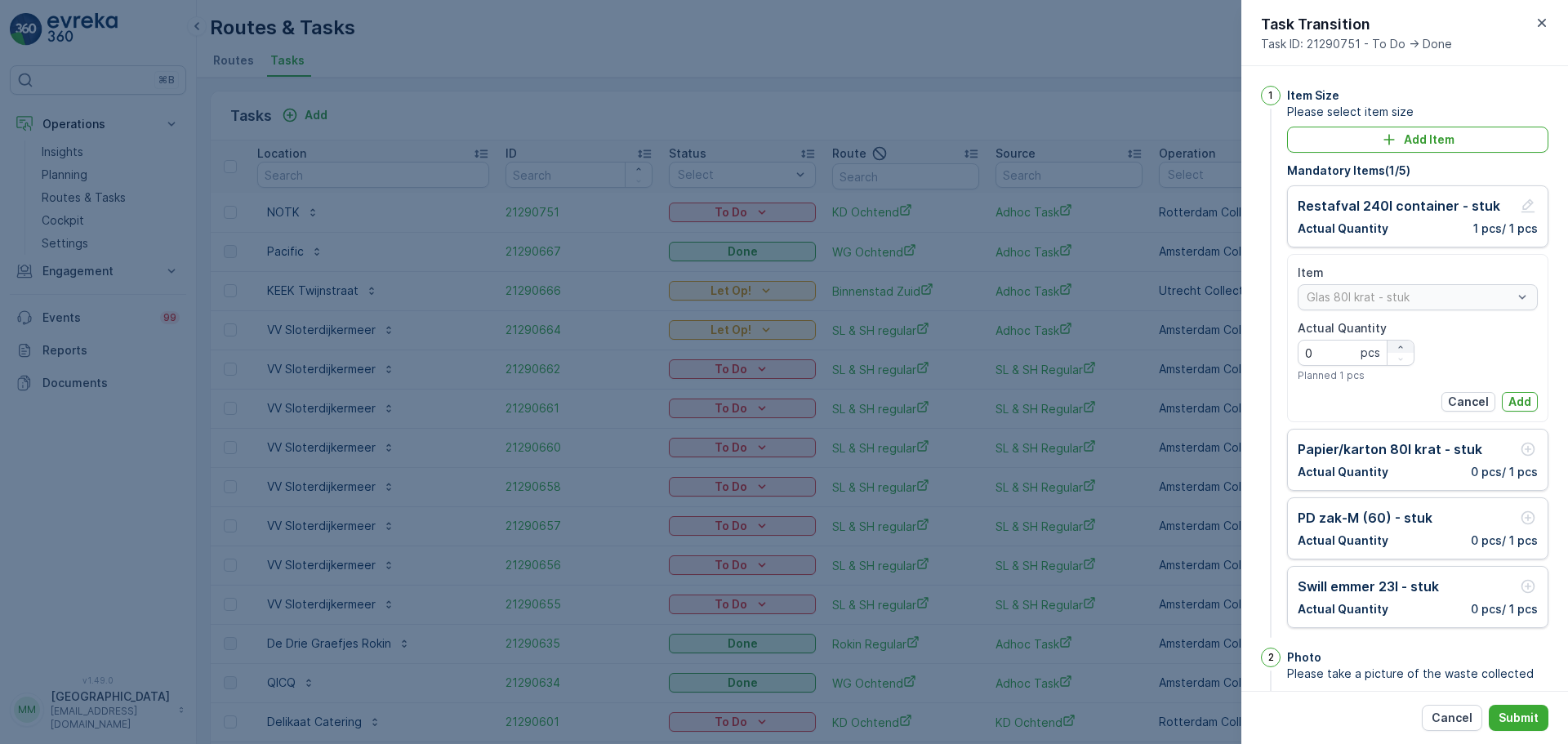
click at [1404, 346] on div "button" at bounding box center [1401, 346] width 26 height 10
type Quantity "1"
click at [1521, 401] on p "Add" at bounding box center [1520, 401] width 23 height 17
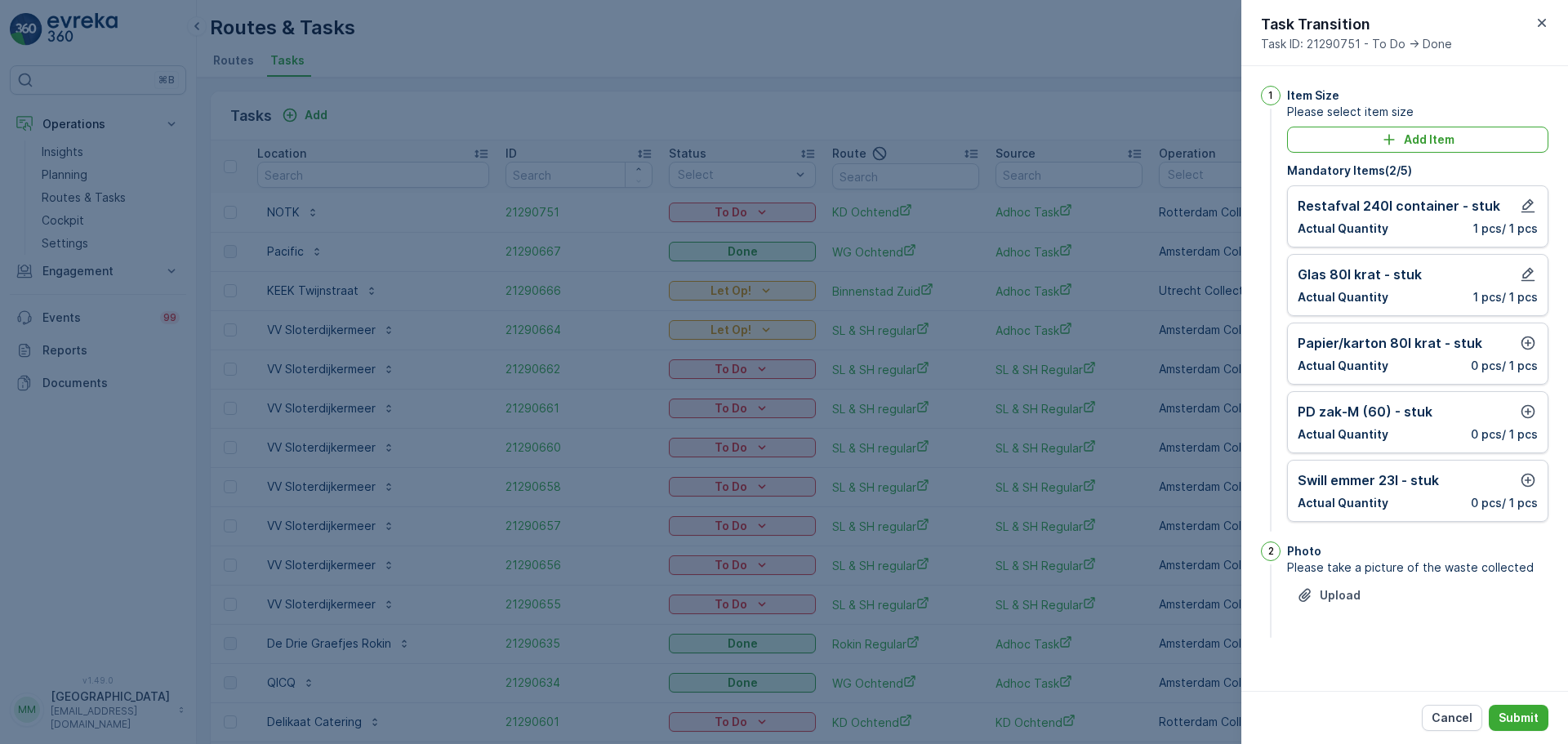
click at [1518, 342] on div "Papier/karton 80l krat - stuk" at bounding box center [1418, 343] width 240 height 20
click at [1524, 345] on icon "button" at bounding box center [1528, 343] width 17 height 17
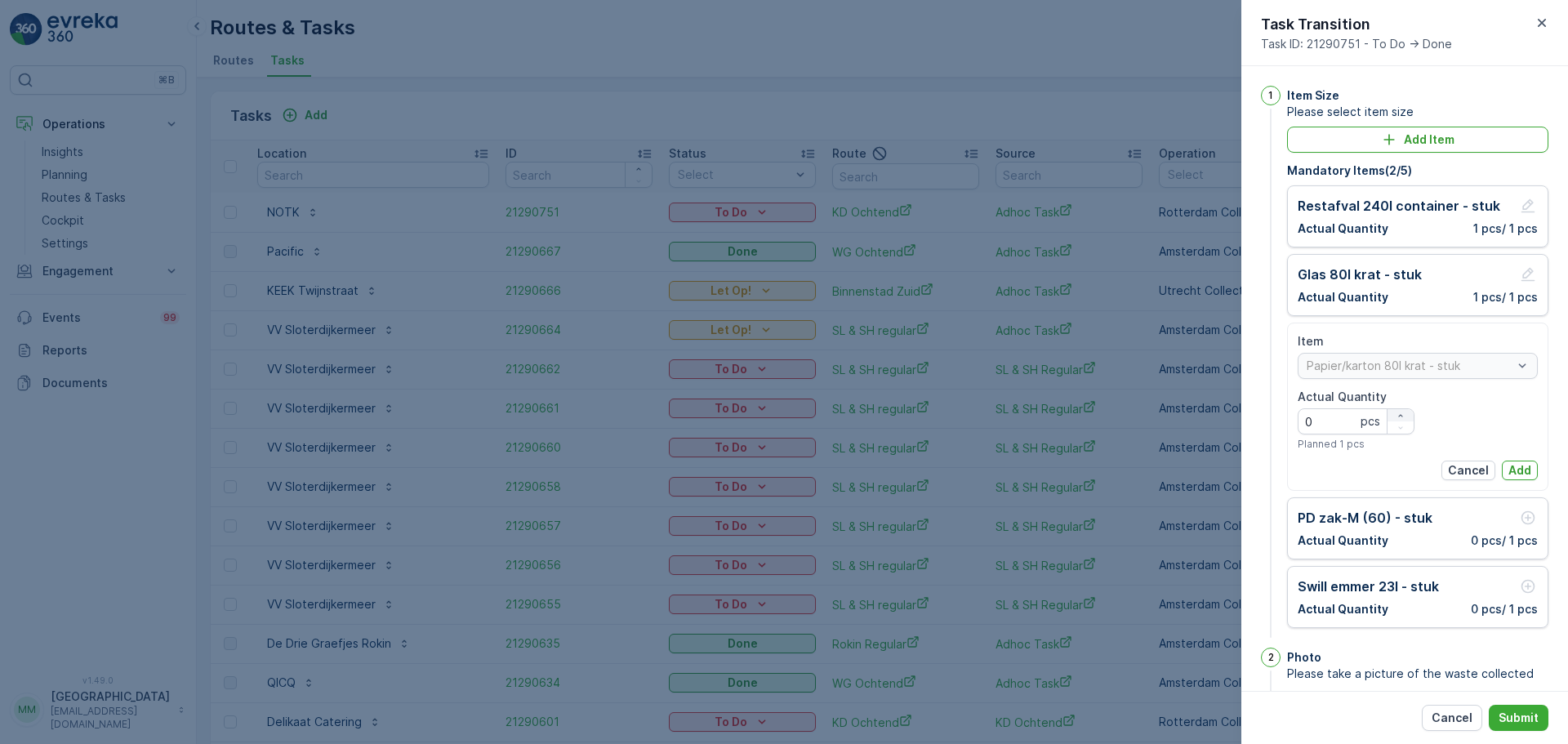
click at [1406, 413] on div "button" at bounding box center [1401, 415] width 26 height 10
type Quantity "1"
click at [1512, 460] on div "Item Papier/karton 80l krat - stuk Actual Quantity 1 pcs Planned 1 pcs Cancel A…" at bounding box center [1418, 406] width 240 height 147
click at [1514, 466] on p "Add" at bounding box center [1520, 470] width 23 height 17
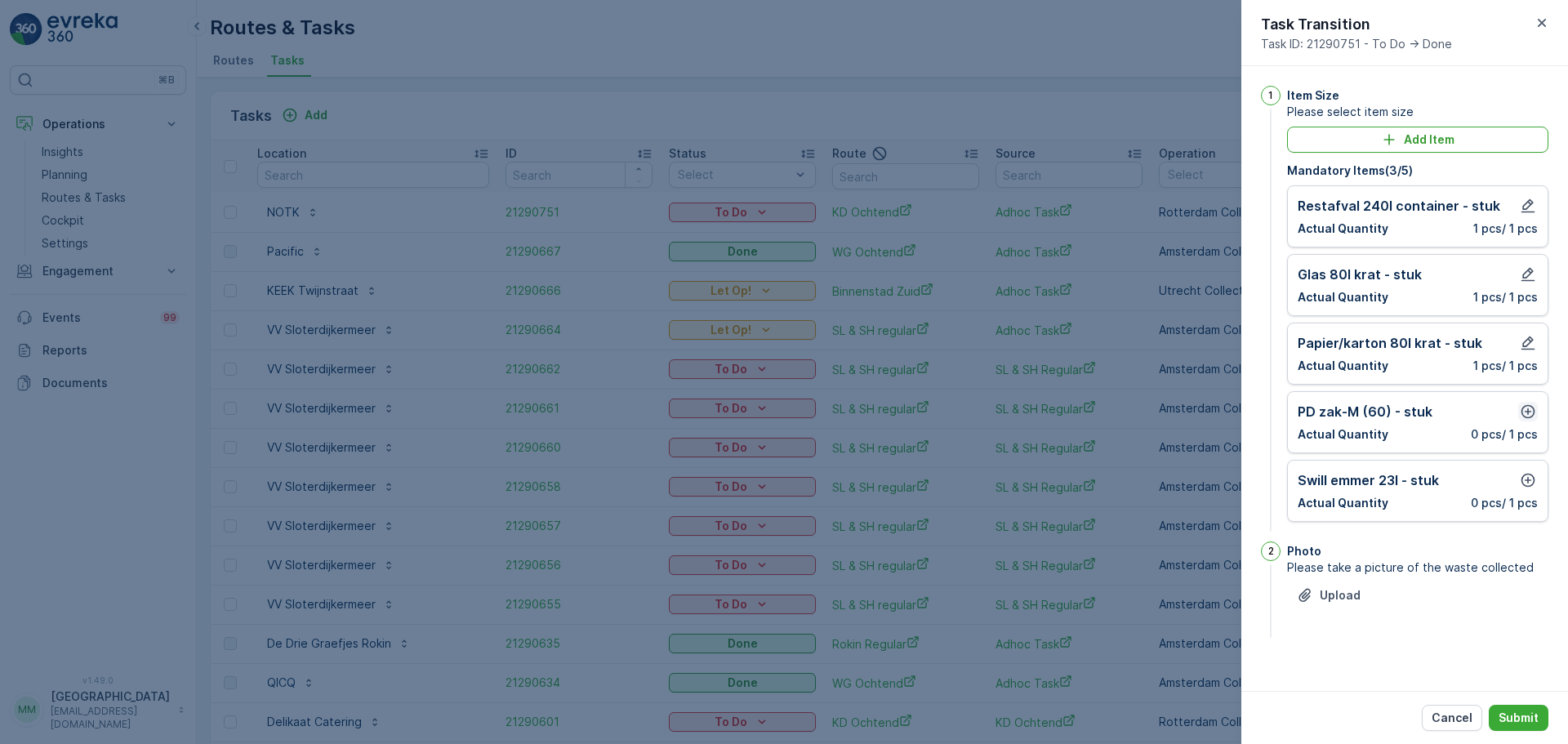
click at [1533, 418] on icon "button" at bounding box center [1528, 412] width 17 height 17
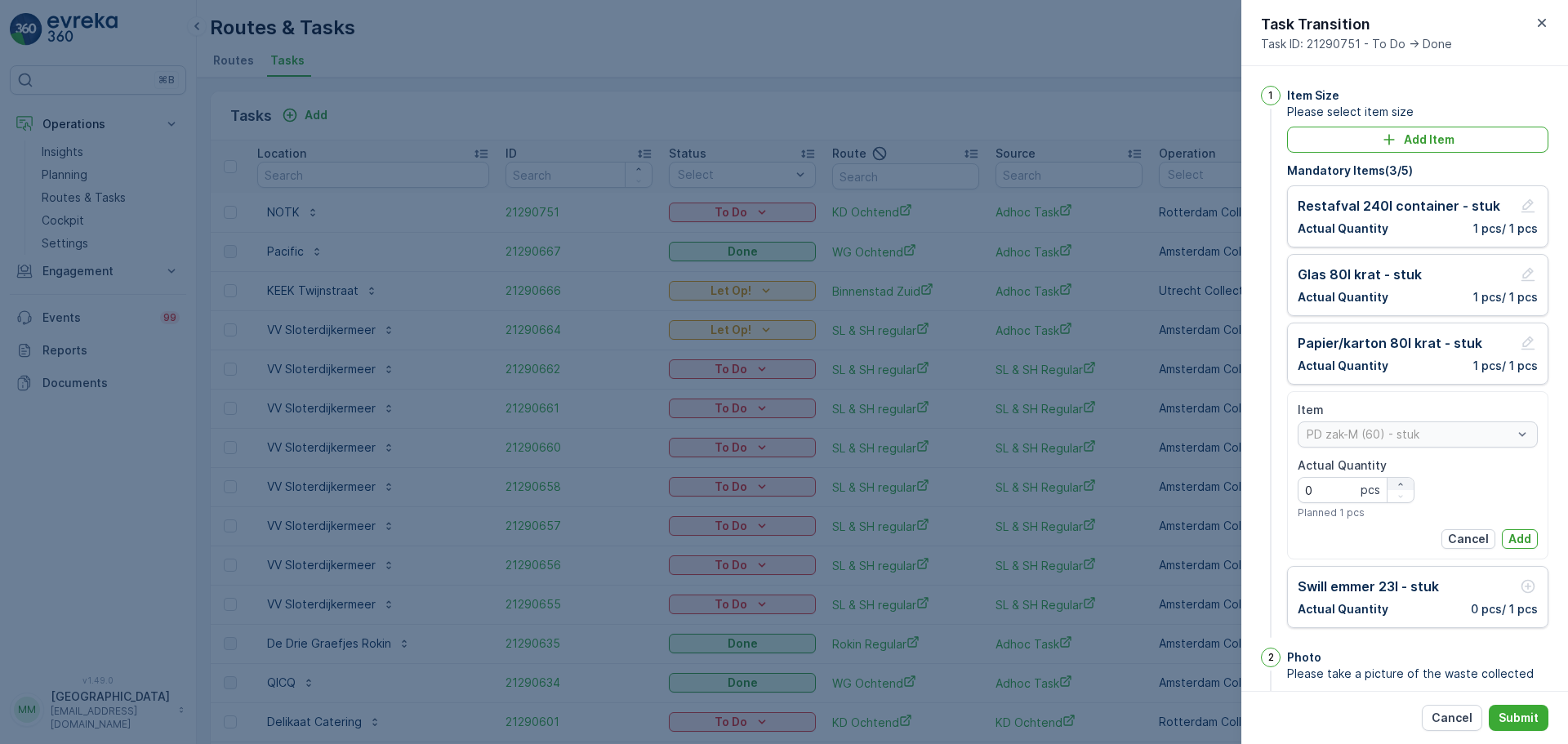
click at [1393, 487] on div "button" at bounding box center [1401, 484] width 26 height 10
type Quantity "3"
click at [1509, 544] on p "Add" at bounding box center [1520, 539] width 23 height 17
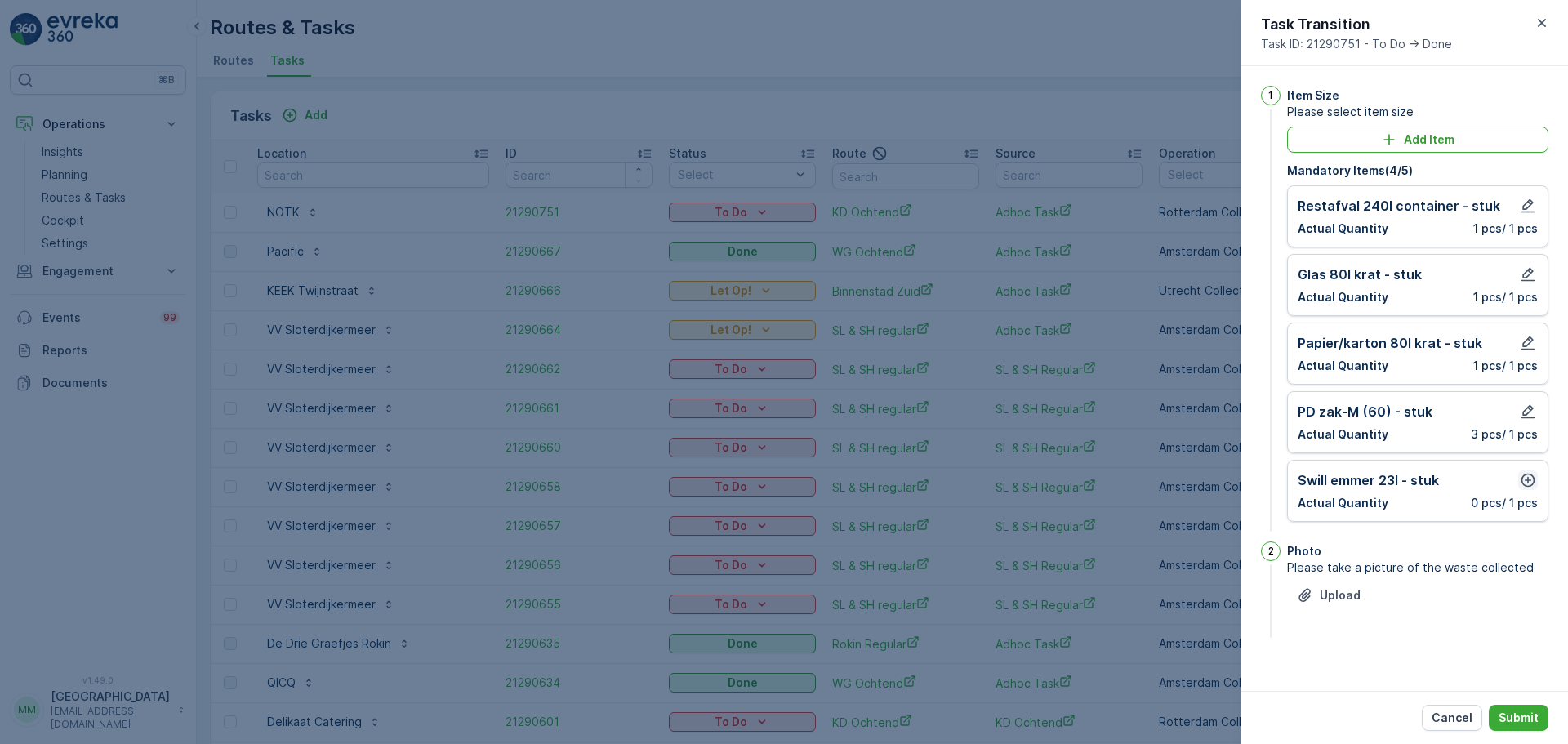
click at [1531, 483] on icon "button" at bounding box center [1528, 480] width 17 height 17
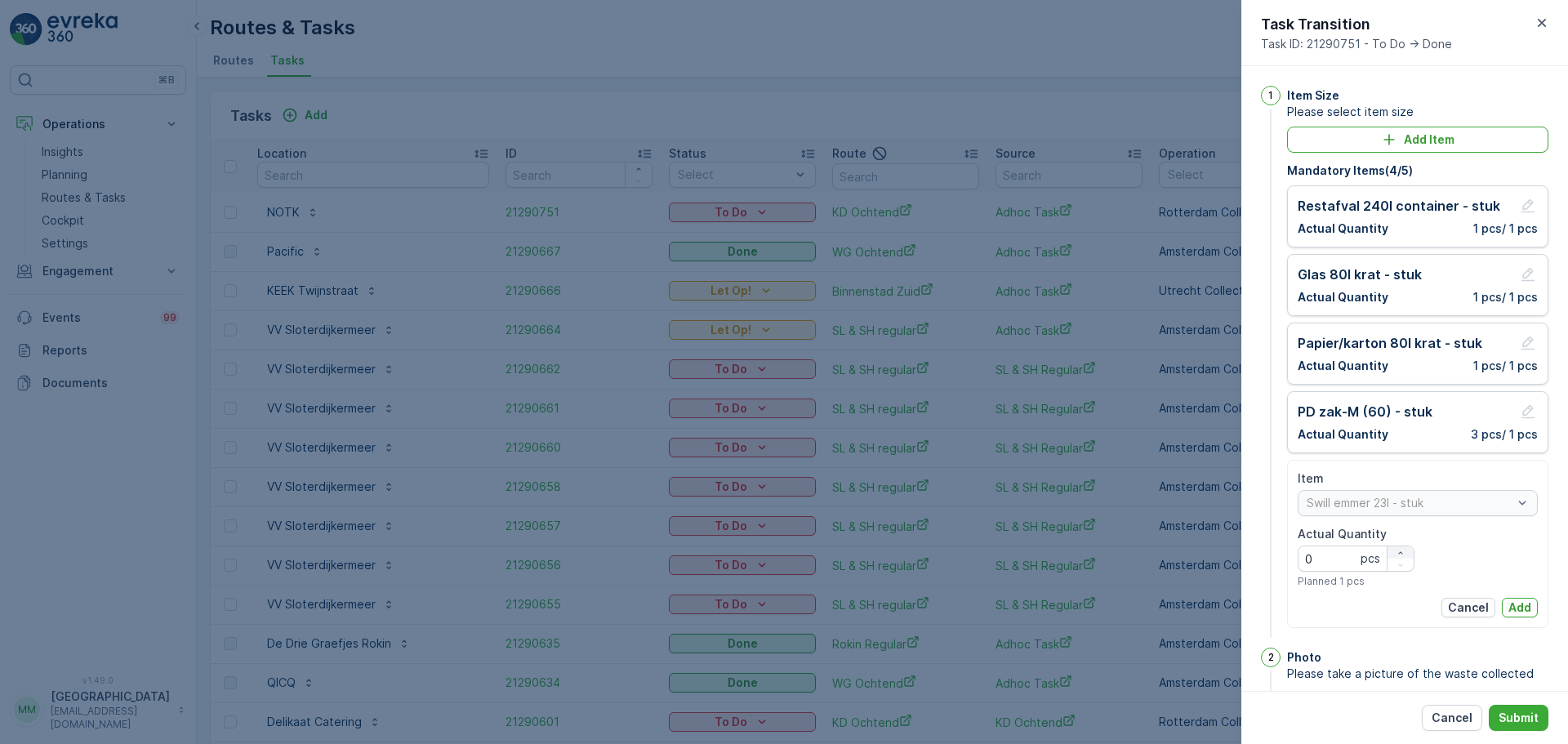
click at [1399, 548] on icon "button" at bounding box center [1400, 553] width 10 height 10
click at [1400, 548] on icon "button" at bounding box center [1400, 553] width 10 height 10
type Quantity "3"
drag, startPoint x: 1518, startPoint y: 607, endPoint x: 1517, endPoint y: 627, distance: 20.0
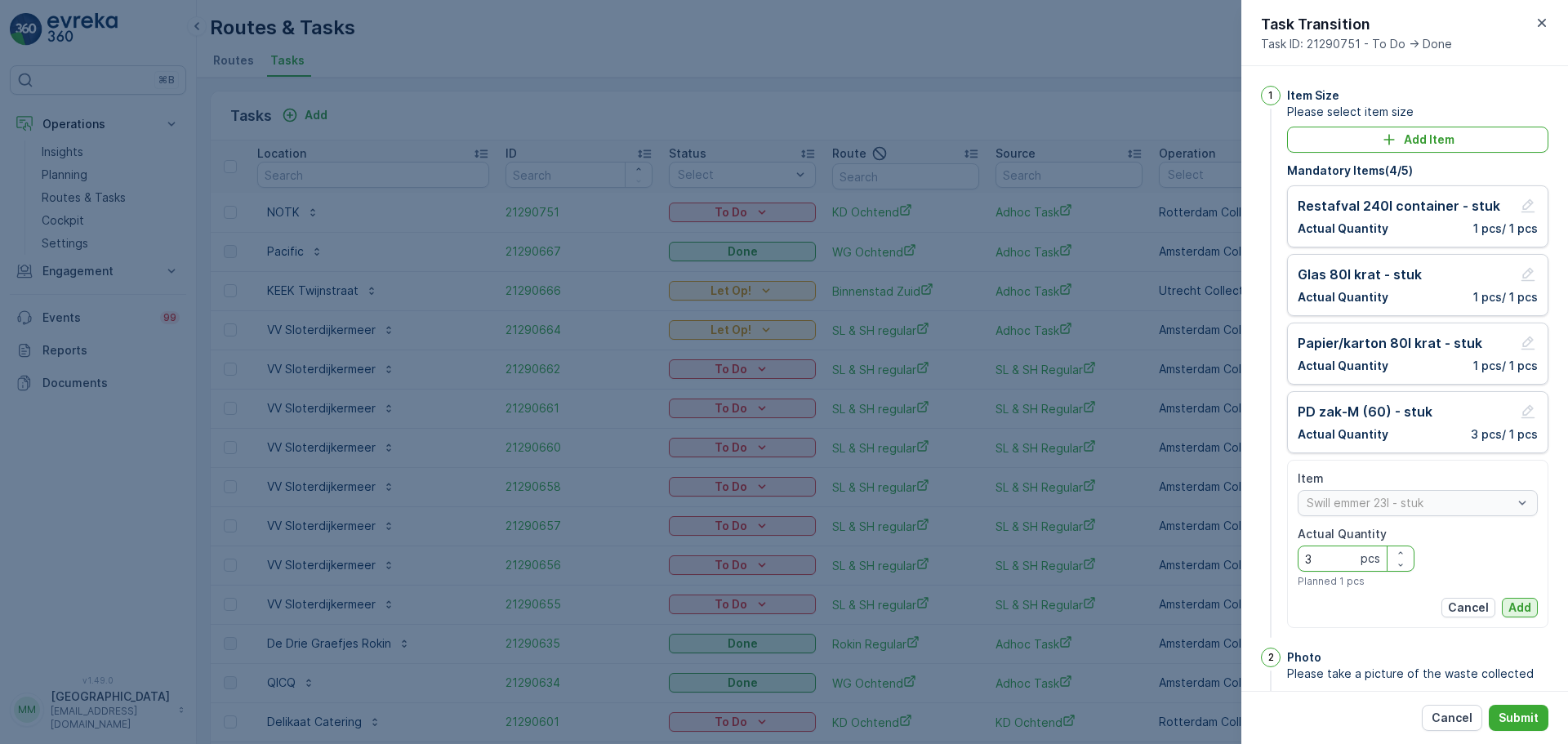
click at [1519, 607] on p "Add" at bounding box center [1520, 607] width 23 height 17
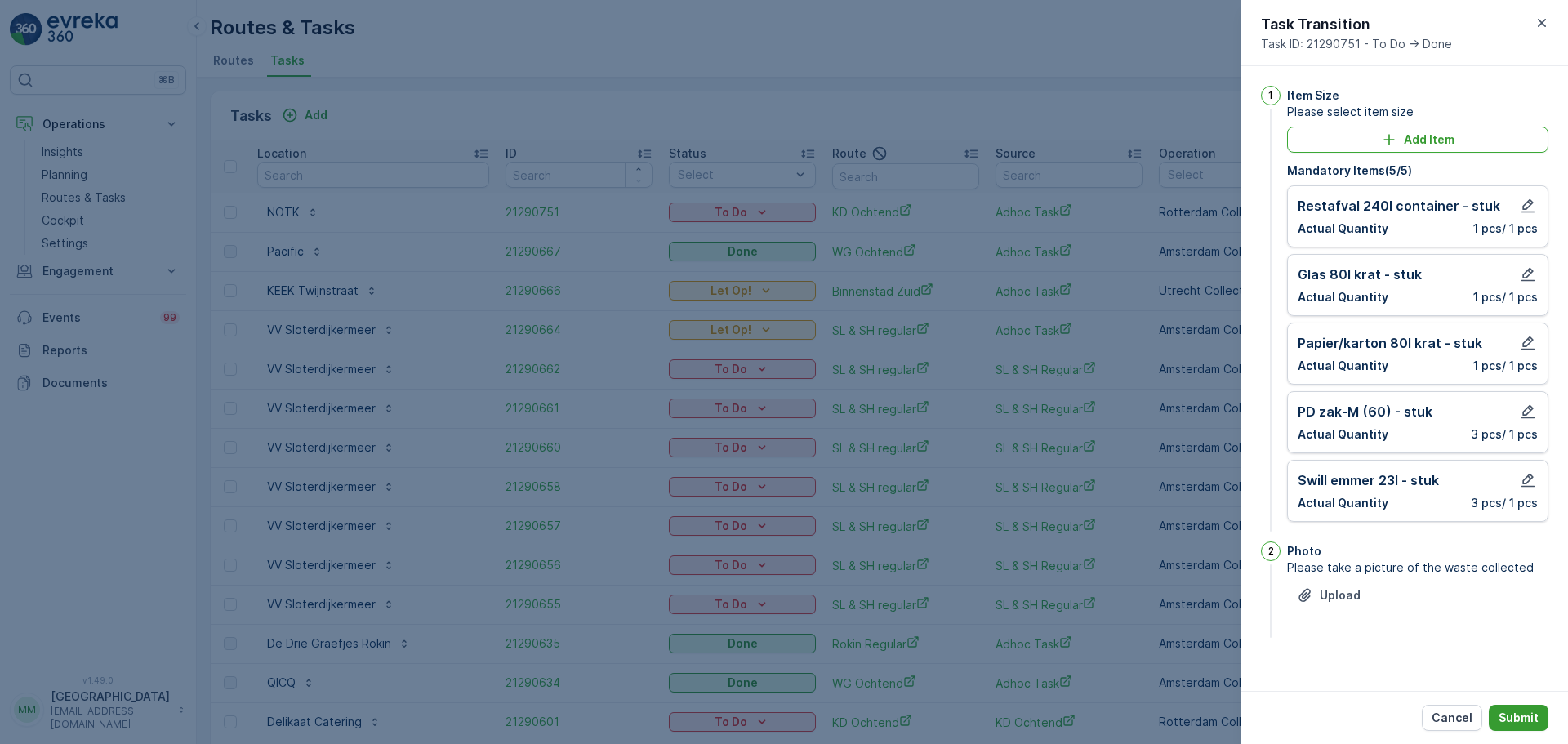
click at [1522, 700] on button "Submit" at bounding box center [1518, 718] width 60 height 26
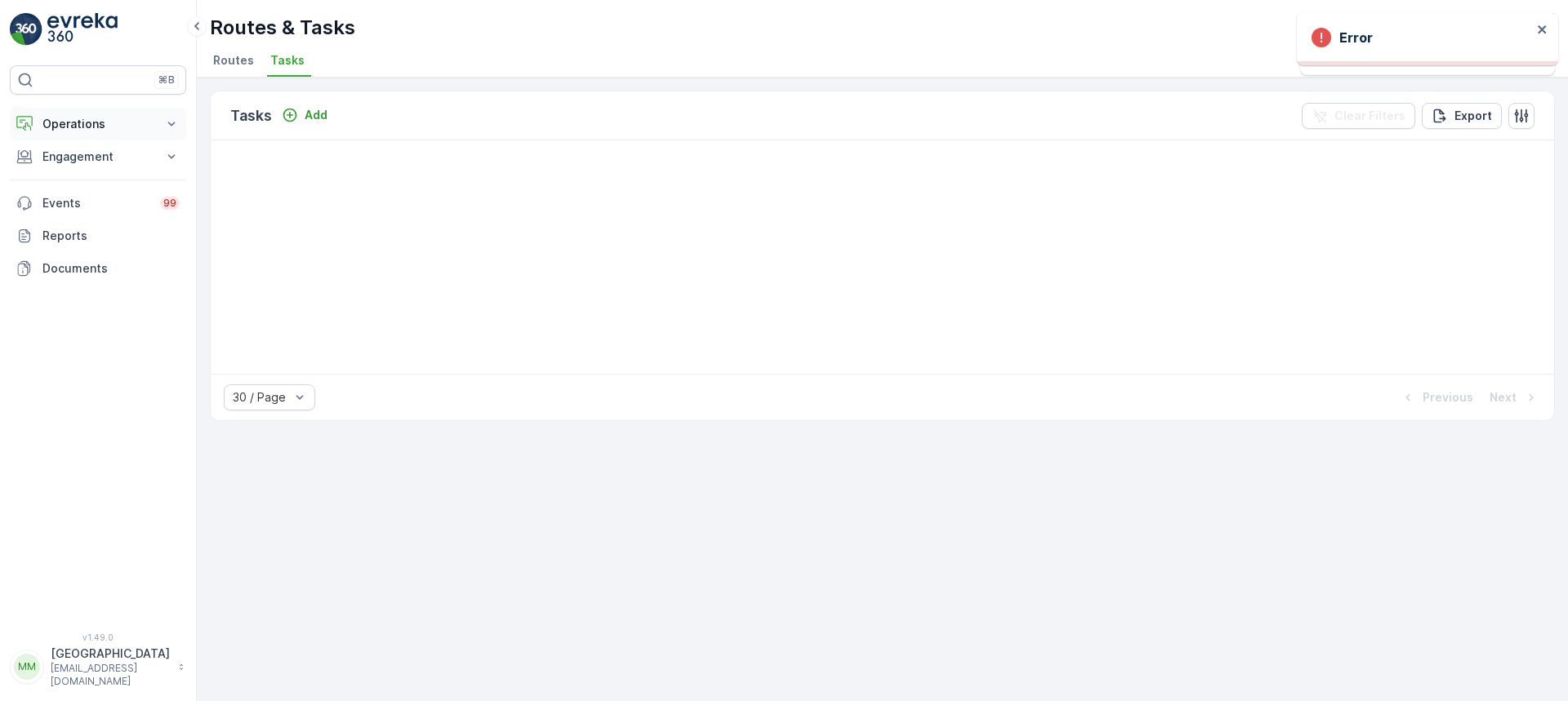
click at [88, 129] on p "Operations" at bounding box center [98, 124] width 111 height 17
click at [104, 190] on p "Routes & Tasks" at bounding box center [84, 197] width 84 height 17
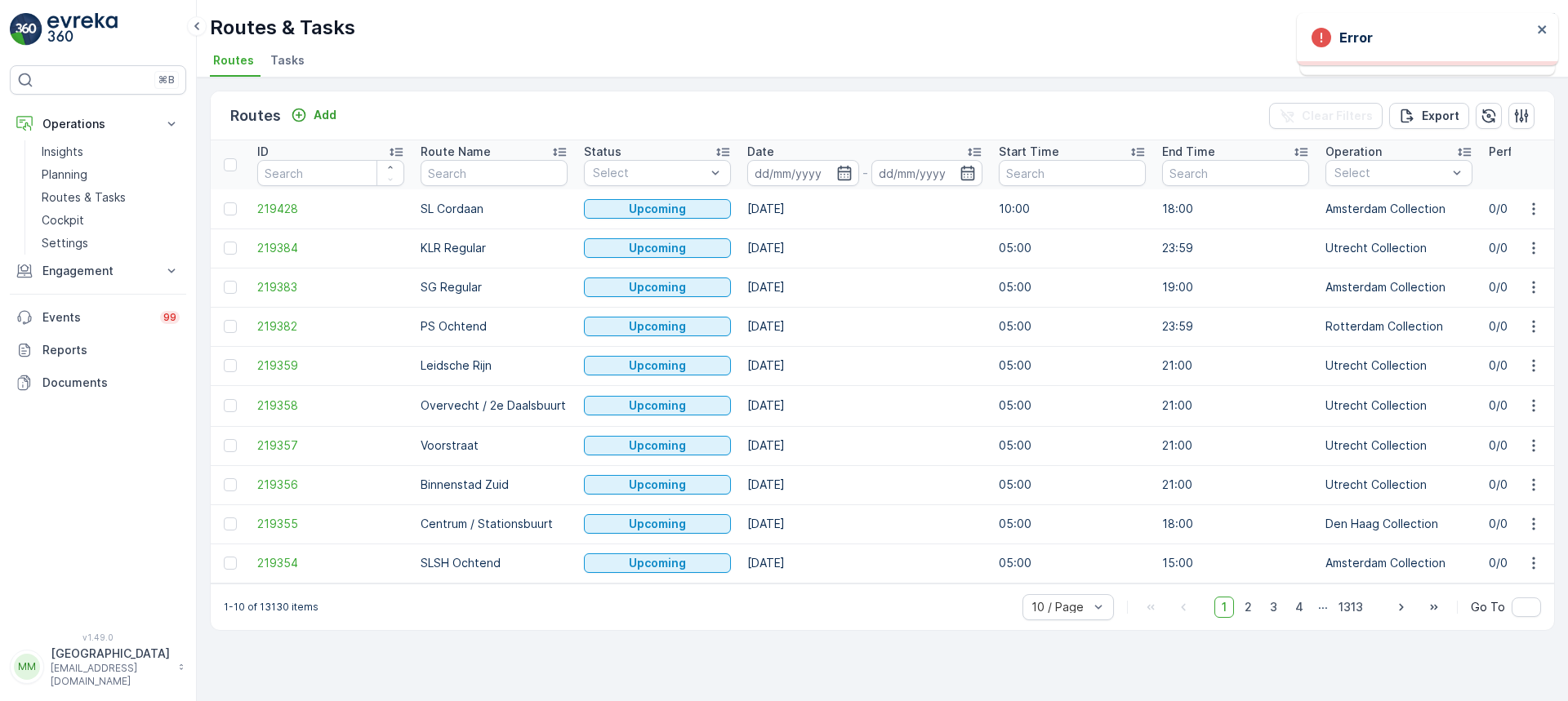
click at [295, 63] on span "Tasks" at bounding box center [287, 60] width 34 height 17
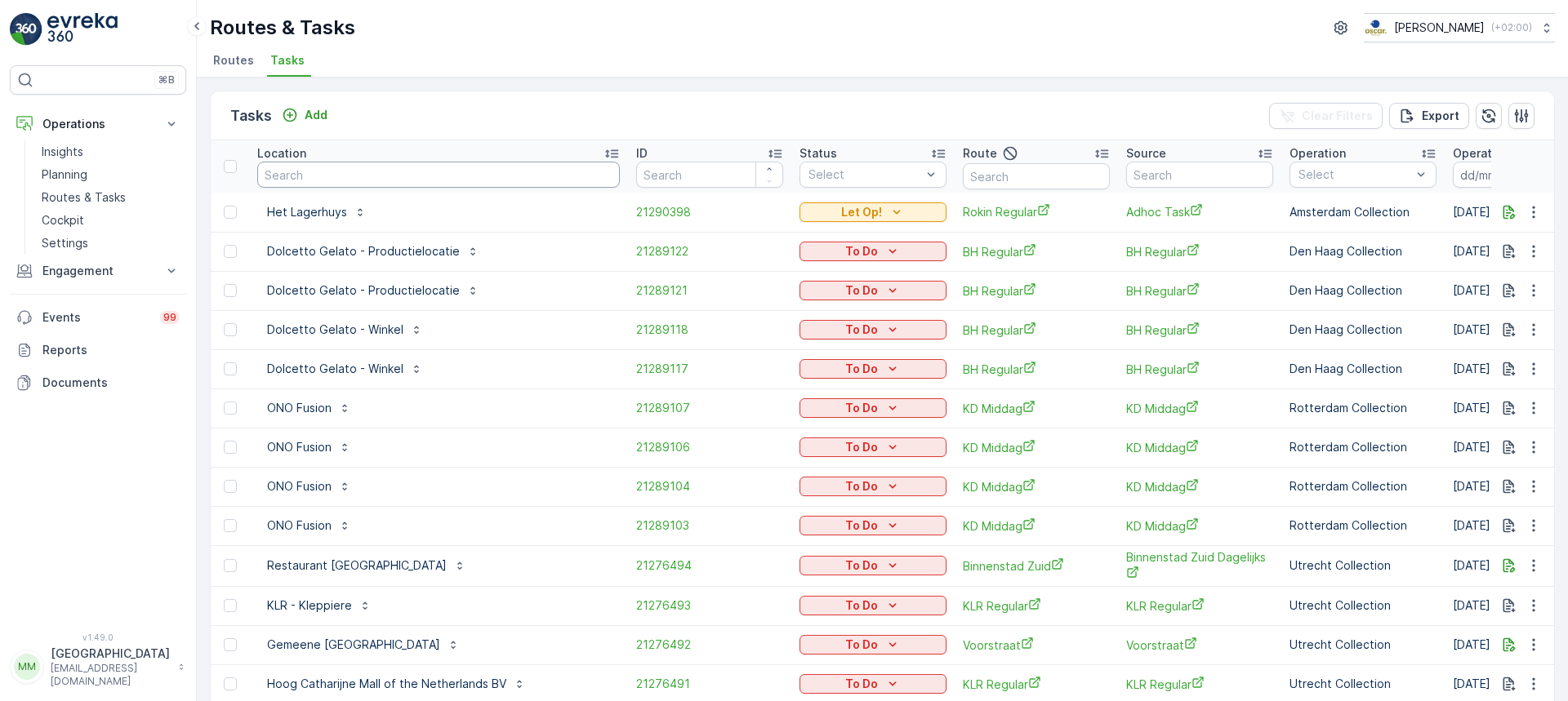
click at [330, 180] on input "text" at bounding box center [439, 175] width 363 height 26
type input "het groene paleis"
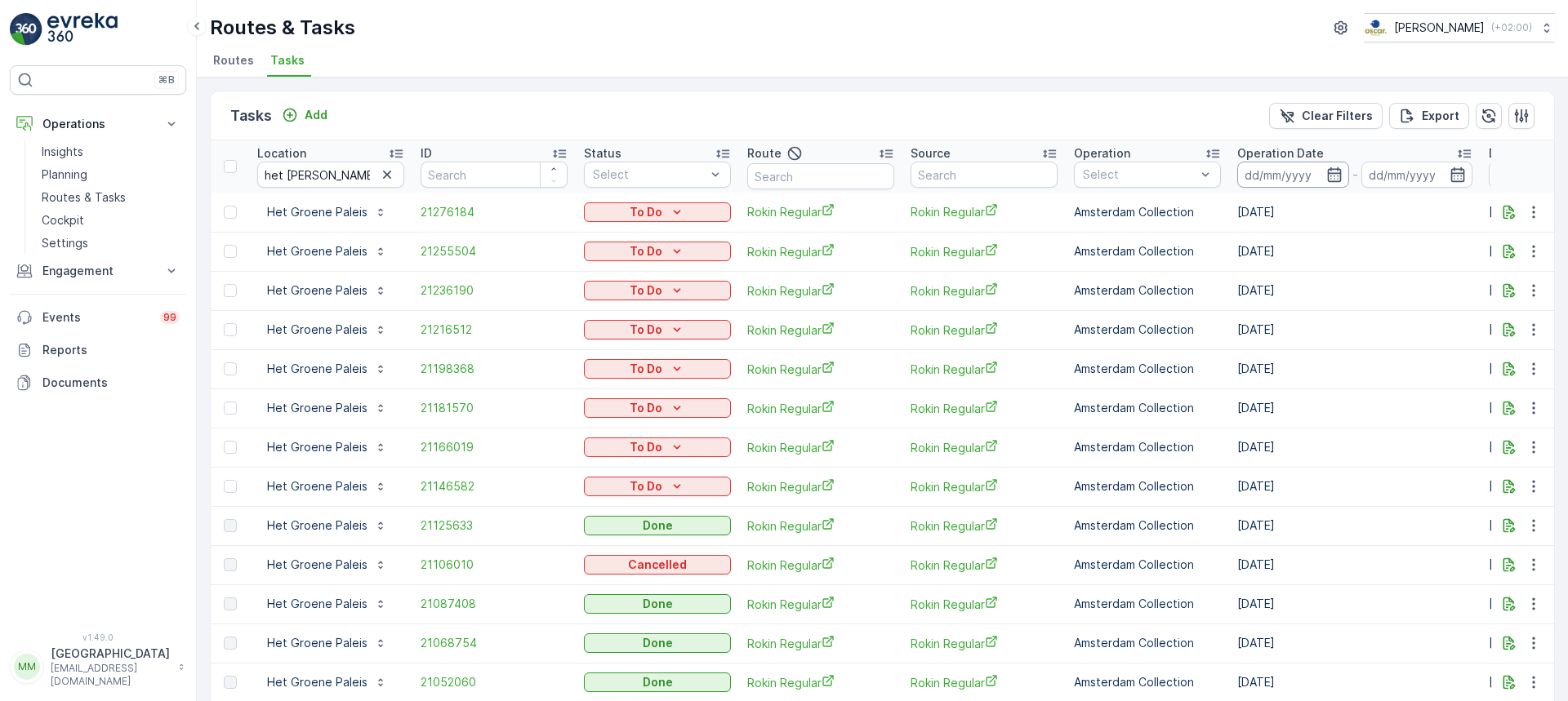
click at [1281, 181] on input at bounding box center [1293, 175] width 112 height 26
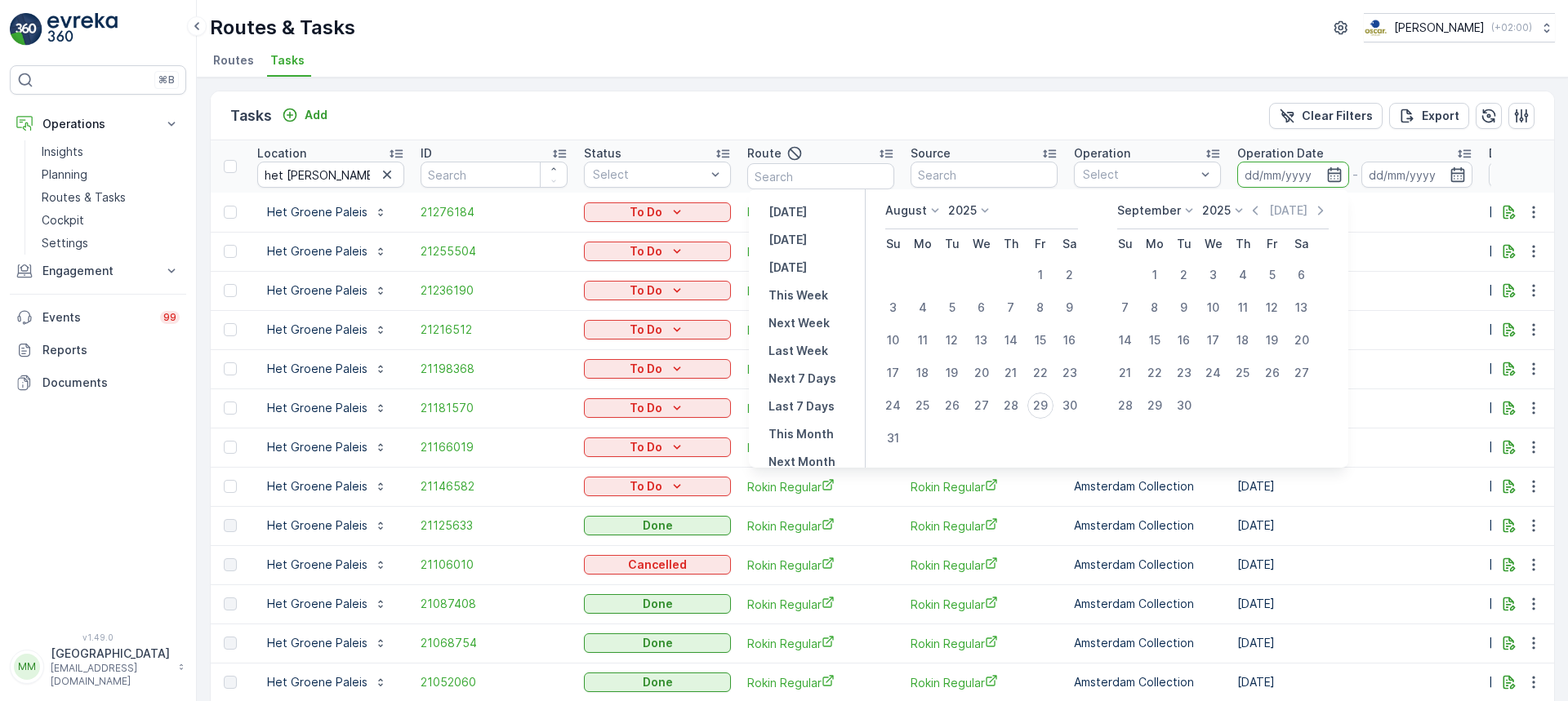
click at [1055, 123] on div "Tasks Add Clear Filters Export" at bounding box center [882, 116] width 1344 height 49
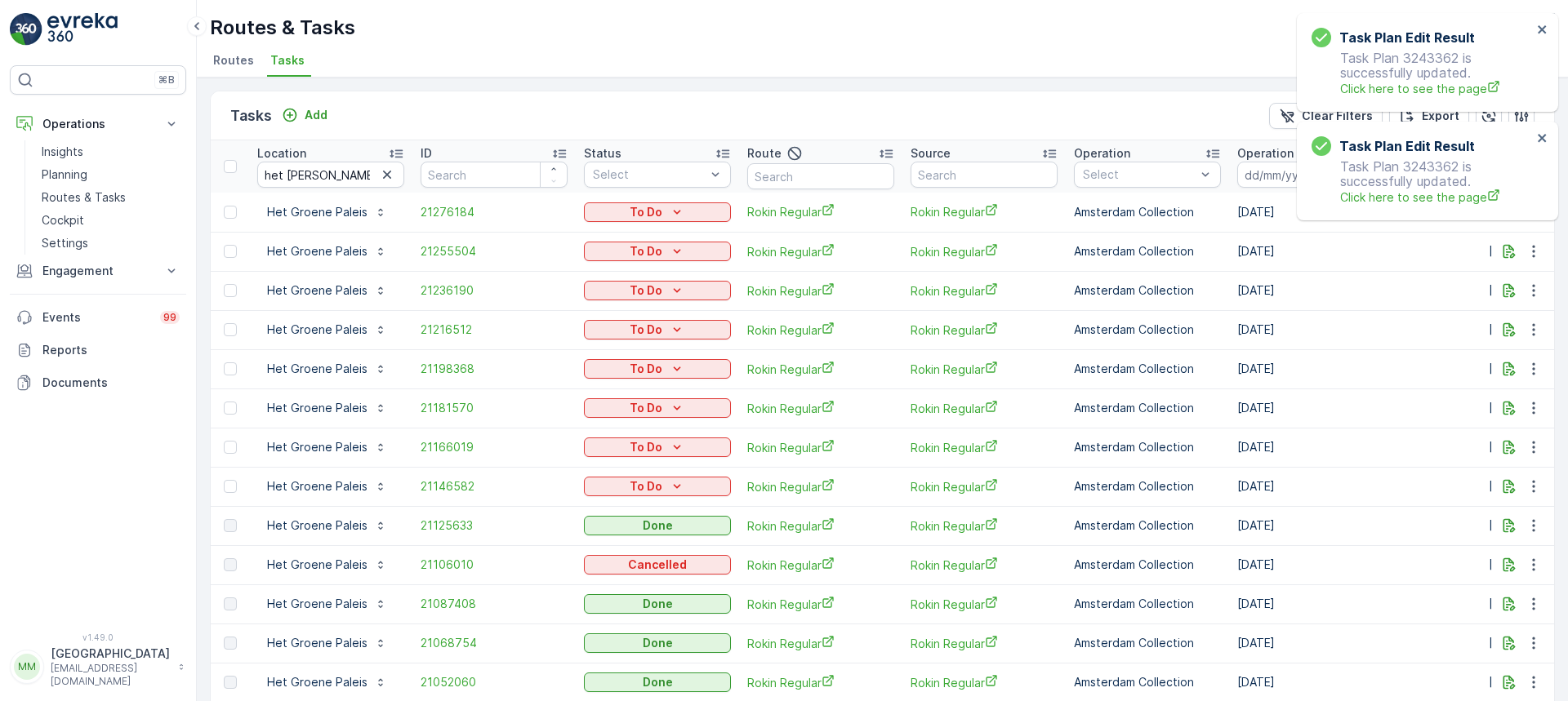
click at [1549, 33] on div "Task Plan Edit Result Task Plan 3243362 is successfully updated. Click here to …" at bounding box center [1428, 63] width 261 height 99
click at [1541, 30] on icon "close" at bounding box center [1542, 29] width 8 height 8
click at [110, 199] on p "Routes & Tasks" at bounding box center [84, 197] width 84 height 17
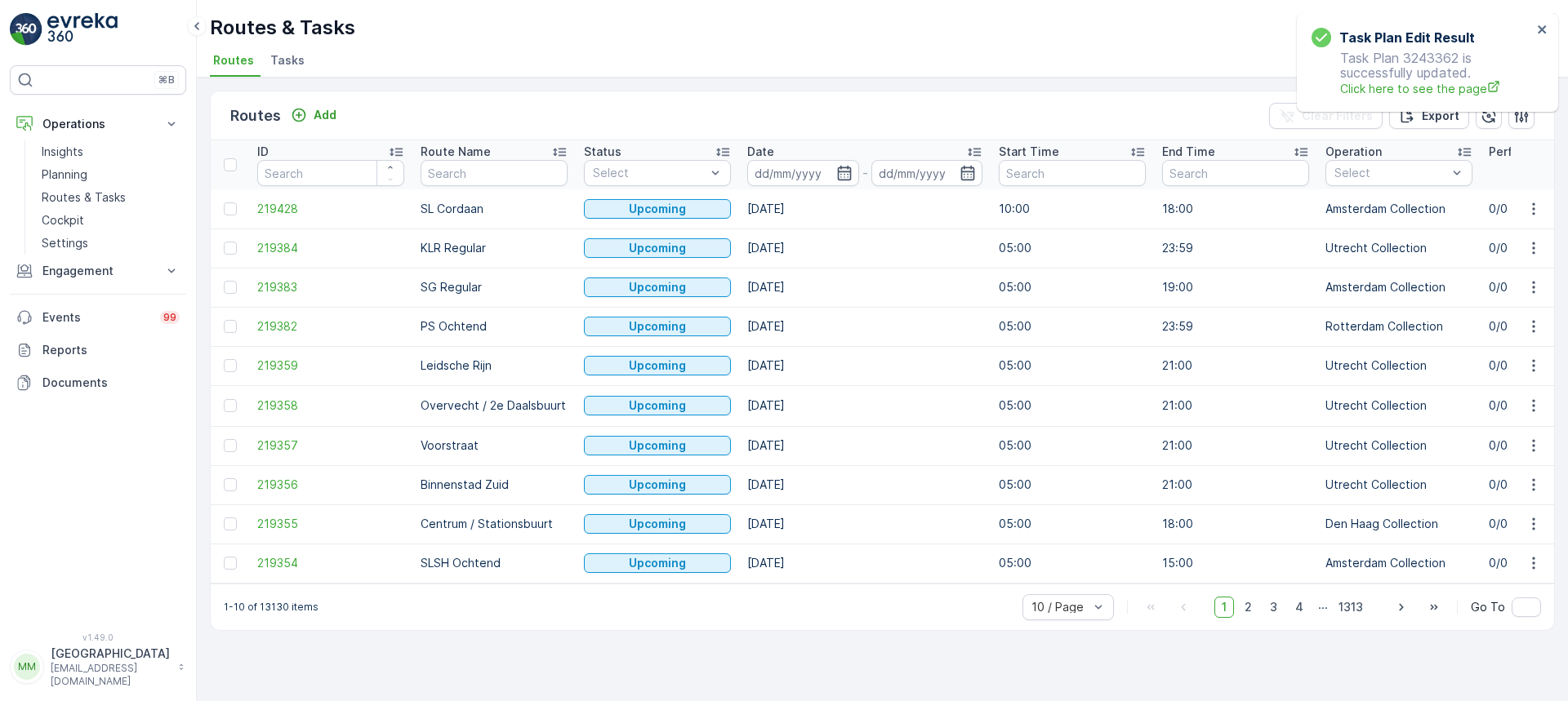
click at [290, 59] on span "Tasks" at bounding box center [287, 60] width 34 height 17
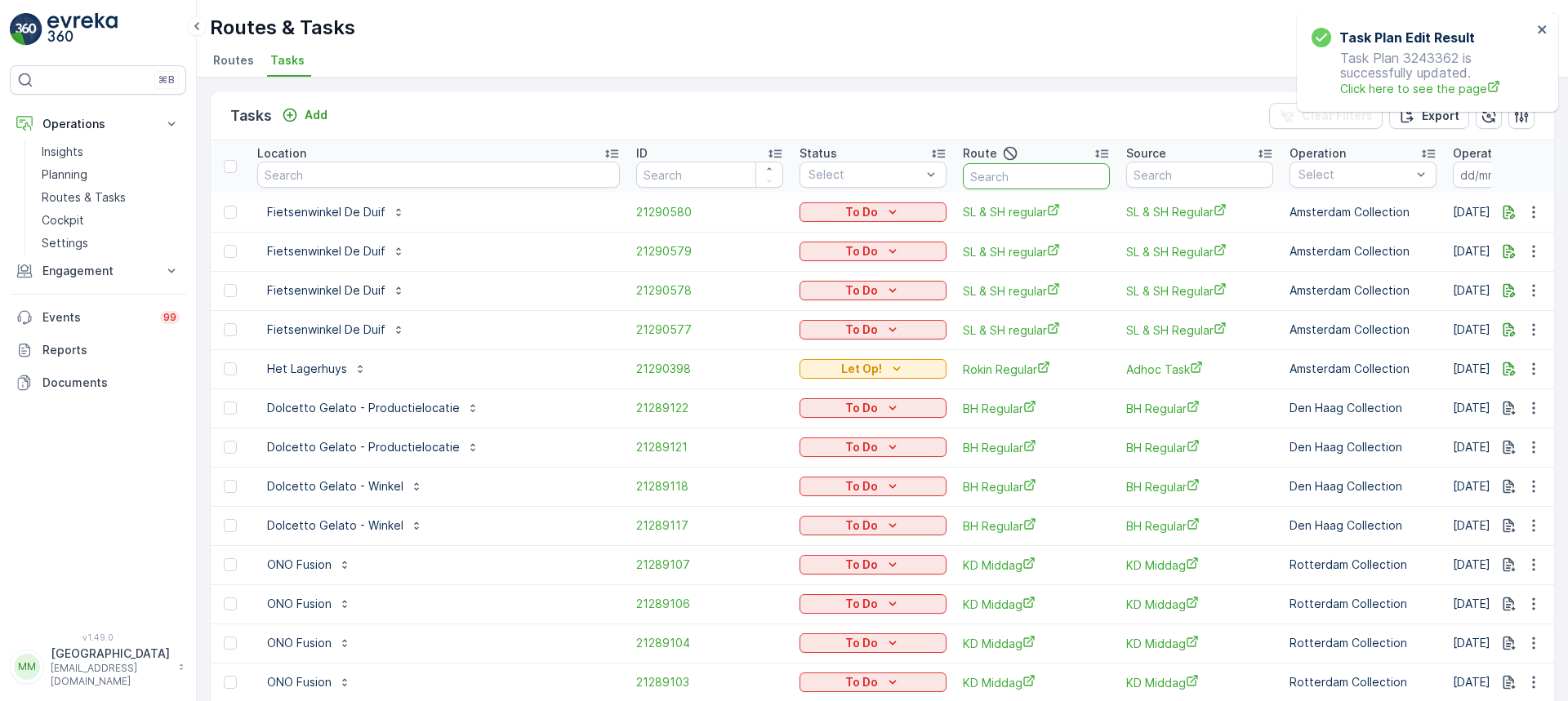
click at [977, 169] on input "text" at bounding box center [1036, 177] width 147 height 26
type input "kd o"
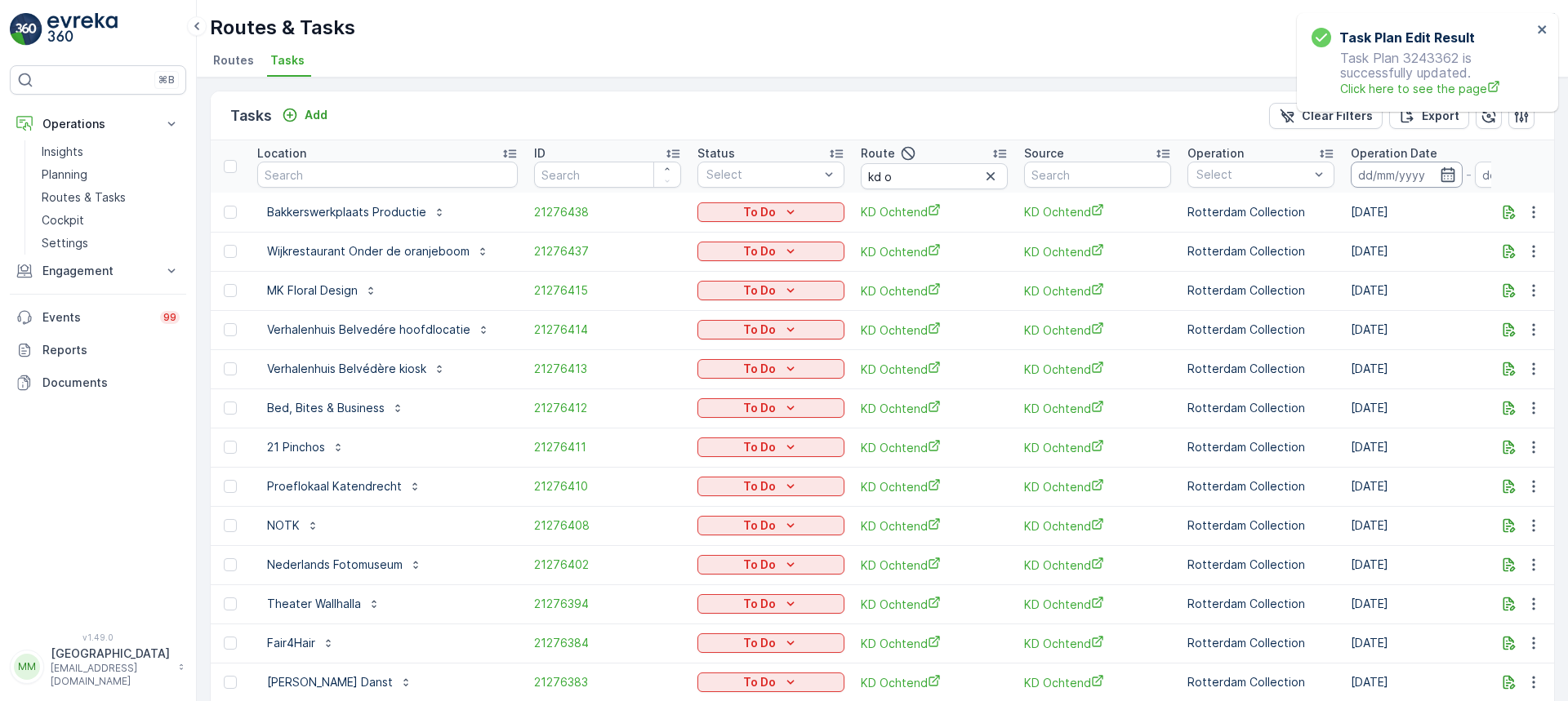
click at [1365, 178] on input at bounding box center [1407, 175] width 112 height 26
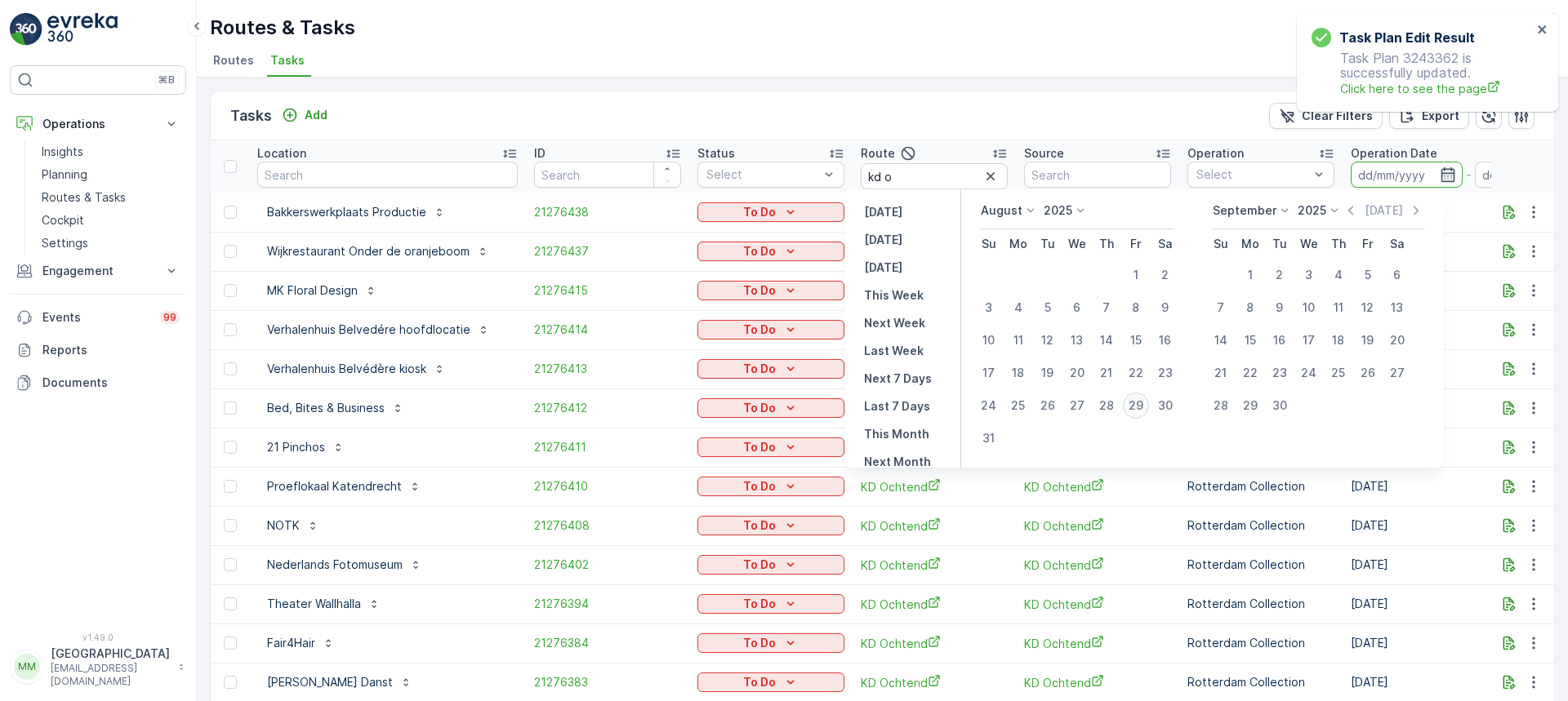
click at [1142, 411] on div "29" at bounding box center [1136, 406] width 26 height 26
type input "[DATE]"
click at [1142, 411] on div "29" at bounding box center [1136, 406] width 26 height 26
type input "[DATE]"
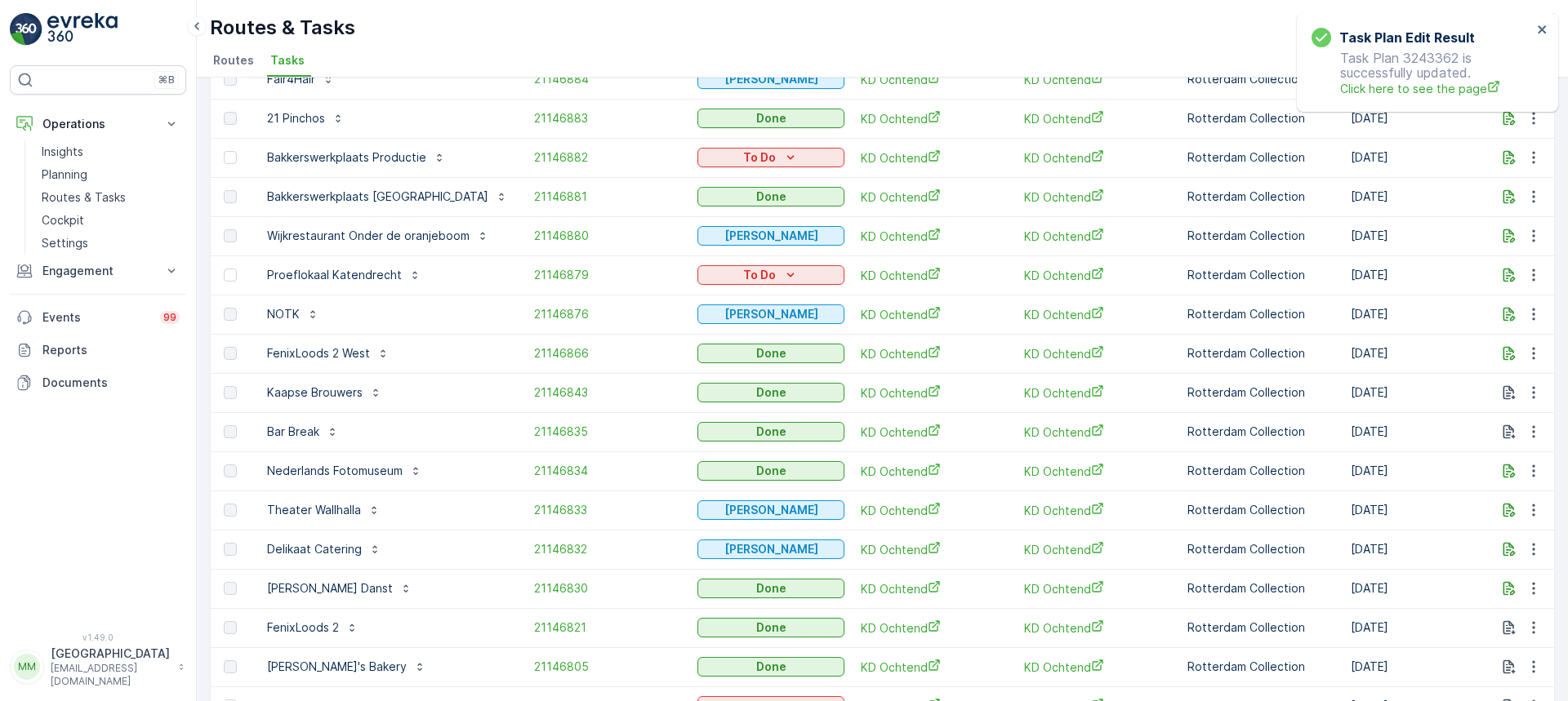
scroll to position [408, 0]
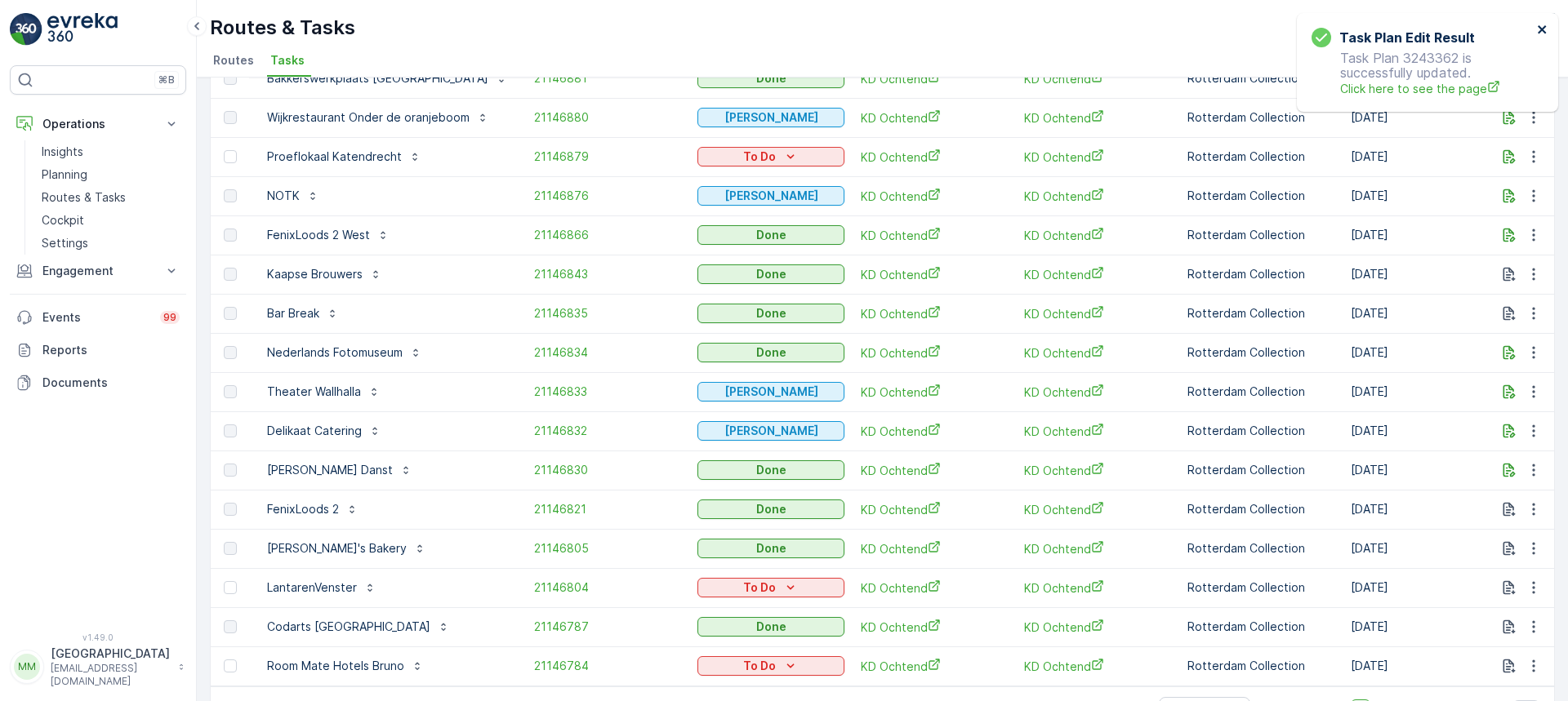
click at [1545, 30] on icon "close" at bounding box center [1543, 29] width 11 height 13
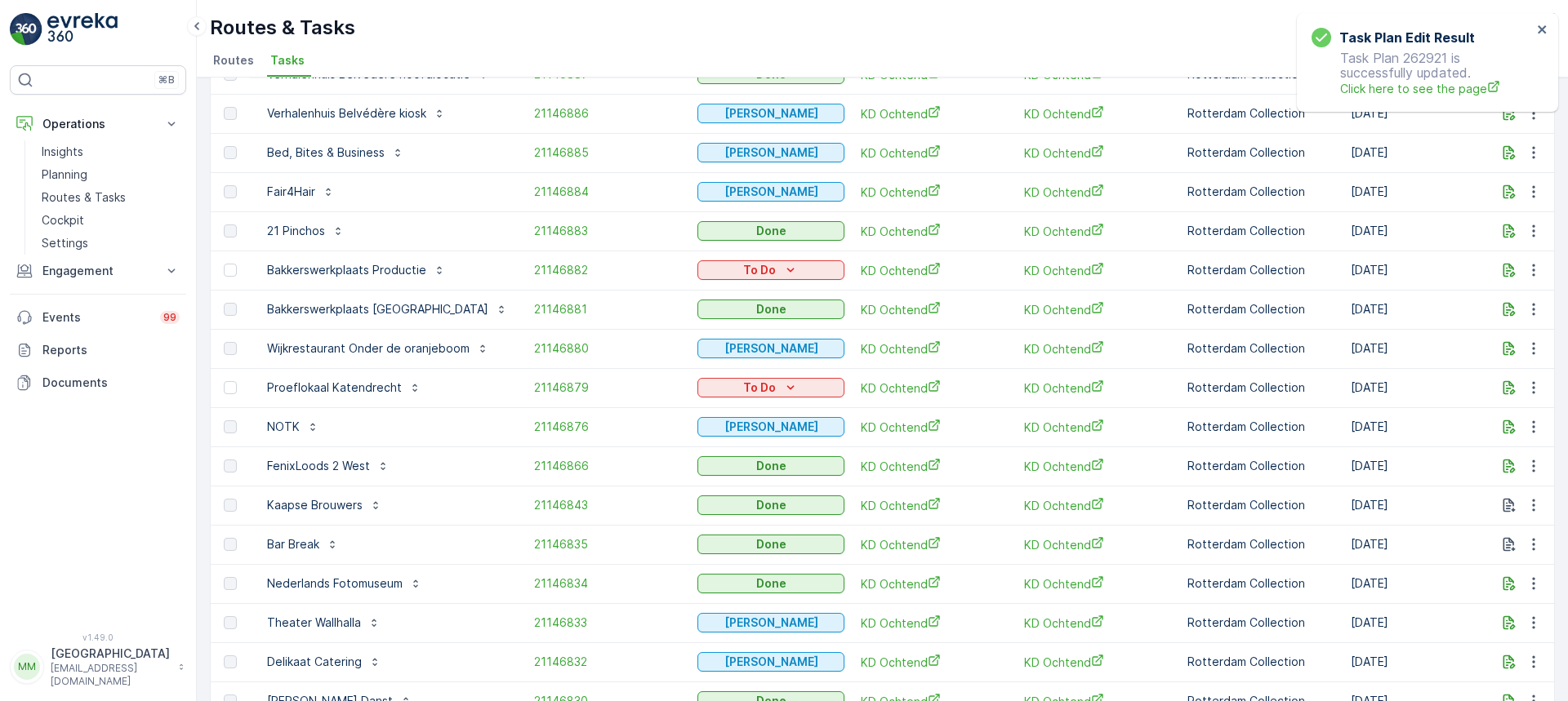
scroll to position [0, 0]
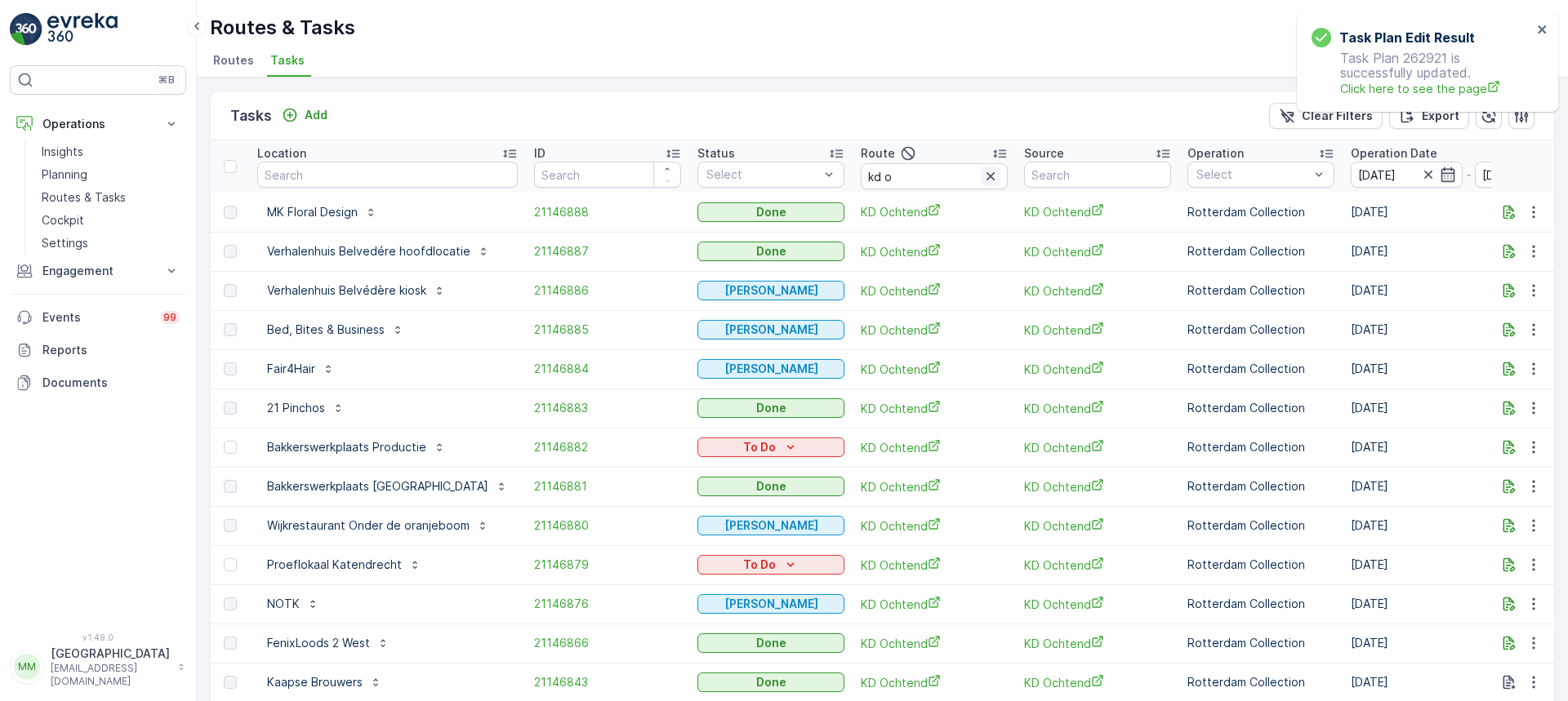
click at [987, 176] on icon "button" at bounding box center [990, 176] width 8 height 8
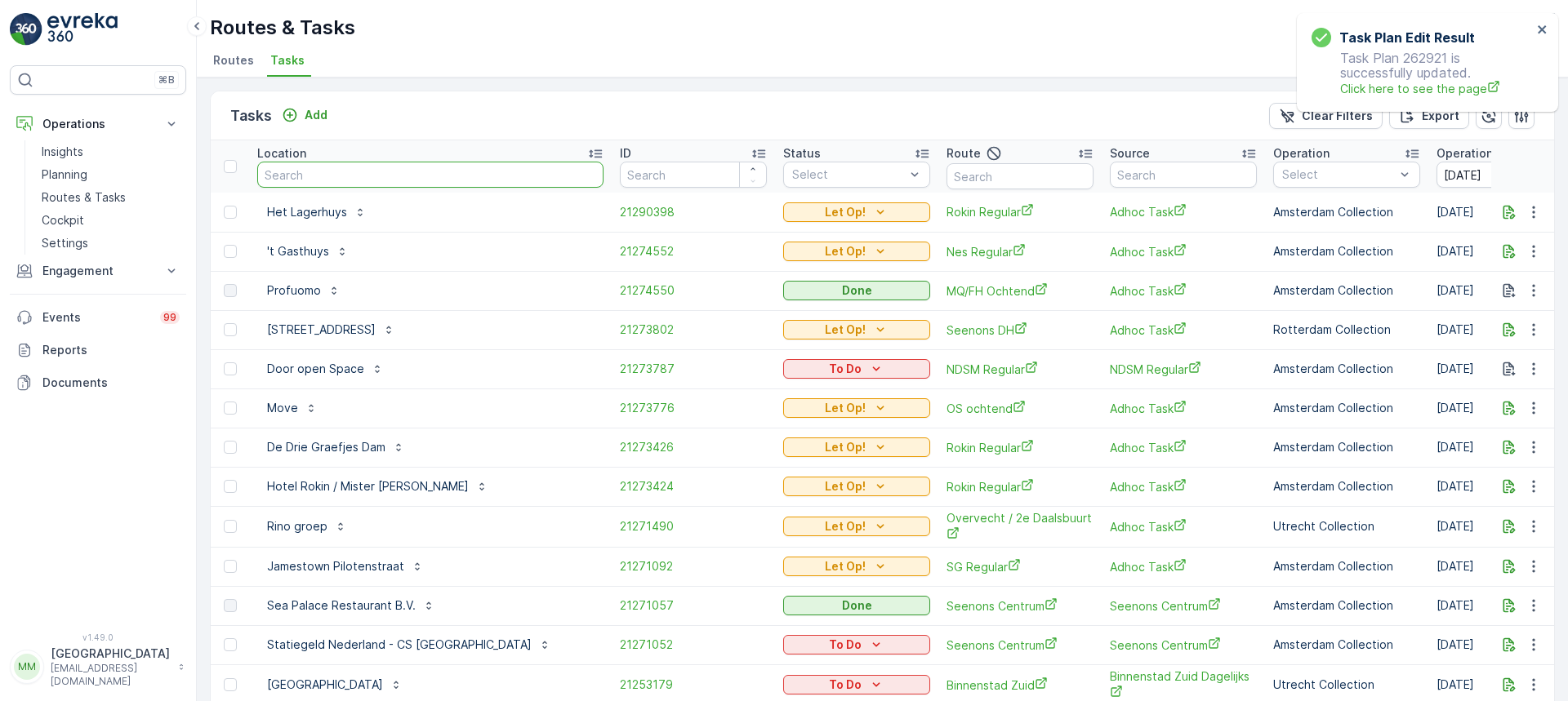
click at [367, 178] on input "text" at bounding box center [431, 175] width 346 height 26
type input "jamestown"
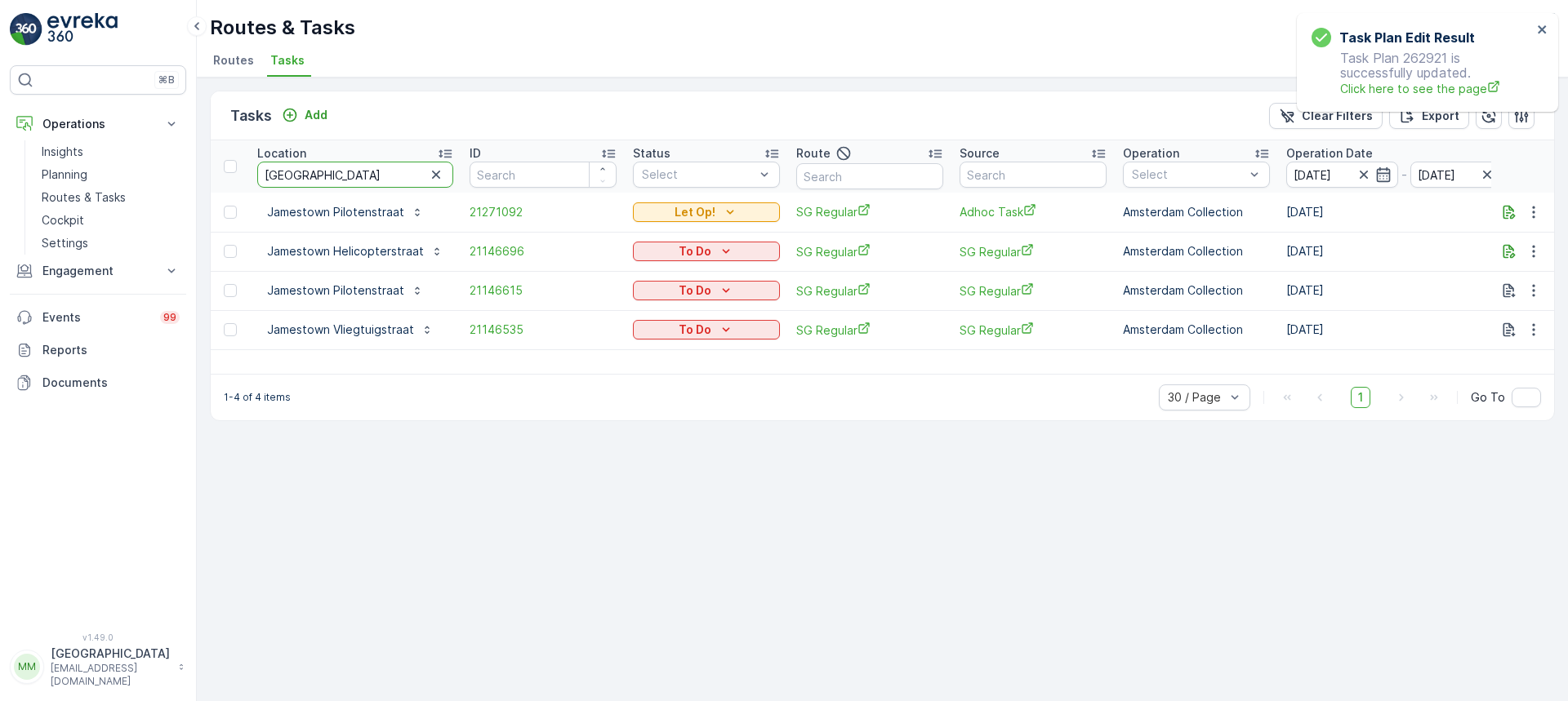
drag, startPoint x: 379, startPoint y: 170, endPoint x: 365, endPoint y: 177, distance: 15.7
click at [365, 177] on input "jamestown" at bounding box center [355, 175] width 196 height 26
click at [1356, 181] on icon "button" at bounding box center [1364, 175] width 17 height 17
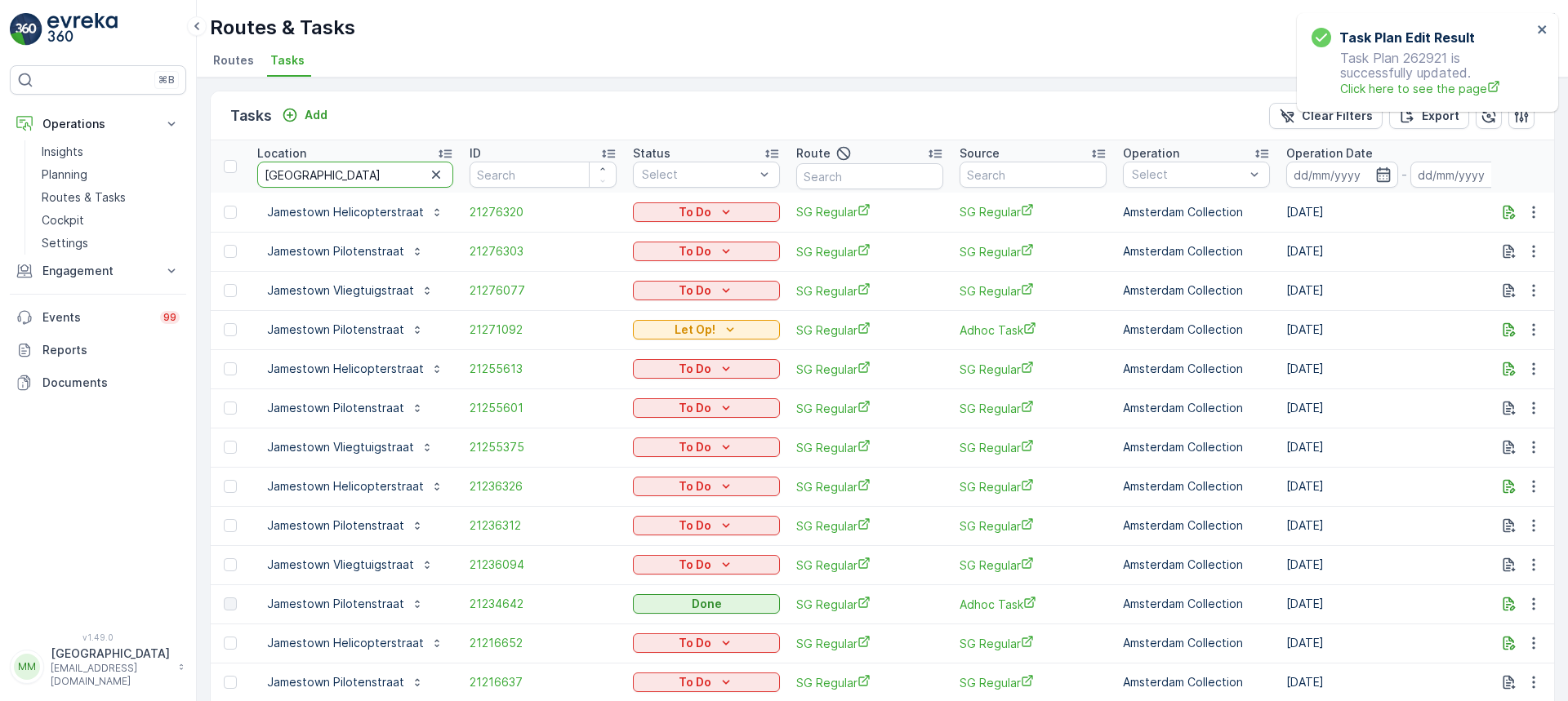
drag, startPoint x: 343, startPoint y: 177, endPoint x: 219, endPoint y: 190, distance: 124.7
click at [245, 180] on tr "Location jamestown ID Status Select Route Source Operation Select Operation Dat…" at bounding box center [1495, 166] width 2569 height 52
type input "prpo"
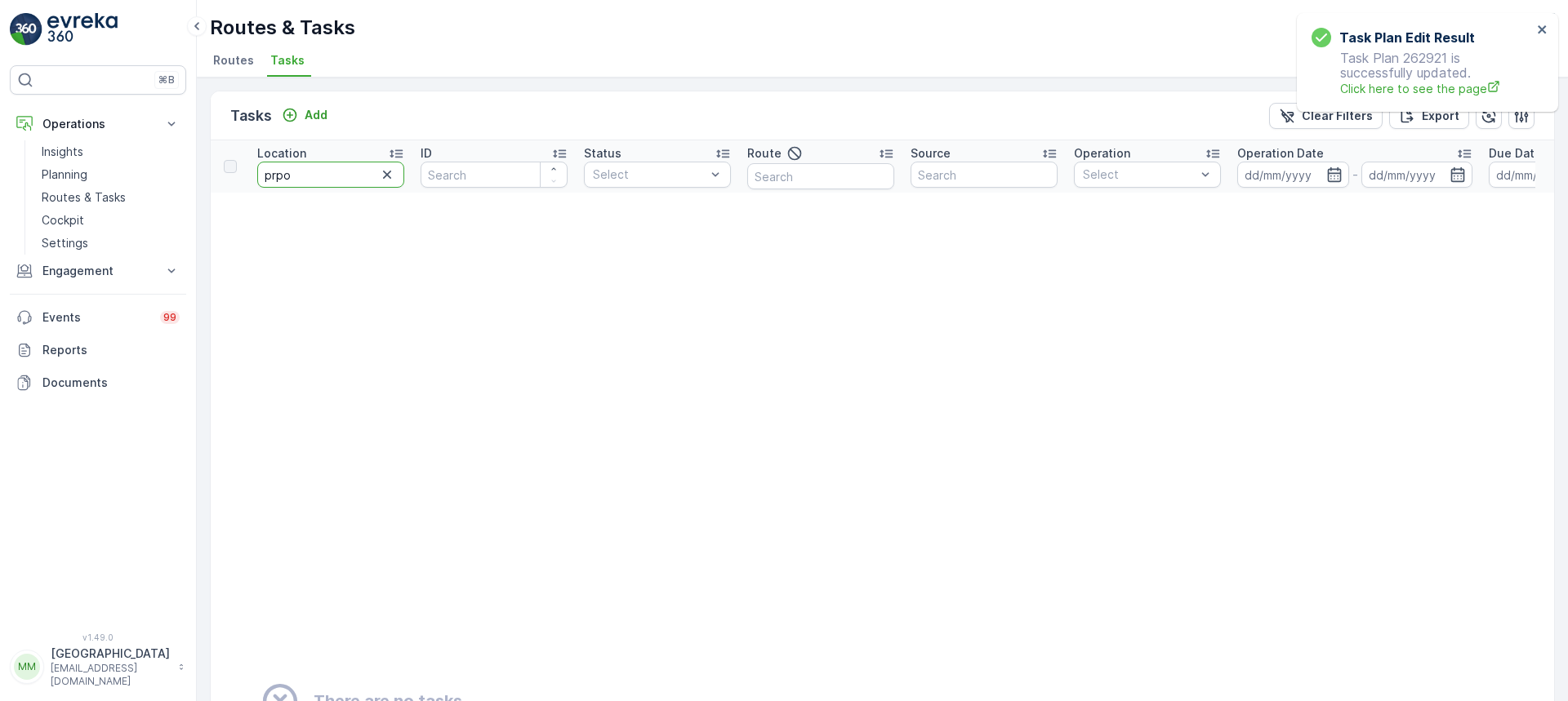
click at [282, 179] on input "prpo" at bounding box center [331, 175] width 147 height 26
type input "pro"
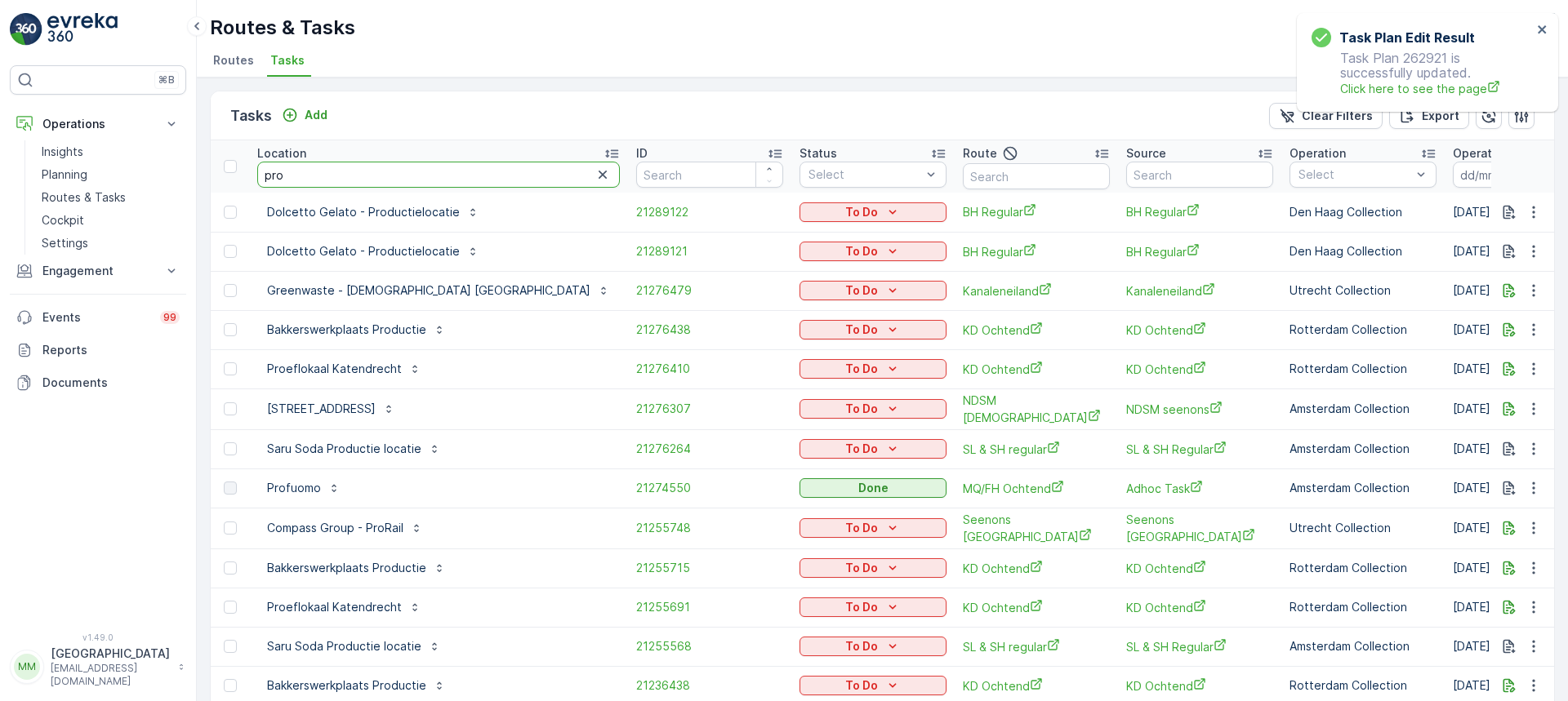
click at [324, 177] on input "pro" at bounding box center [439, 175] width 363 height 26
type input "prof"
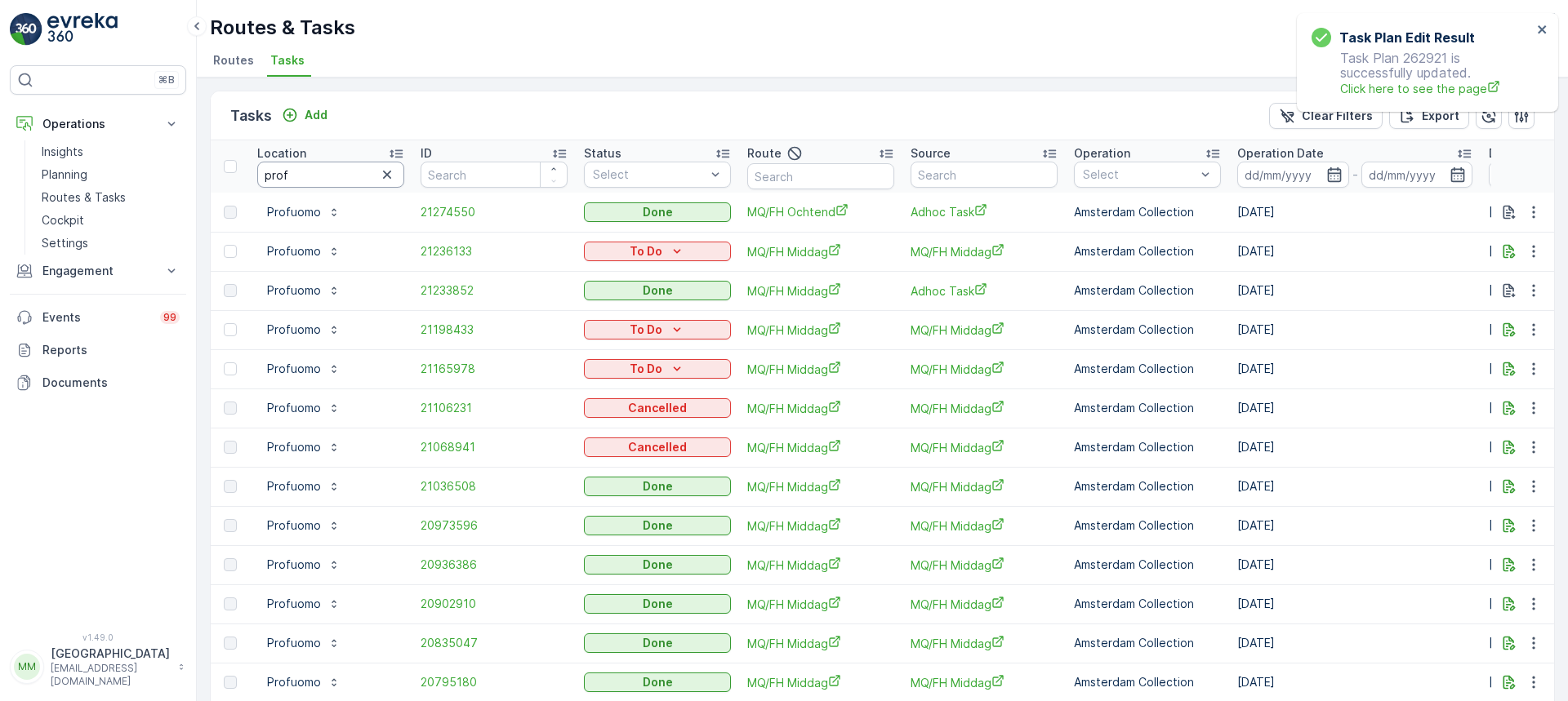
click at [331, 177] on input "prof" at bounding box center [331, 175] width 147 height 26
drag, startPoint x: 98, startPoint y: 30, endPoint x: 124, endPoint y: 22, distance: 27.2
click at [98, 30] on img at bounding box center [82, 30] width 70 height 33
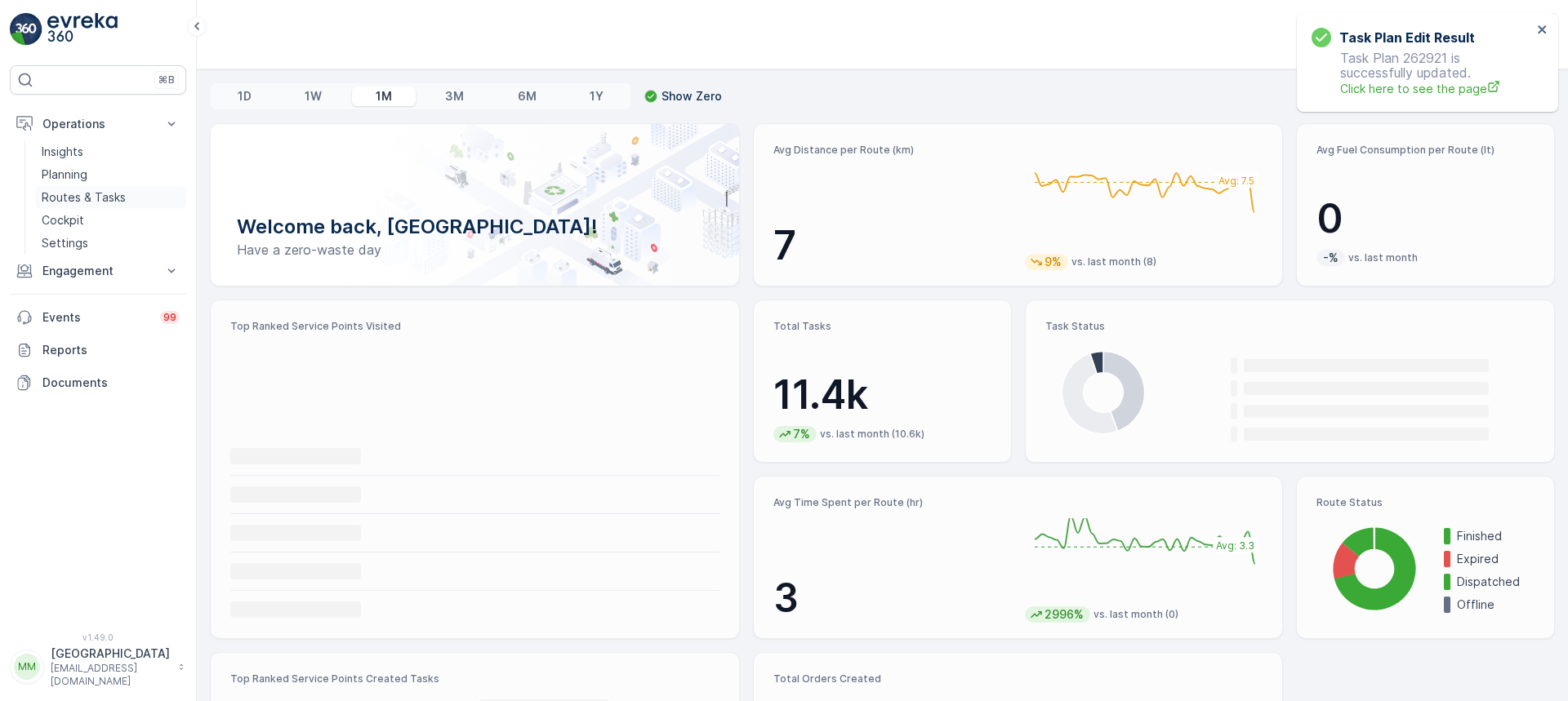
click at [111, 208] on link "Routes & Tasks" at bounding box center [111, 197] width 151 height 23
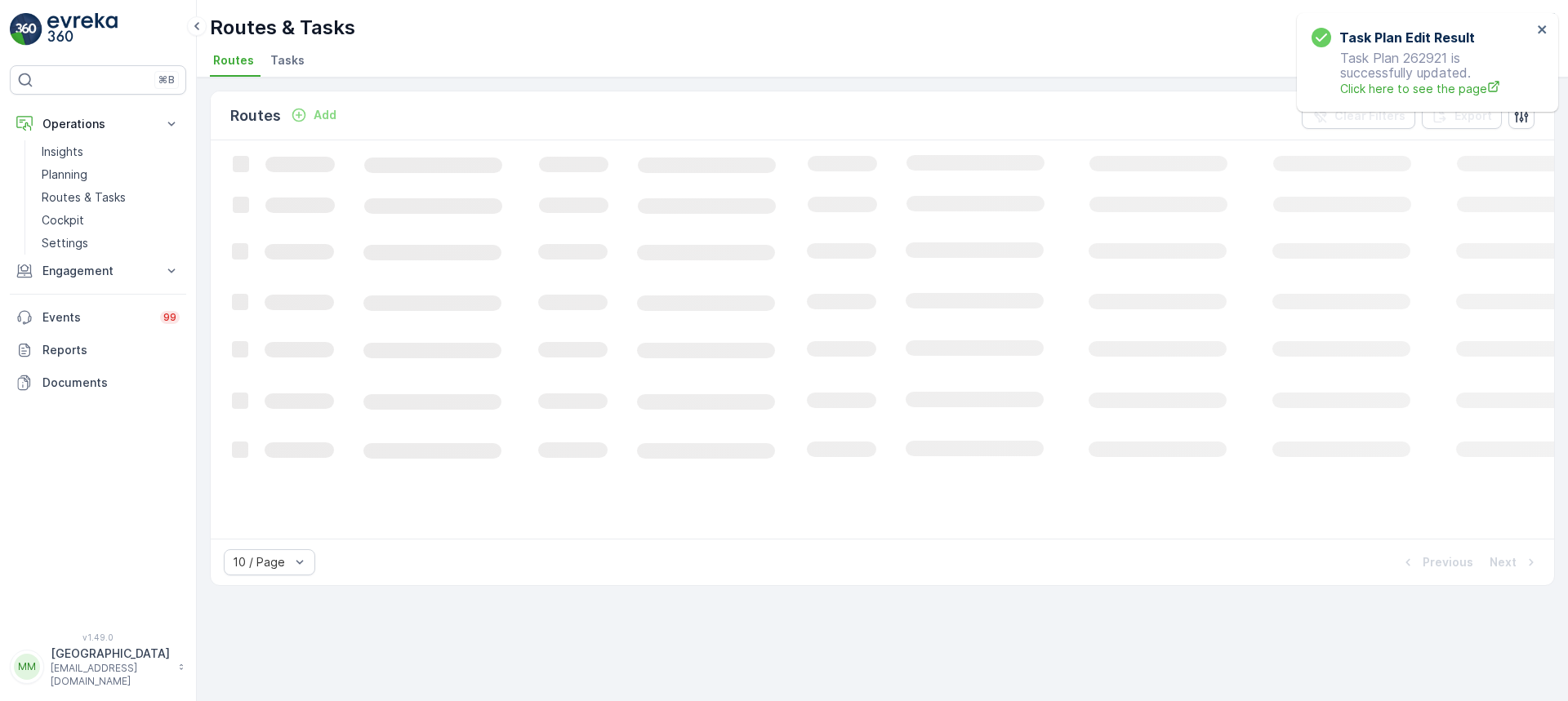
click at [292, 61] on span "Tasks" at bounding box center [287, 60] width 34 height 17
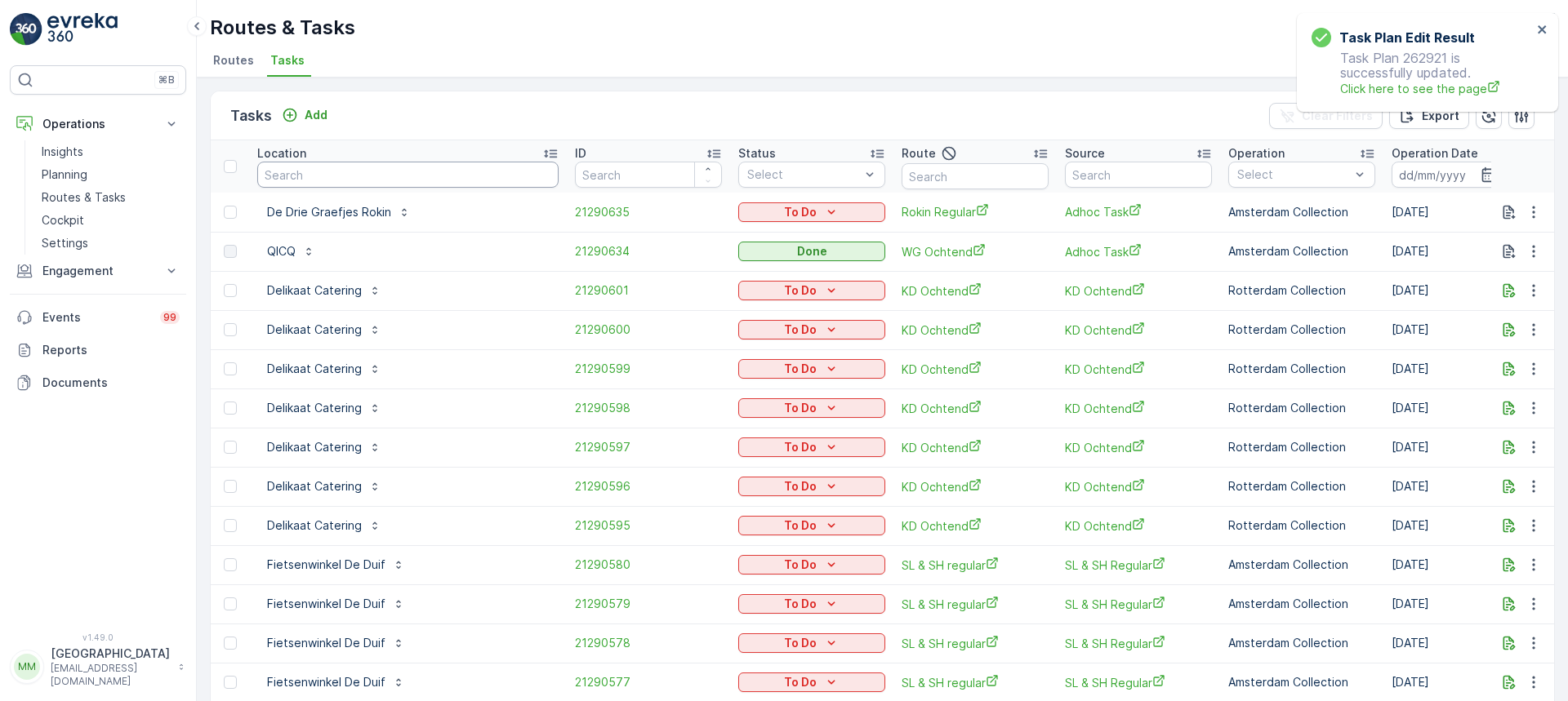
click at [343, 182] on input "text" at bounding box center [408, 175] width 301 height 26
type input "vv"
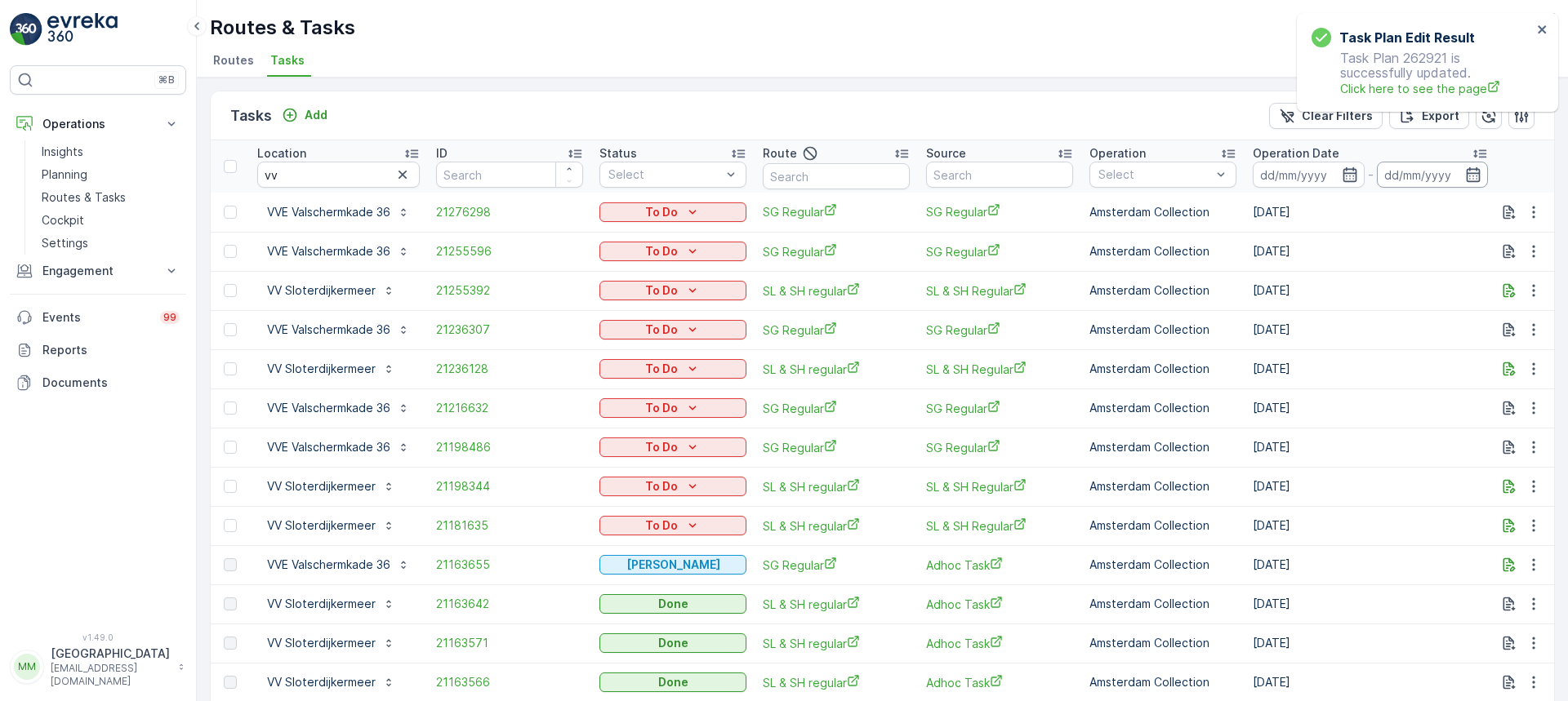
click at [1406, 180] on input at bounding box center [1433, 175] width 112 height 26
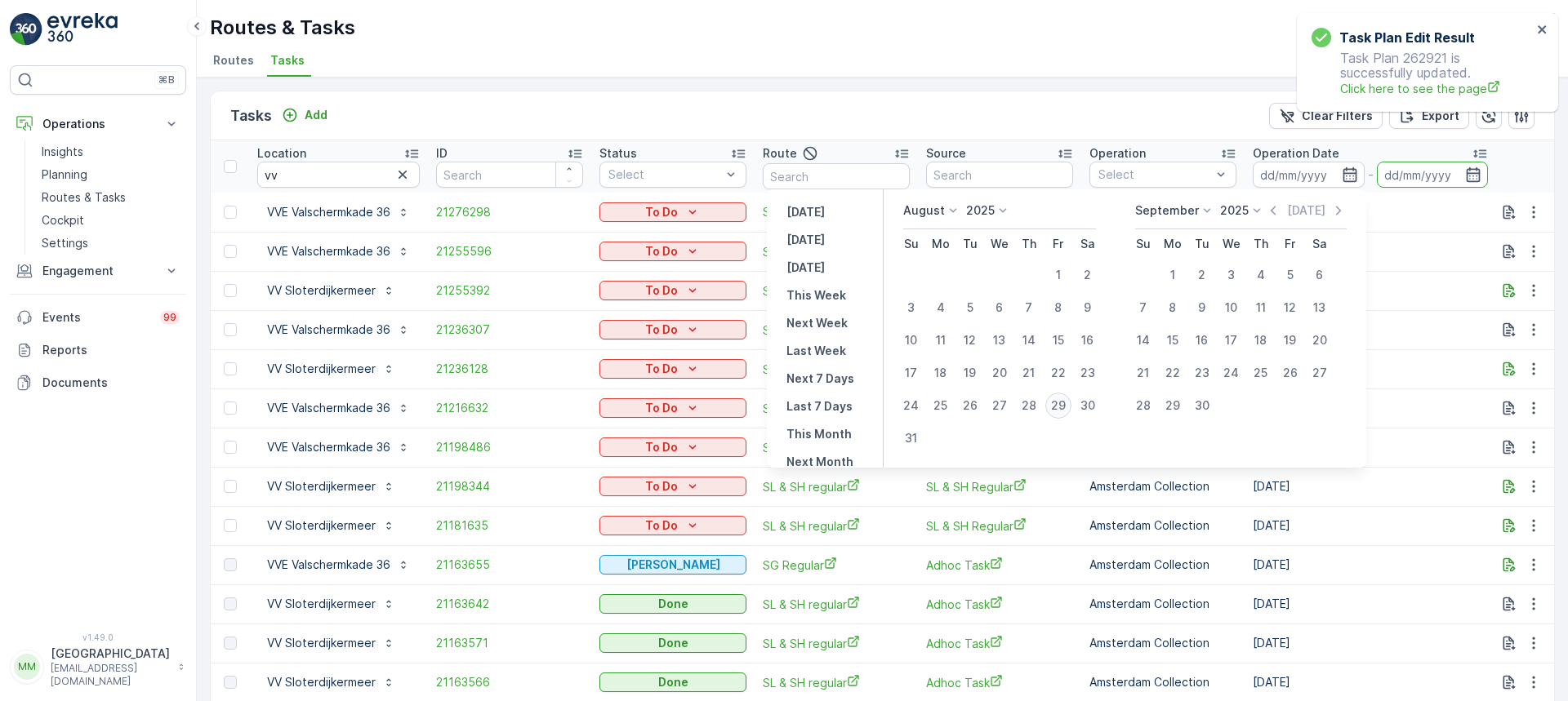
click at [1071, 399] on div "29" at bounding box center [1059, 406] width 26 height 26
type input "[DATE]"
click at [1071, 399] on div "29" at bounding box center [1059, 406] width 26 height 26
type input "[DATE]"
click at [1065, 401] on div "29" at bounding box center [1059, 406] width 26 height 26
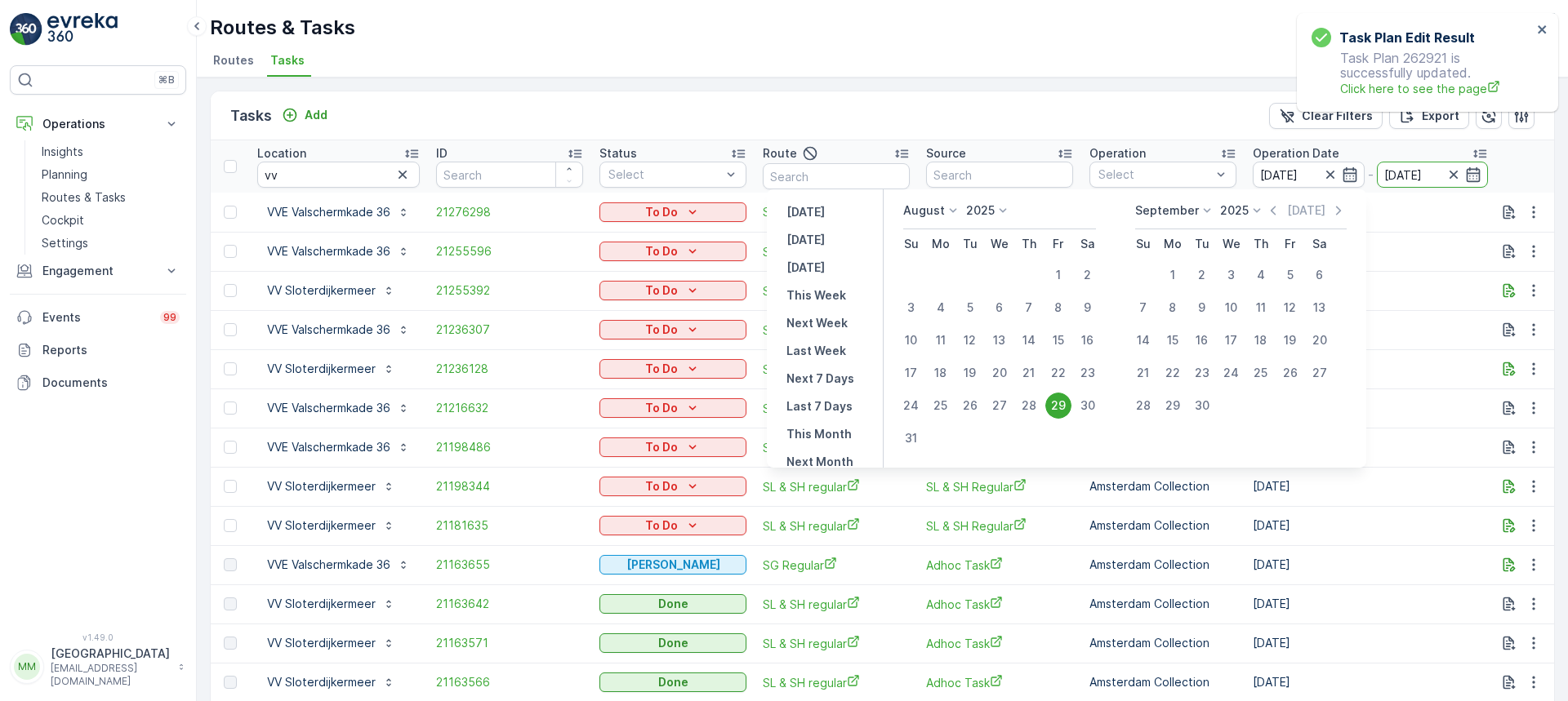
click at [1065, 401] on span "SG Regular" at bounding box center [1000, 409] width 147 height 17
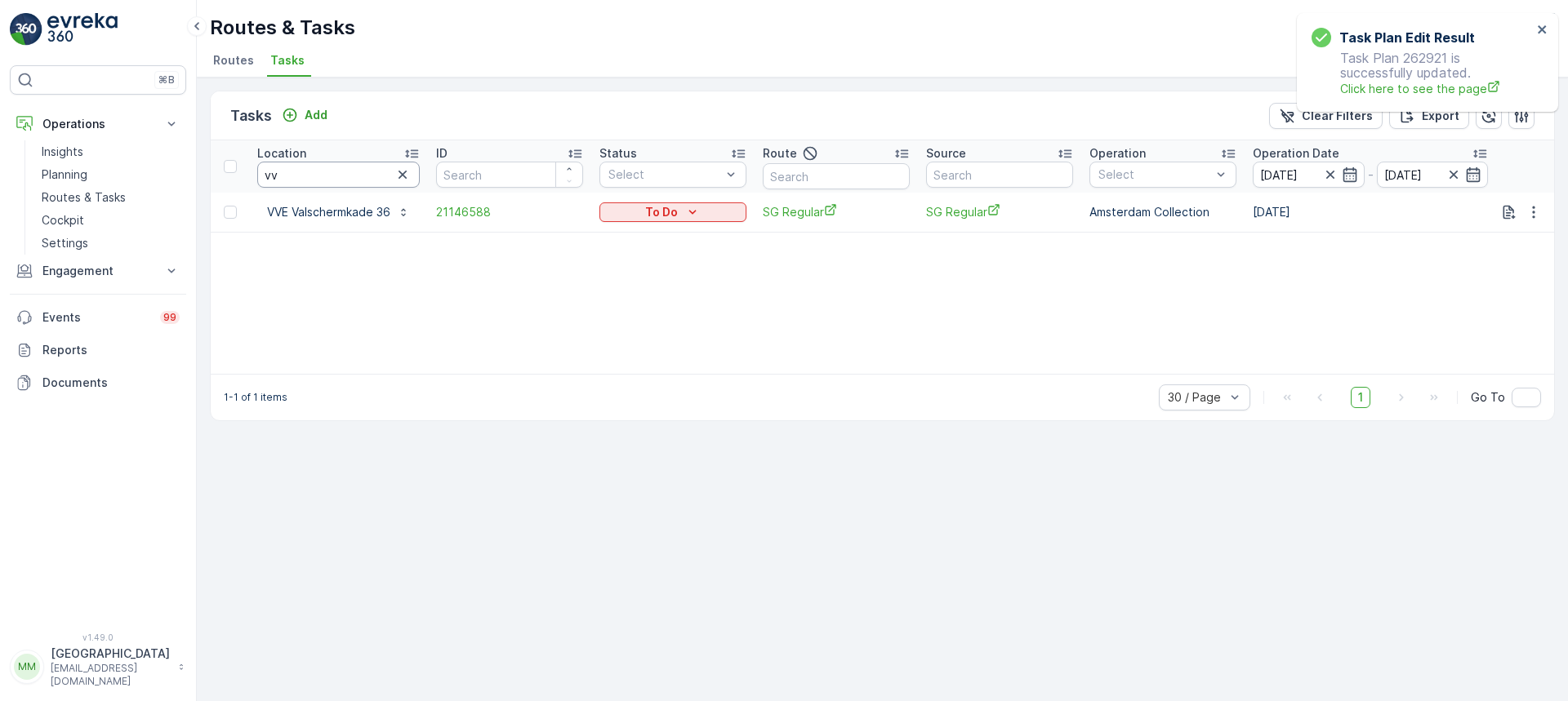
click at [304, 172] on input "vv" at bounding box center [338, 175] width 163 height 26
drag, startPoint x: 304, startPoint y: 172, endPoint x: 214, endPoint y: 176, distance: 90.1
click at [214, 176] on tr "Location vv ID Status Select Route Source Operation Select Operation Date 29.08…" at bounding box center [1478, 166] width 2536 height 52
type input "sloter"
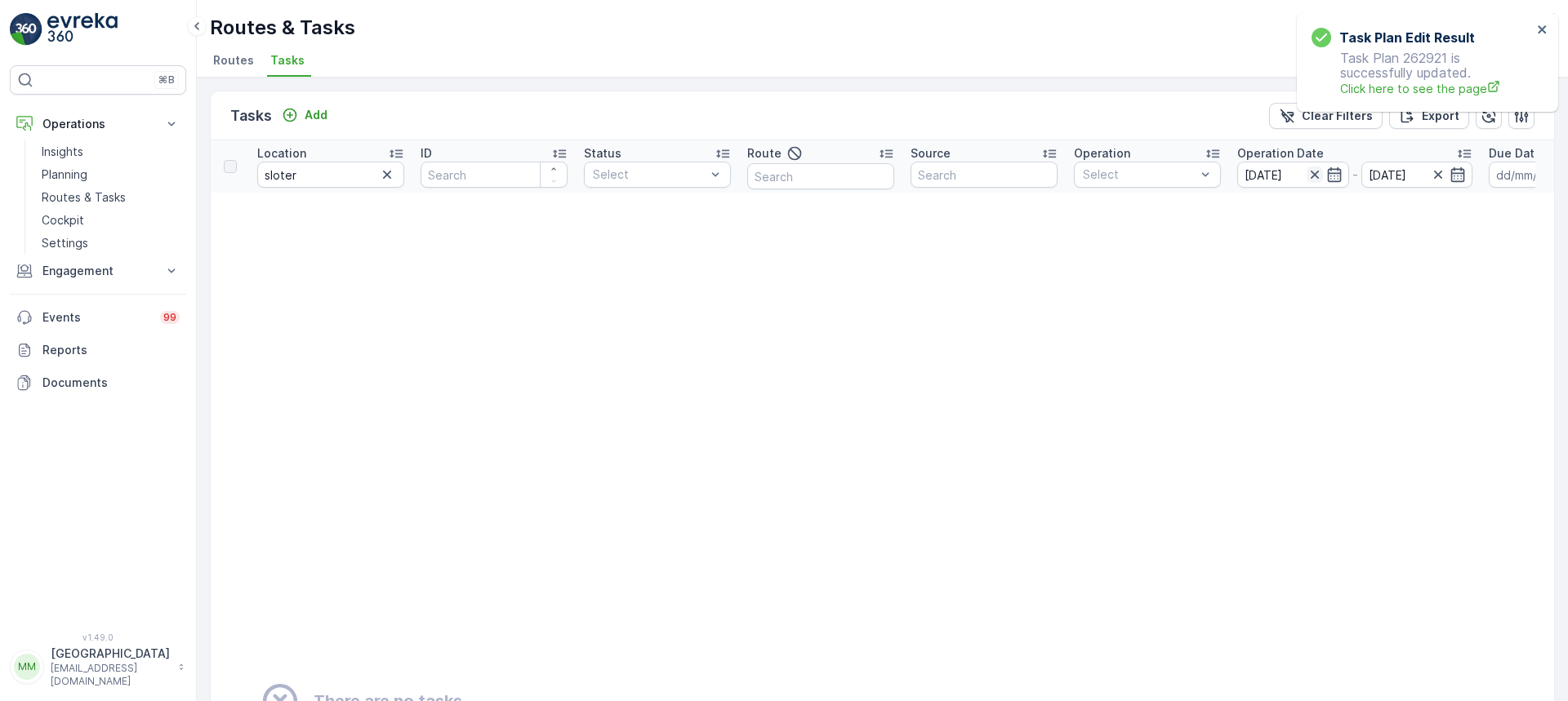
click at [1317, 176] on icon "button" at bounding box center [1315, 175] width 17 height 17
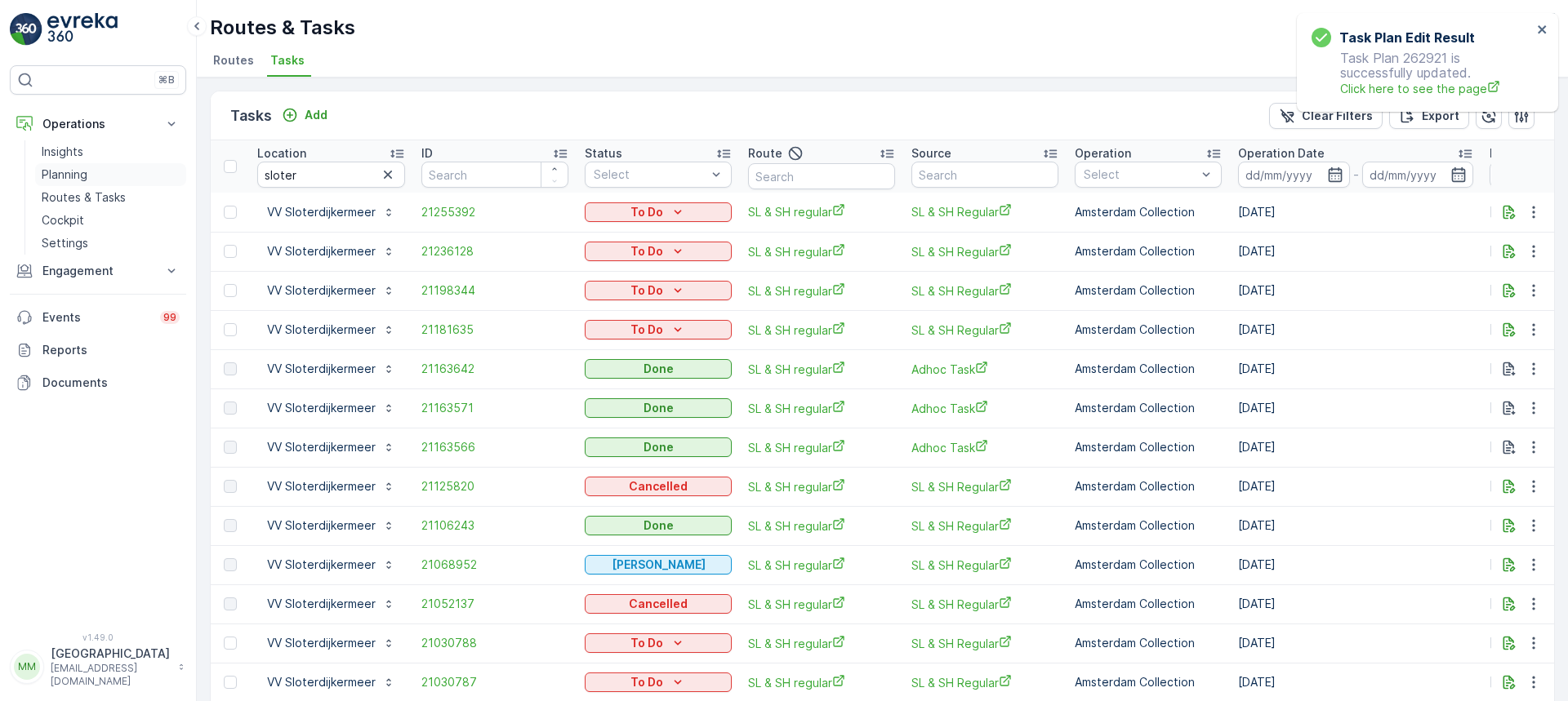
click at [87, 171] on p "Planning" at bounding box center [64, 175] width 46 height 17
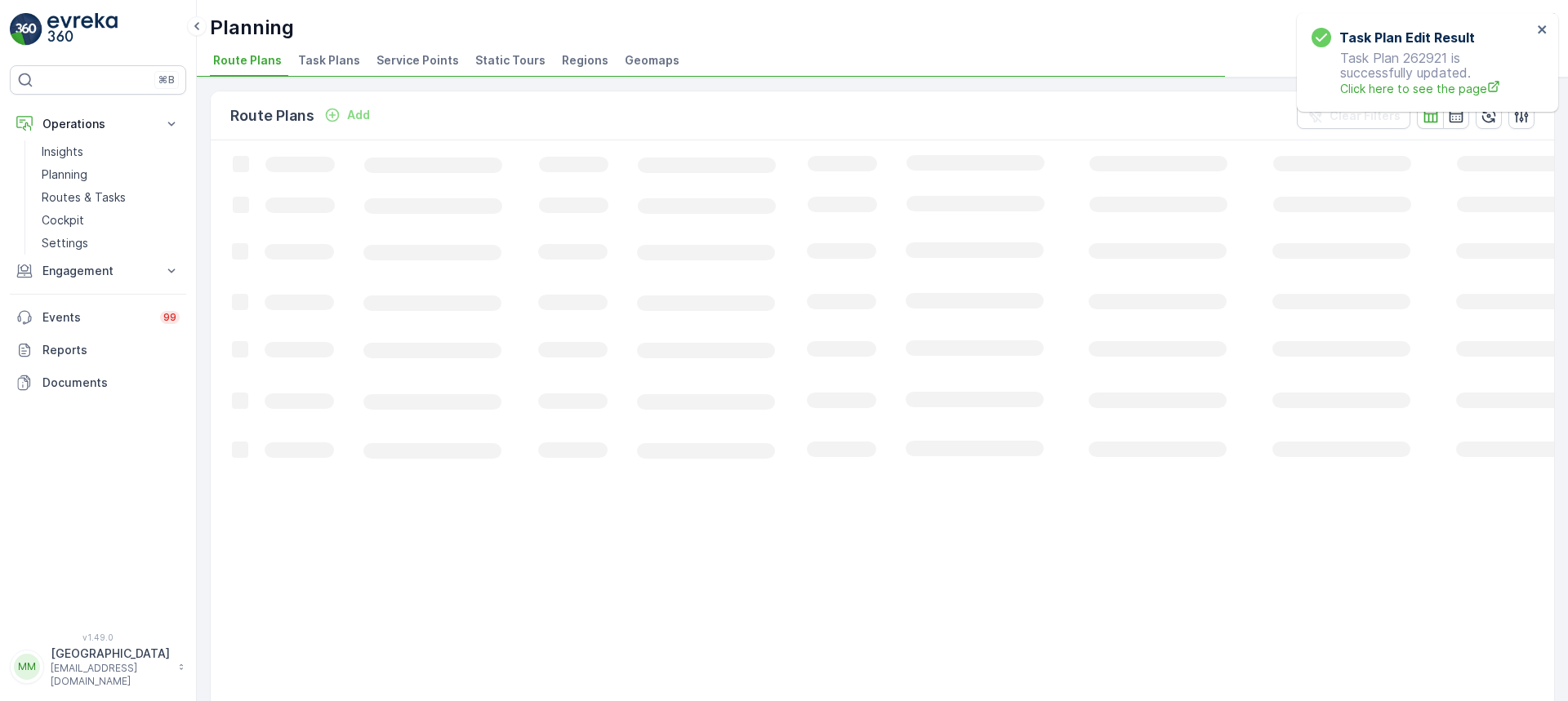
click at [325, 56] on span "Task Plans" at bounding box center [329, 60] width 62 height 17
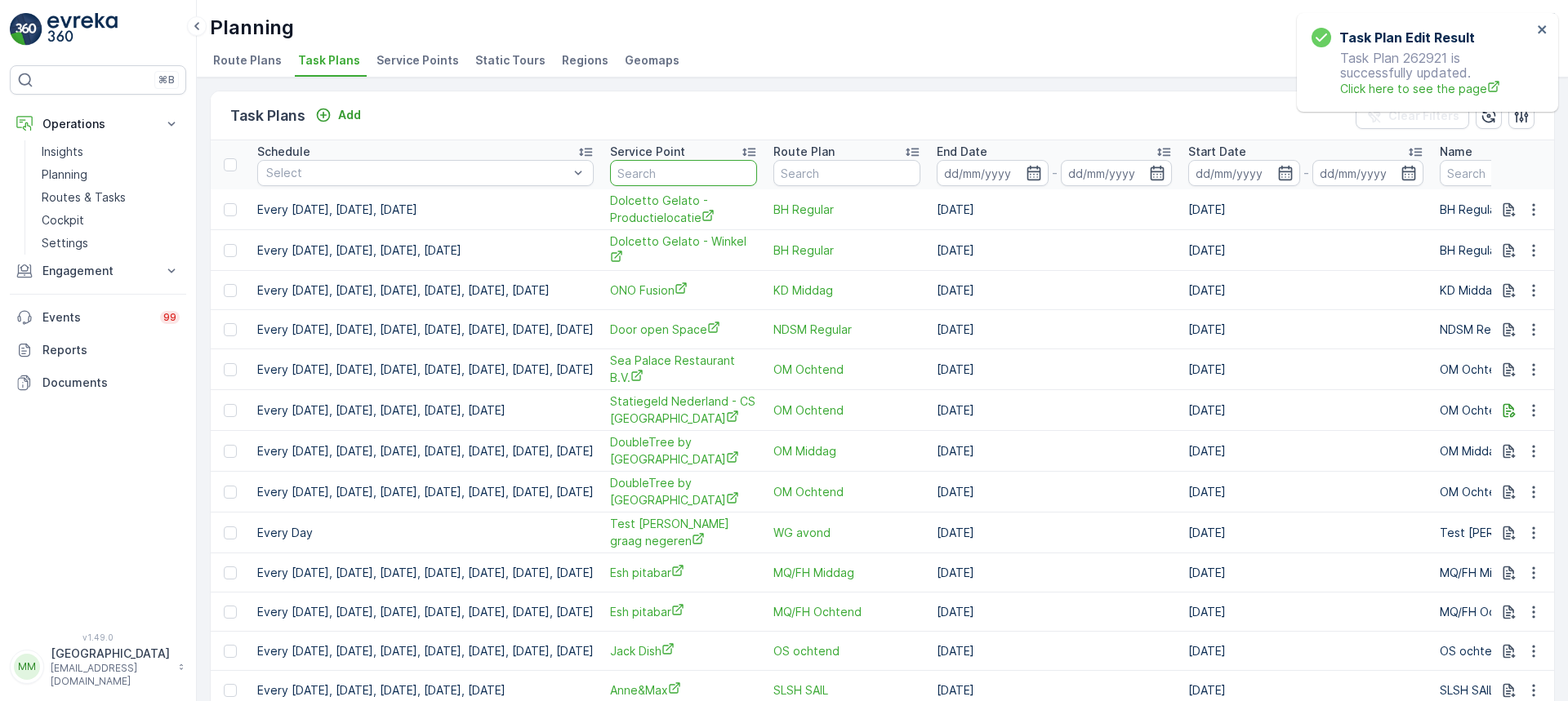
click at [733, 177] on input "text" at bounding box center [683, 173] width 147 height 26
type input "sloter"
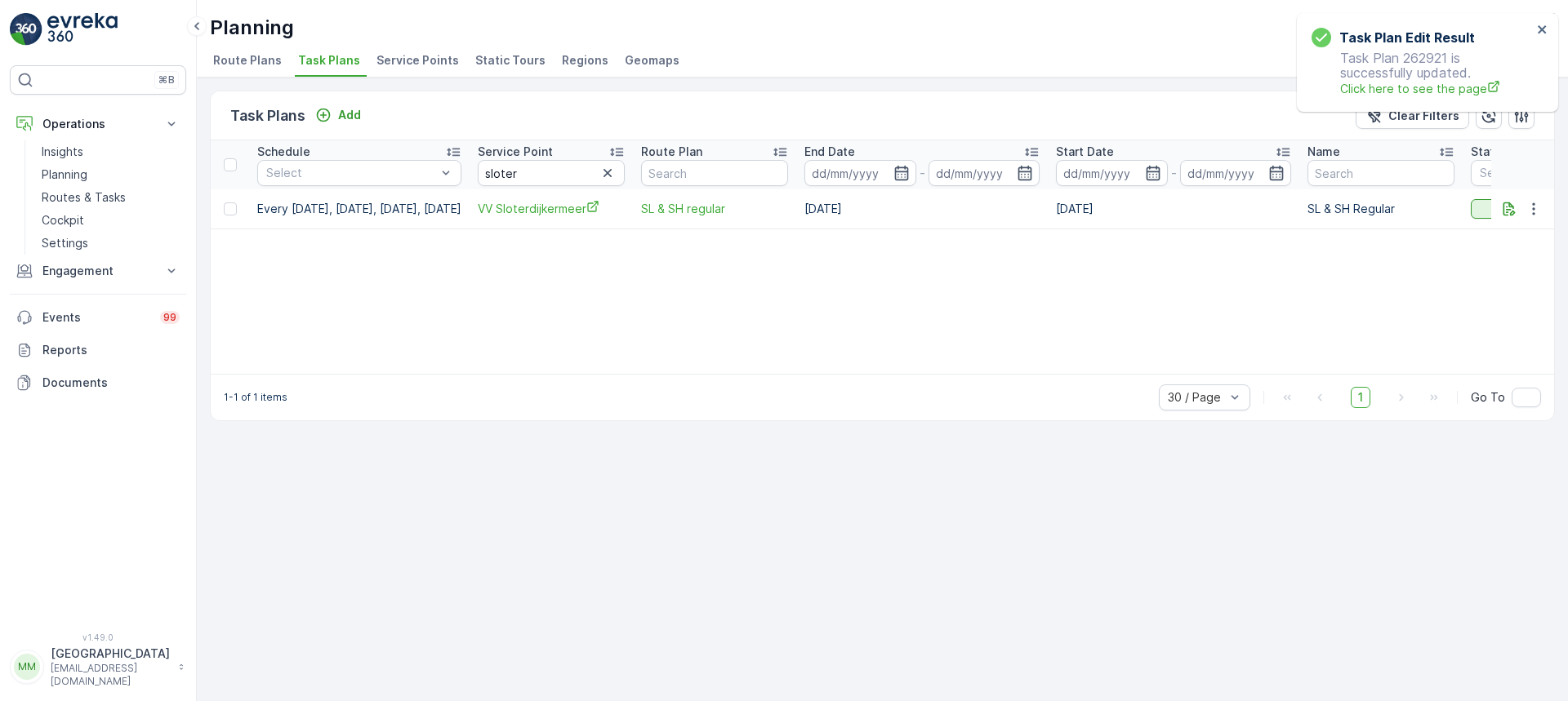
click at [1536, 30] on div "Task Plan Edit Result Task Plan 262921 is successfully updated. Click here to s…" at bounding box center [1422, 62] width 231 height 79
click at [1542, 28] on icon "close" at bounding box center [1543, 29] width 11 height 13
click at [1535, 211] on icon "button" at bounding box center [1534, 209] width 17 height 17
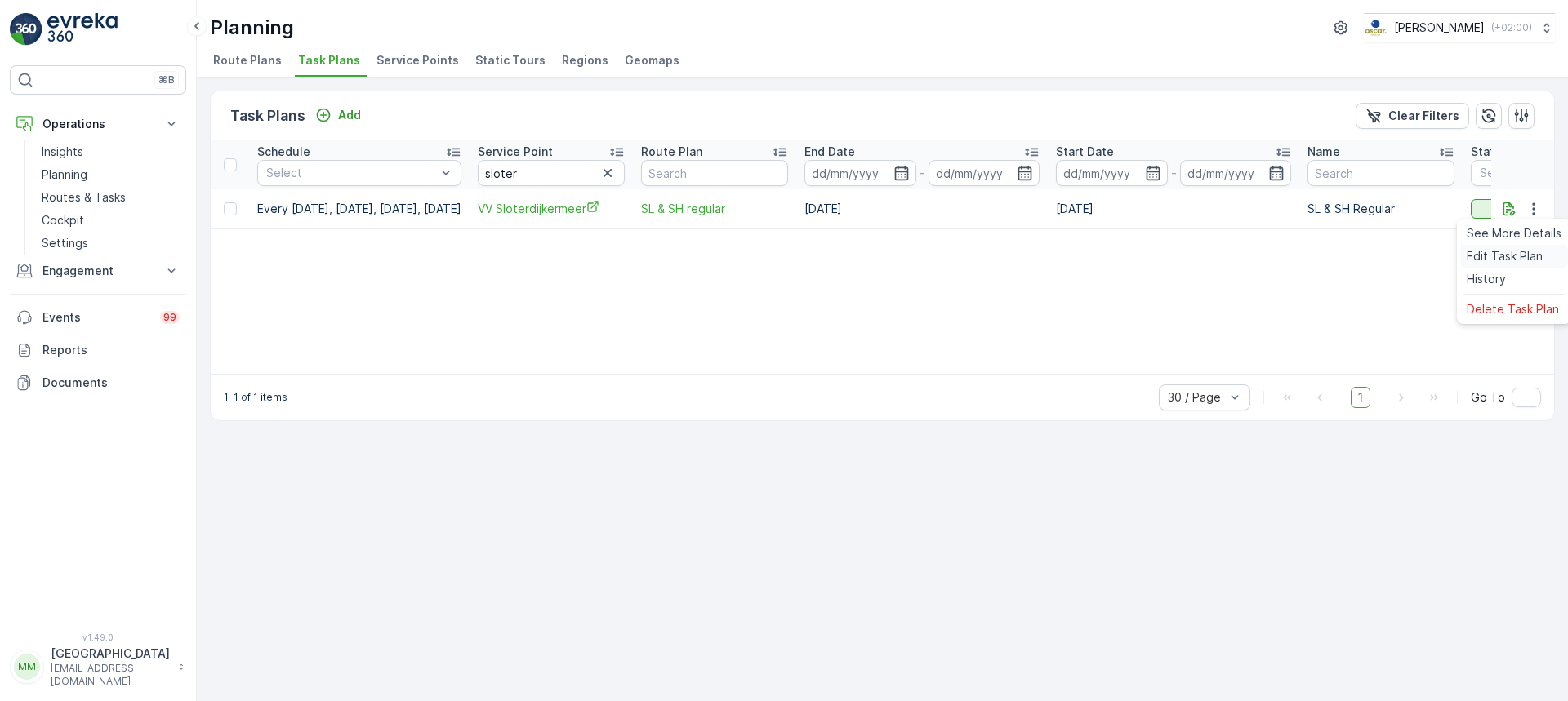
click at [1497, 260] on span "Edit Task Plan" at bounding box center [1504, 256] width 76 height 17
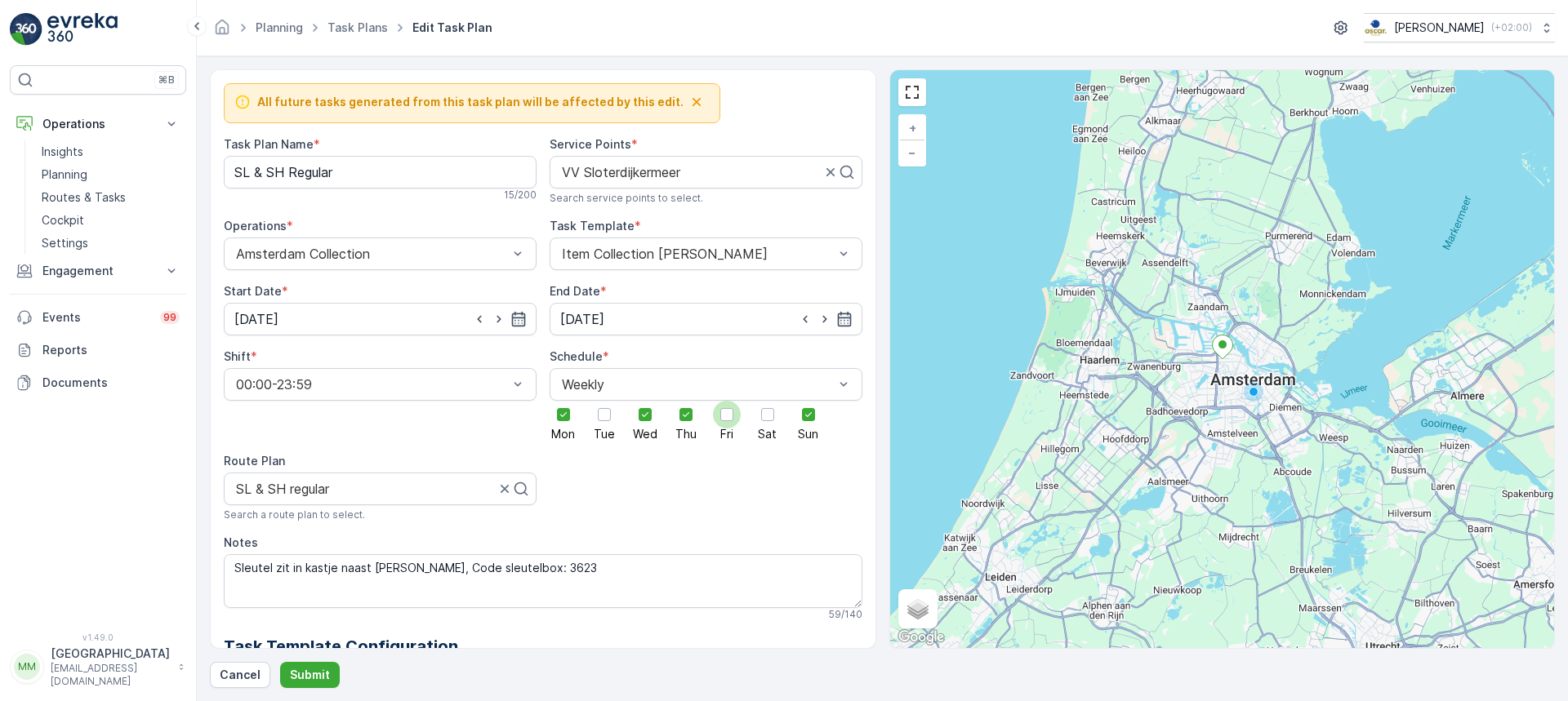
click at [732, 417] on div at bounding box center [727, 415] width 28 height 28
click at [727, 401] on input "Fri" at bounding box center [727, 401] width 0 height 0
click at [771, 411] on div at bounding box center [767, 415] width 28 height 28
click at [767, 401] on input "Sat" at bounding box center [767, 401] width 0 height 0
click at [314, 668] on p "Submit" at bounding box center [310, 675] width 40 height 17
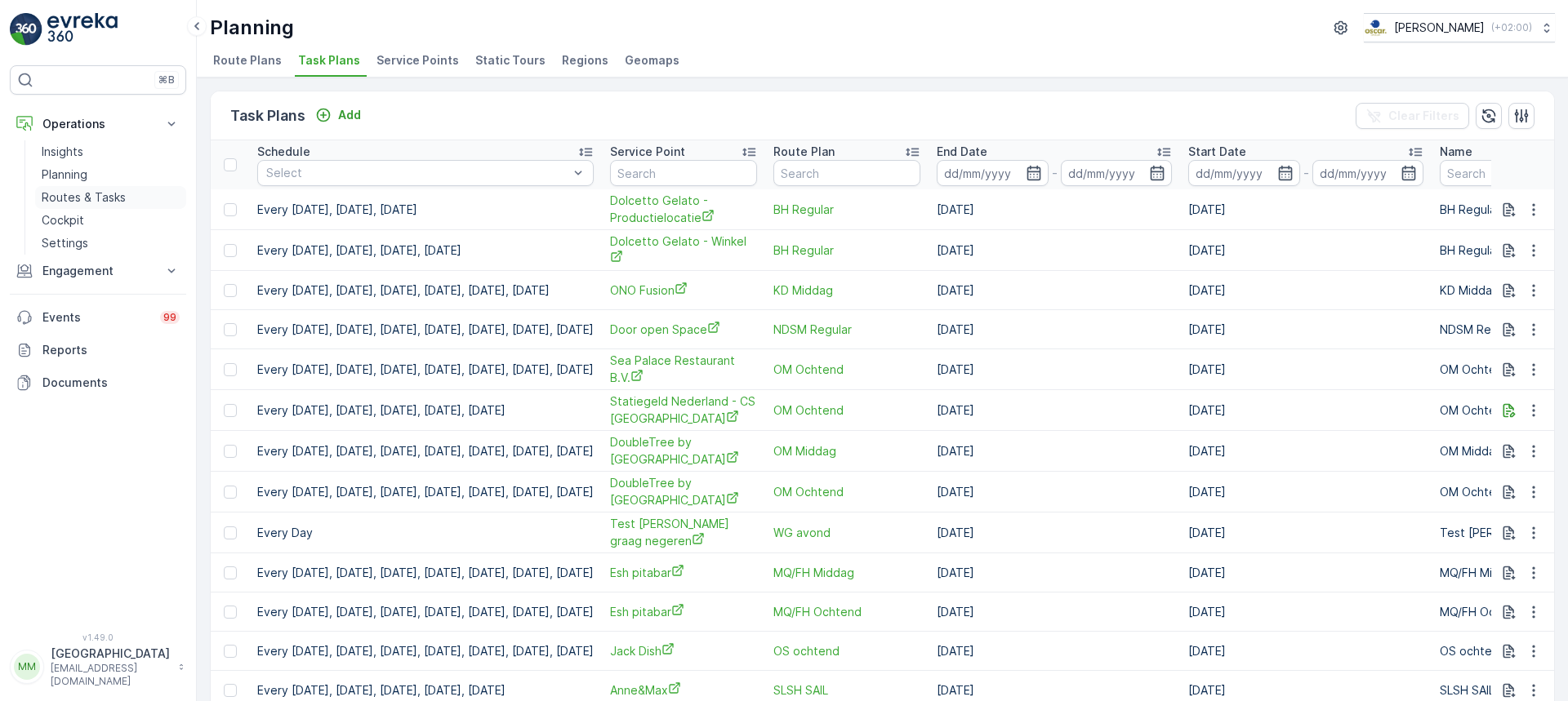
click at [113, 193] on p "Routes & Tasks" at bounding box center [84, 197] width 84 height 17
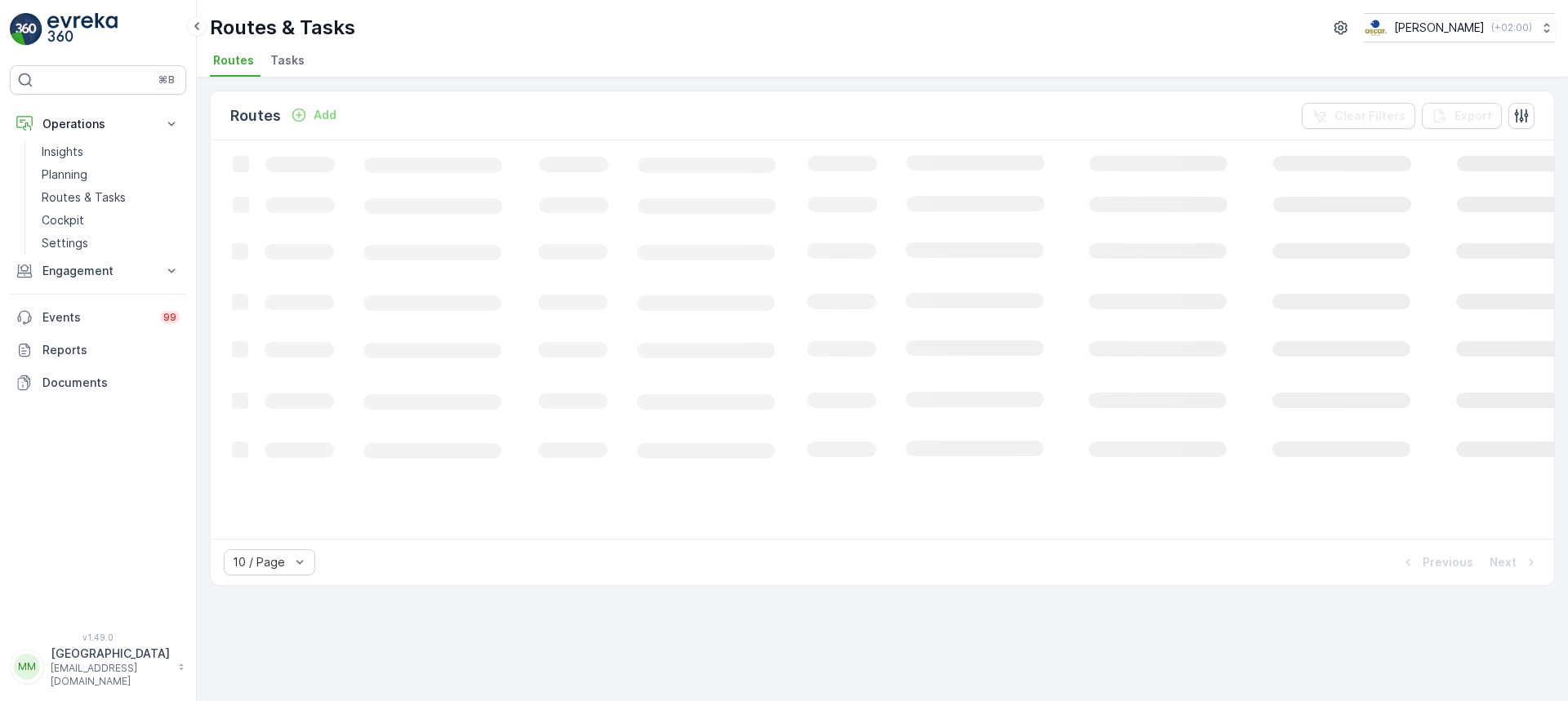
click at [300, 60] on span "Tasks" at bounding box center [287, 60] width 34 height 17
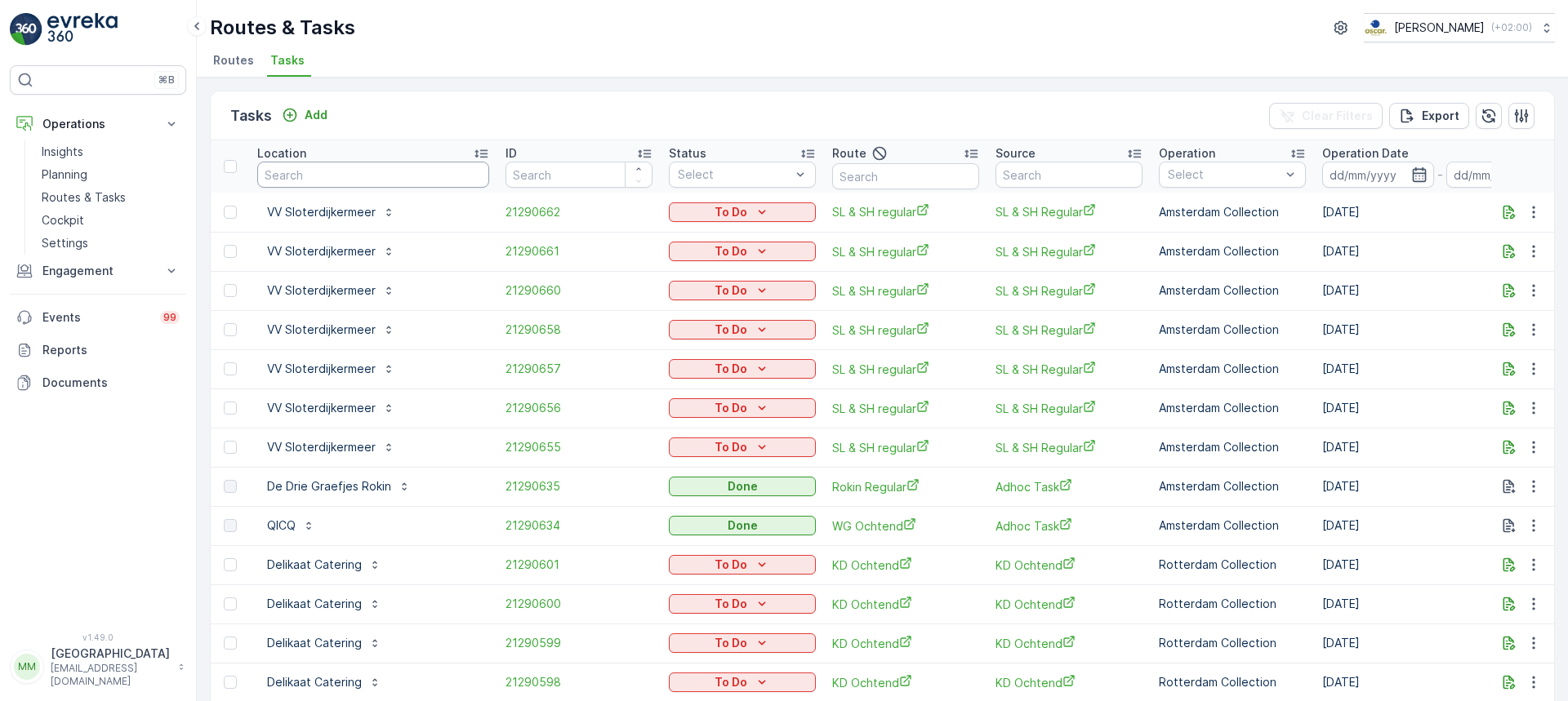
click at [396, 174] on input "text" at bounding box center [373, 175] width 232 height 26
type input "VV Slot"
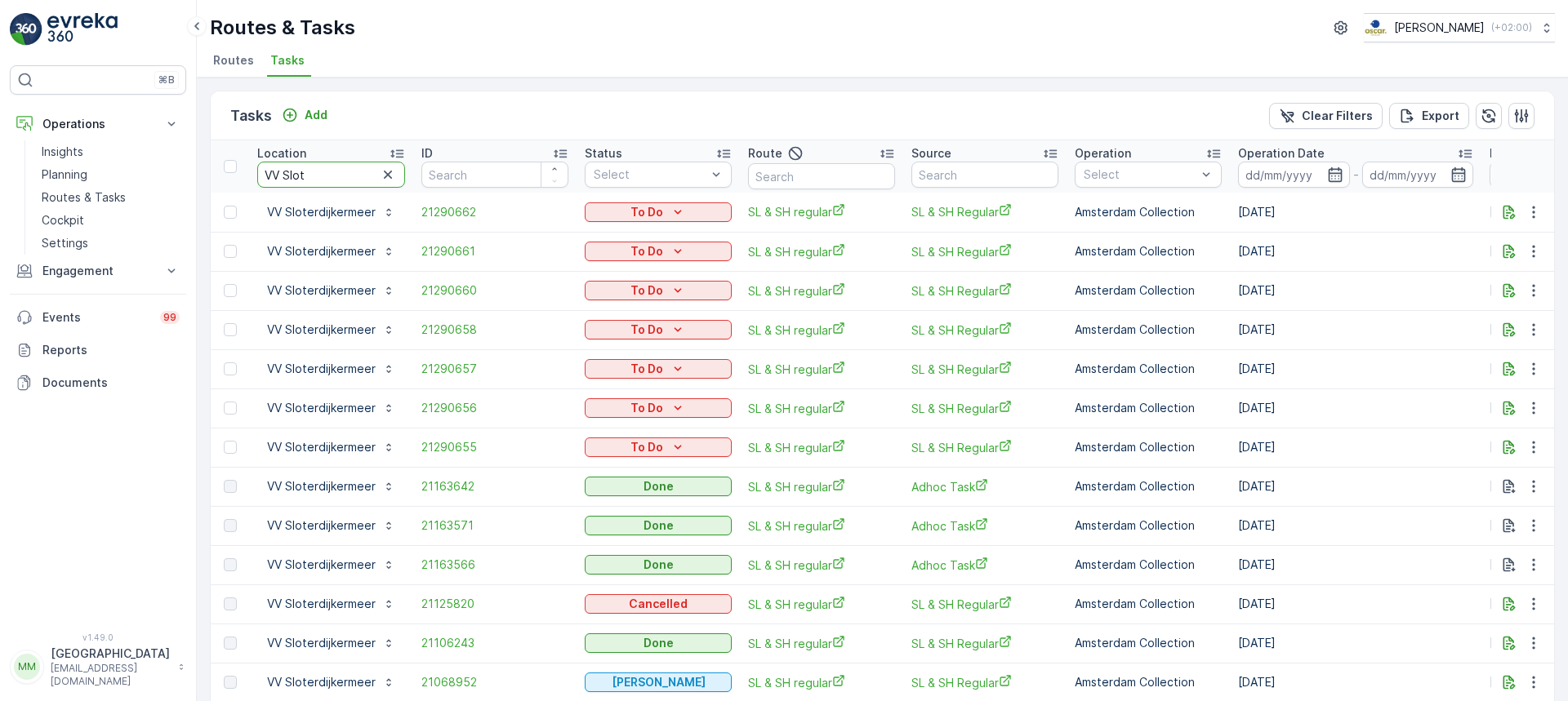
drag, startPoint x: 332, startPoint y: 172, endPoint x: 196, endPoint y: 192, distance: 137.5
click at [196, 192] on div "⌘B Operations Insights Planning Routes & Tasks Cockpit Settings Engagement Insi…" at bounding box center [784, 350] width 1568 height 701
type input "prof"
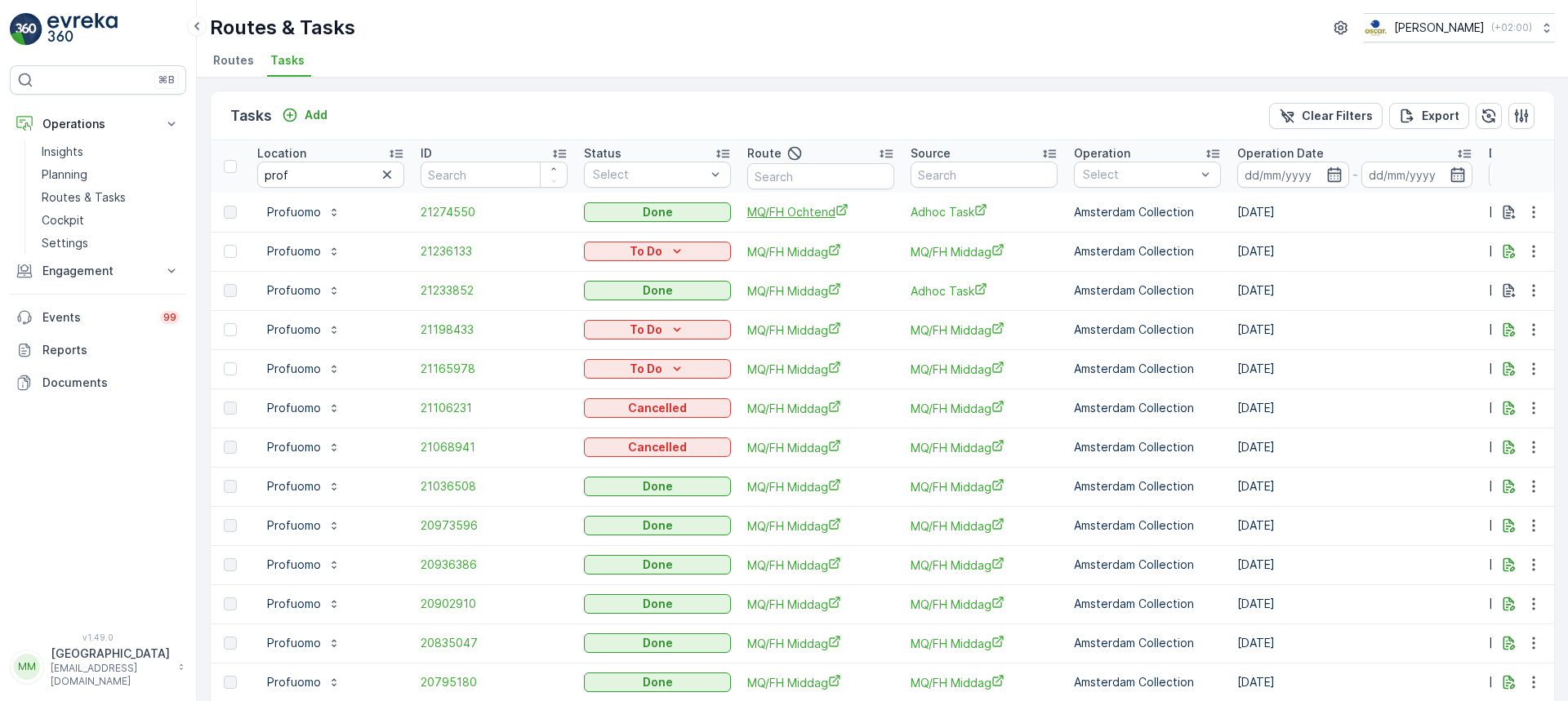
click at [799, 219] on span "MQ/FH Ochtend" at bounding box center [821, 212] width 147 height 17
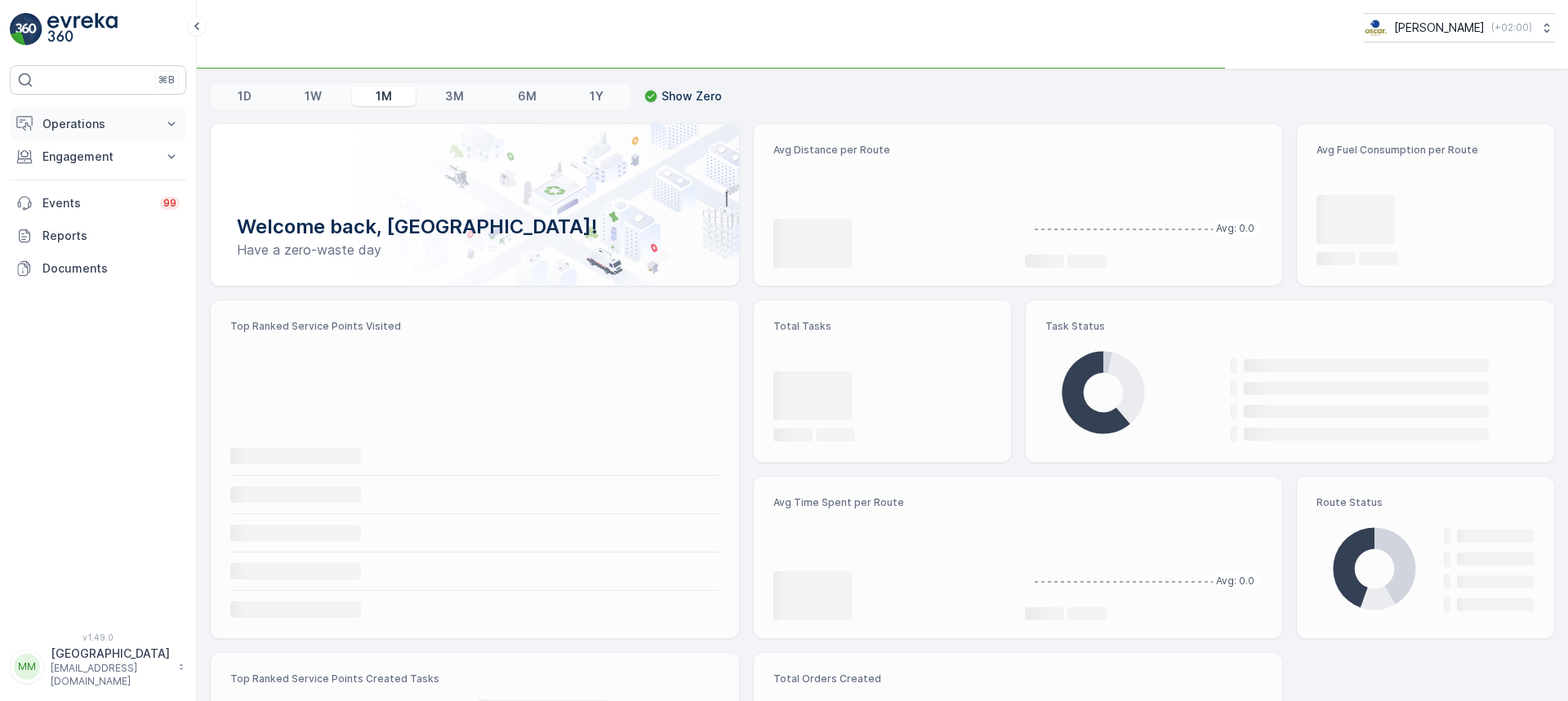
click at [106, 123] on p "Operations" at bounding box center [98, 124] width 111 height 17
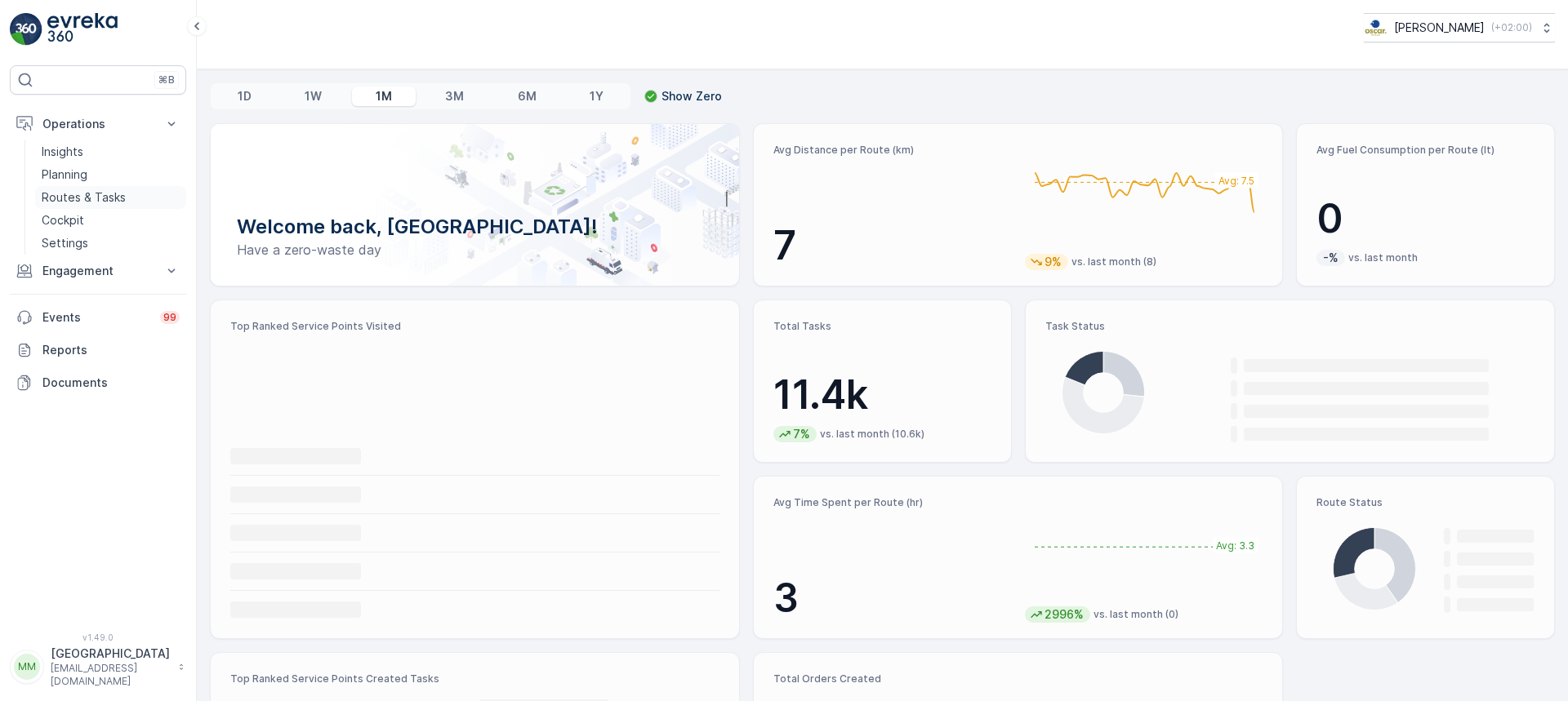
click at [104, 191] on p "Routes & Tasks" at bounding box center [84, 197] width 84 height 17
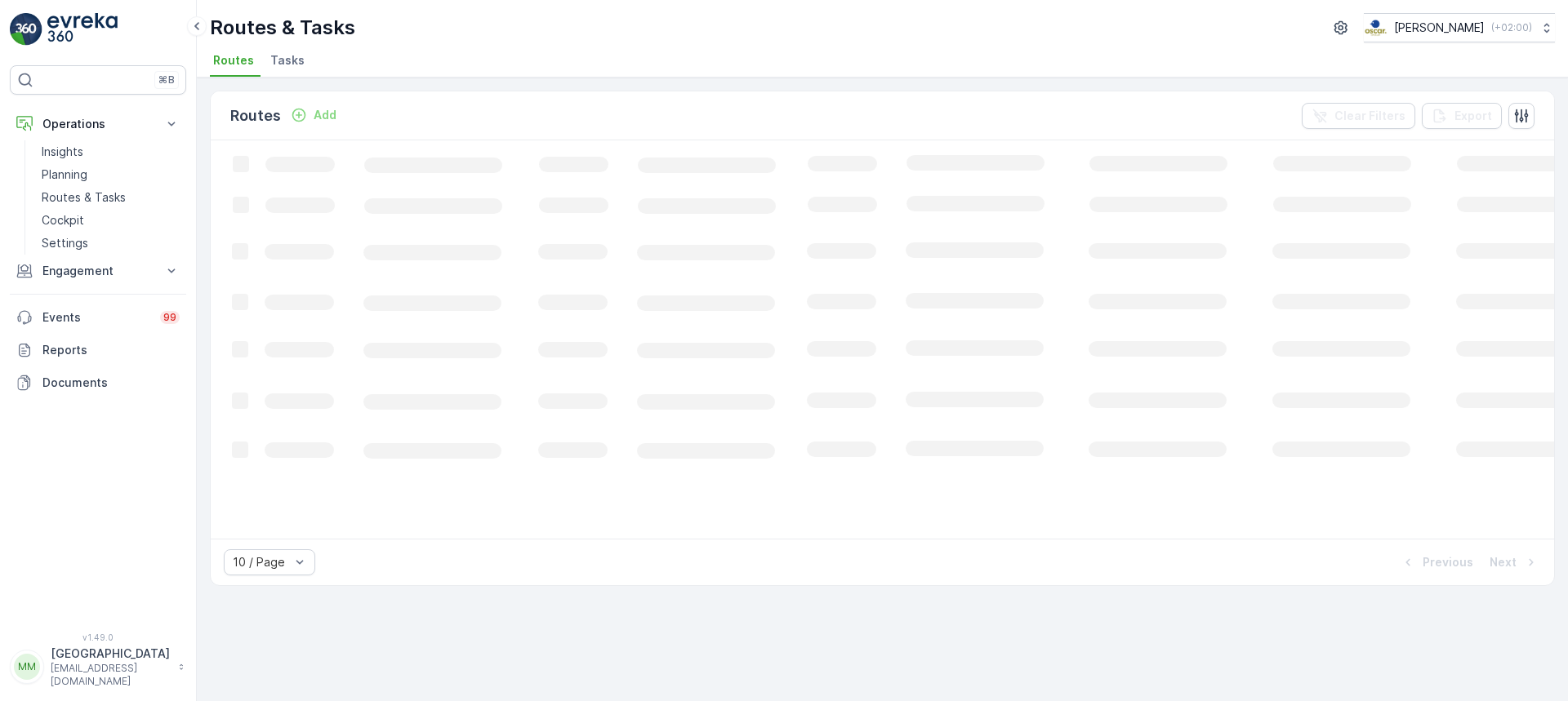
click at [275, 63] on span "Tasks" at bounding box center [287, 60] width 34 height 17
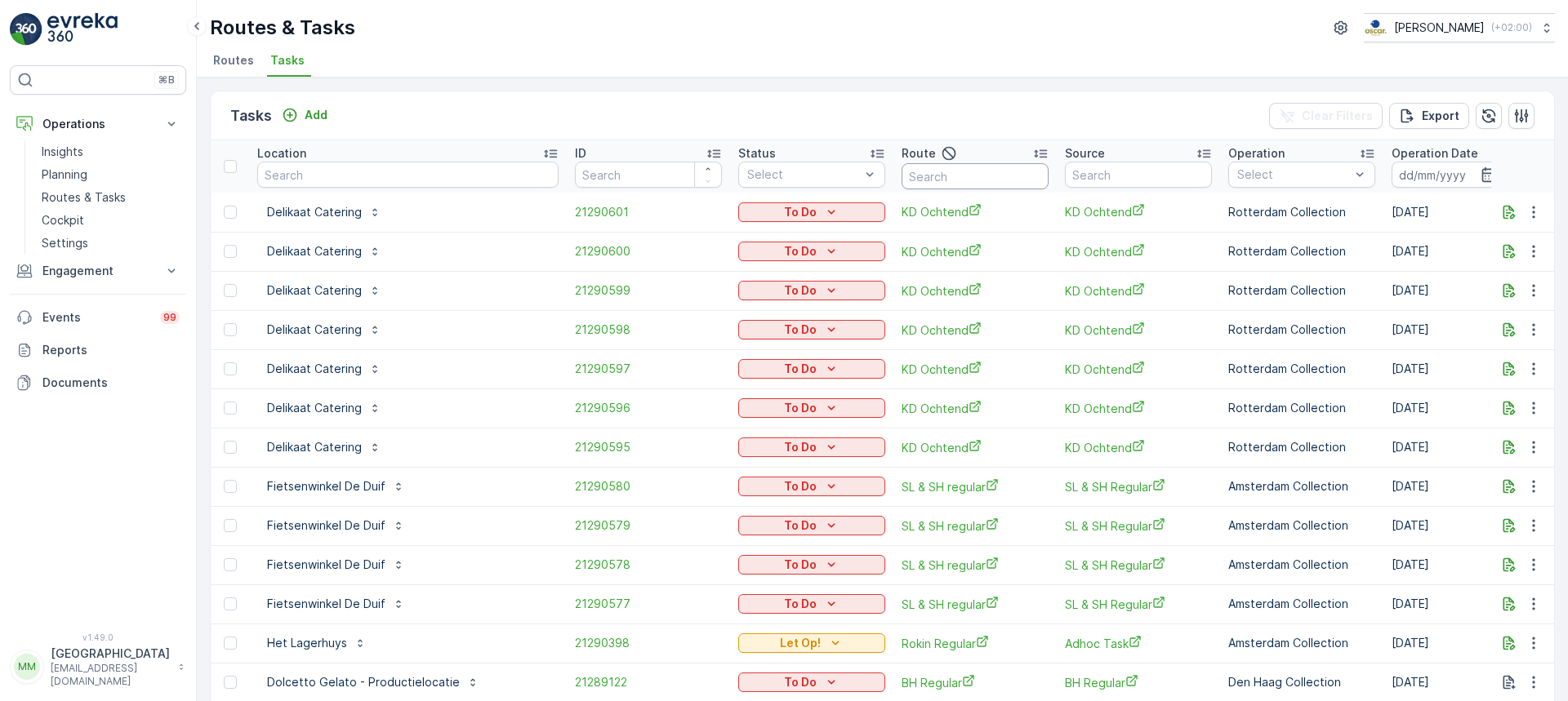
click at [935, 183] on input "text" at bounding box center [975, 177] width 147 height 26
type input "seenons c"
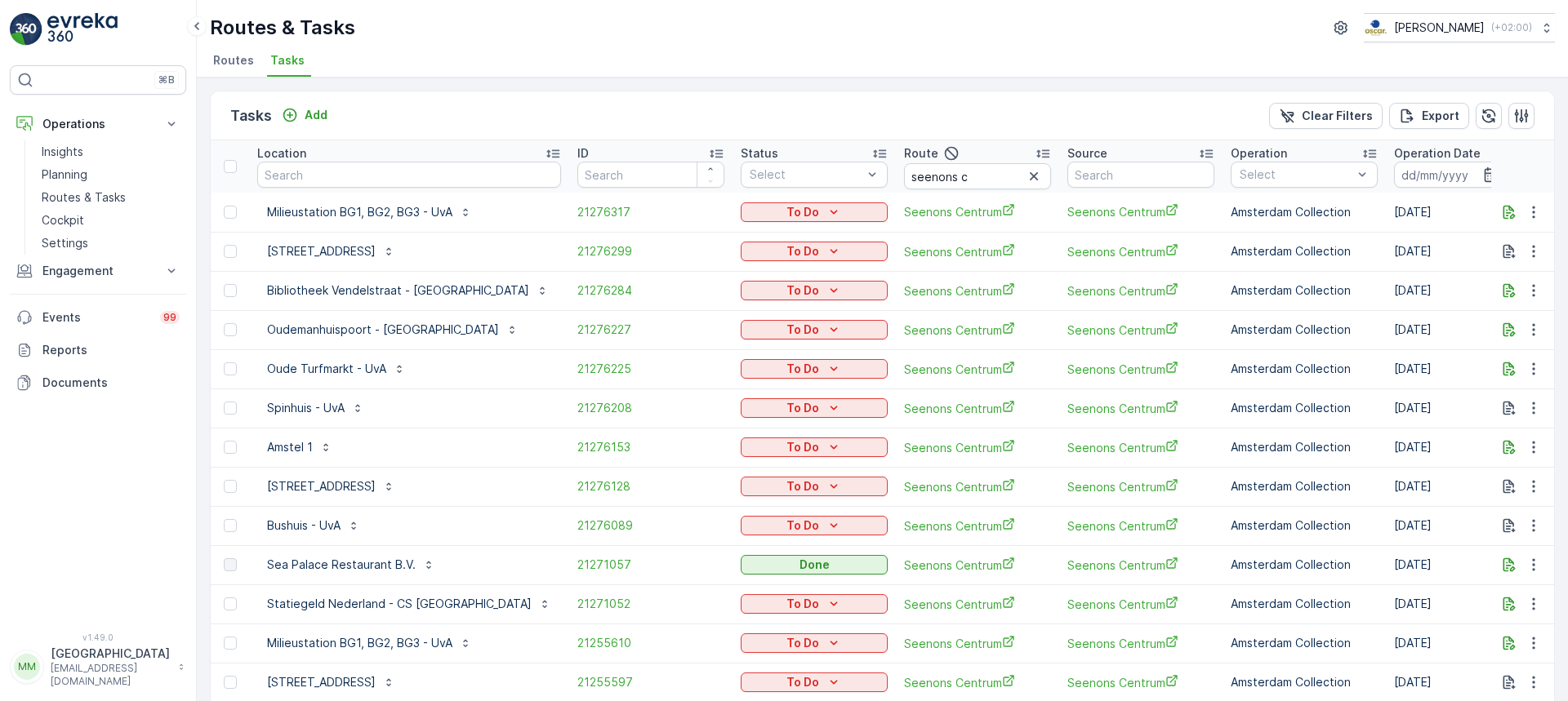
click at [1411, 170] on input at bounding box center [1450, 175] width 112 height 26
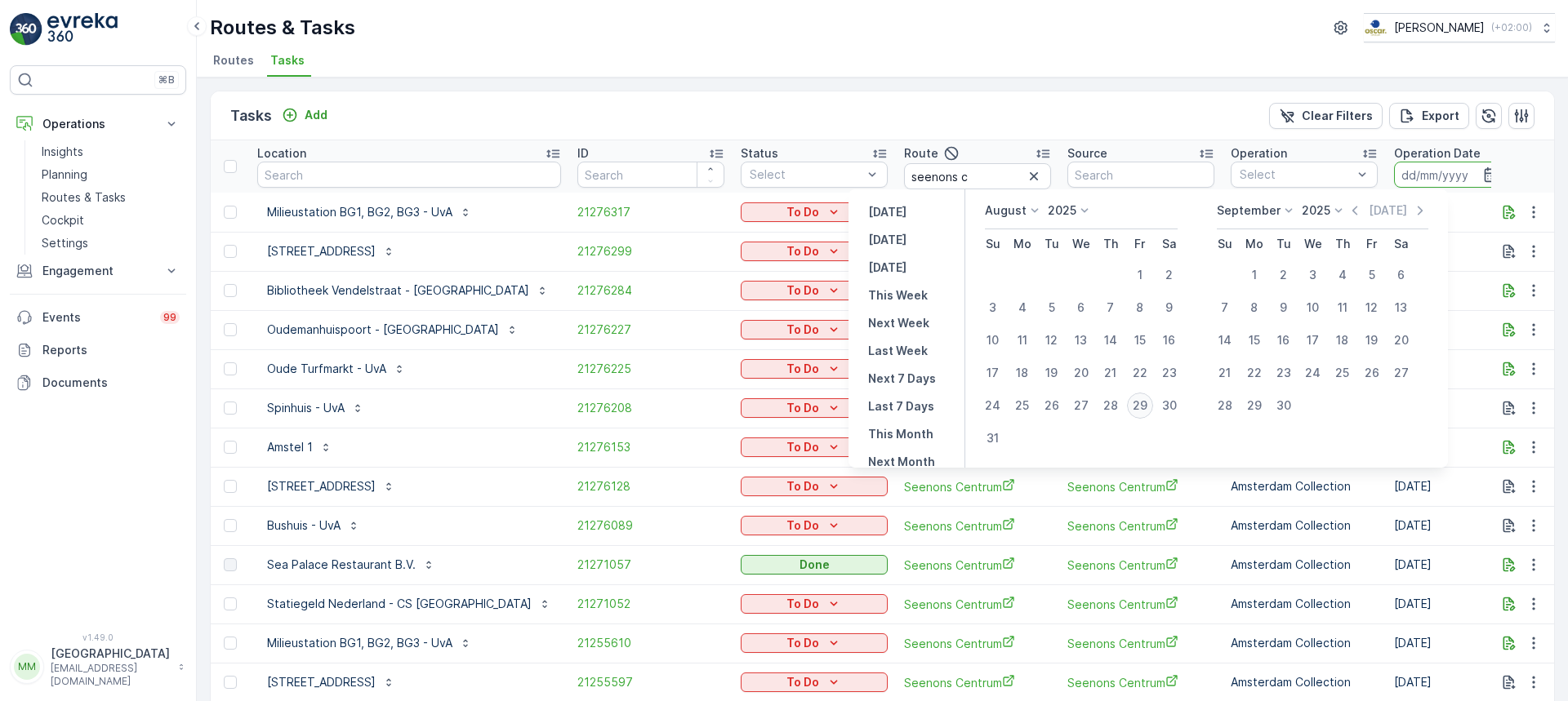
click at [1154, 406] on div "29" at bounding box center [1141, 406] width 26 height 26
type input "[DATE]"
click at [1154, 406] on div "29" at bounding box center [1141, 406] width 26 height 26
type input "[DATE]"
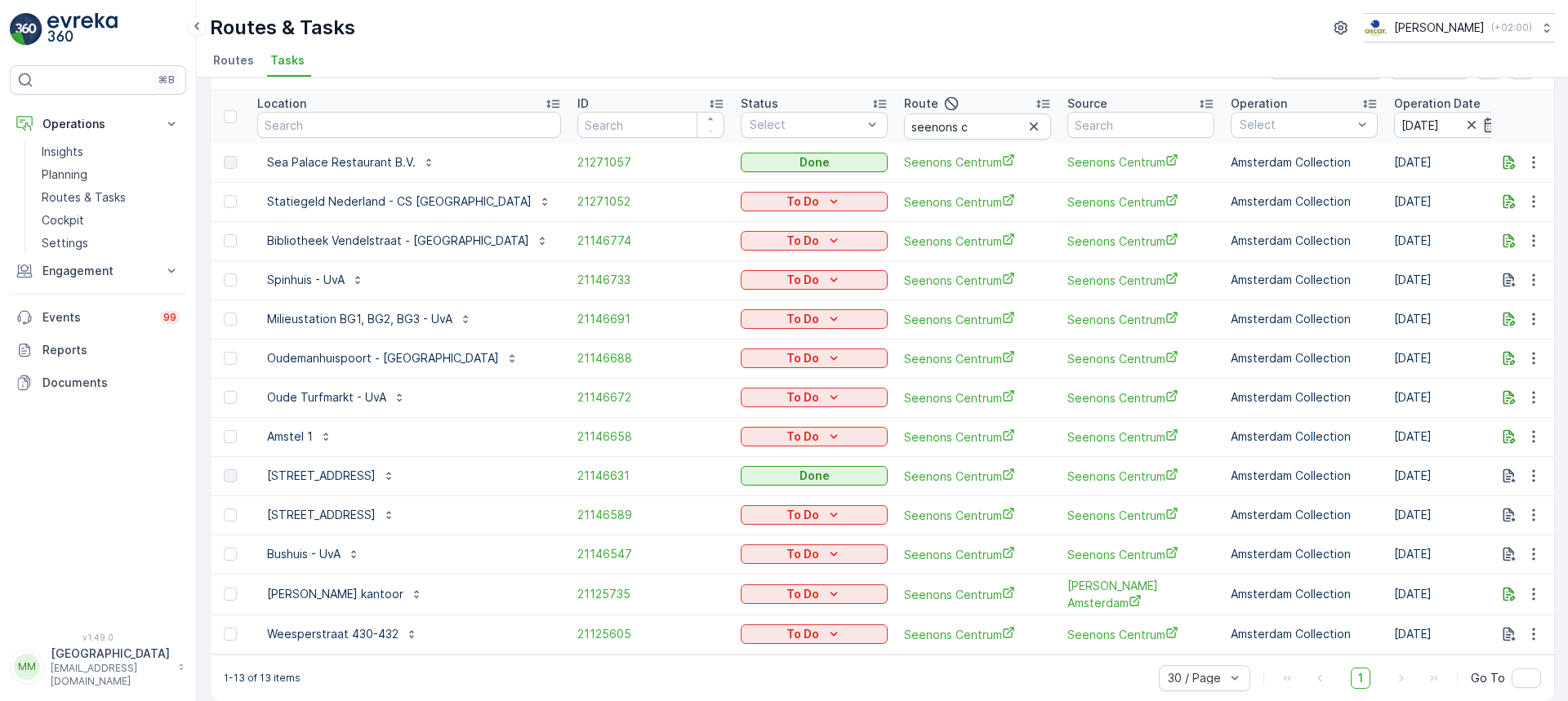
scroll to position [72, 0]
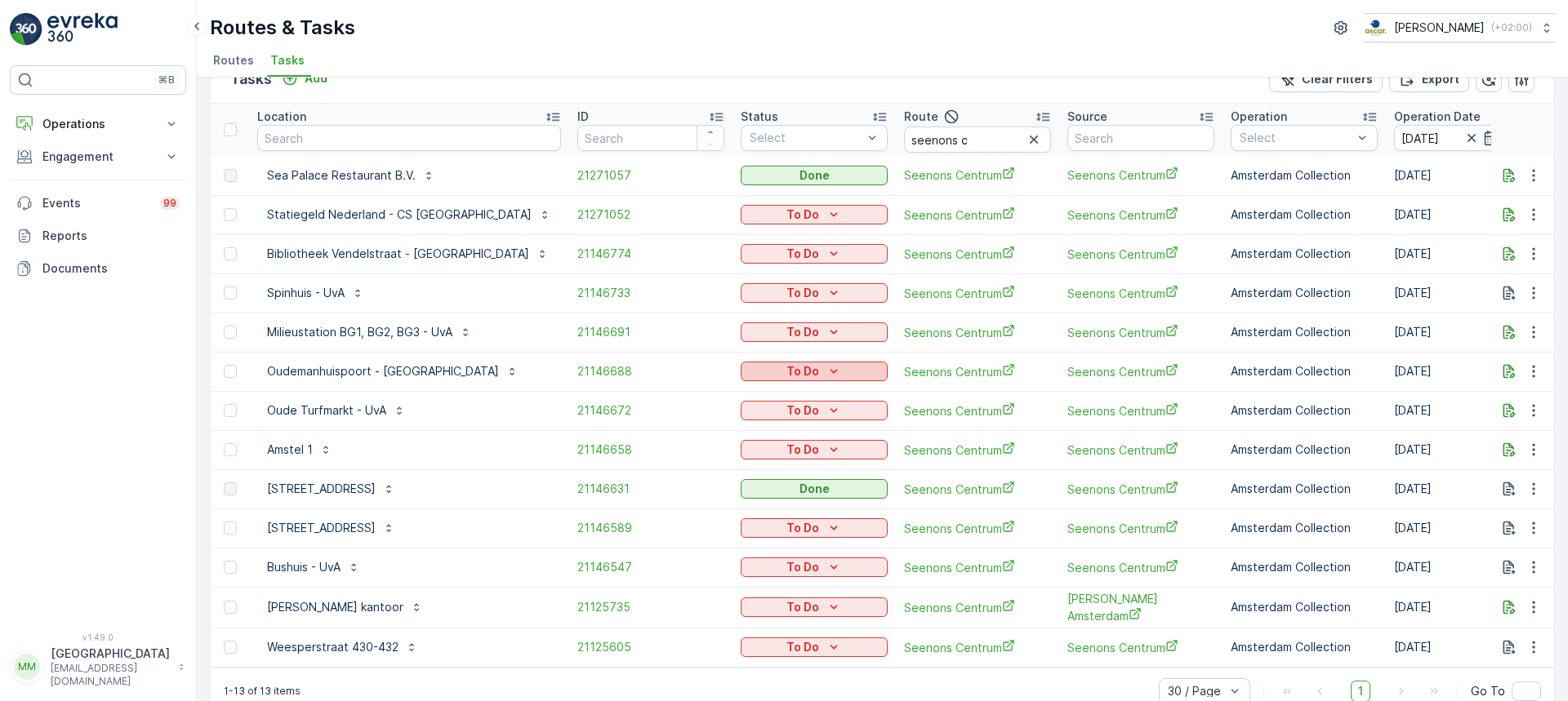
scroll to position [72, 0]
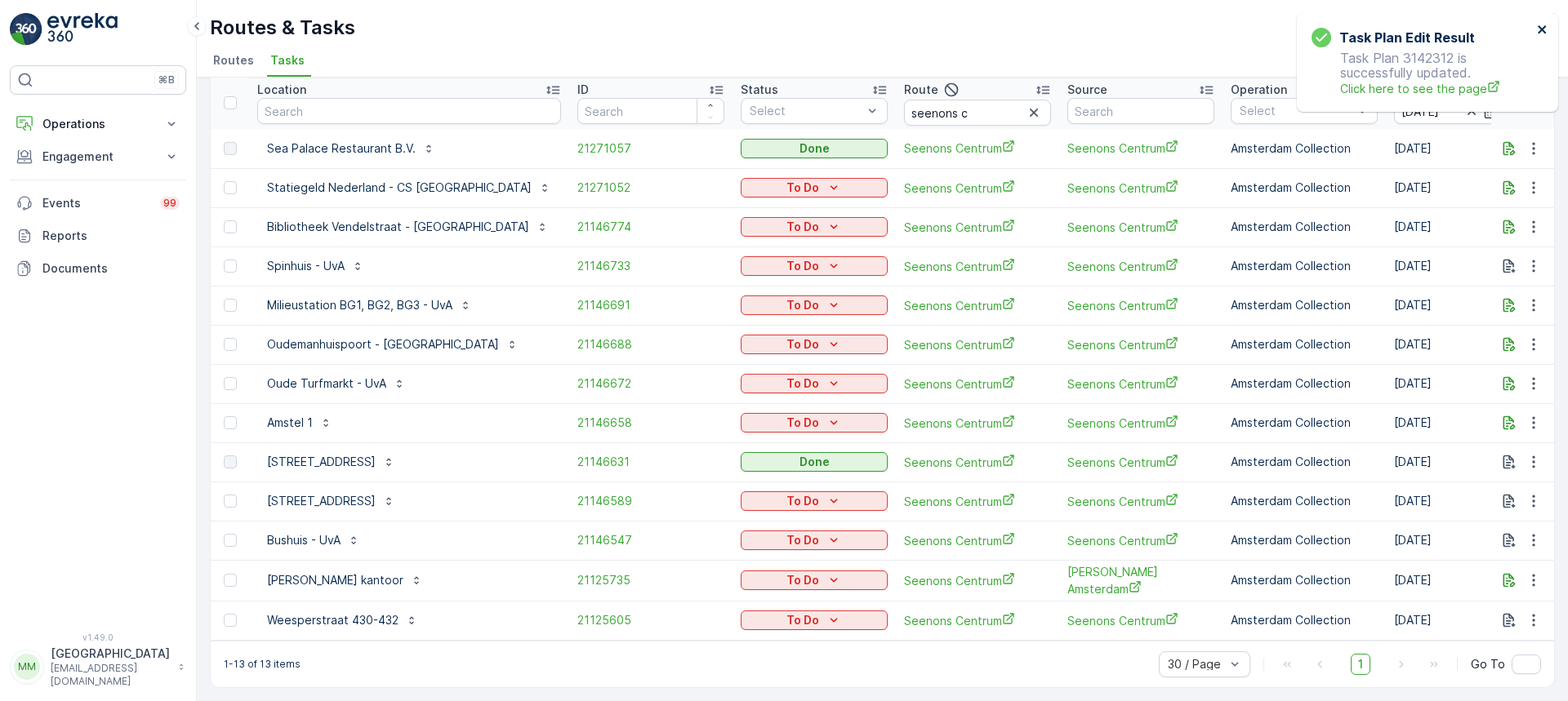
click at [1545, 27] on icon "close" at bounding box center [1542, 29] width 8 height 8
click at [988, 57] on ul "Routes Tasks" at bounding box center [875, 63] width 1332 height 28
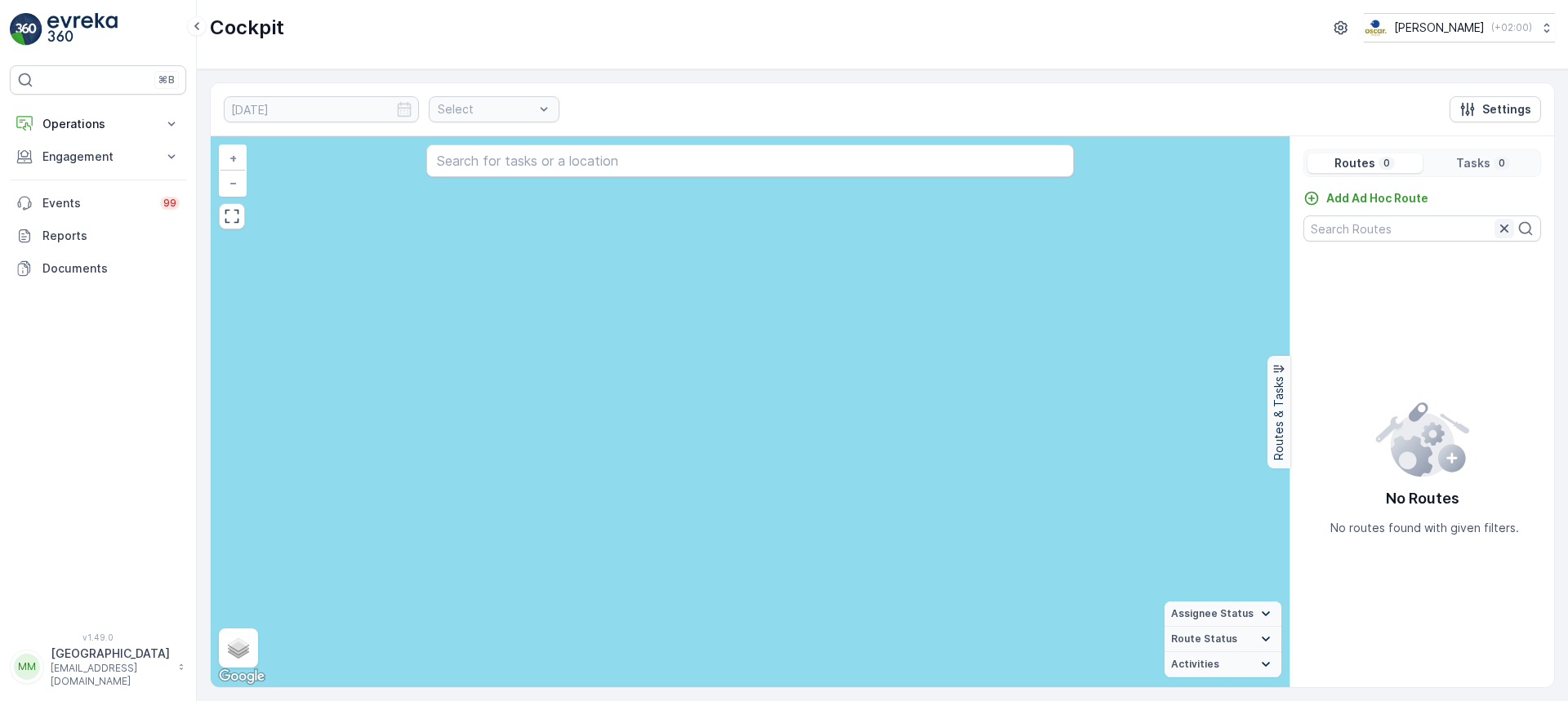
click at [1499, 231] on icon "button" at bounding box center [1504, 228] width 17 height 17
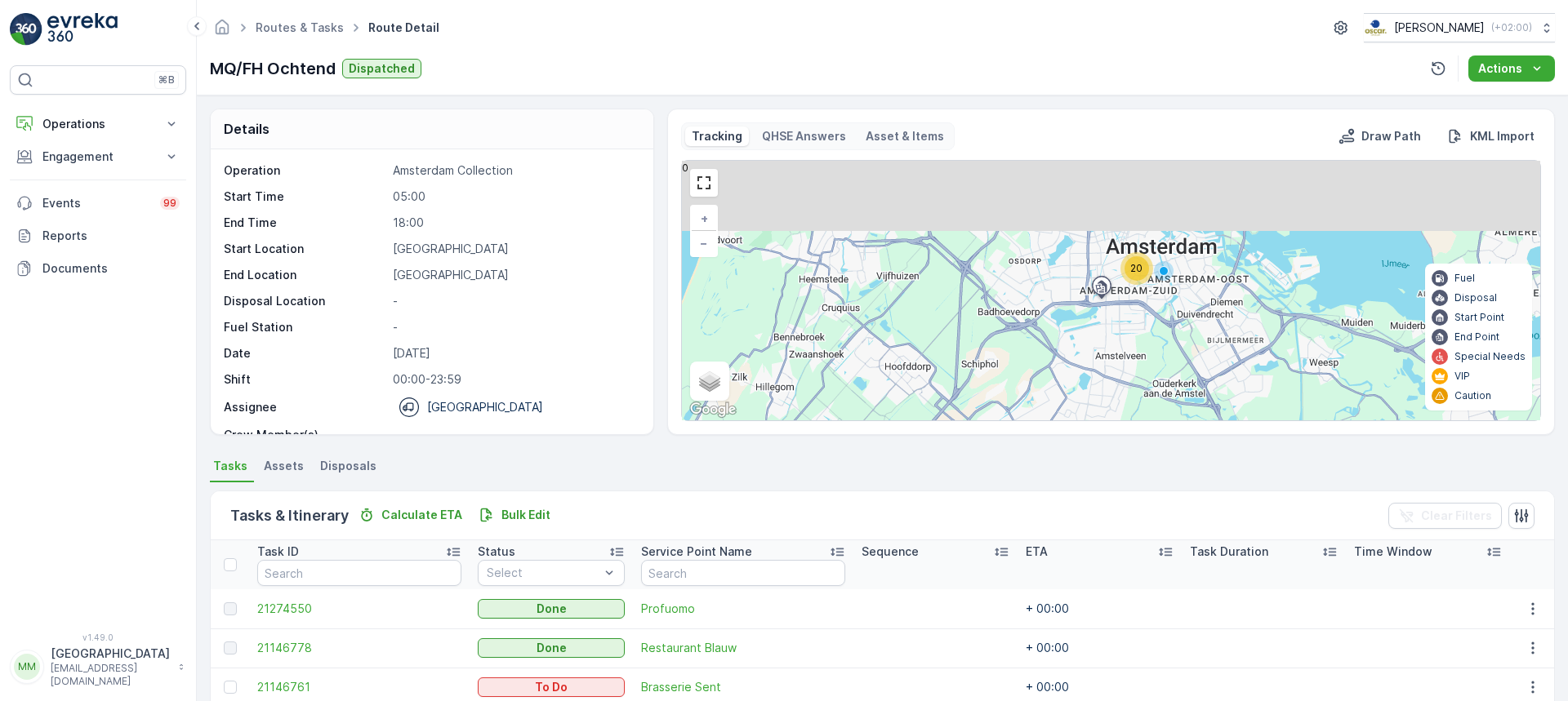
drag, startPoint x: 1233, startPoint y: 263, endPoint x: 1145, endPoint y: 297, distance: 94.3
click at [1160, 307] on div "20 + − Satellite Roadmap Terrain Hybrid Leaflet Keyboard shortcuts Map Data Map…" at bounding box center [1111, 290] width 859 height 260
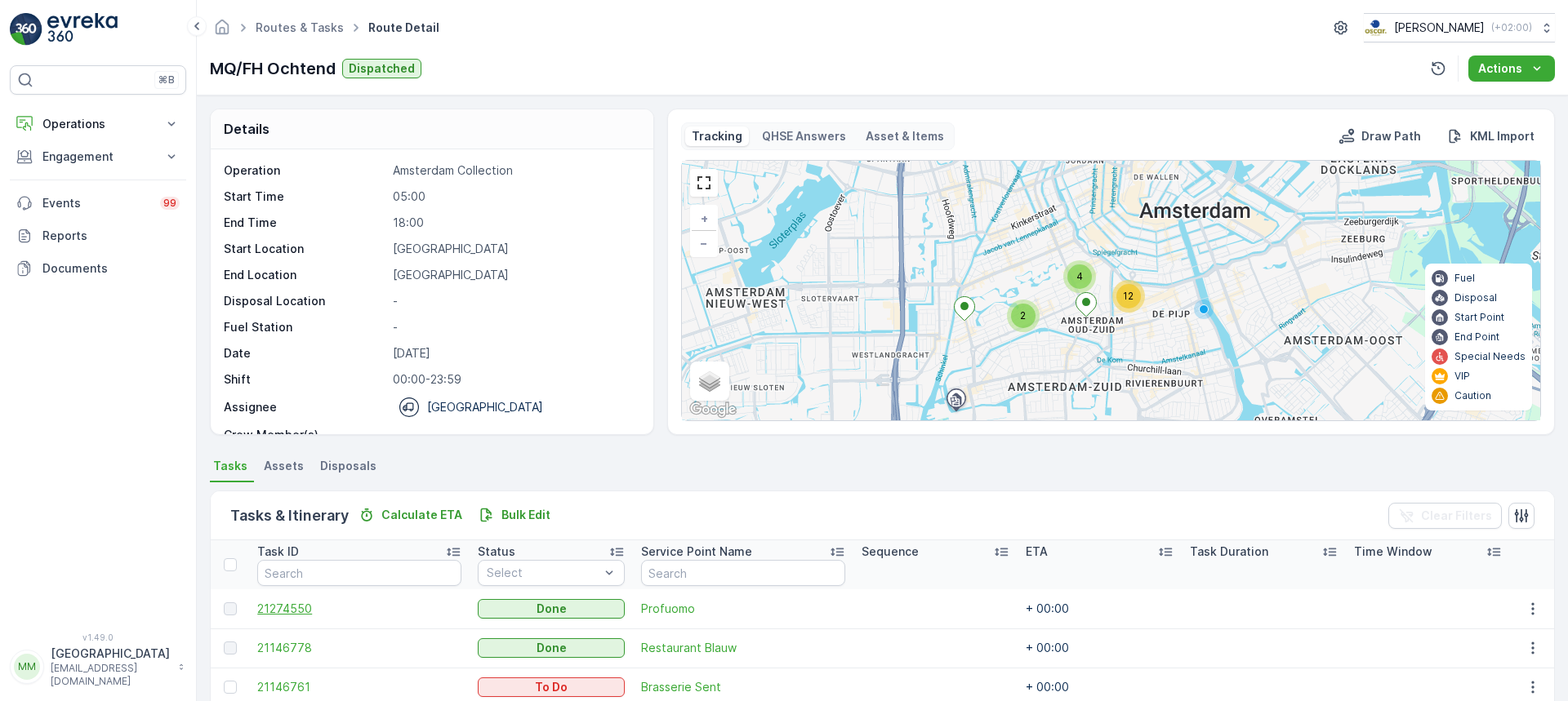
click at [278, 611] on span "21274550" at bounding box center [359, 609] width 204 height 17
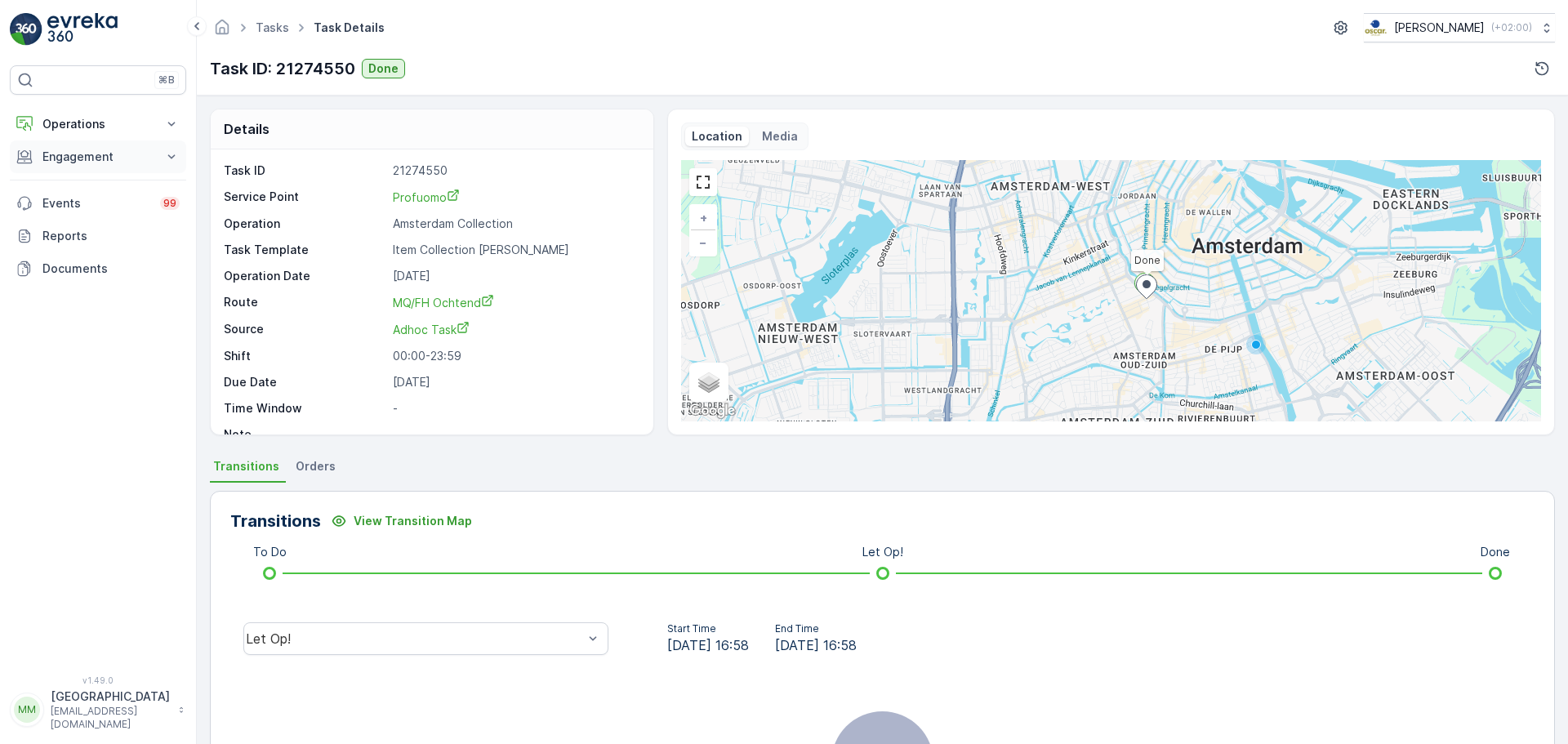
click at [92, 140] on button "Engagement" at bounding box center [97, 157] width 177 height 33
click at [89, 130] on p "Operations" at bounding box center [98, 124] width 111 height 17
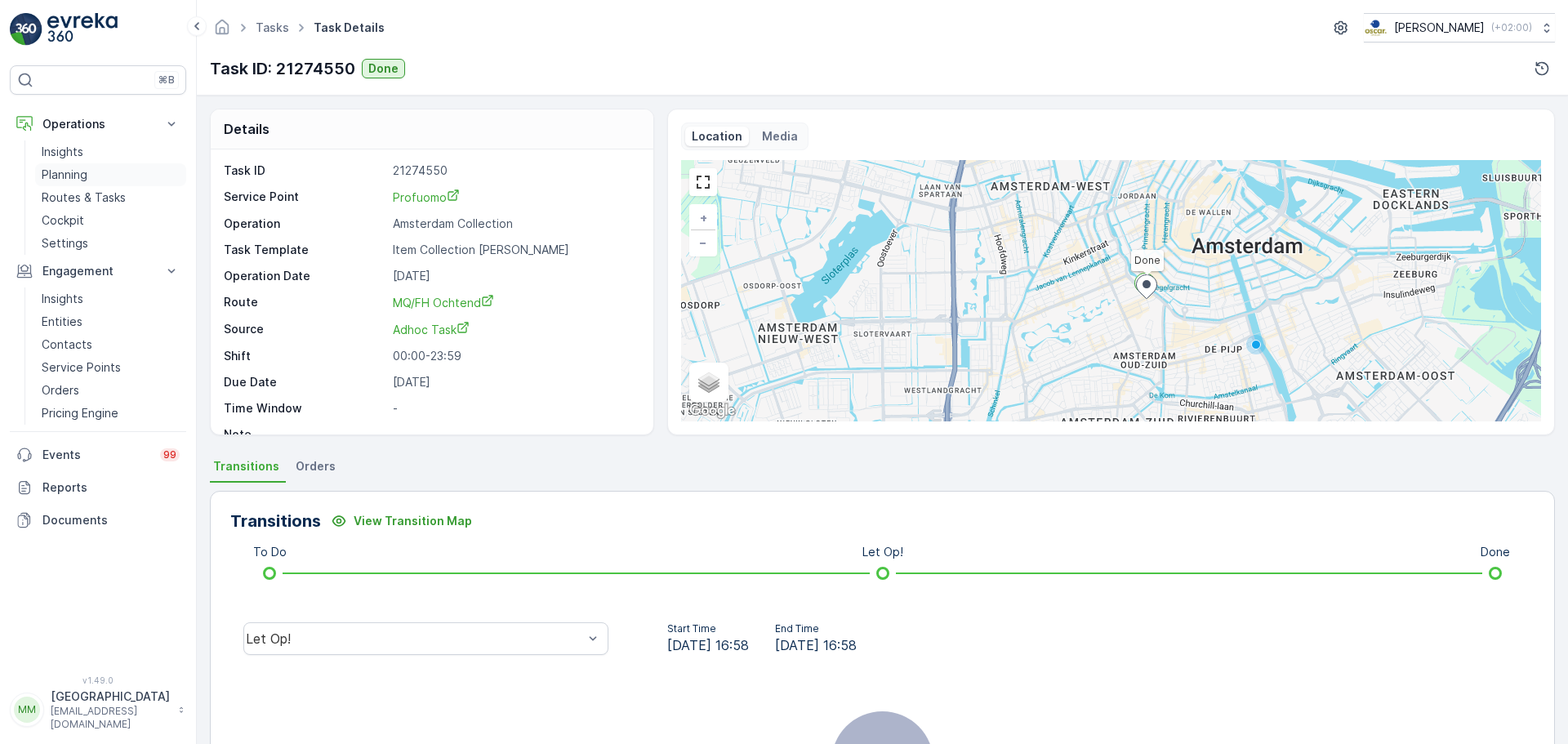
click at [82, 178] on p "Planning" at bounding box center [64, 175] width 46 height 17
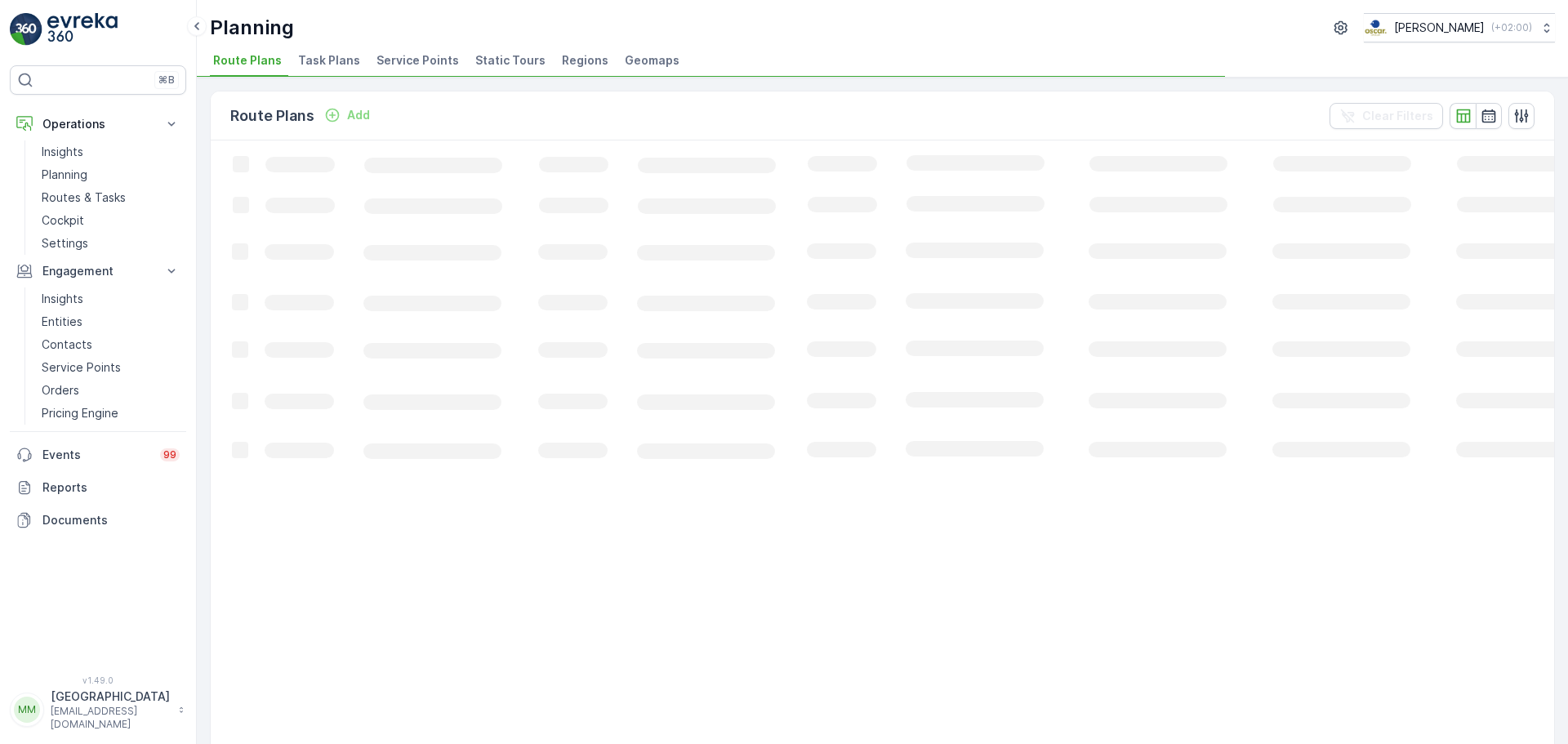
click at [346, 71] on li "Task Plans" at bounding box center [331, 63] width 72 height 28
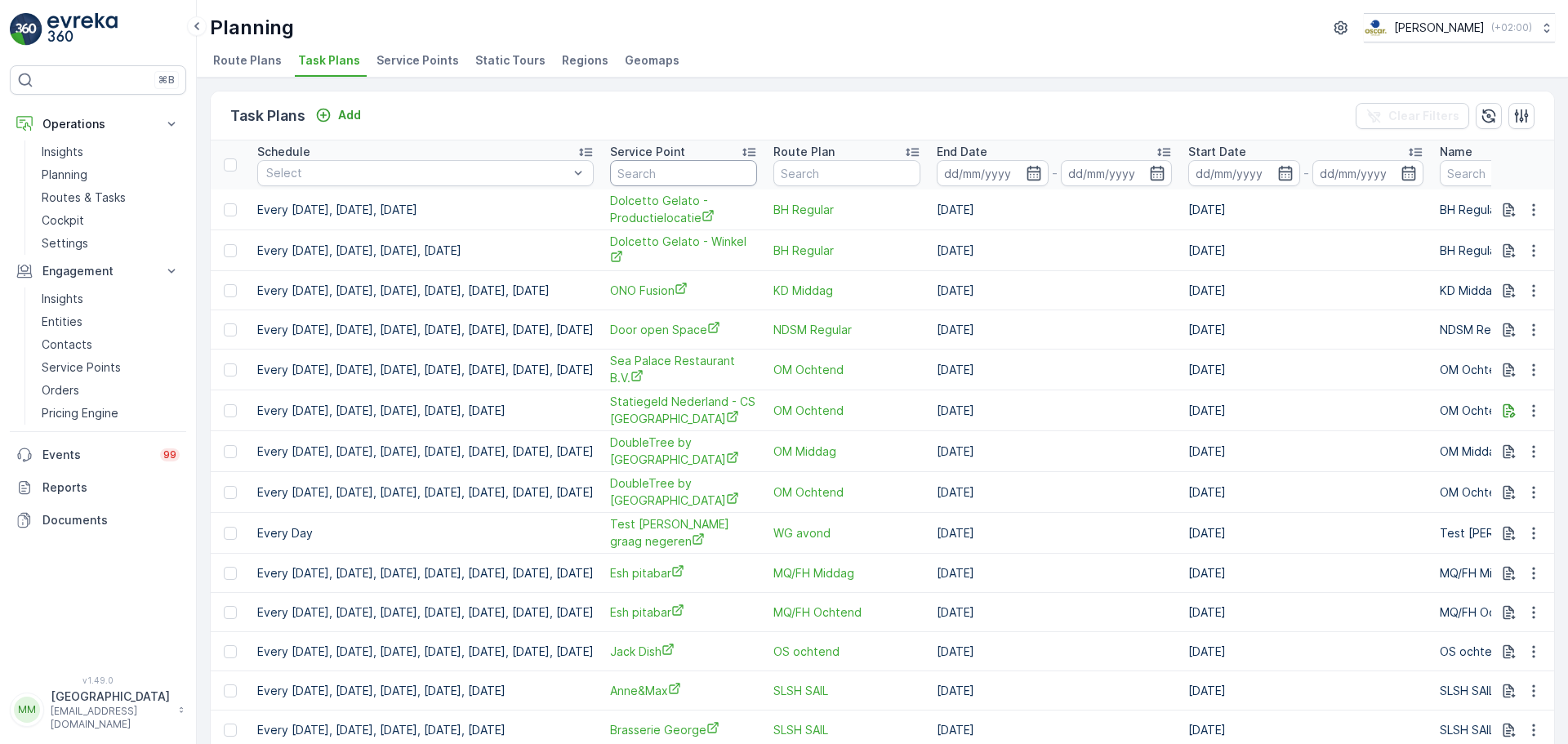
click at [682, 176] on input "text" at bounding box center [683, 173] width 147 height 26
type input "buur"
